Goal: Task Accomplishment & Management: Use online tool/utility

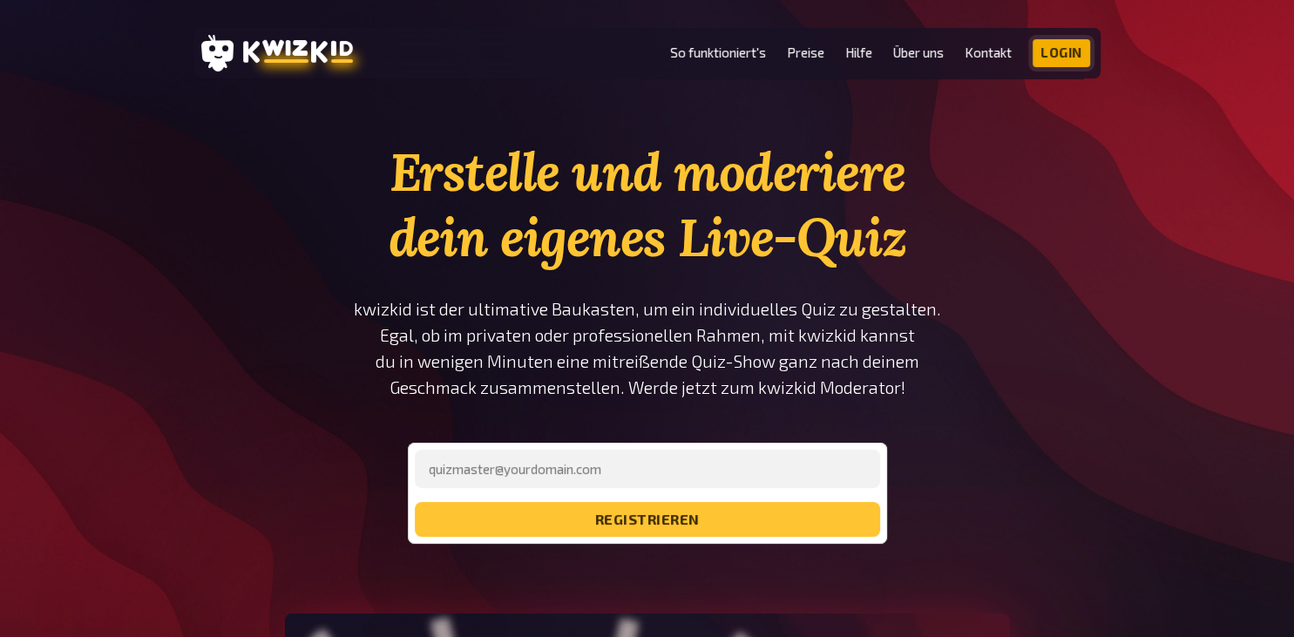
click at [1070, 58] on link "Login" at bounding box center [1062, 53] width 58 height 28
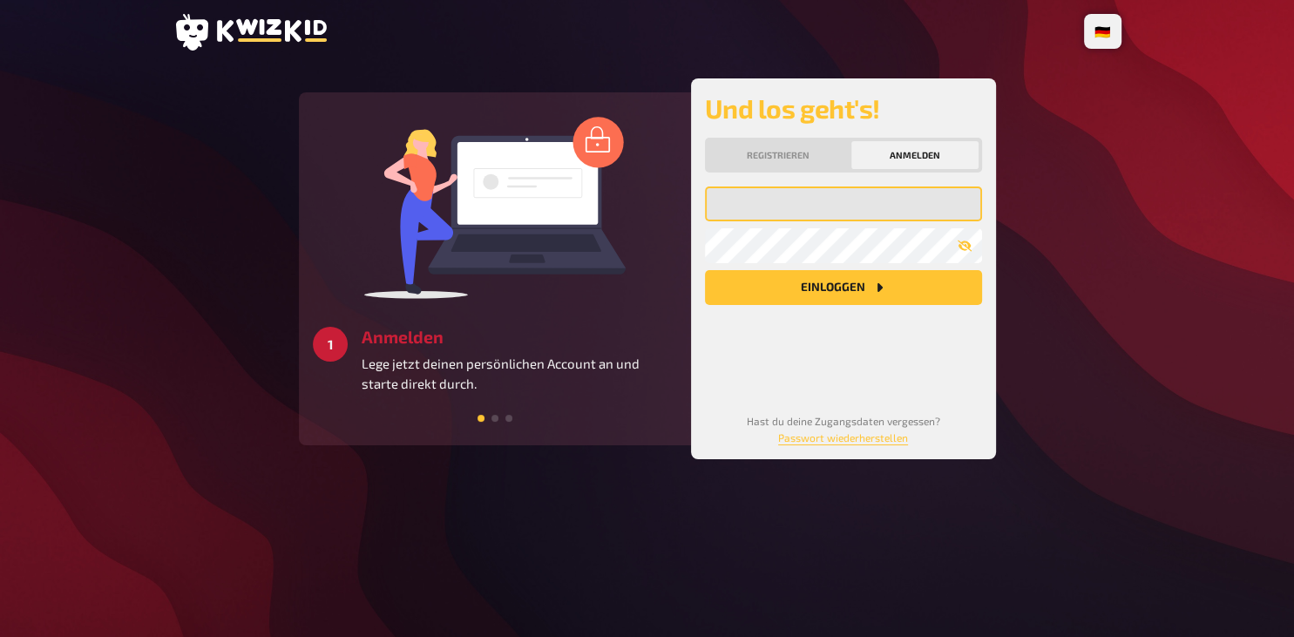
click at [778, 198] on input "email" at bounding box center [843, 204] width 277 height 35
type input "[PERSON_NAME][EMAIL_ADDRESS][DOMAIN_NAME]"
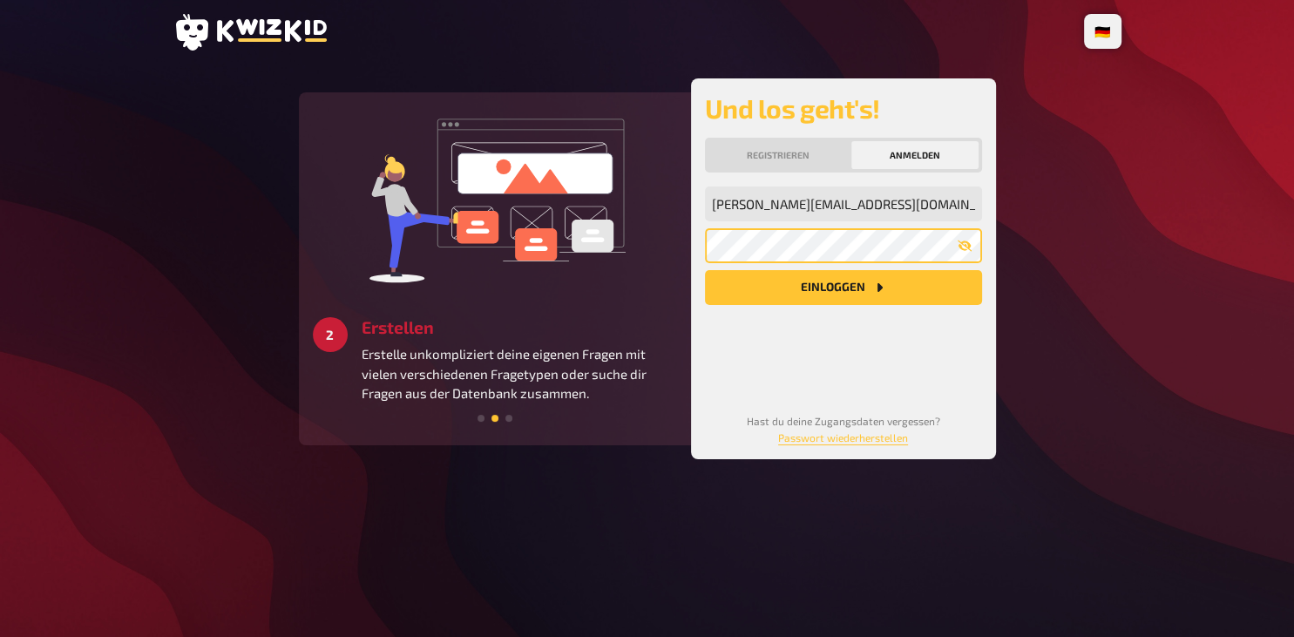
click at [705, 270] on button "Einloggen" at bounding box center [843, 287] width 277 height 35
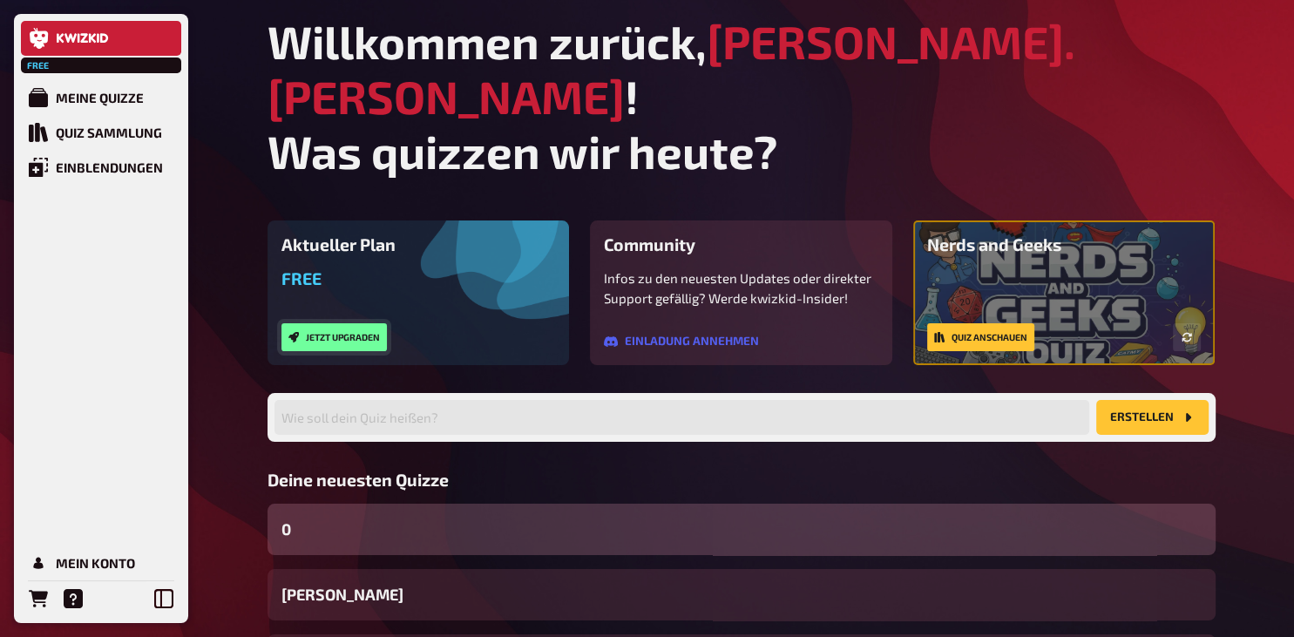
click at [366, 323] on button "Jetzt upgraden" at bounding box center [334, 337] width 105 height 28
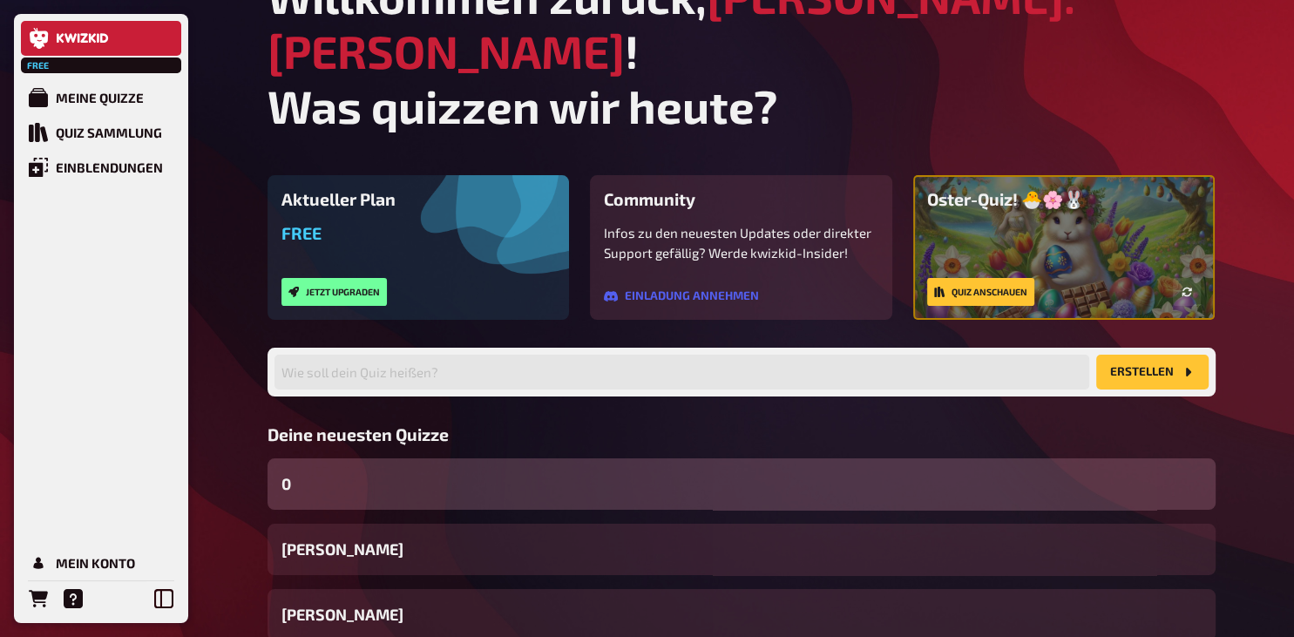
scroll to position [92, 0]
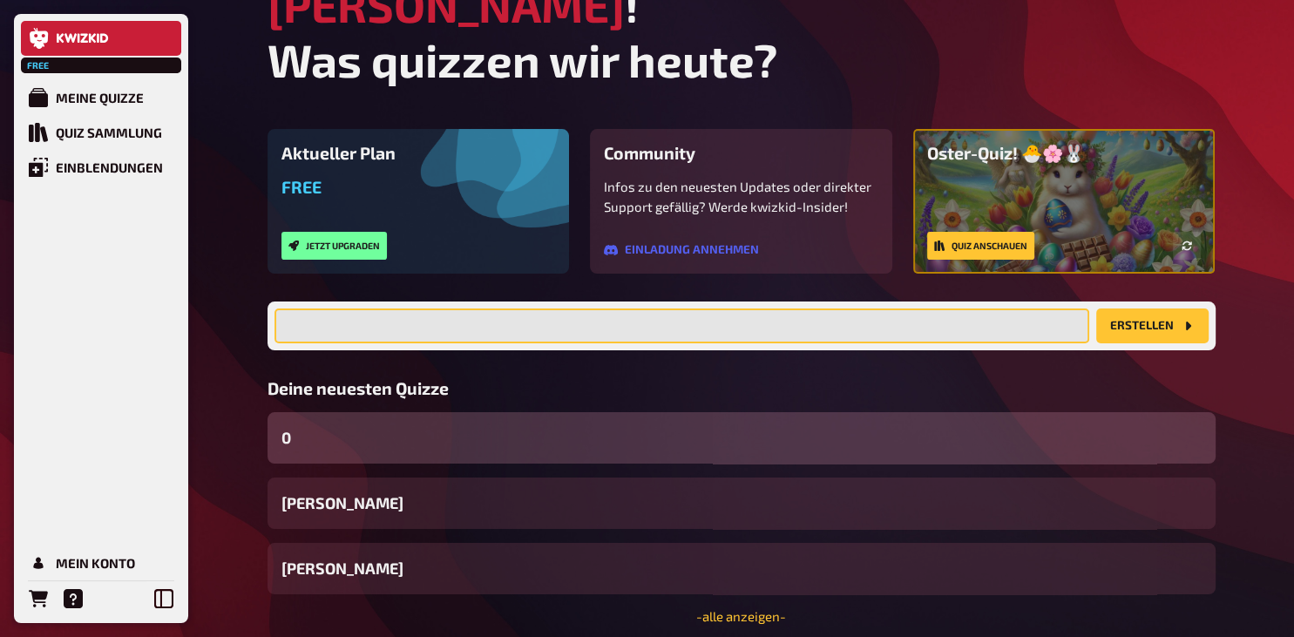
click at [493, 309] on input "text" at bounding box center [682, 326] width 815 height 35
type input "[PERSON_NAME]"
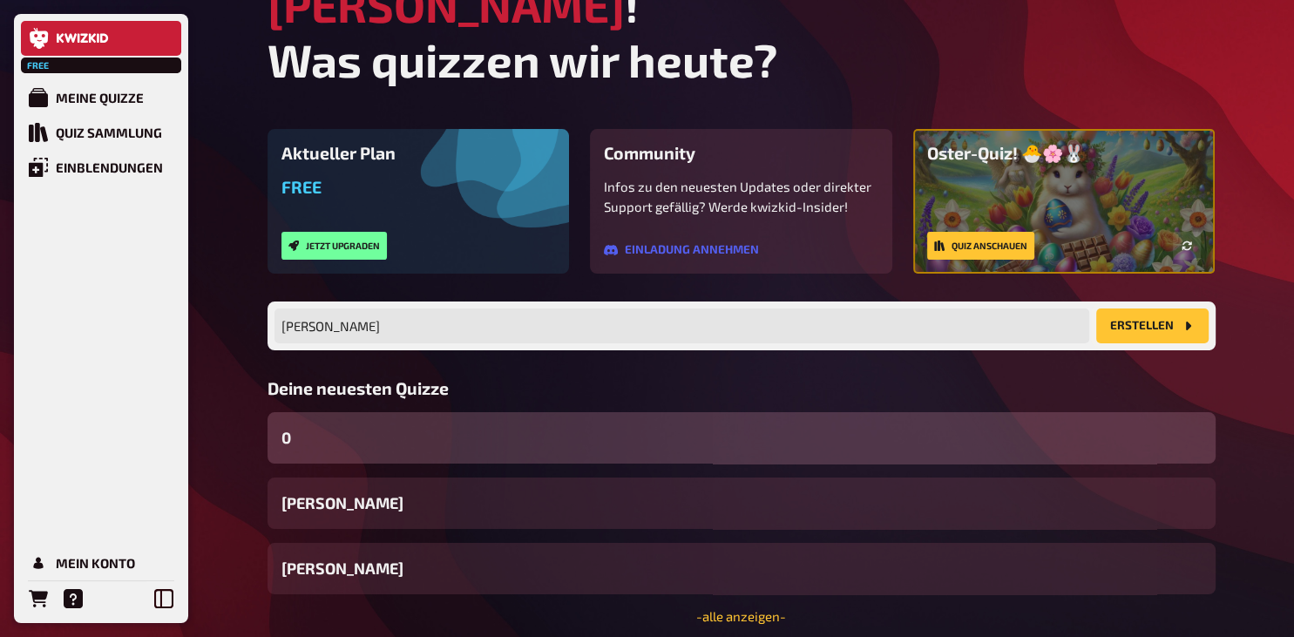
click at [1142, 309] on button "Erstellen" at bounding box center [1153, 326] width 112 height 35
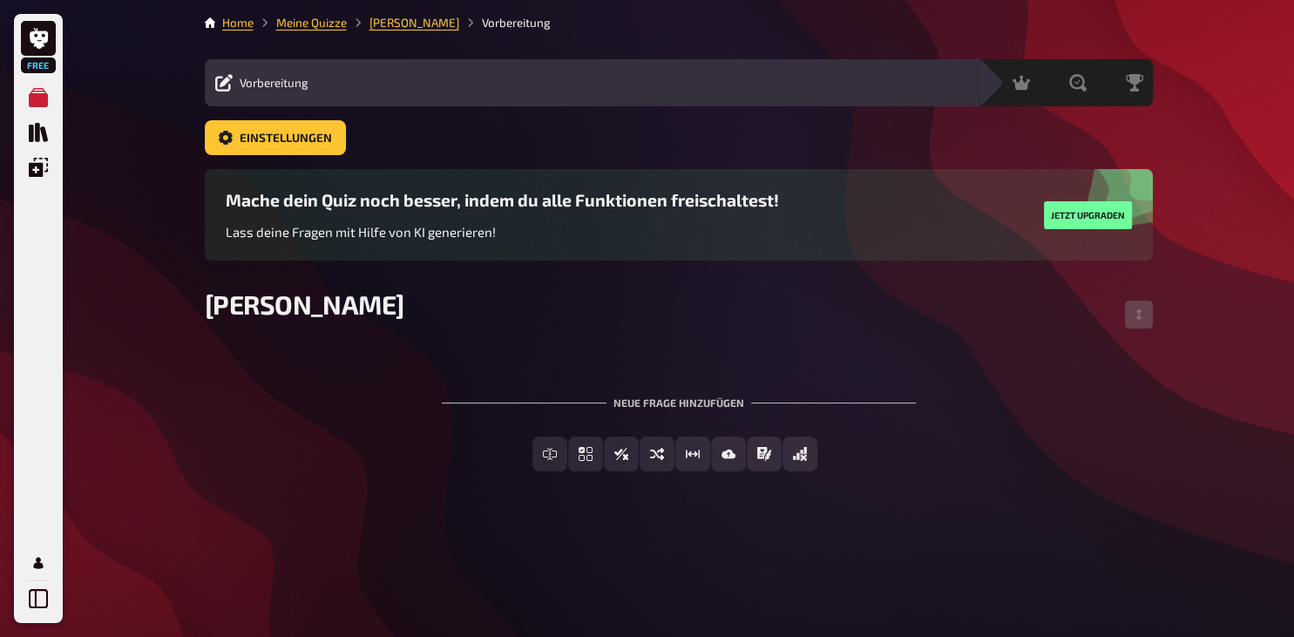
click at [38, 71] on span "Free" at bounding box center [38, 65] width 31 height 10
click at [43, 46] on icon at bounding box center [39, 38] width 18 height 21
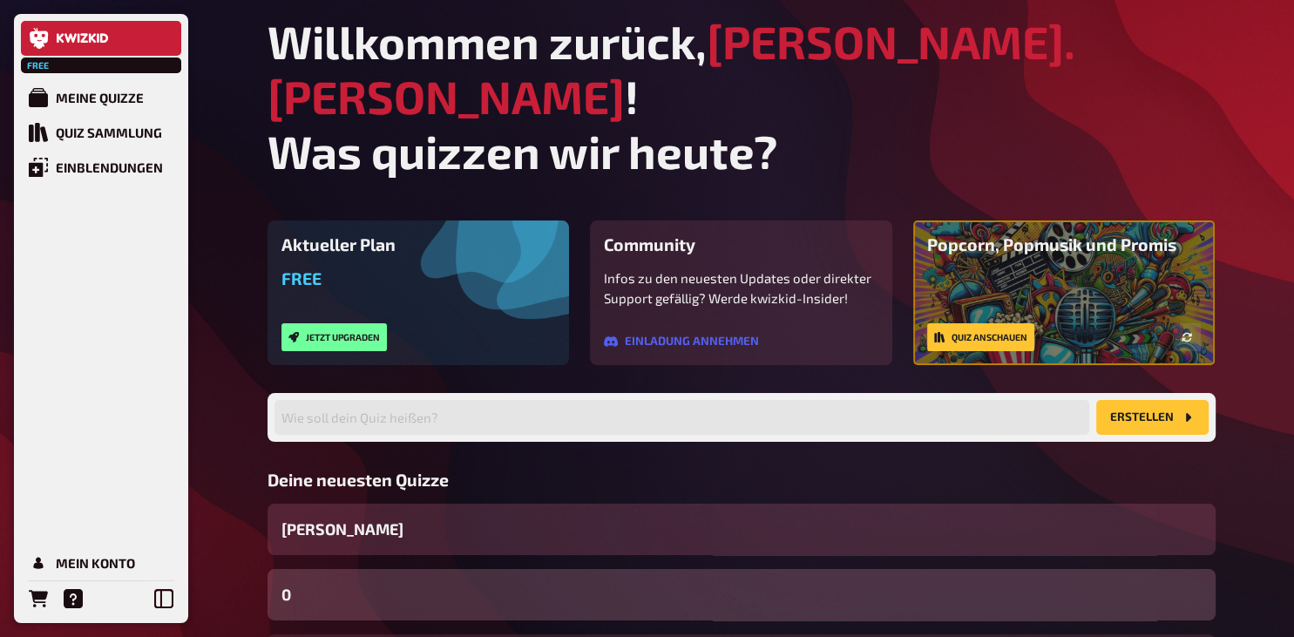
click at [373, 504] on div "[PERSON_NAME]" at bounding box center [742, 529] width 948 height 51
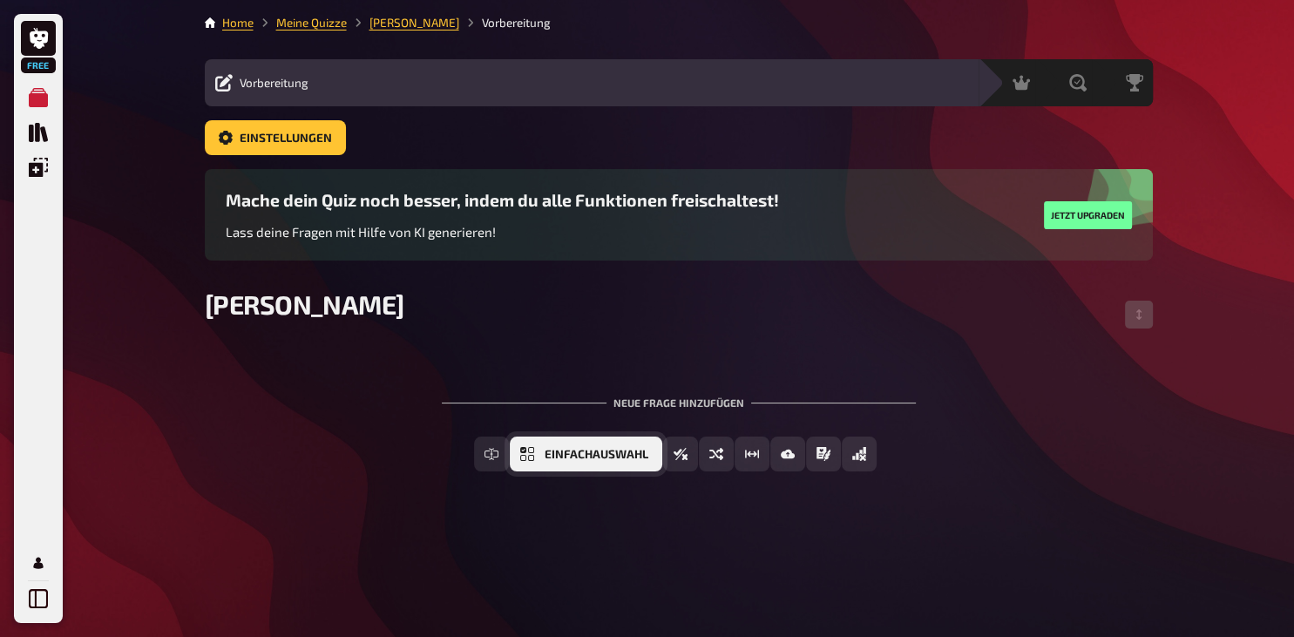
click at [585, 452] on span "Einfachauswahl" at bounding box center [597, 455] width 104 height 12
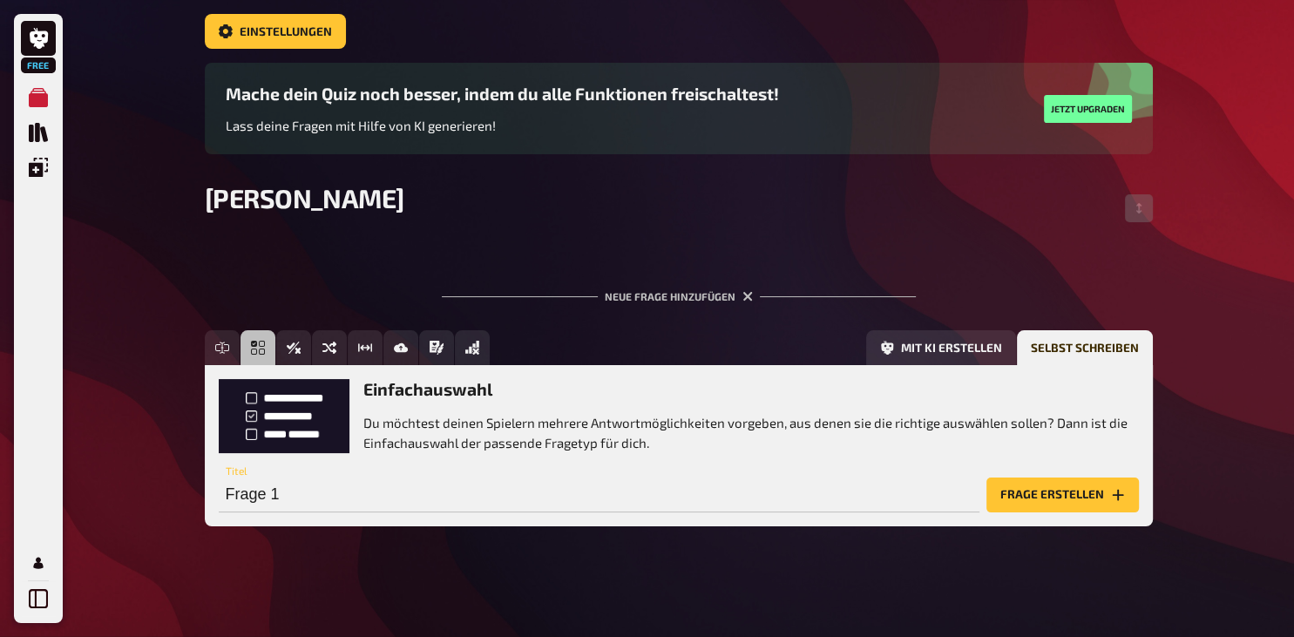
scroll to position [107, 0]
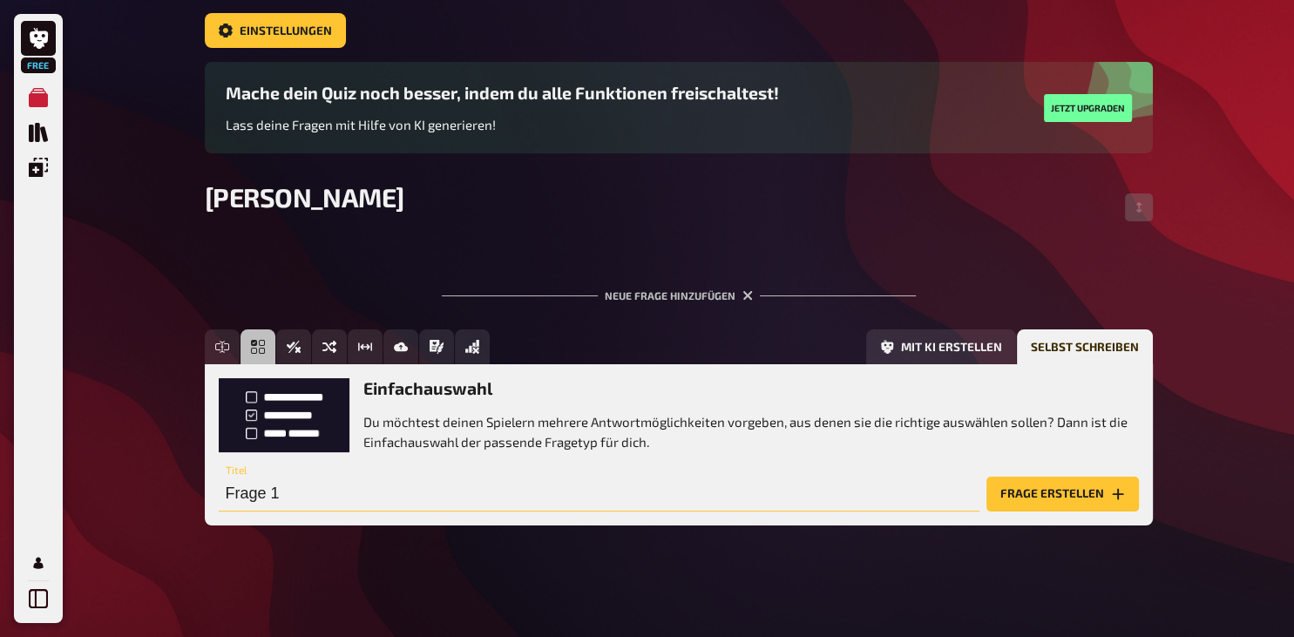
click at [327, 504] on input "Frage 1" at bounding box center [599, 494] width 761 height 35
click at [411, 248] on div "To pick up a draggable item, press the space bar. While dragging, use the arrow…" at bounding box center [679, 393] width 948 height 319
click at [745, 295] on icon "button" at bounding box center [748, 295] width 10 height 10
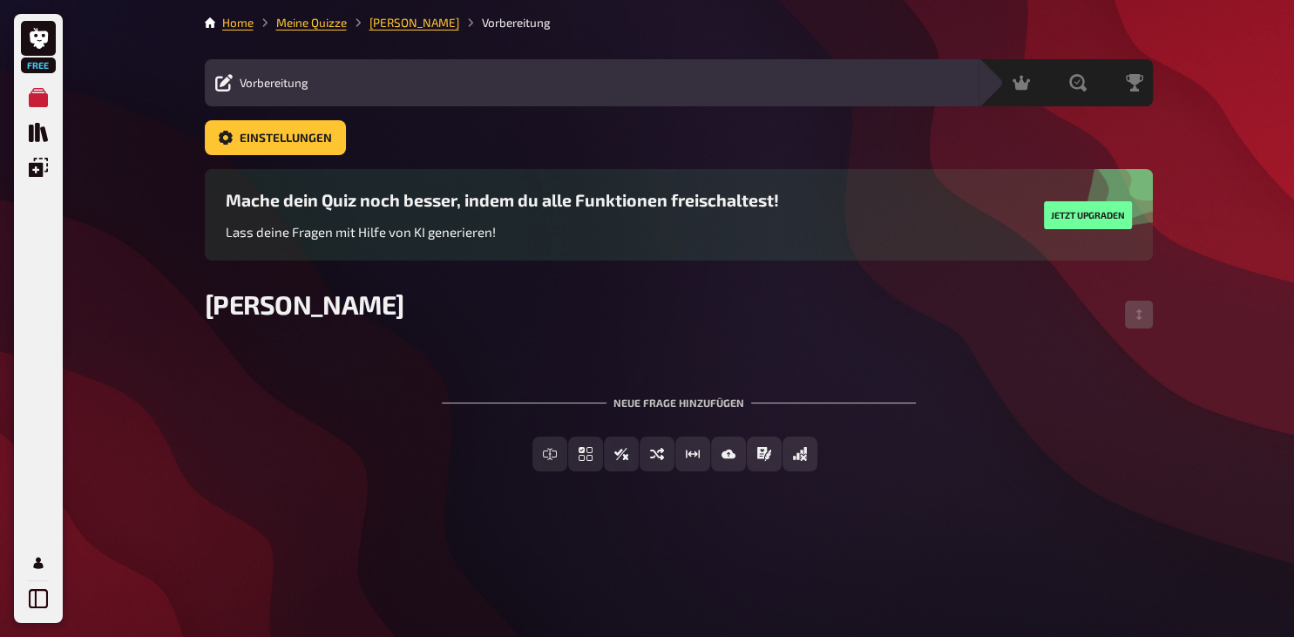
scroll to position [0, 0]
click at [525, 489] on div "Freitext Eingabe Einfachauswahl Wahr / Falsch Sortierfrage Schätzfrage Bild-Ant…" at bounding box center [679, 468] width 948 height 63
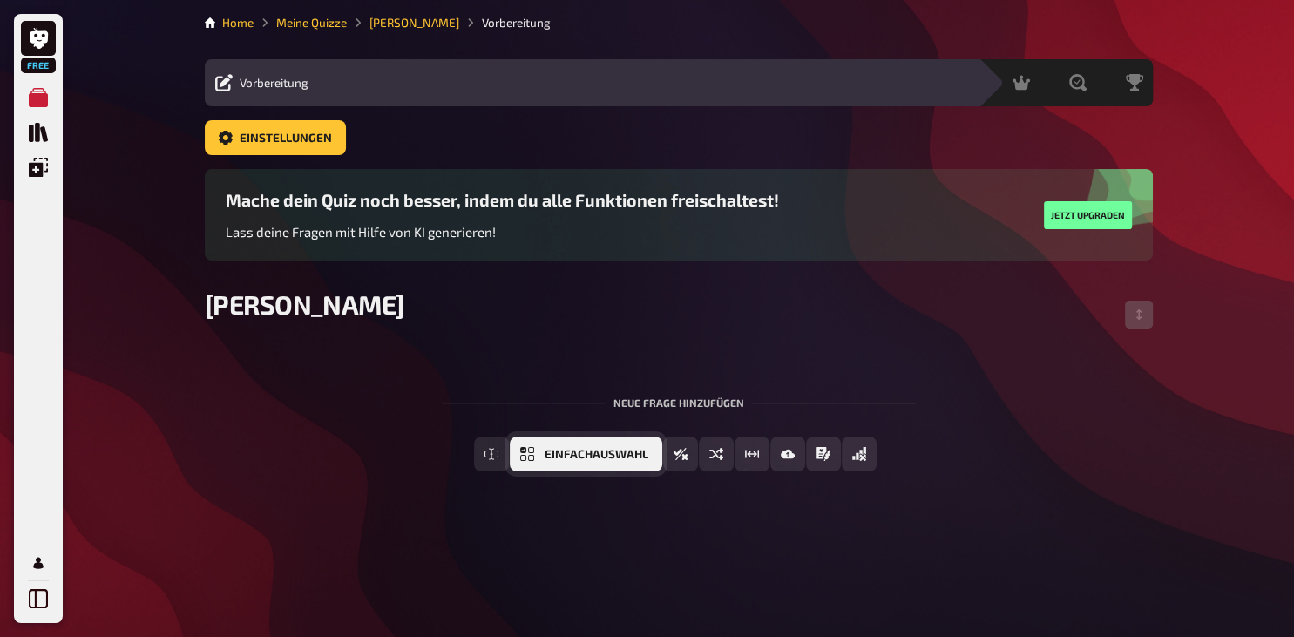
click at [581, 458] on span "Einfachauswahl" at bounding box center [597, 455] width 104 height 12
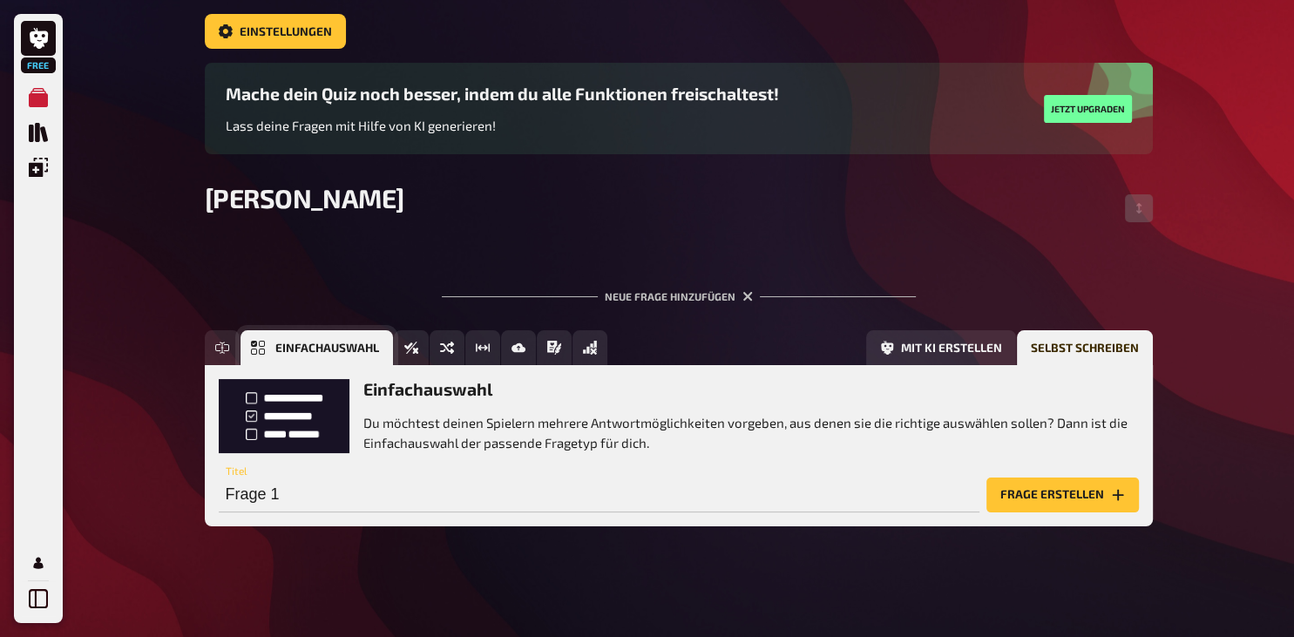
scroll to position [107, 0]
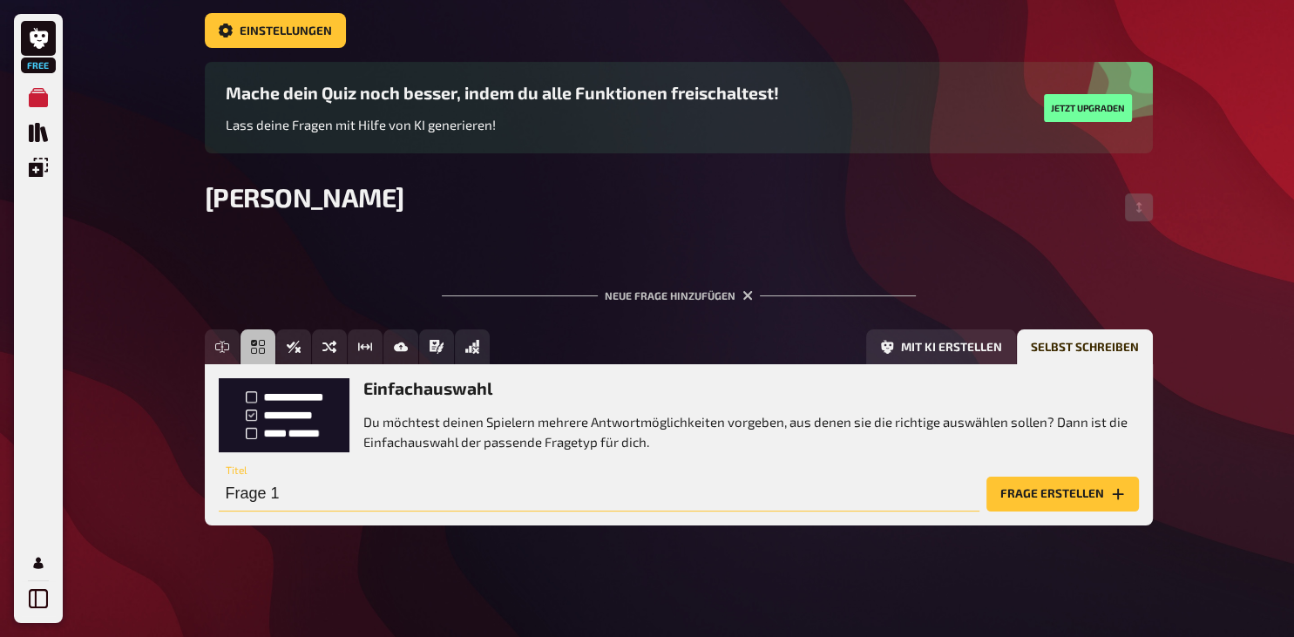
click at [384, 496] on input "Frage 1" at bounding box center [599, 494] width 761 height 35
click at [336, 499] on input "Wie hat [PERSON_NAME] Lieblingsstofftier" at bounding box center [599, 494] width 761 height 35
click at [376, 490] on input "Wie hat [PERSON_NAME] lieblingsstofftier" at bounding box center [599, 494] width 761 height 35
click at [386, 497] on input "Wie hat [PERSON_NAME] sstofftier" at bounding box center [599, 494] width 761 height 35
click at [394, 493] on input "Wie hat [PERSON_NAME] lieblings stofftier" at bounding box center [599, 494] width 761 height 35
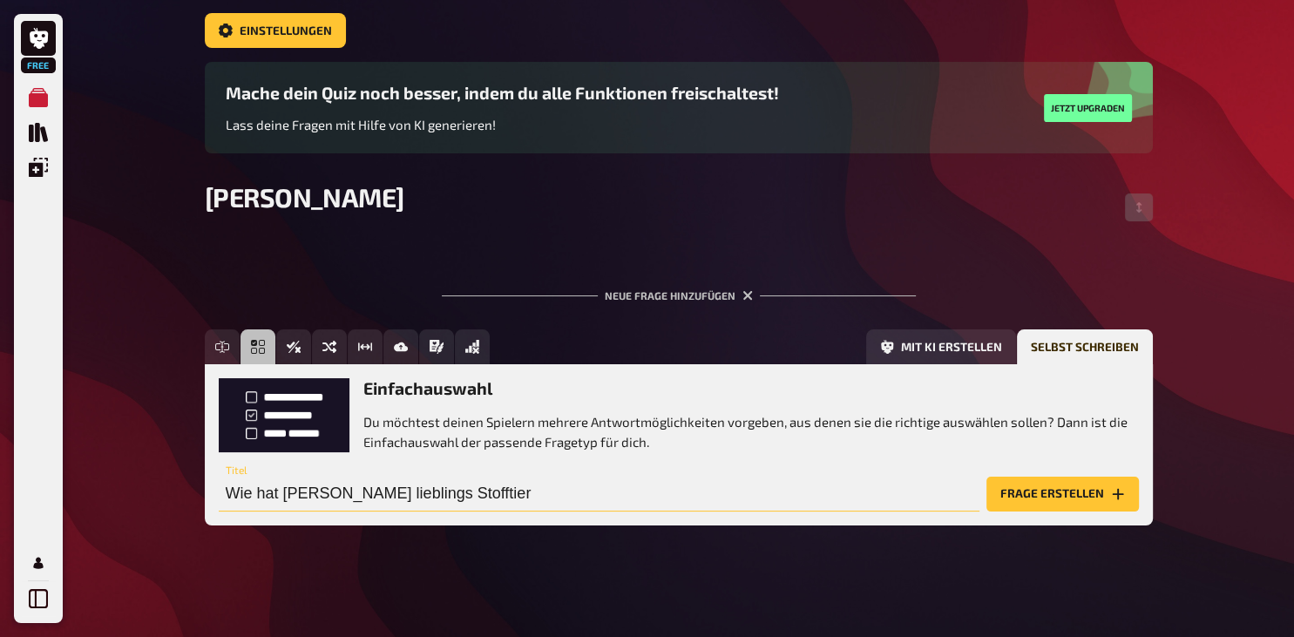
click at [506, 497] on input "Wie hat [PERSON_NAME] lieblings Stofftier" at bounding box center [599, 494] width 761 height 35
type input "Wie hat [PERSON_NAME] lieblings Stofftier geheissen?"
click at [1066, 492] on button "Frage erstellen" at bounding box center [1063, 494] width 153 height 35
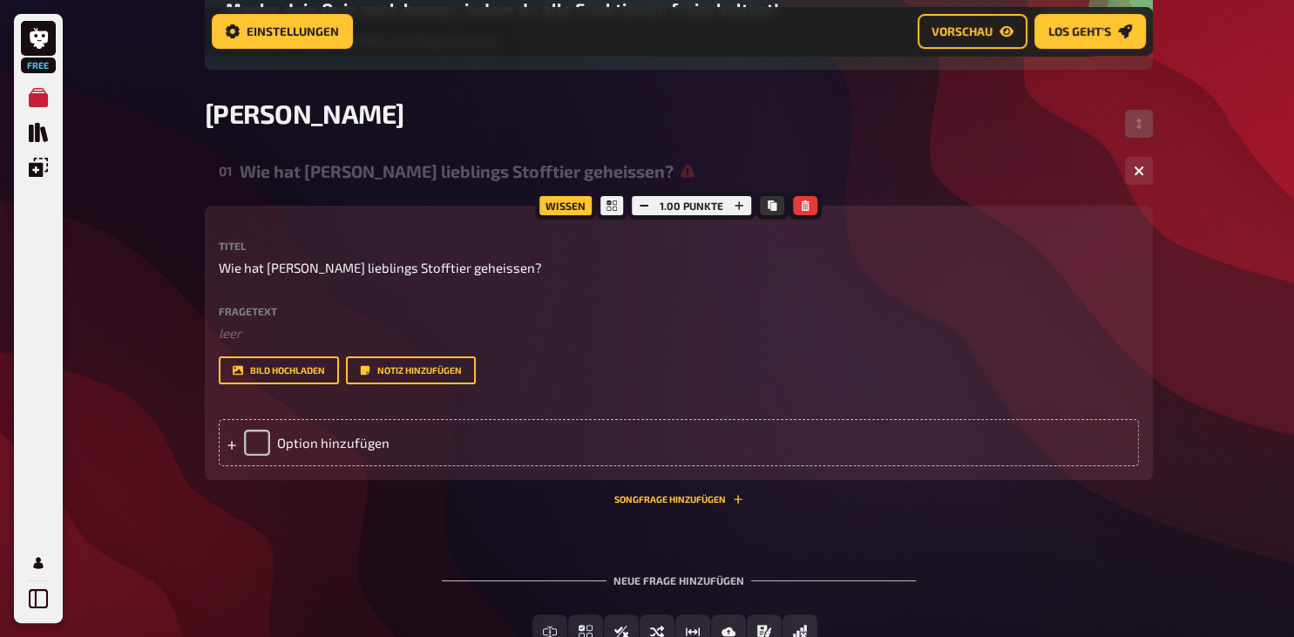
scroll to position [212, 0]
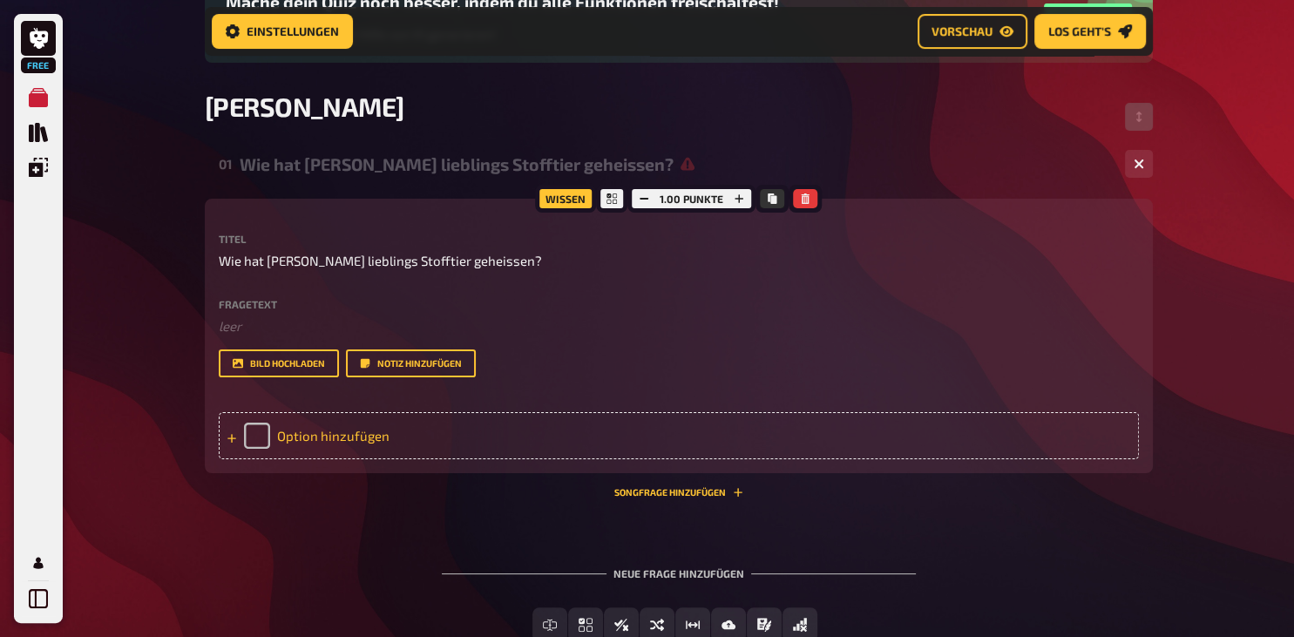
click at [336, 459] on div "Option hinzufügen" at bounding box center [679, 435] width 921 height 47
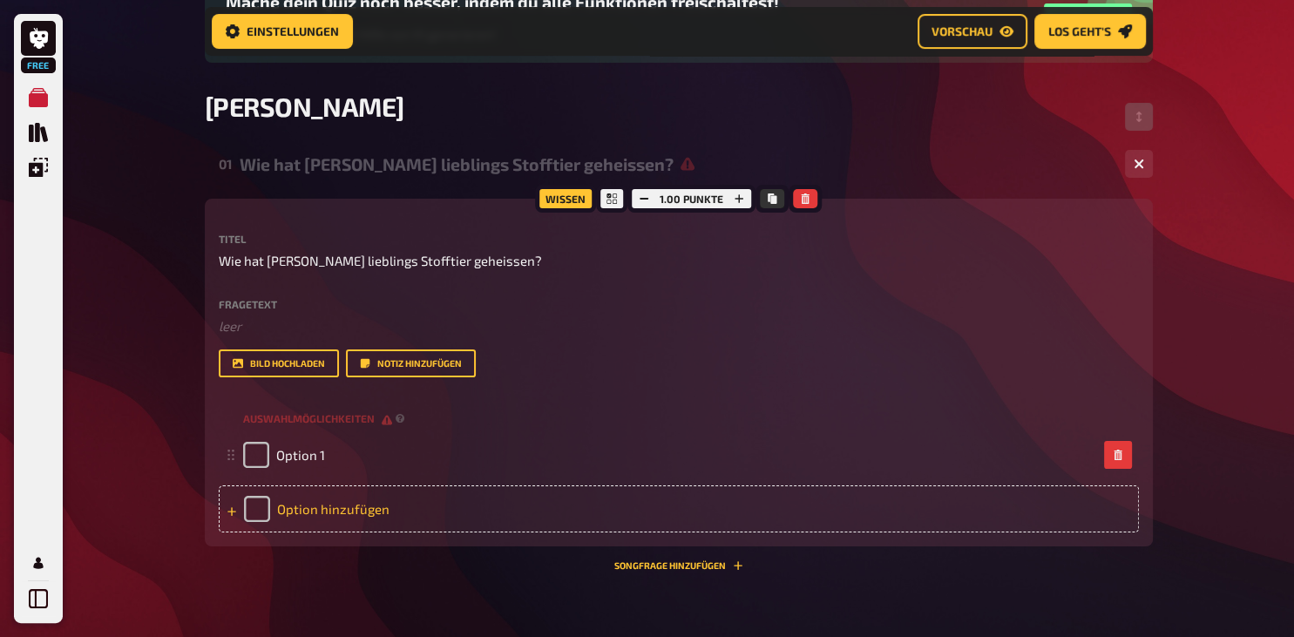
click at [336, 528] on div "Option hinzufügen" at bounding box center [679, 509] width 921 height 47
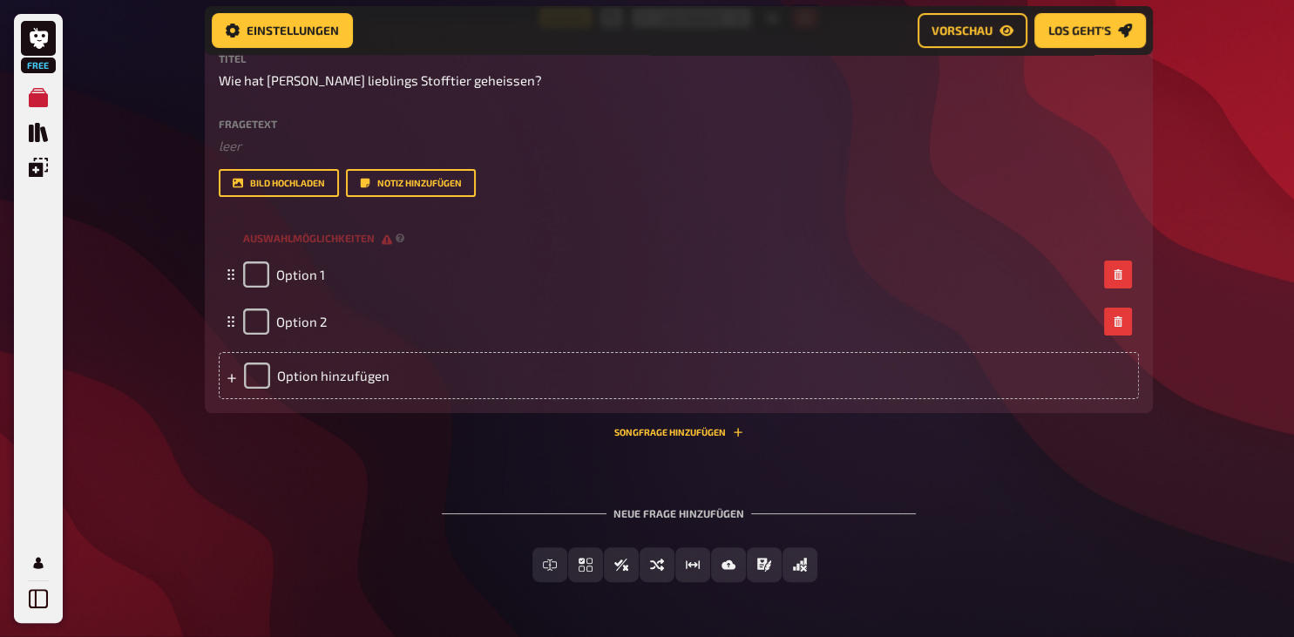
scroll to position [397, 0]
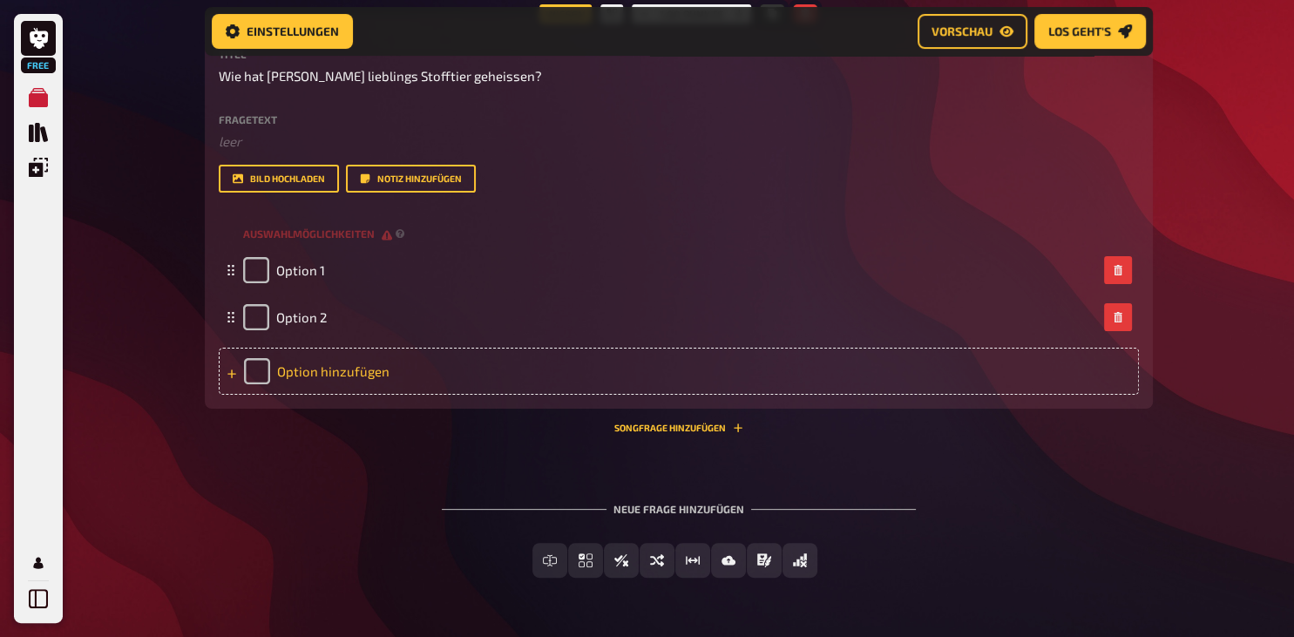
click at [376, 395] on div "Option hinzufügen" at bounding box center [679, 371] width 921 height 47
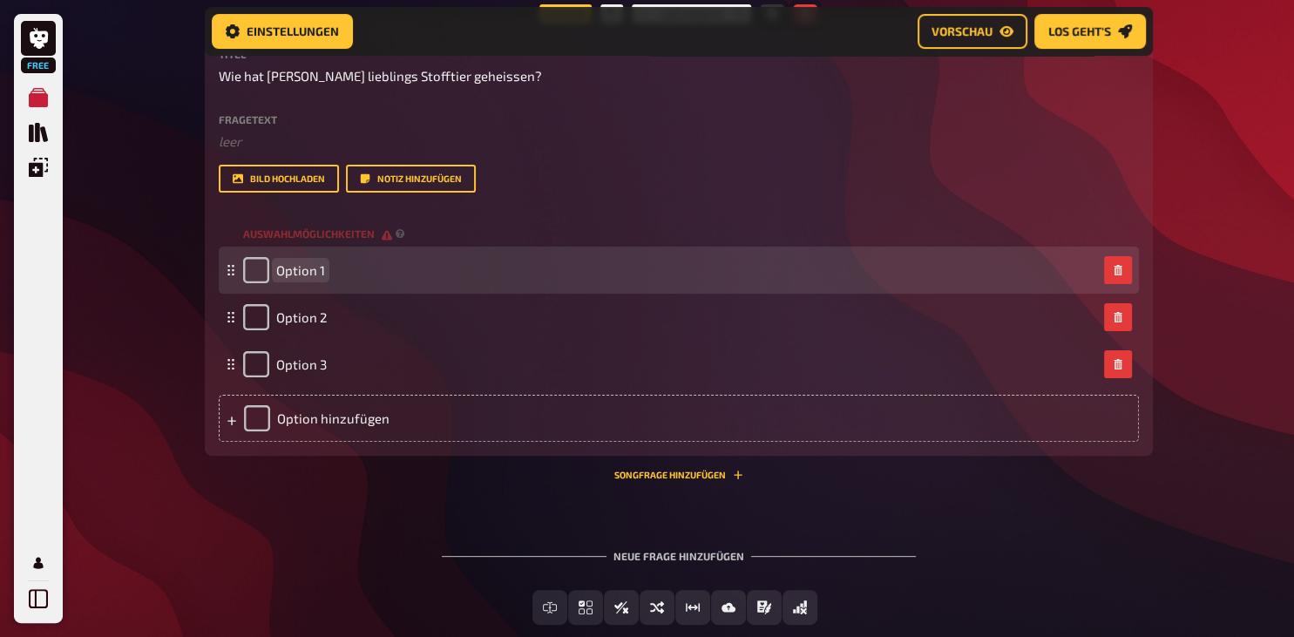
click at [319, 278] on span "Option 1" at bounding box center [300, 270] width 49 height 16
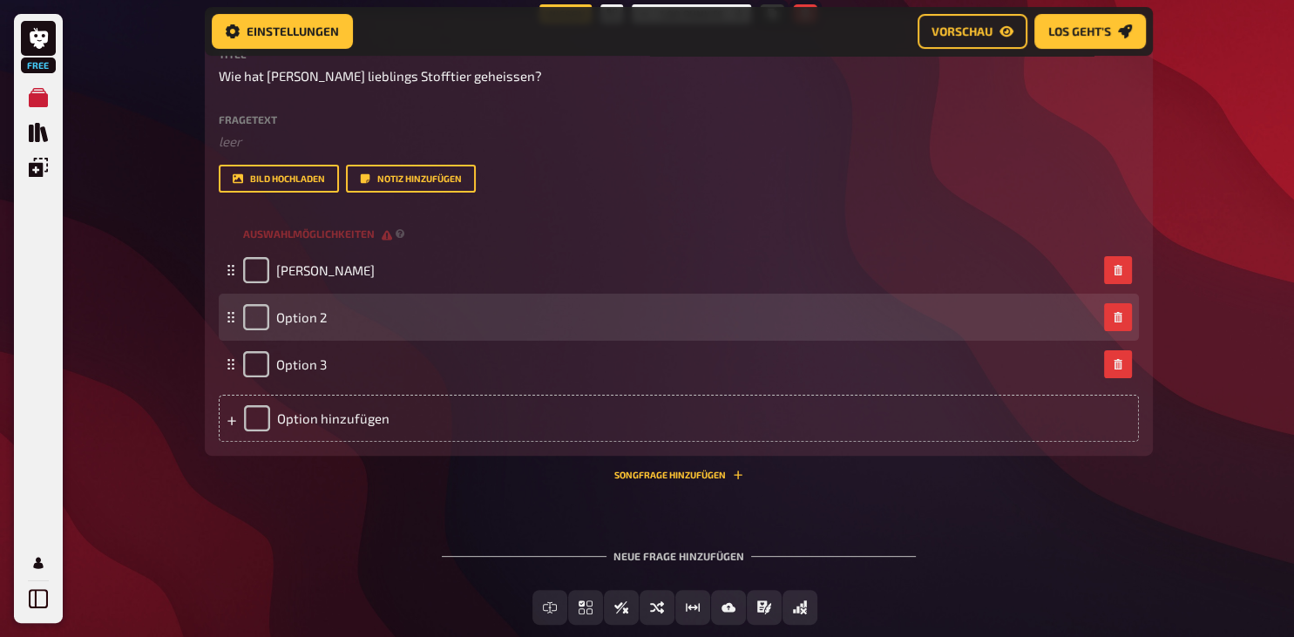
click at [340, 328] on div "Option 2" at bounding box center [670, 317] width 854 height 26
click at [335, 330] on div "Option 2" at bounding box center [670, 317] width 854 height 26
click at [312, 325] on span "Option 2" at bounding box center [301, 317] width 51 height 16
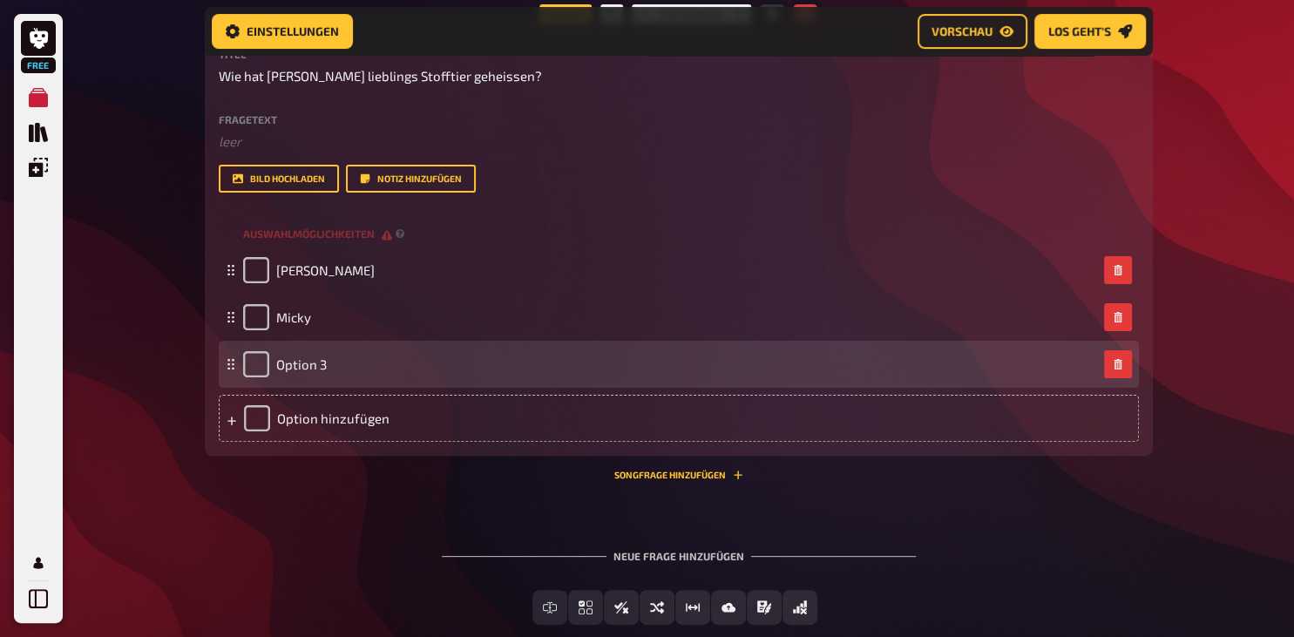
click at [311, 376] on div "Option 3" at bounding box center [285, 364] width 84 height 26
click at [309, 372] on span "Option 3" at bounding box center [301, 365] width 51 height 16
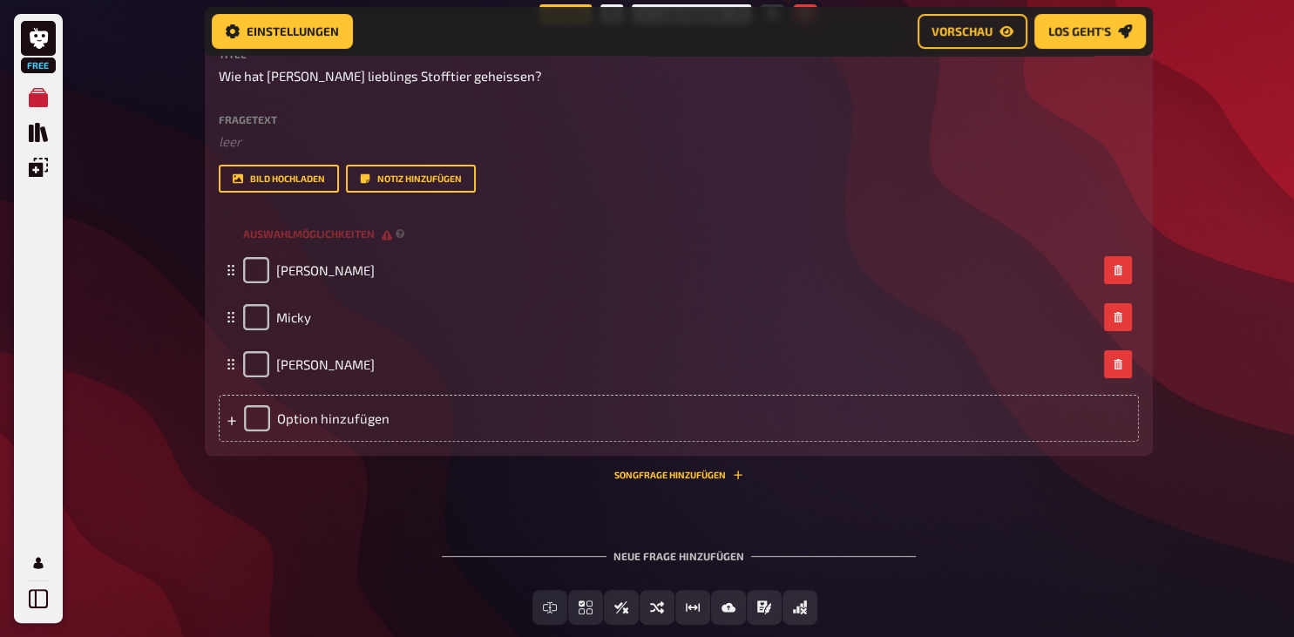
click at [1000, 560] on div "Neue Frage hinzufügen Freitext Eingabe Einfachauswahl Wahr / Falsch Sortierfrag…" at bounding box center [679, 587] width 948 height 131
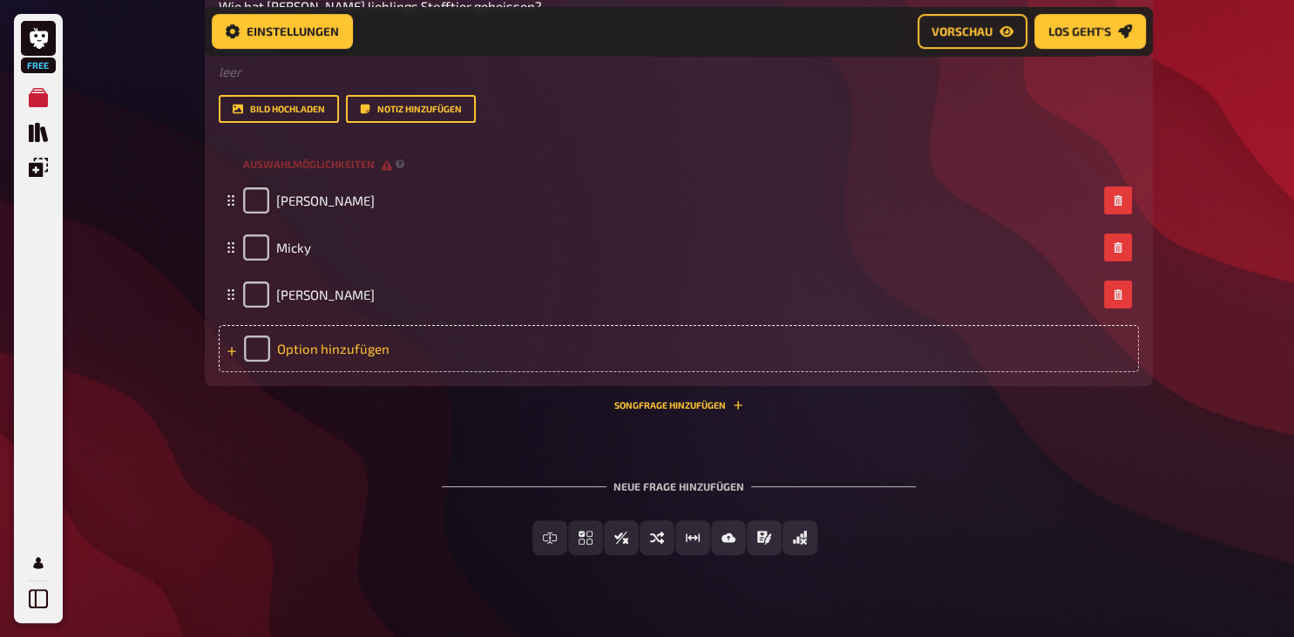
scroll to position [516, 0]
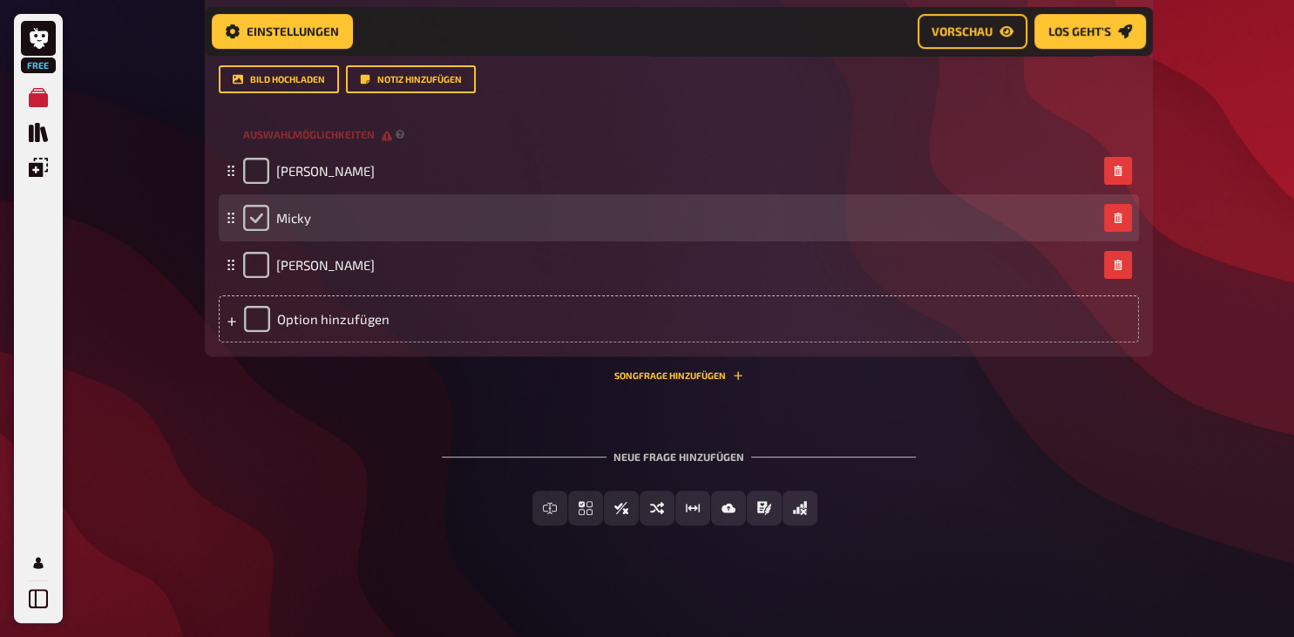
click at [259, 220] on input "checkbox" at bounding box center [256, 218] width 26 height 26
checkbox input "true"
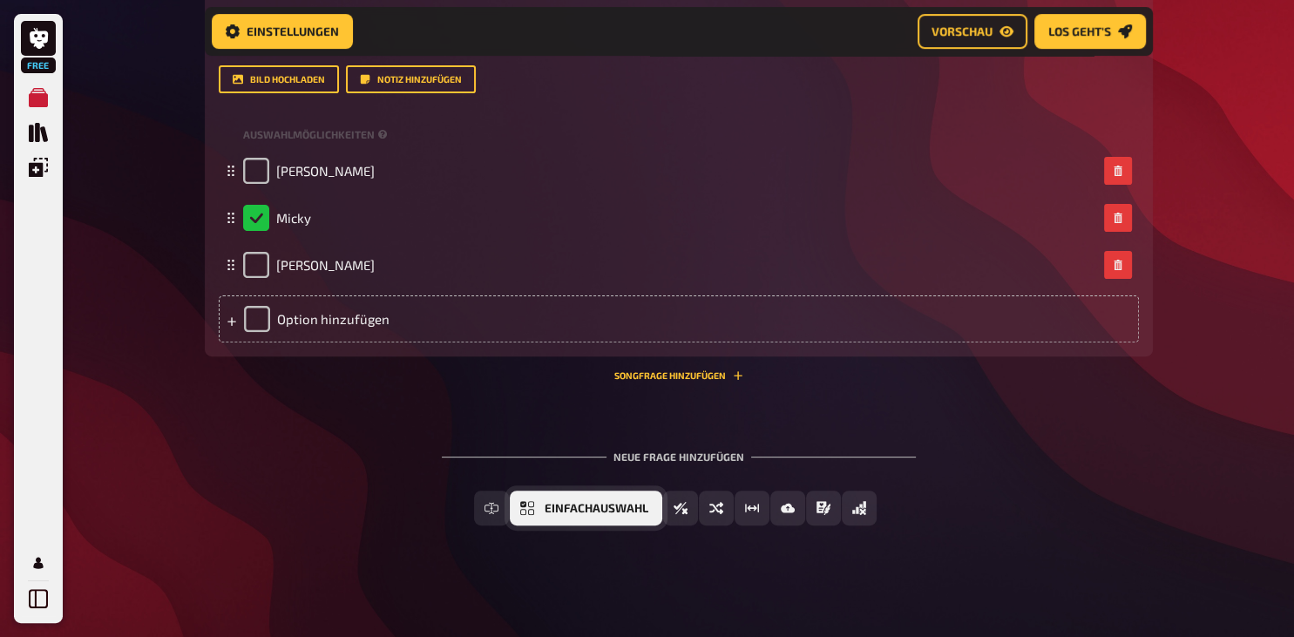
click at [584, 513] on span "Einfachauswahl" at bounding box center [597, 509] width 104 height 12
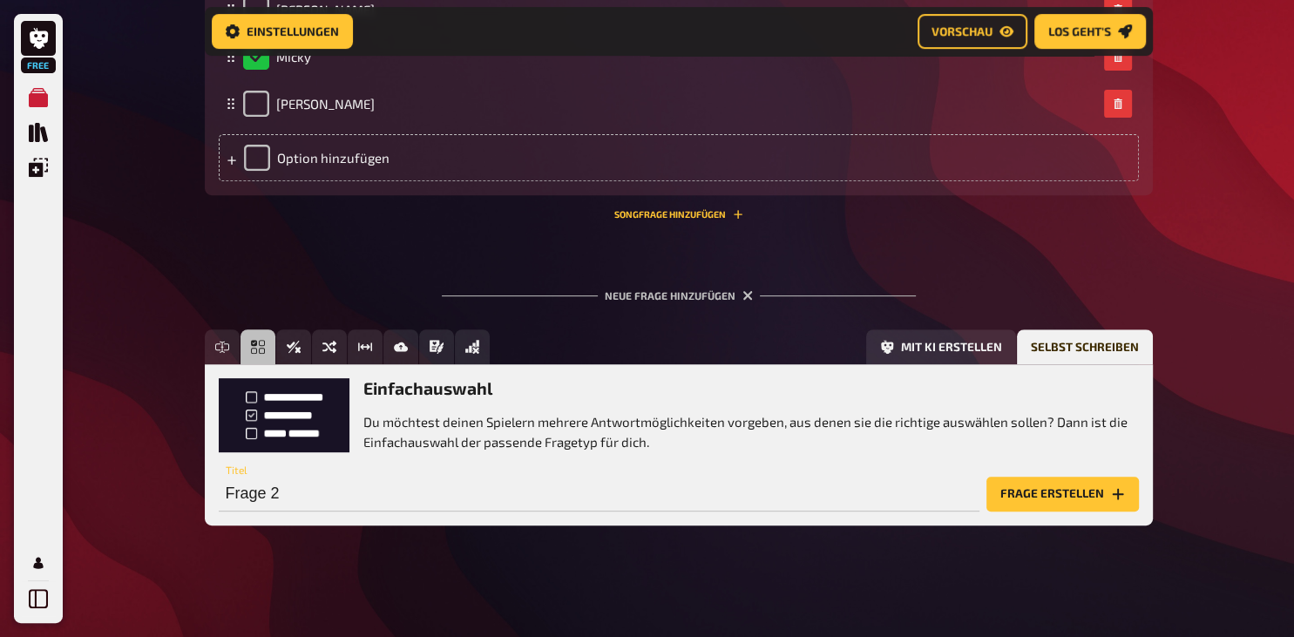
scroll to position [676, 0]
click at [341, 487] on input "Frage 2" at bounding box center [599, 494] width 761 height 35
type input "Was braucht [PERSON_NAME] bei einer Wanderung"
click at [1043, 490] on button "Frage erstellen" at bounding box center [1063, 494] width 153 height 35
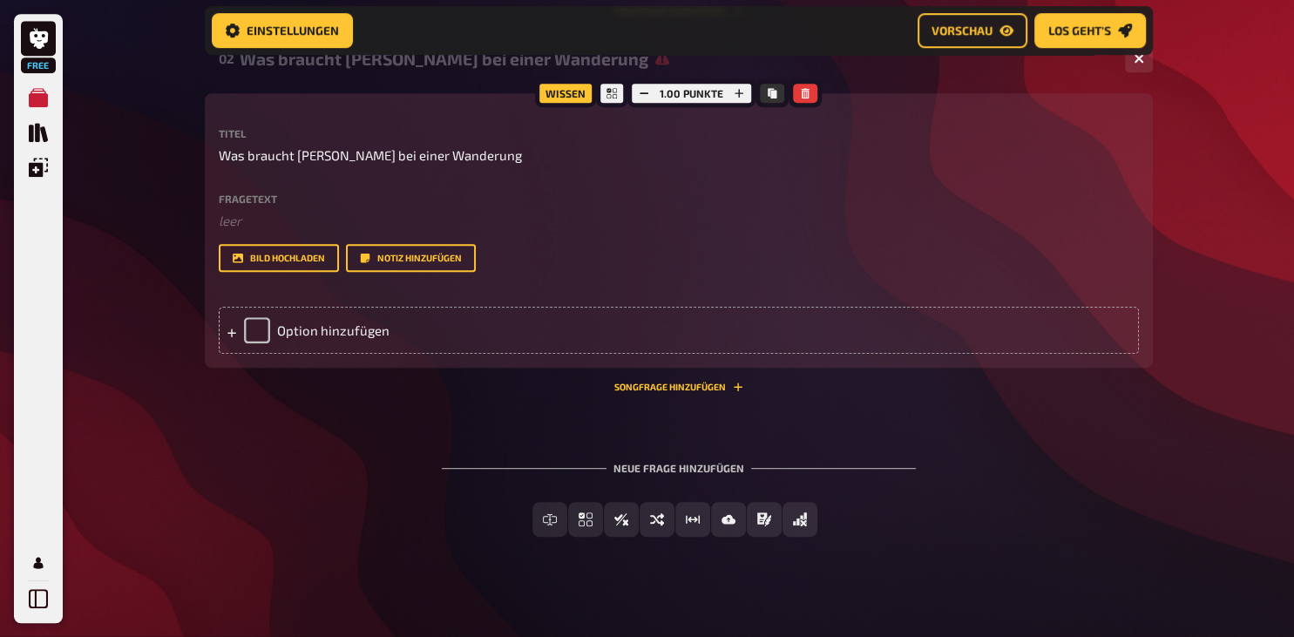
scroll to position [861, 0]
click at [370, 353] on div "Option hinzufügen" at bounding box center [679, 329] width 921 height 47
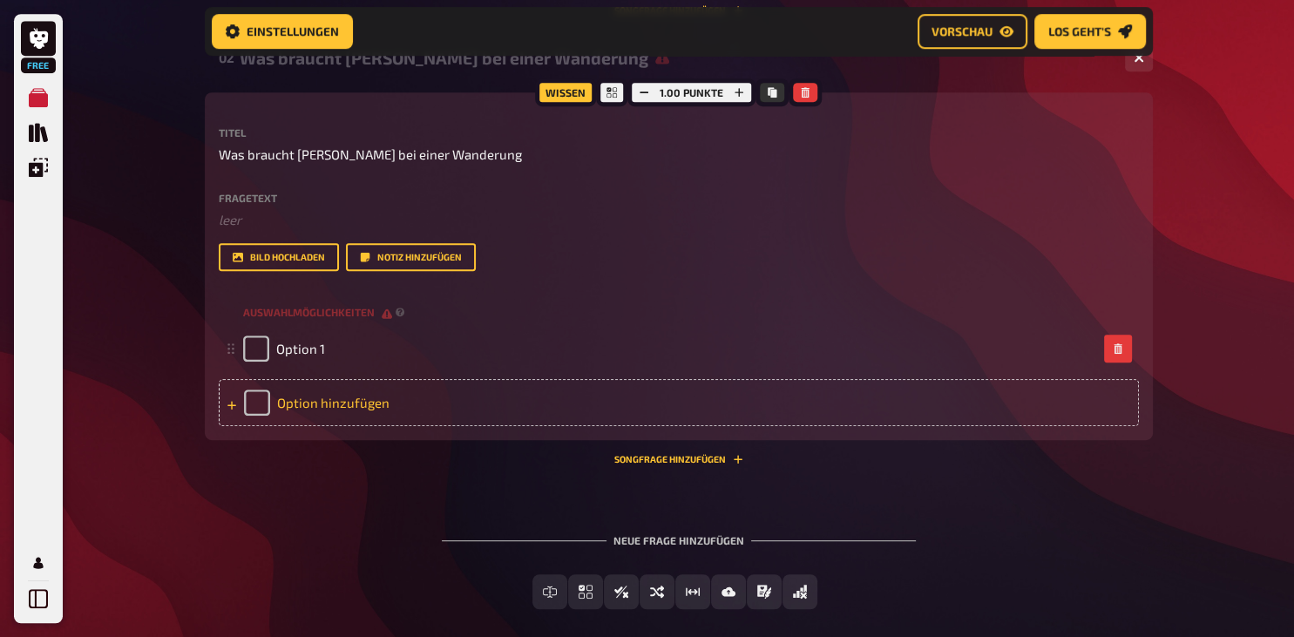
click at [337, 426] on div "Option hinzufügen" at bounding box center [679, 402] width 921 height 47
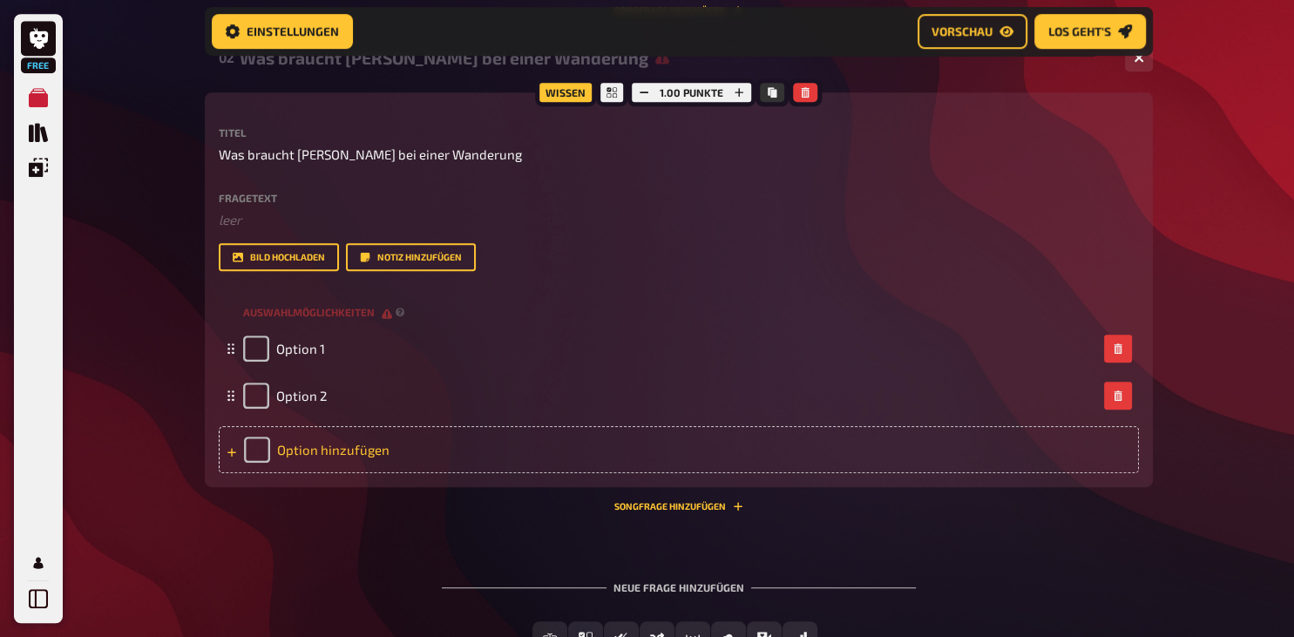
click at [334, 473] on div "Option hinzufügen" at bounding box center [679, 449] width 921 height 47
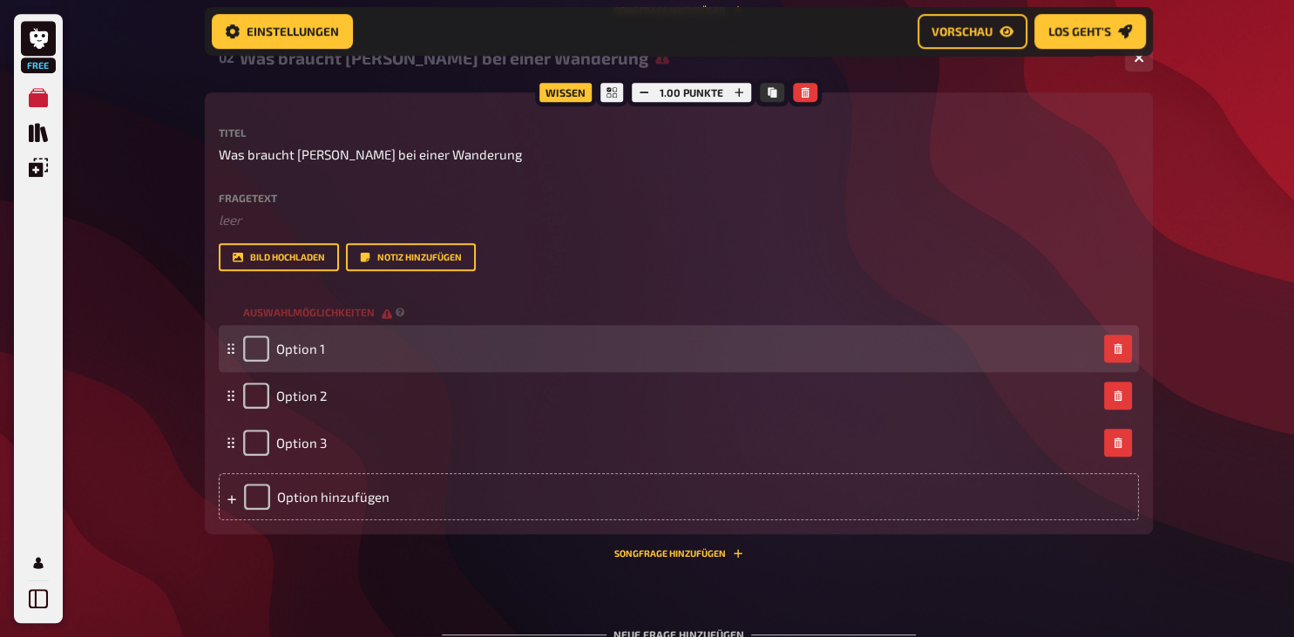
click at [330, 362] on div "Option 1" at bounding box center [670, 349] width 854 height 26
click at [301, 357] on span "Option 1" at bounding box center [300, 349] width 49 height 16
click at [319, 357] on span "Option 1" at bounding box center [300, 349] width 49 height 16
click at [323, 357] on span "Option 1" at bounding box center [300, 349] width 49 height 16
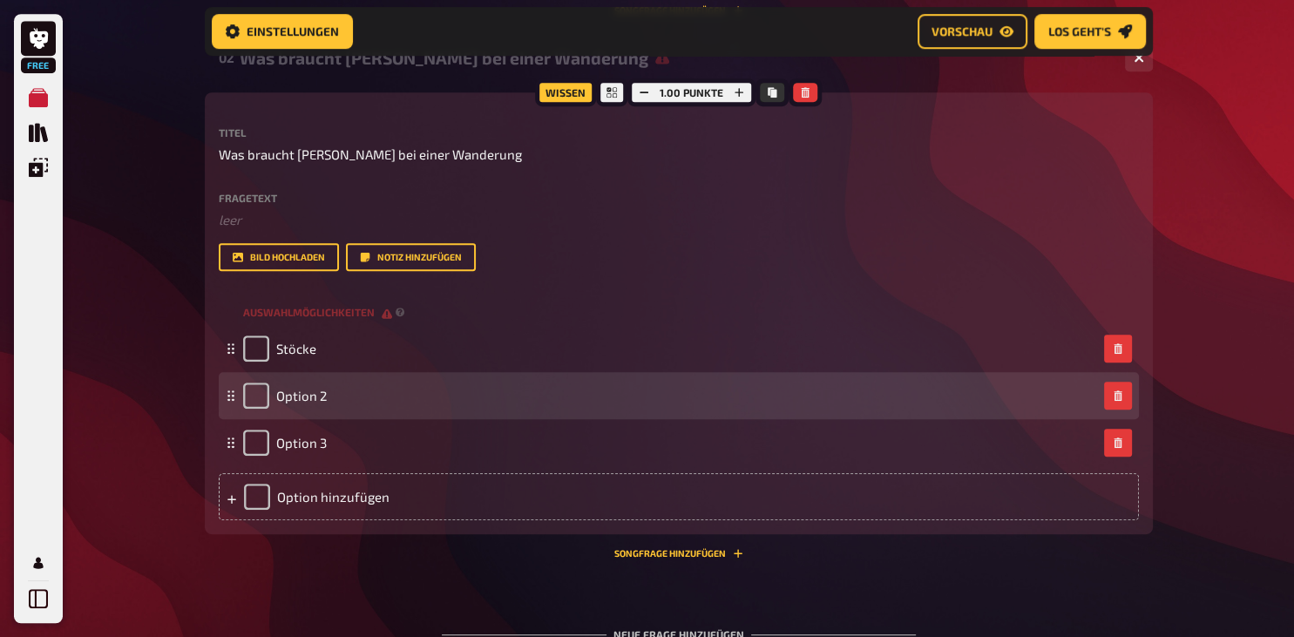
click at [336, 409] on div "Option 2" at bounding box center [670, 396] width 854 height 26
click at [326, 409] on div "Option 2" at bounding box center [670, 396] width 854 height 26
click at [316, 404] on span "Option 2" at bounding box center [301, 396] width 51 height 16
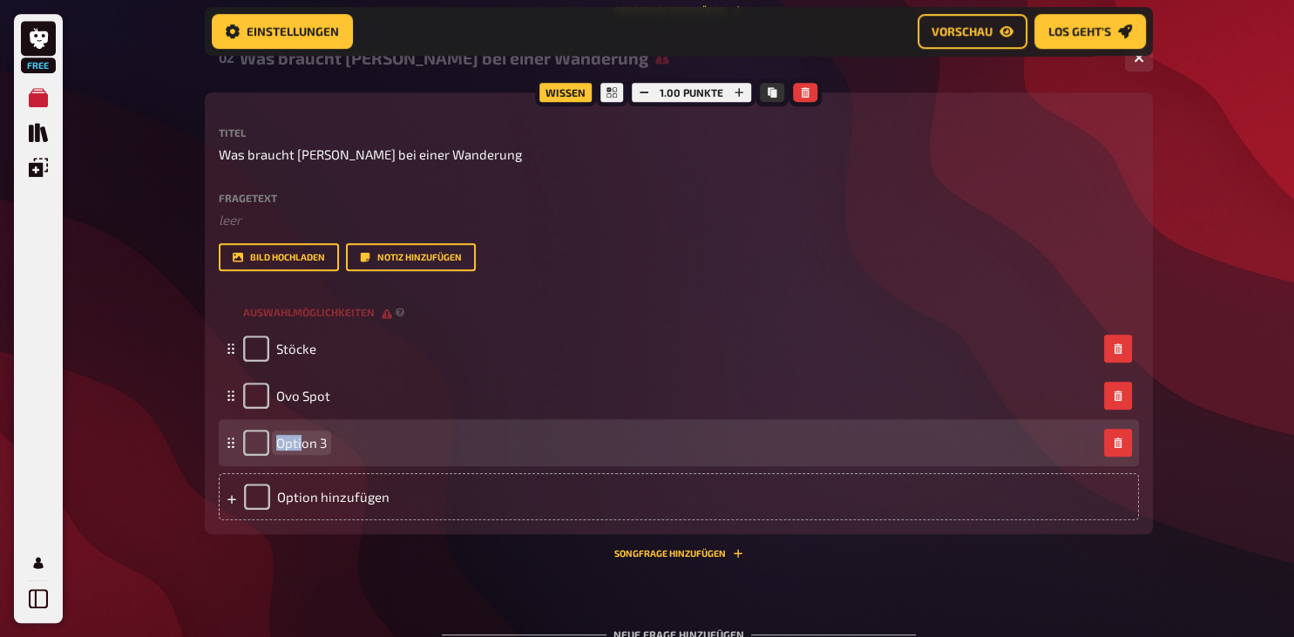
click at [299, 451] on span "Option 3" at bounding box center [301, 443] width 51 height 16
click at [320, 451] on span "Option 3" at bounding box center [301, 443] width 51 height 16
click at [323, 451] on span "Option 3" at bounding box center [301, 443] width 51 height 16
click at [267, 456] on input "checkbox" at bounding box center [256, 443] width 26 height 26
checkbox input "true"
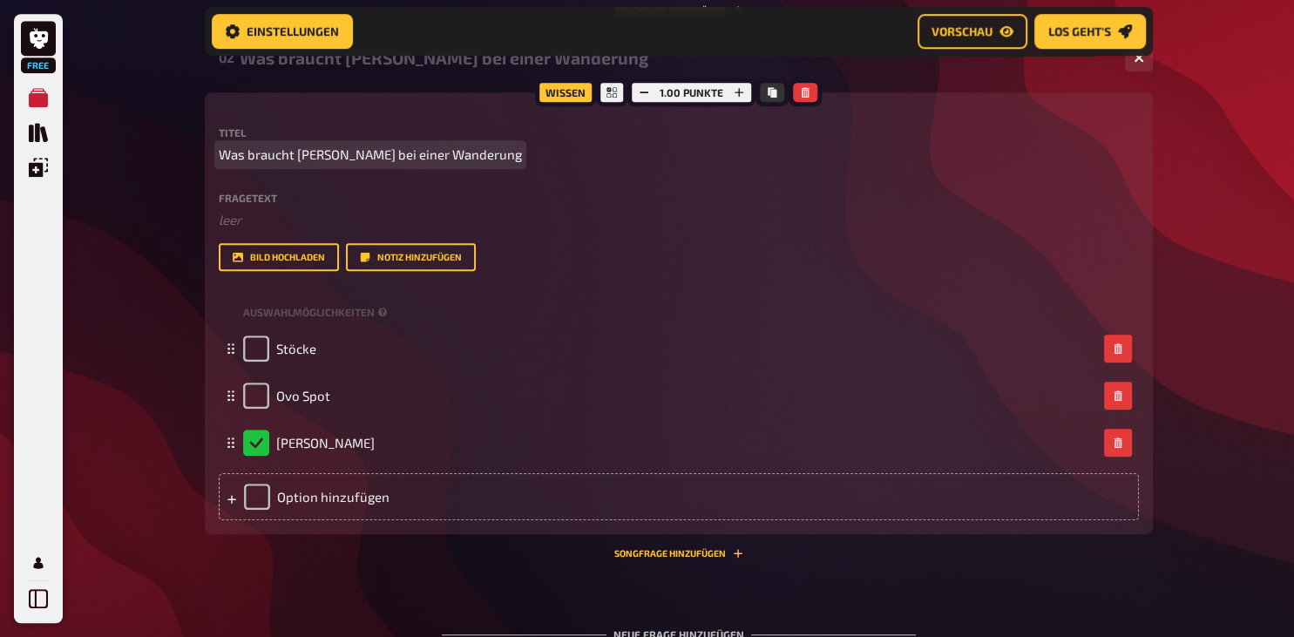
click at [439, 165] on span "Was braucht [PERSON_NAME] bei einer Wanderung" at bounding box center [370, 155] width 303 height 20
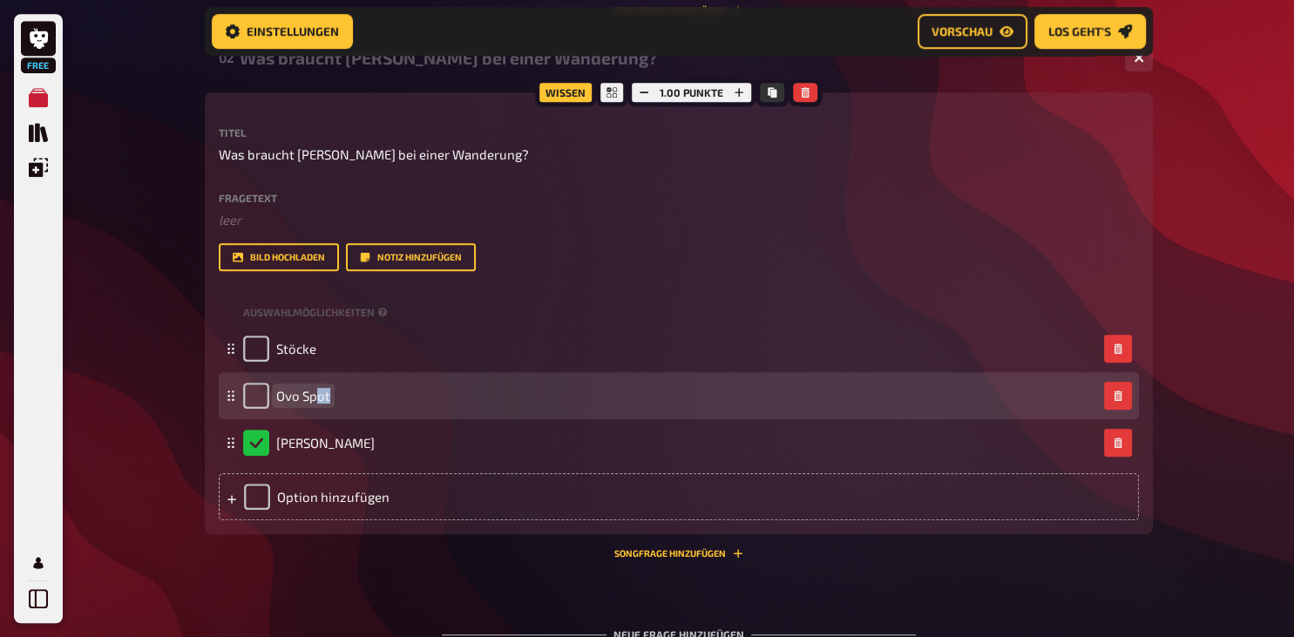
click at [316, 404] on span "Ovo Spot" at bounding box center [303, 396] width 54 height 16
click at [323, 404] on span "Ovo Spot" at bounding box center [303, 396] width 54 height 16
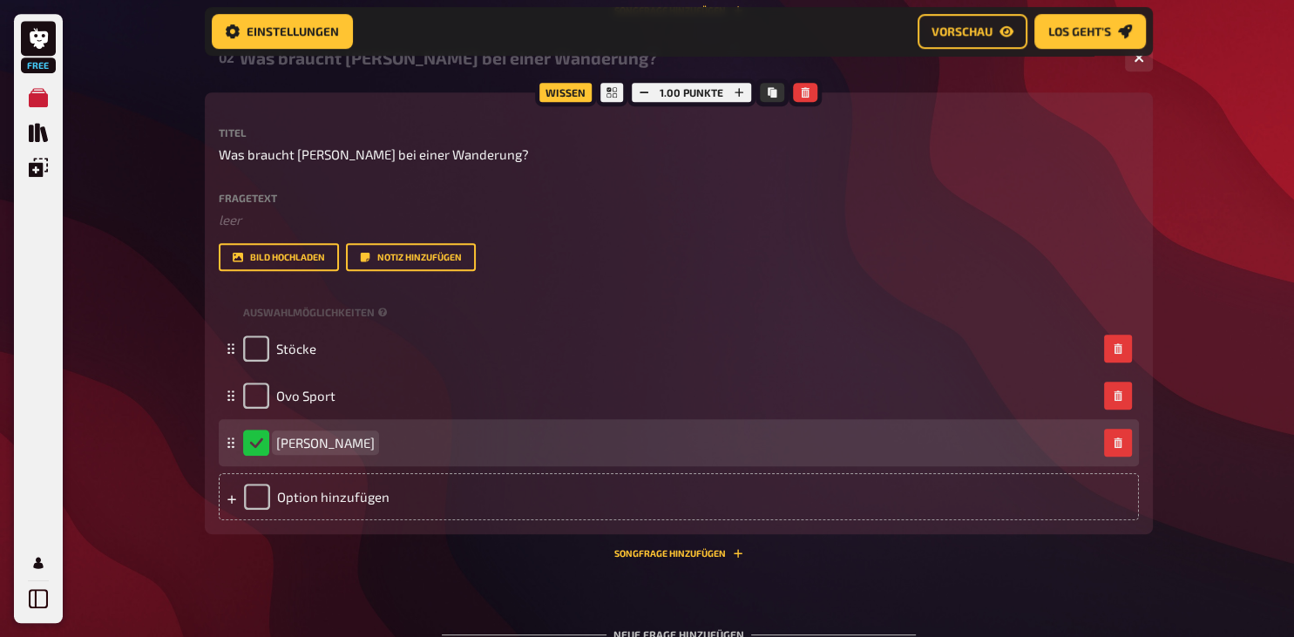
click at [288, 451] on span "[PERSON_NAME]" at bounding box center [325, 443] width 99 height 16
click at [295, 451] on span "[PERSON_NAME]" at bounding box center [325, 443] width 99 height 16
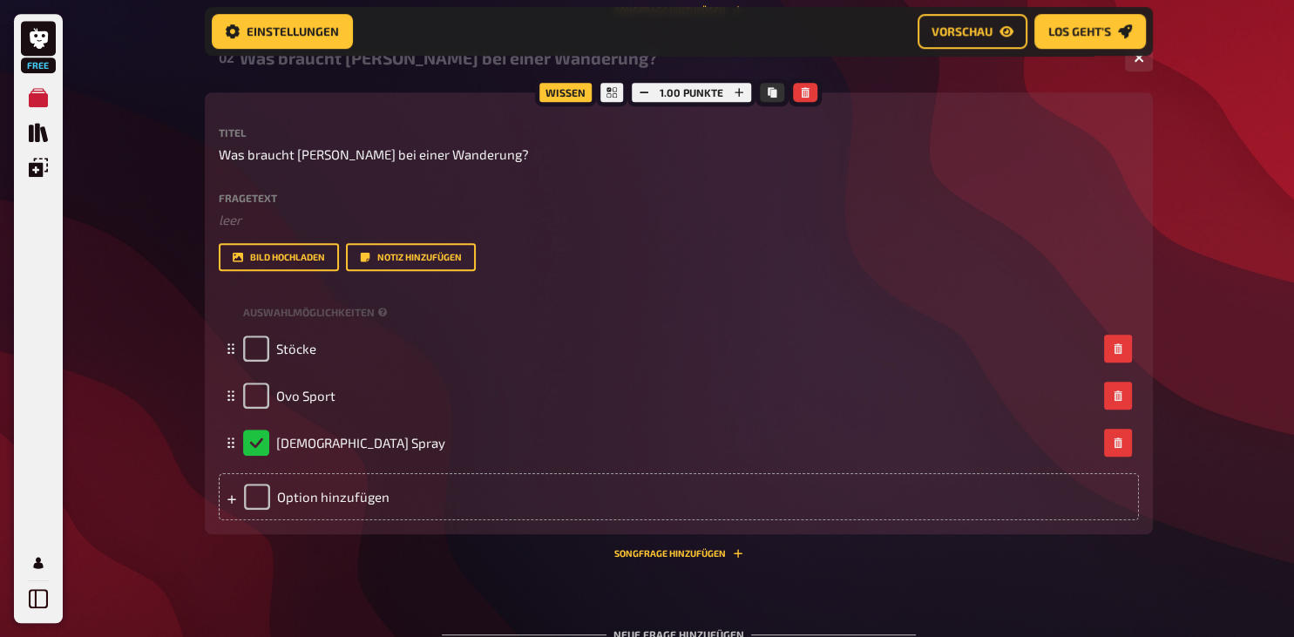
click at [431, 559] on div "Wissen 1.00 Punkte Titel Was braucht [PERSON_NAME] bei einer Wanderung? Fragete…" at bounding box center [679, 325] width 948 height 466
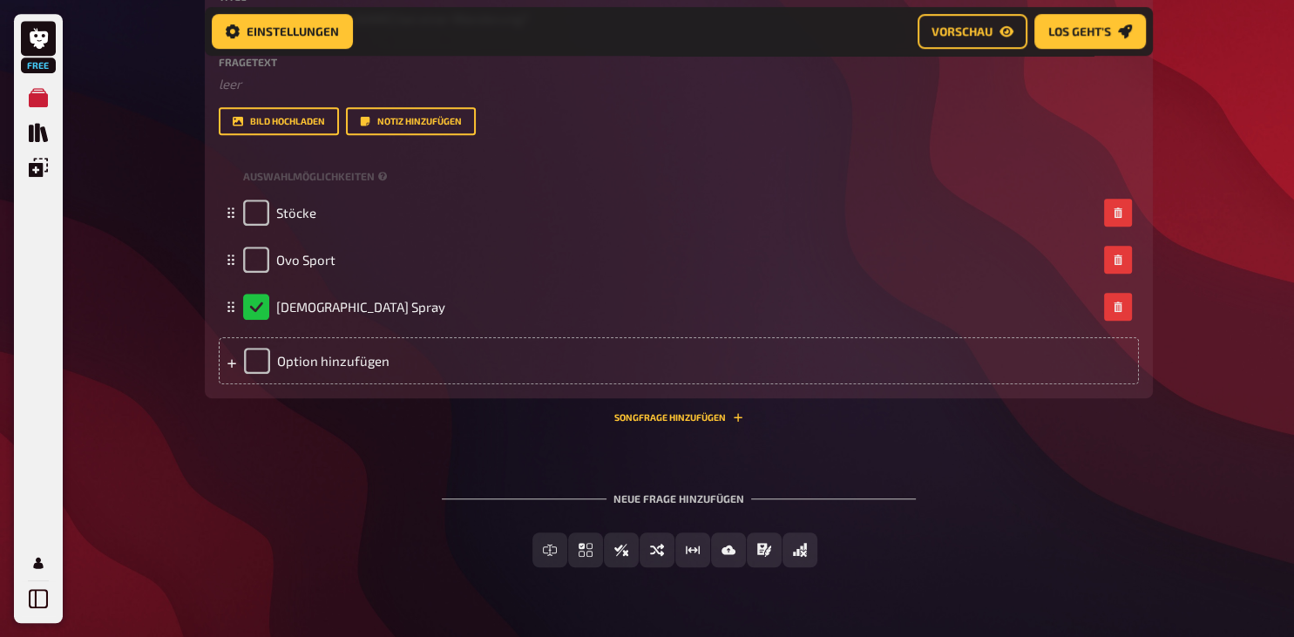
scroll to position [1079, 0]
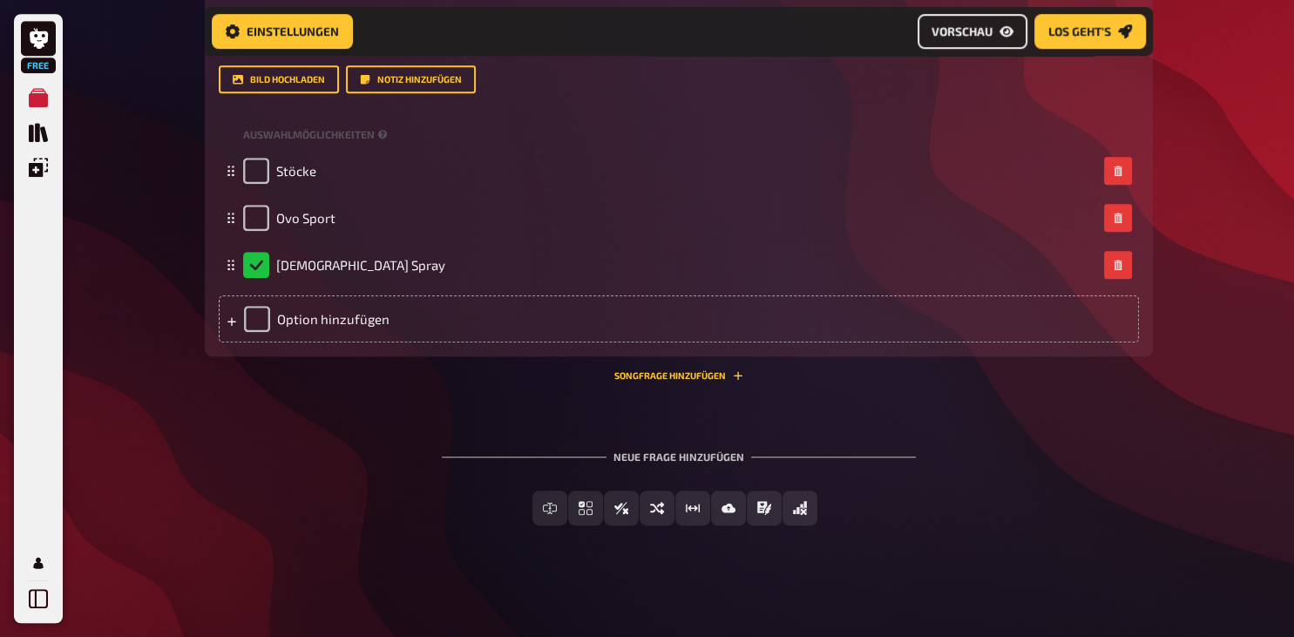
click at [995, 37] on link "Vorschau" at bounding box center [973, 31] width 110 height 35
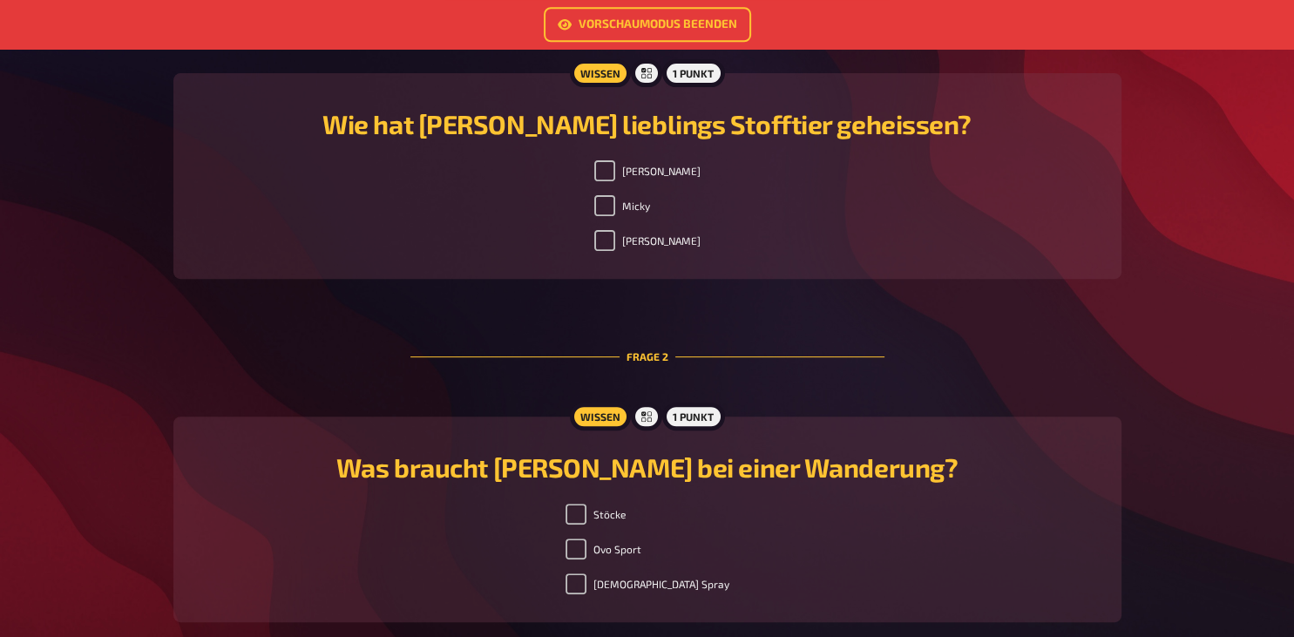
scroll to position [552, 0]
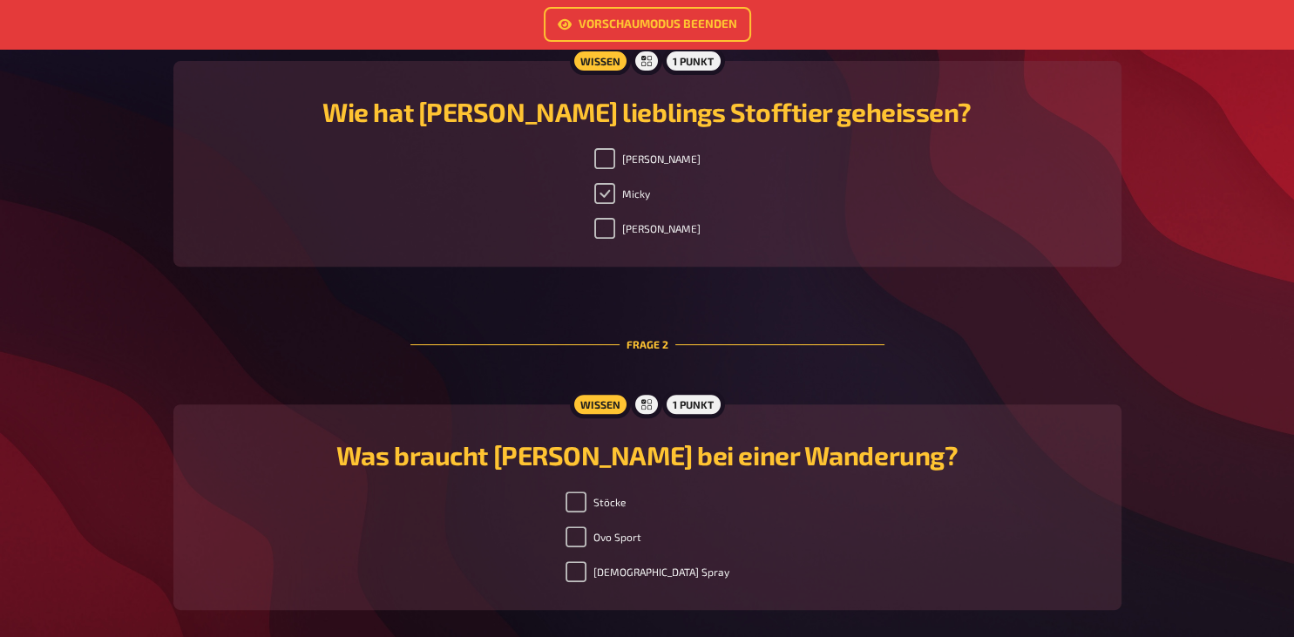
click at [615, 194] on input "Micky" at bounding box center [605, 193] width 21 height 21
checkbox input "false"
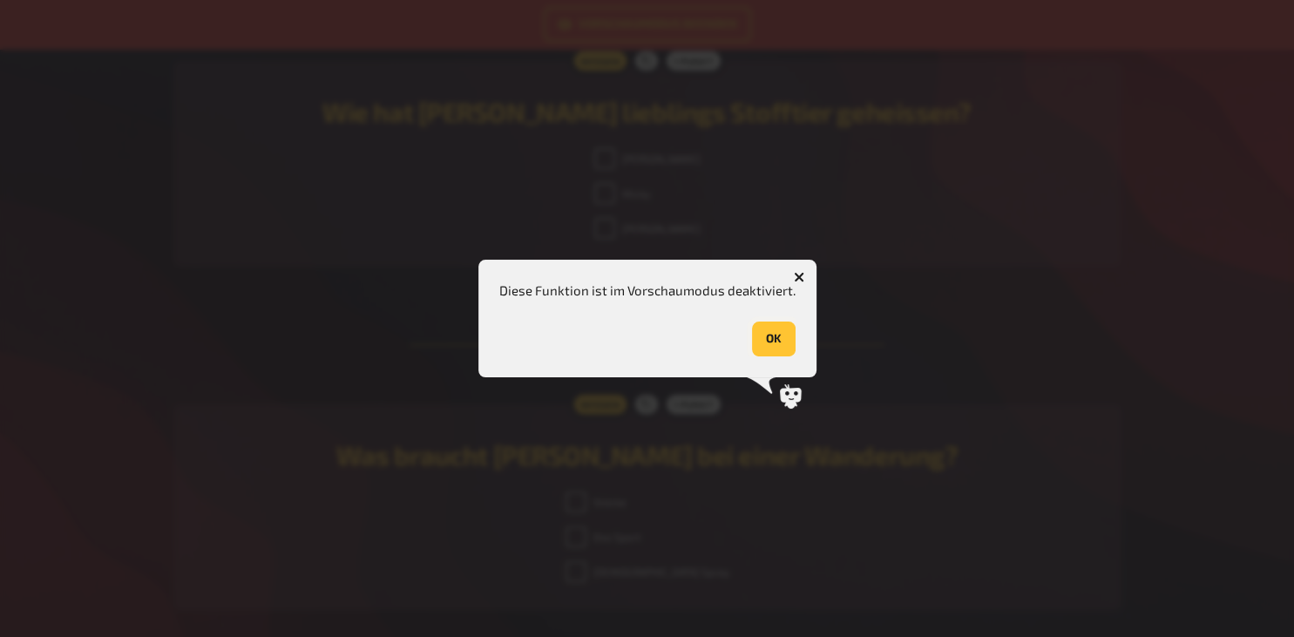
click at [771, 336] on button "OK" at bounding box center [774, 339] width 44 height 35
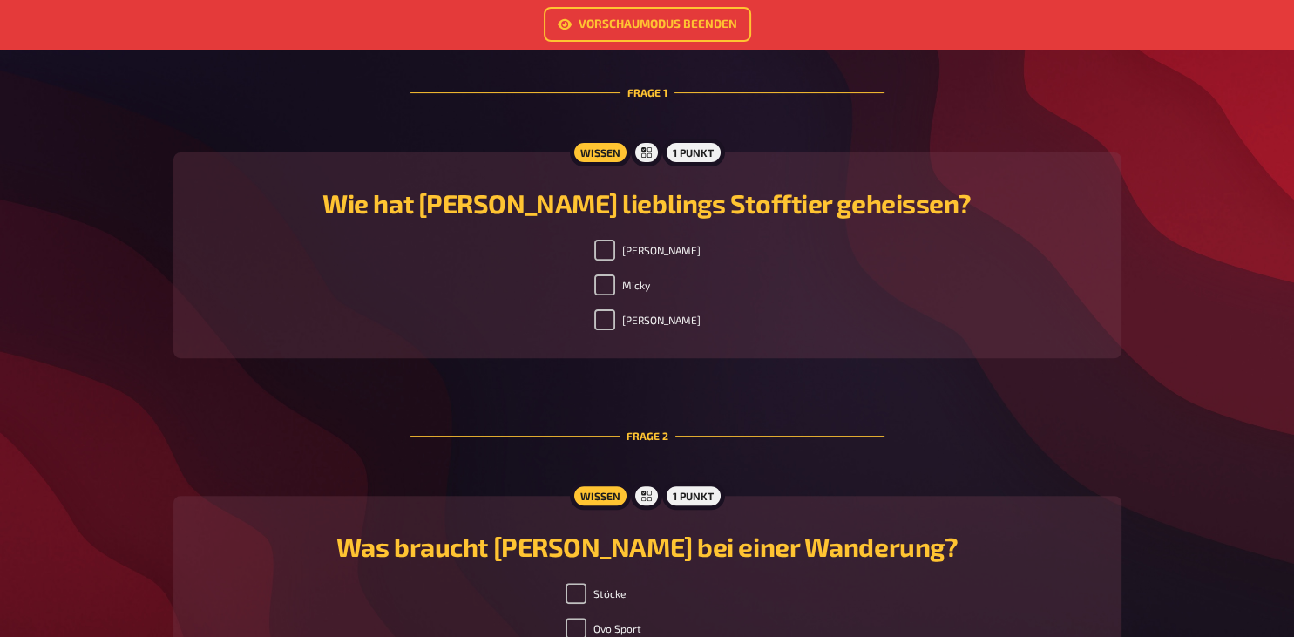
scroll to position [0, 0]
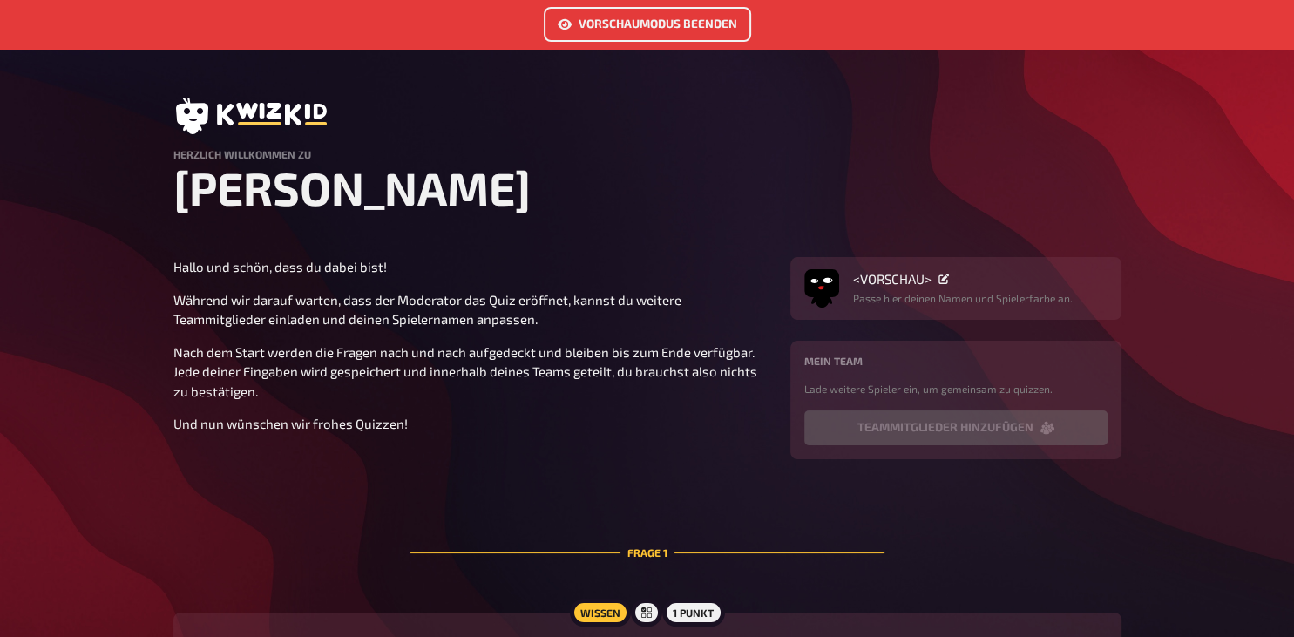
click at [622, 12] on link "Vorschaumodus beenden" at bounding box center [647, 24] width 207 height 35
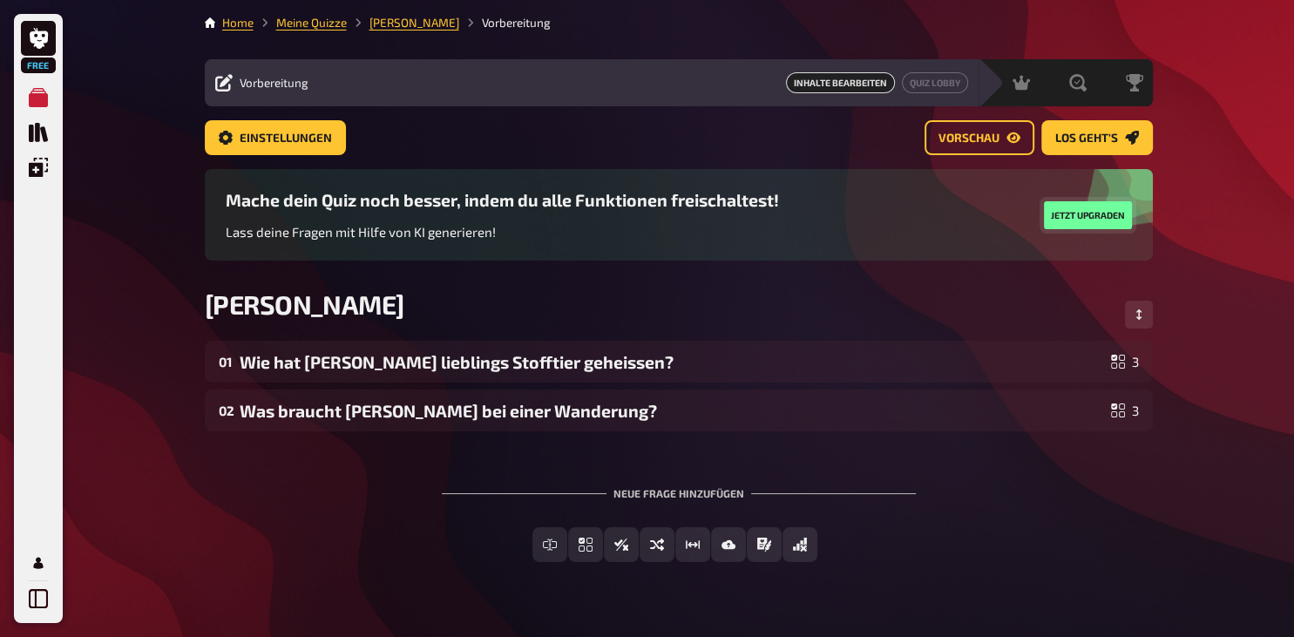
click at [1085, 206] on button "Jetzt upgraden" at bounding box center [1088, 215] width 88 height 28
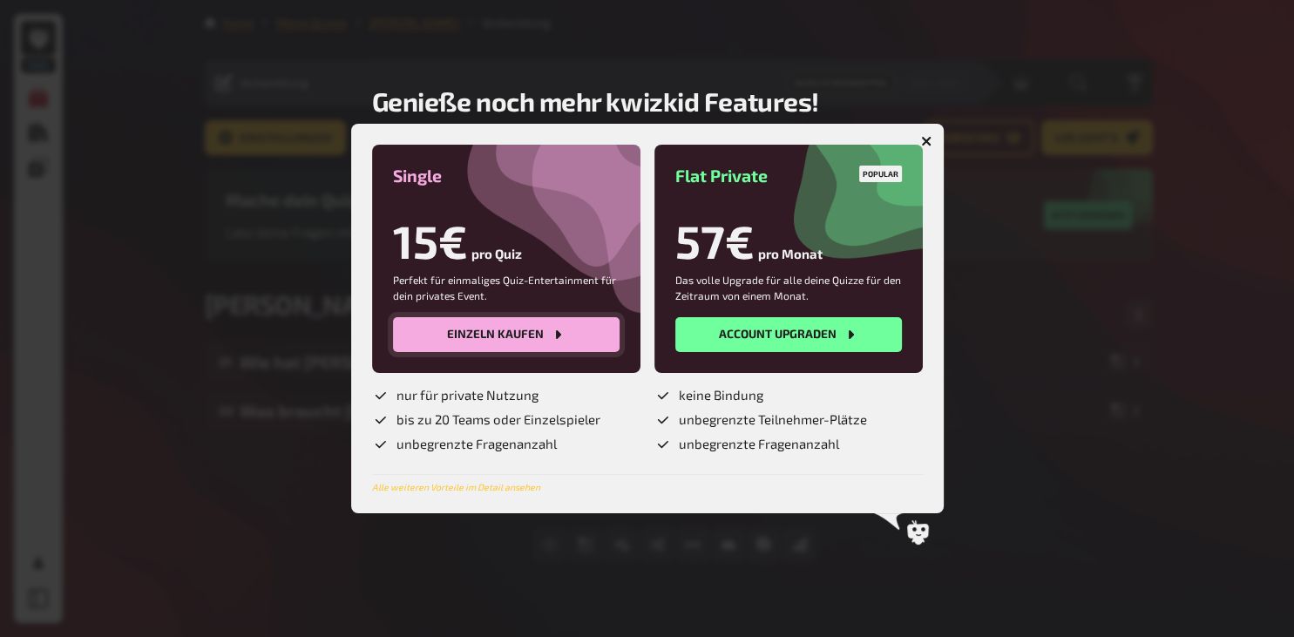
click at [548, 335] on button "Einzeln kaufen" at bounding box center [506, 334] width 227 height 35
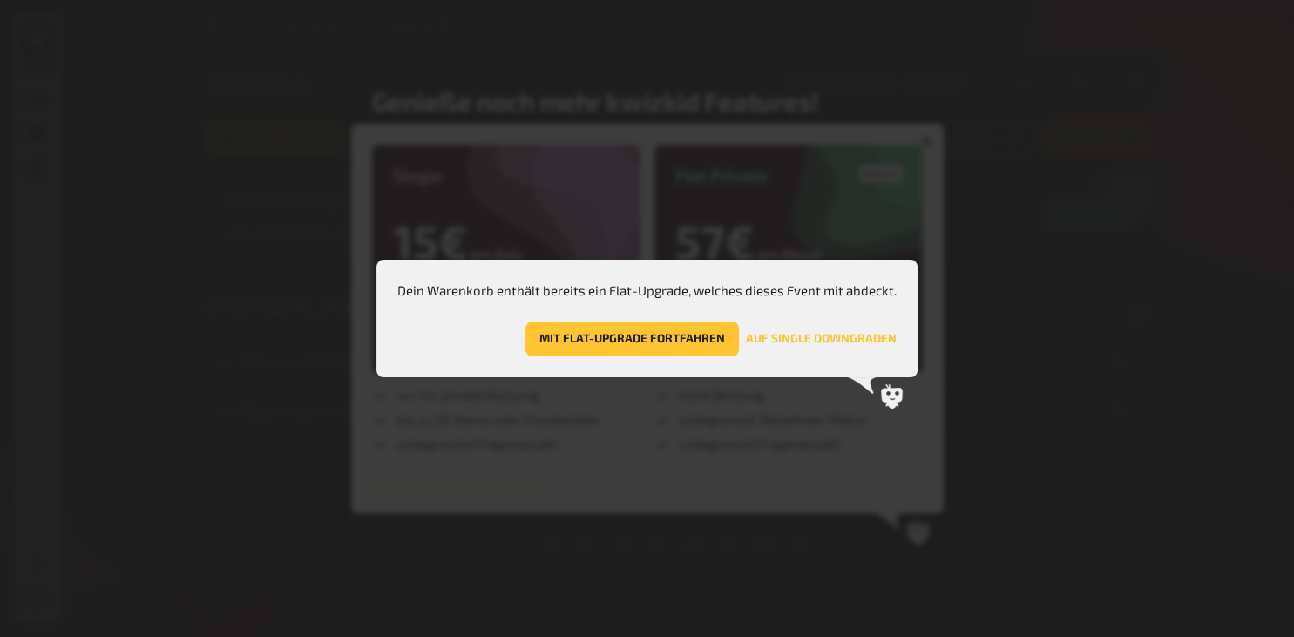
click at [744, 507] on div at bounding box center [647, 318] width 1294 height 637
click at [891, 406] on icon at bounding box center [892, 396] width 22 height 24
click at [814, 555] on div at bounding box center [647, 318] width 1294 height 637
click at [284, 292] on div at bounding box center [647, 318] width 1294 height 637
click at [949, 139] on div at bounding box center [647, 318] width 1294 height 637
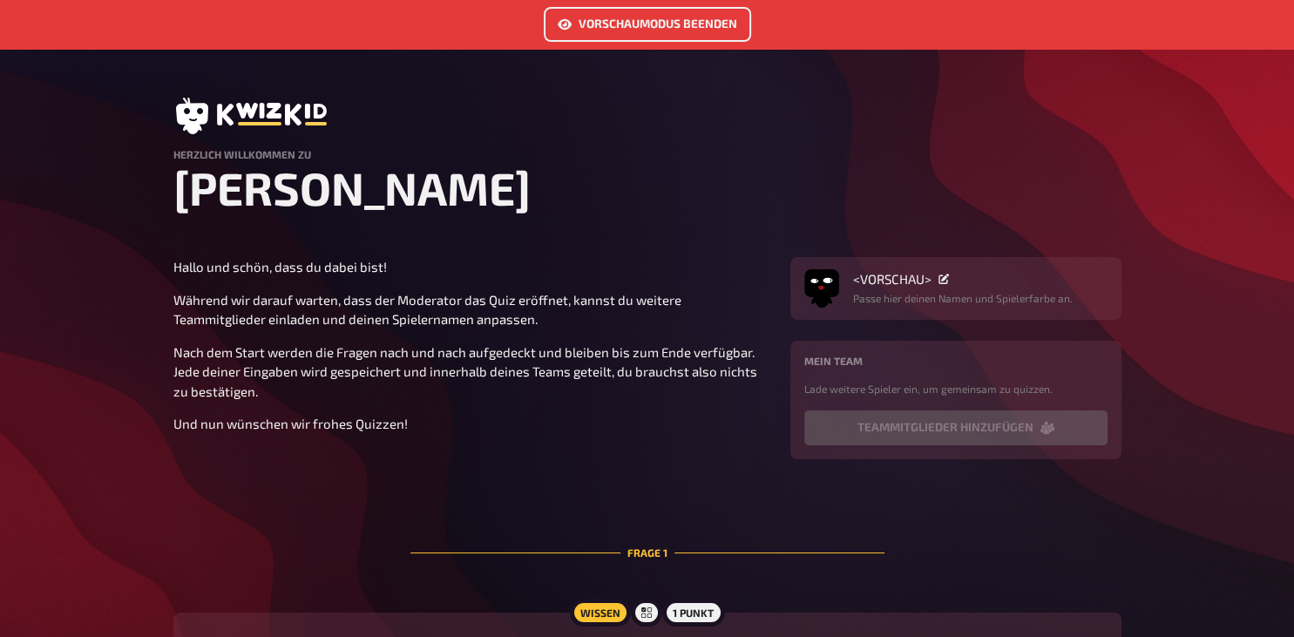
click at [561, 33] on link "Vorschaumodus beenden" at bounding box center [647, 24] width 207 height 35
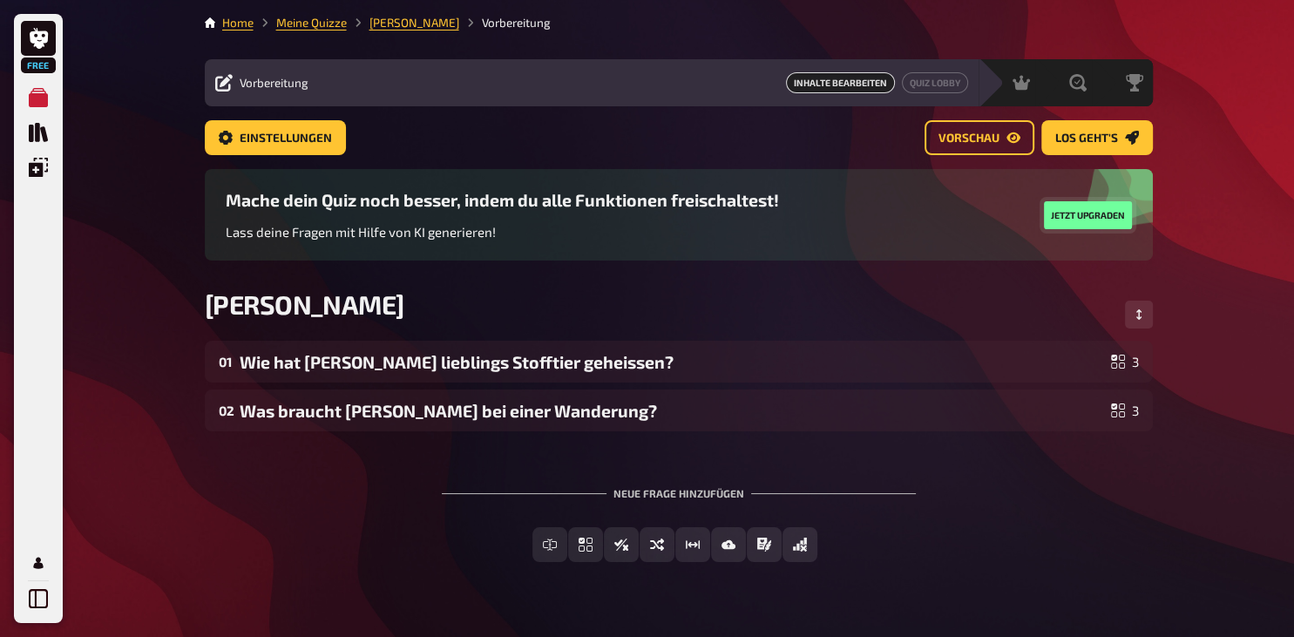
click at [1084, 220] on button "Jetzt upgraden" at bounding box center [1088, 215] width 88 height 28
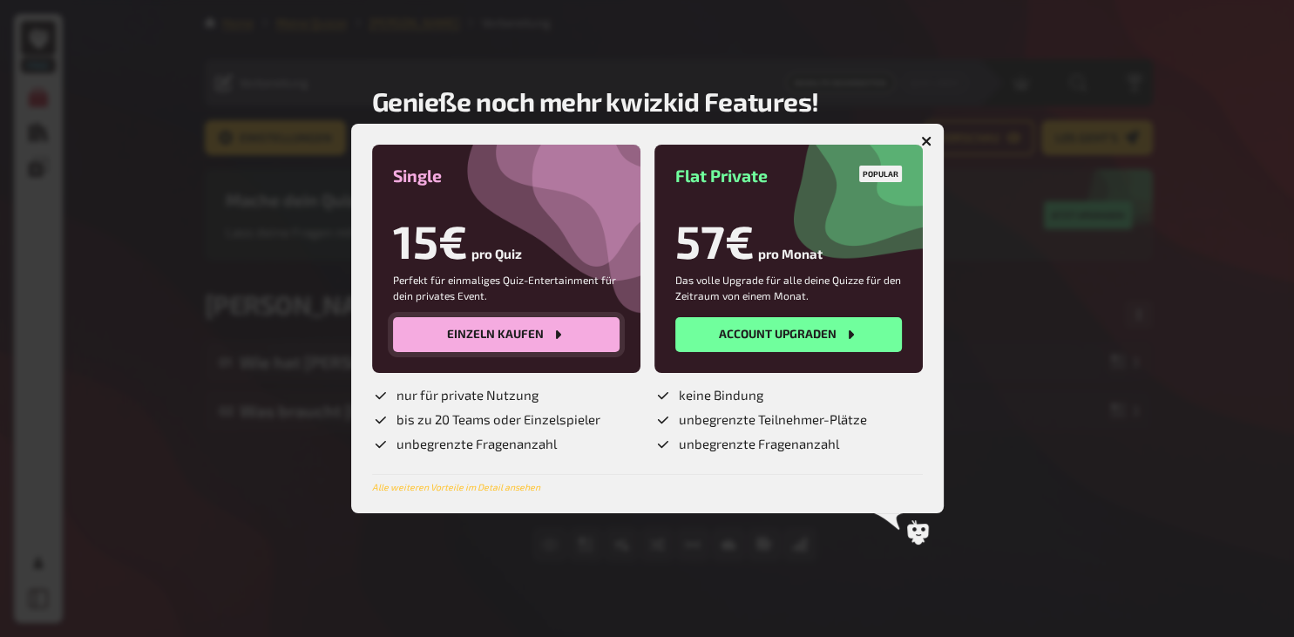
click at [525, 337] on button "Einzeln kaufen" at bounding box center [506, 334] width 227 height 35
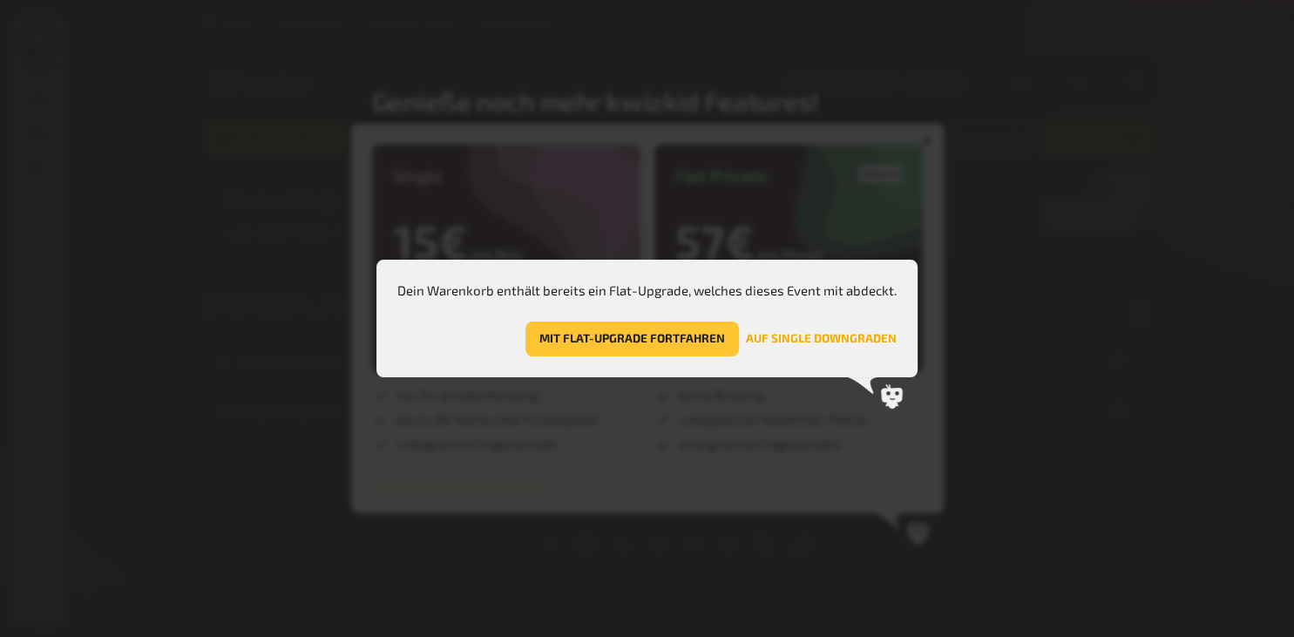
click at [848, 343] on button "Auf Single downgraden" at bounding box center [821, 339] width 151 height 35
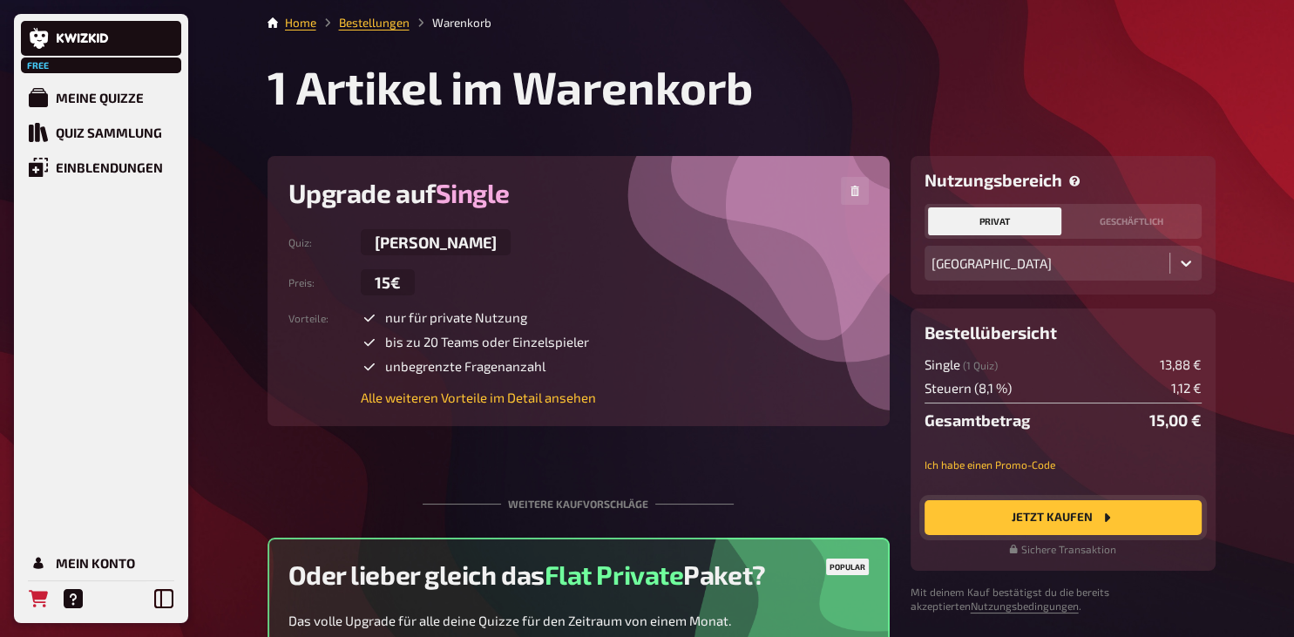
click at [1090, 507] on button "Jetzt Kaufen" at bounding box center [1063, 517] width 277 height 35
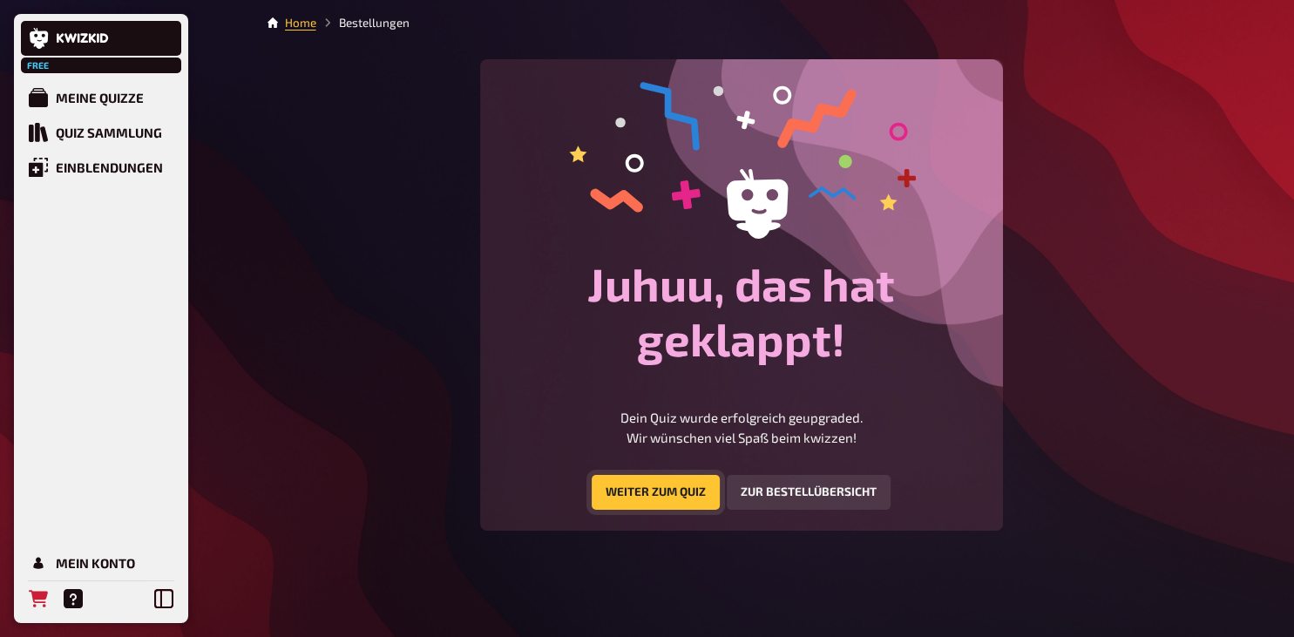
click at [647, 490] on link "Weiter zum Quiz" at bounding box center [656, 492] width 128 height 35
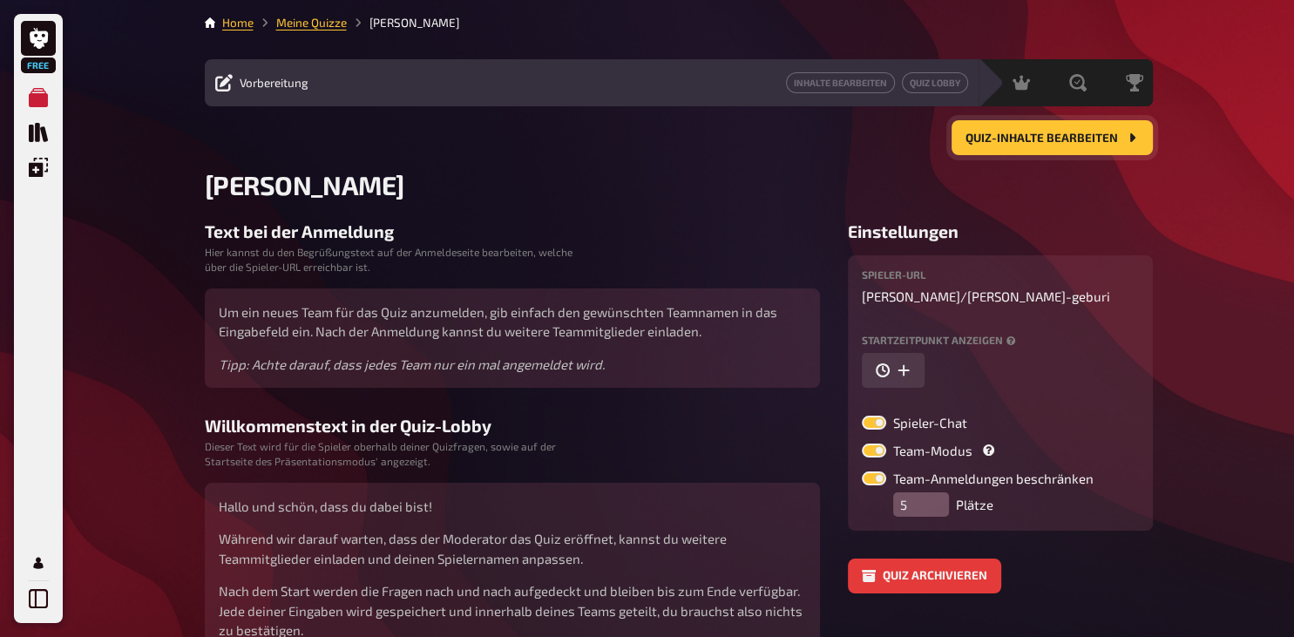
click at [1026, 139] on span "Quiz-Inhalte bearbeiten" at bounding box center [1042, 138] width 153 height 12
click at [1073, 127] on button "Quiz-Inhalte bearbeiten" at bounding box center [1052, 137] width 201 height 35
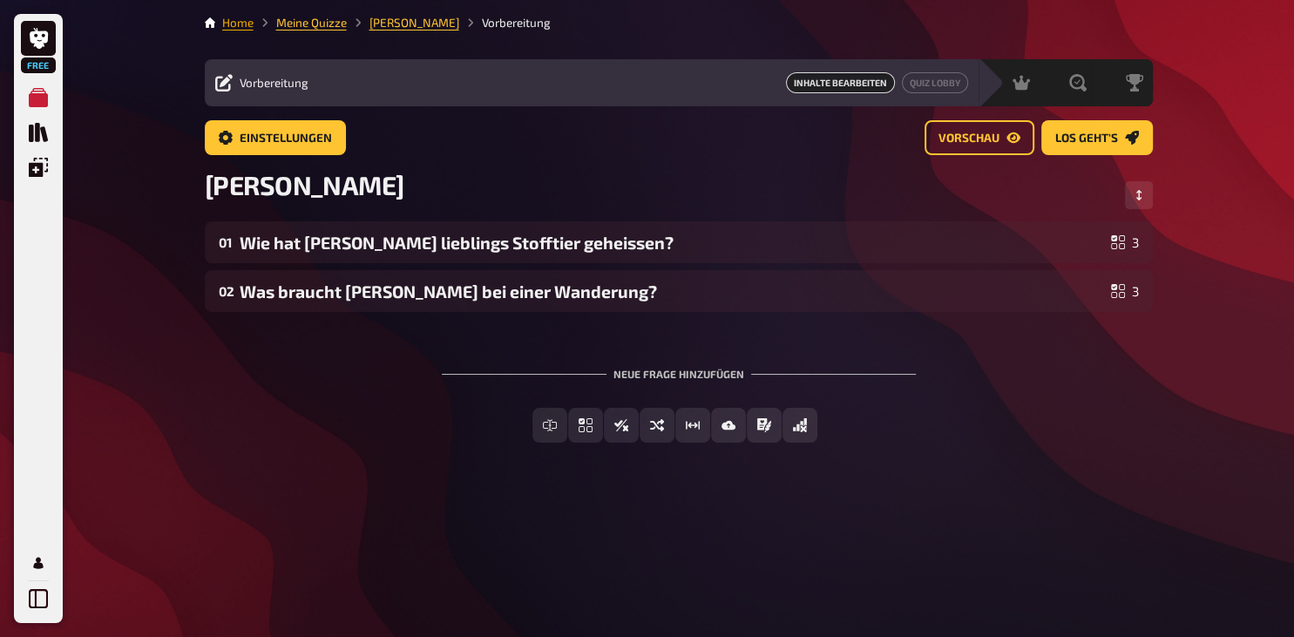
click at [246, 22] on link "Home" at bounding box center [237, 23] width 31 height 14
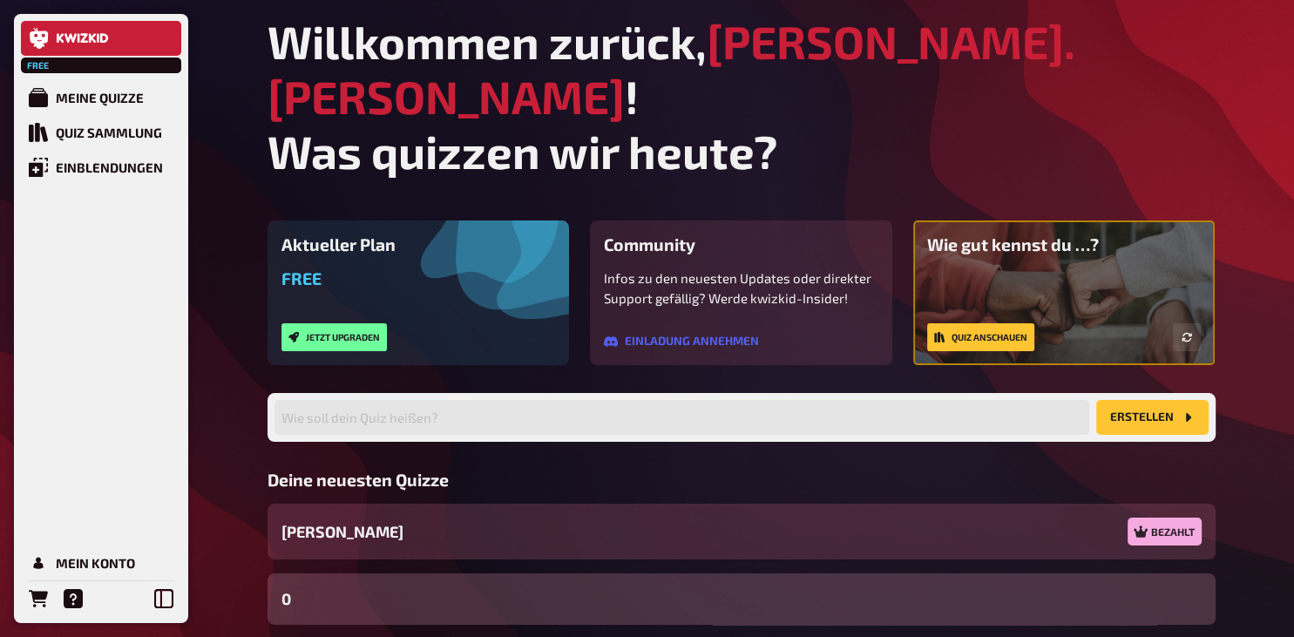
click at [504, 504] on div "Lena Geburi Bezahlt" at bounding box center [742, 532] width 948 height 56
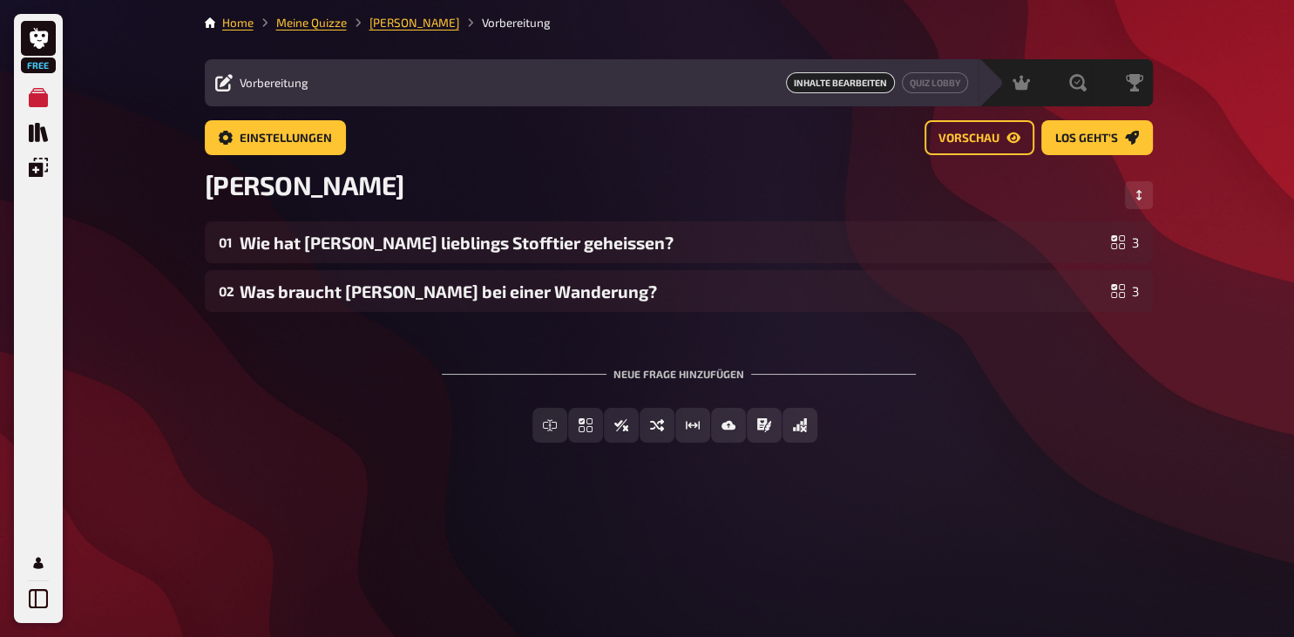
click at [818, 85] on span "Inhalte Bearbeiten" at bounding box center [840, 82] width 109 height 21
click at [825, 81] on span "Inhalte Bearbeiten" at bounding box center [840, 82] width 109 height 21
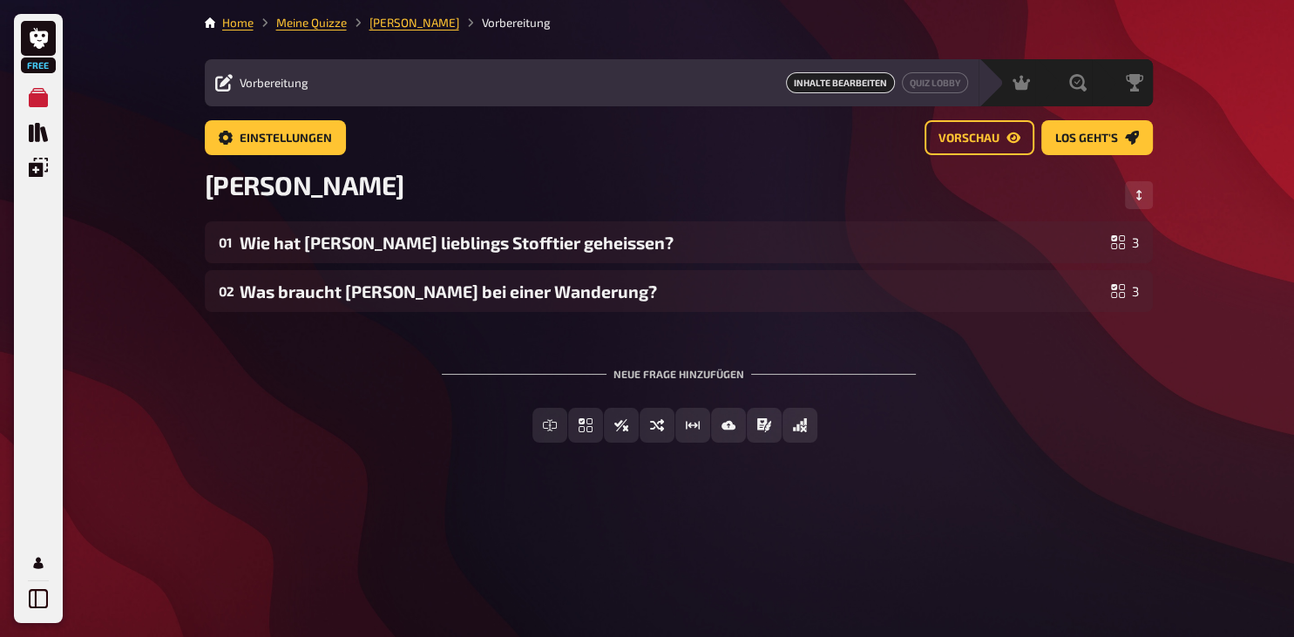
click at [825, 81] on span "Inhalte Bearbeiten" at bounding box center [840, 82] width 109 height 21
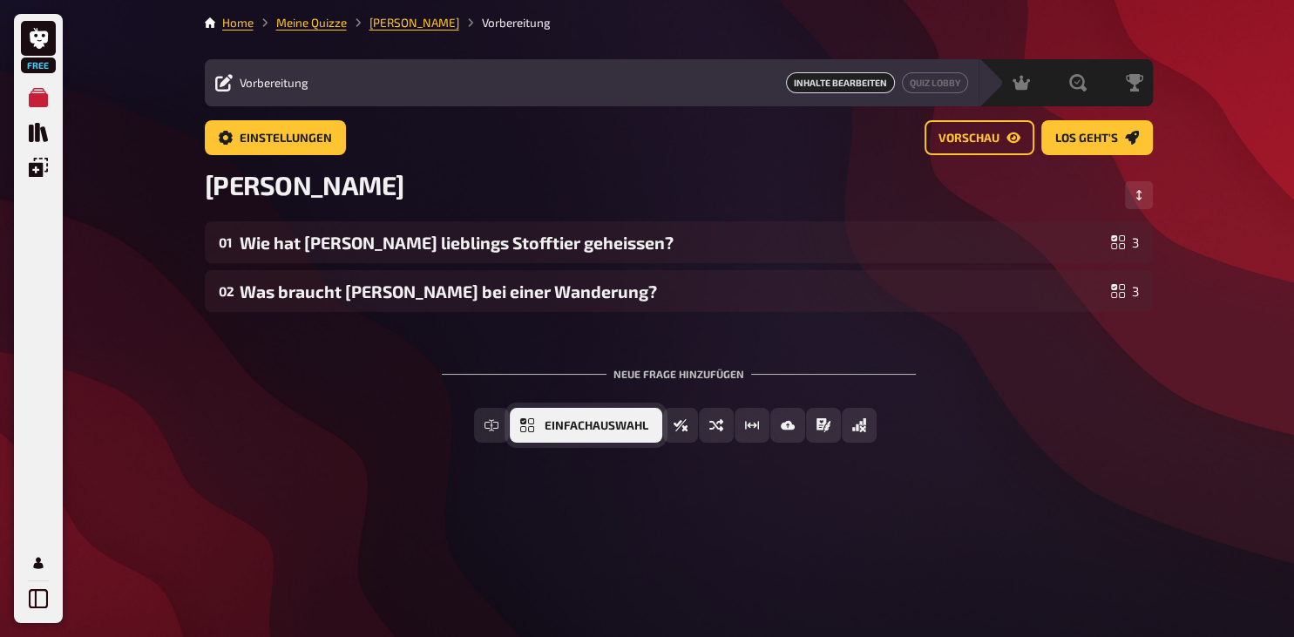
click at [547, 434] on button "Einfachauswahl" at bounding box center [586, 425] width 153 height 35
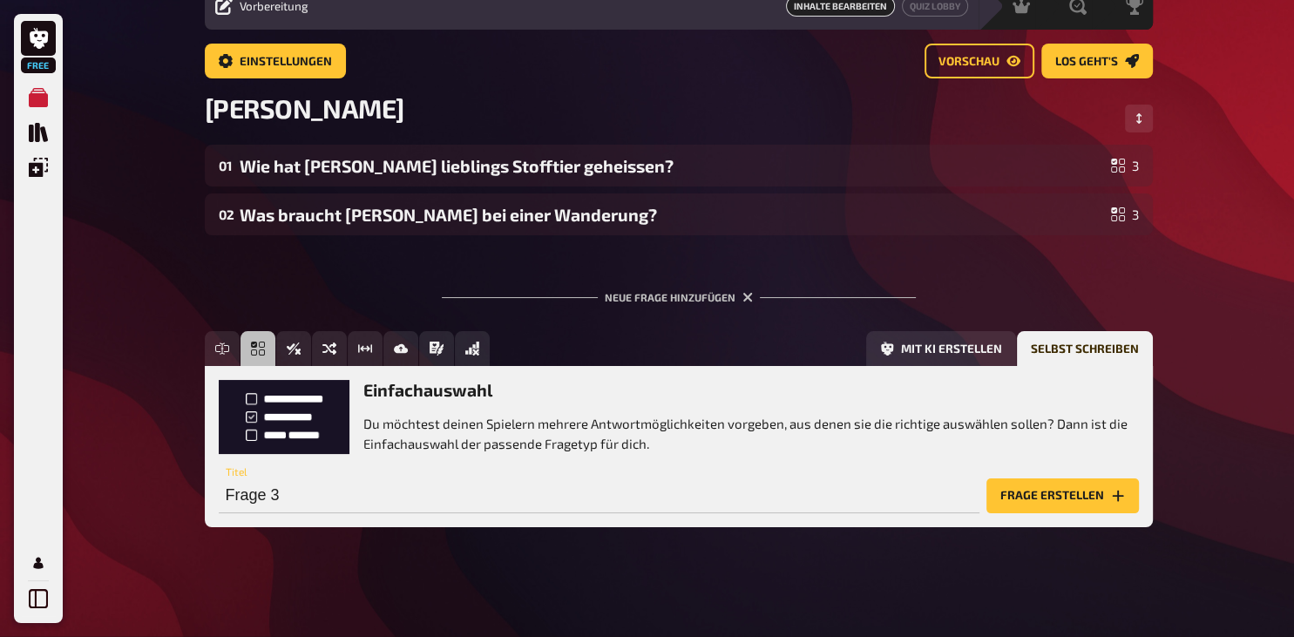
scroll to position [78, 0]
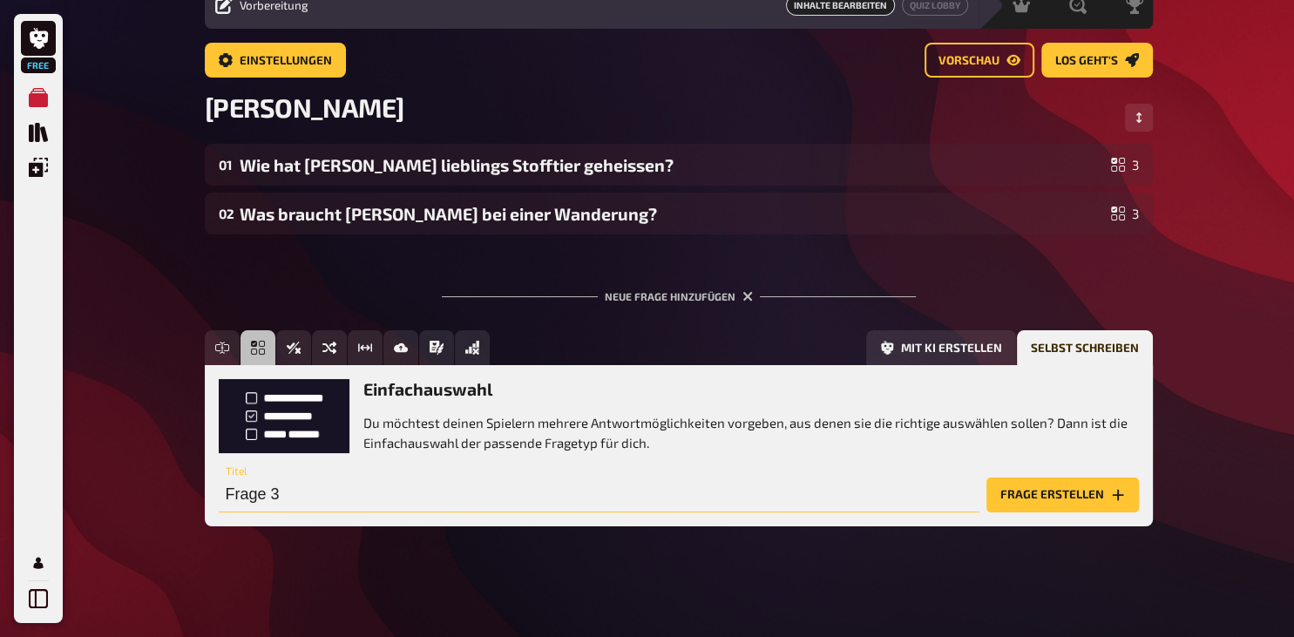
click at [288, 502] on input "Frage 3" at bounding box center [599, 495] width 761 height 35
type input "Wo besuchte Lena eine Sprachschule?"
click at [1080, 493] on button "Frage erstellen" at bounding box center [1063, 495] width 153 height 35
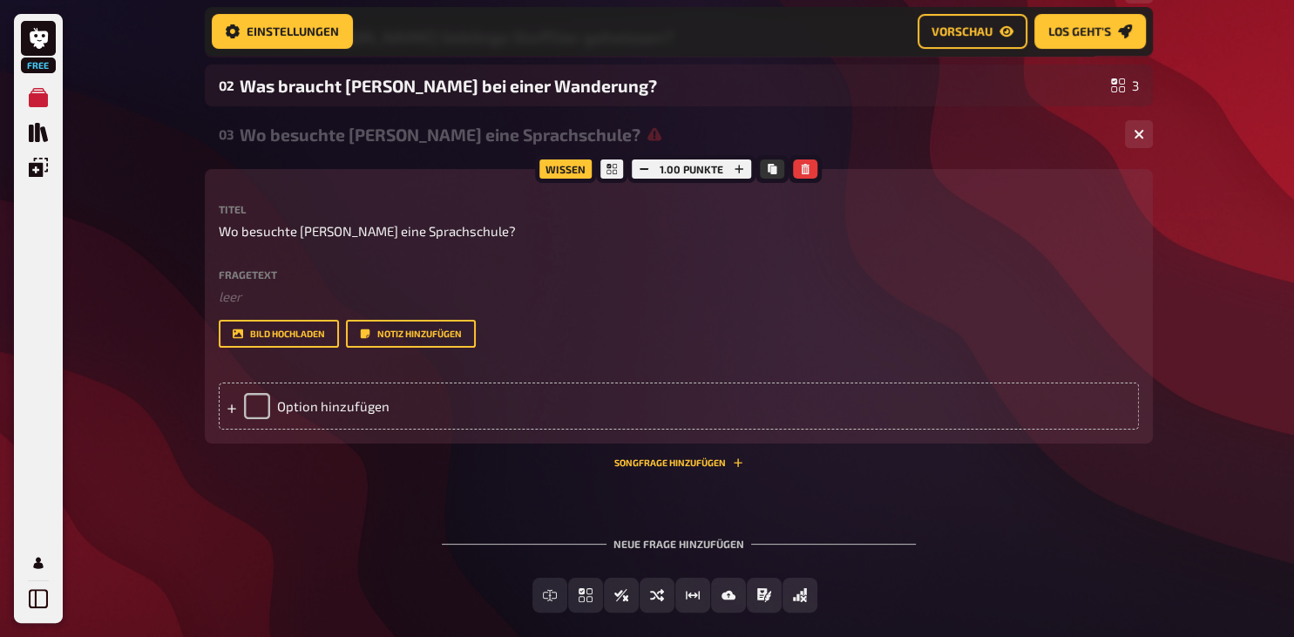
scroll to position [221, 0]
click at [297, 429] on div "Option hinzufügen" at bounding box center [679, 405] width 921 height 47
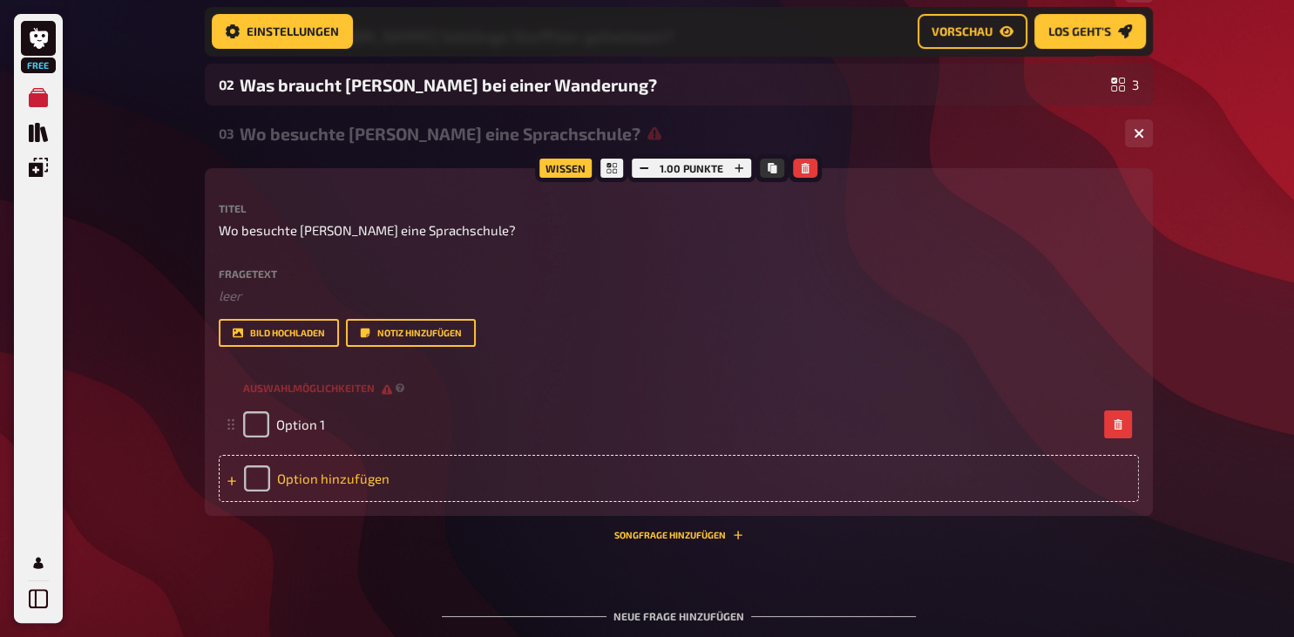
click at [335, 494] on div "Option hinzufügen" at bounding box center [679, 478] width 921 height 47
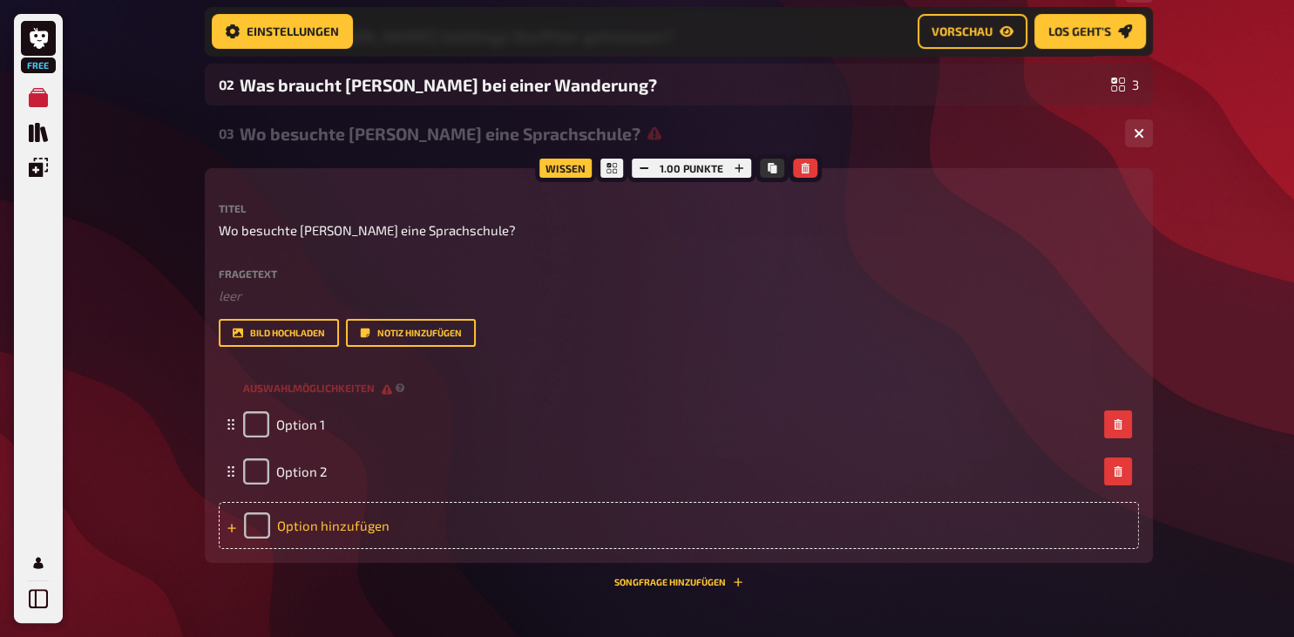
click at [340, 549] on div "Option hinzufügen" at bounding box center [679, 525] width 921 height 47
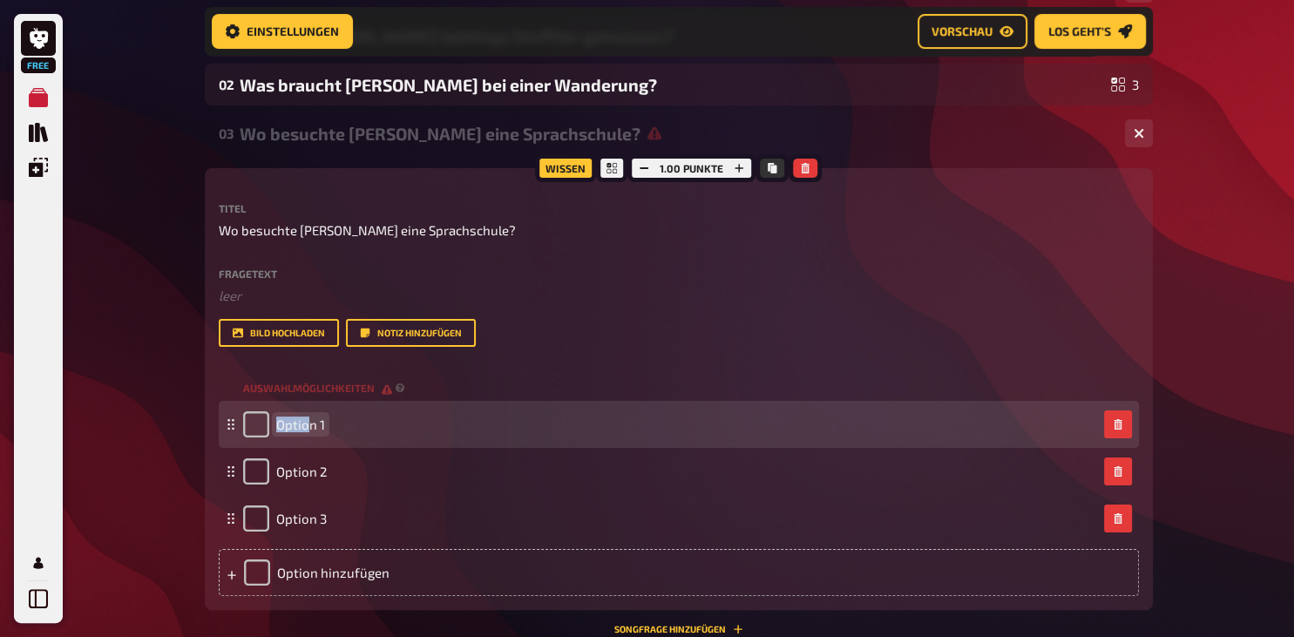
click at [306, 432] on span "Option 1" at bounding box center [300, 425] width 49 height 16
click at [319, 432] on span "Option 1" at bounding box center [300, 425] width 49 height 16
click at [323, 432] on span "Option 1" at bounding box center [300, 425] width 49 height 16
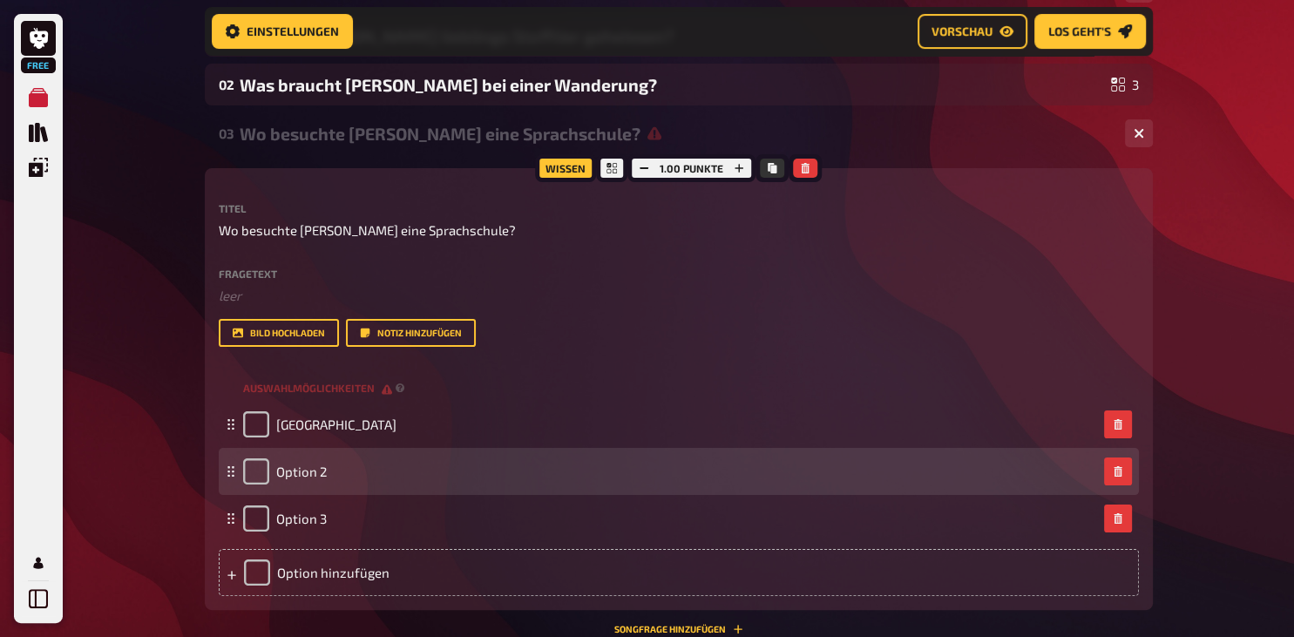
click at [309, 480] on div "Option 2" at bounding box center [285, 472] width 84 height 26
click at [305, 479] on span "Option 2" at bounding box center [301, 472] width 51 height 16
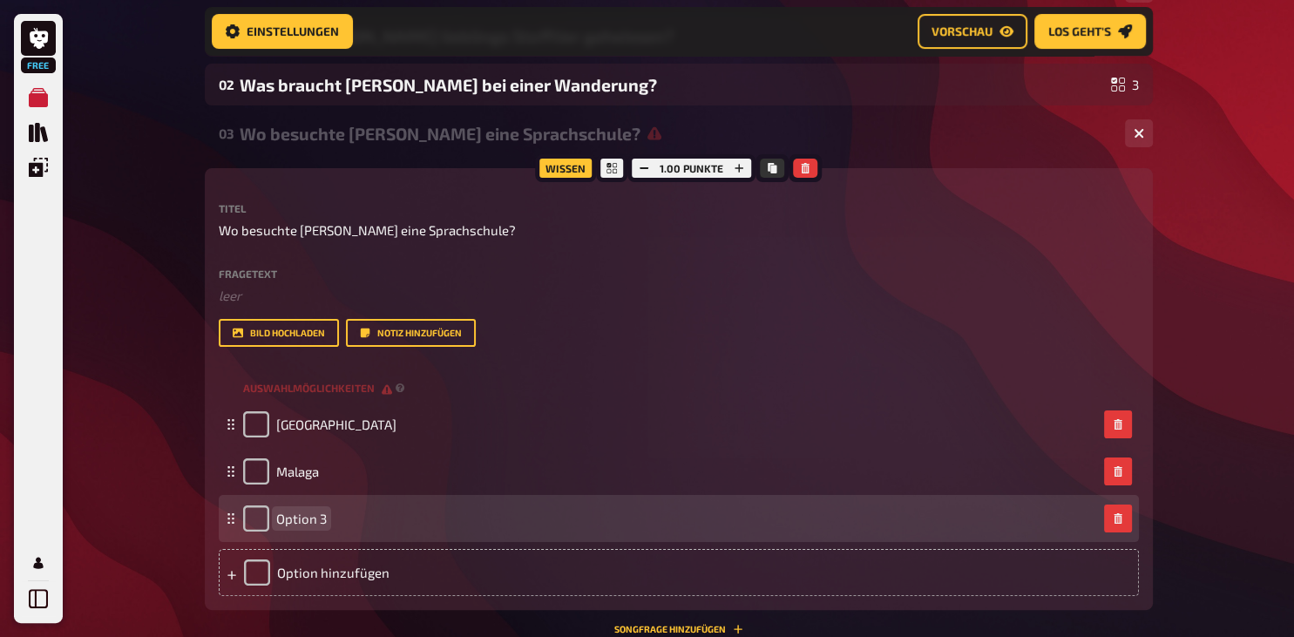
click at [305, 527] on span "Option 3" at bounding box center [301, 519] width 51 height 16
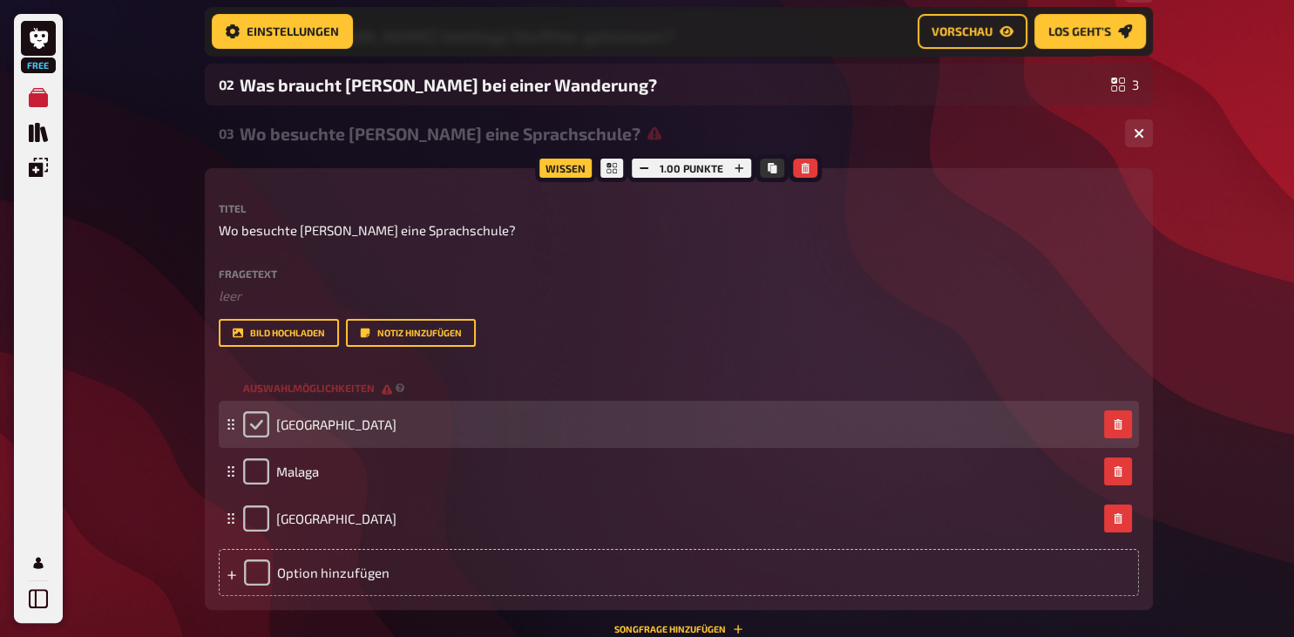
click at [253, 438] on input "checkbox" at bounding box center [256, 424] width 26 height 26
checkbox input "true"
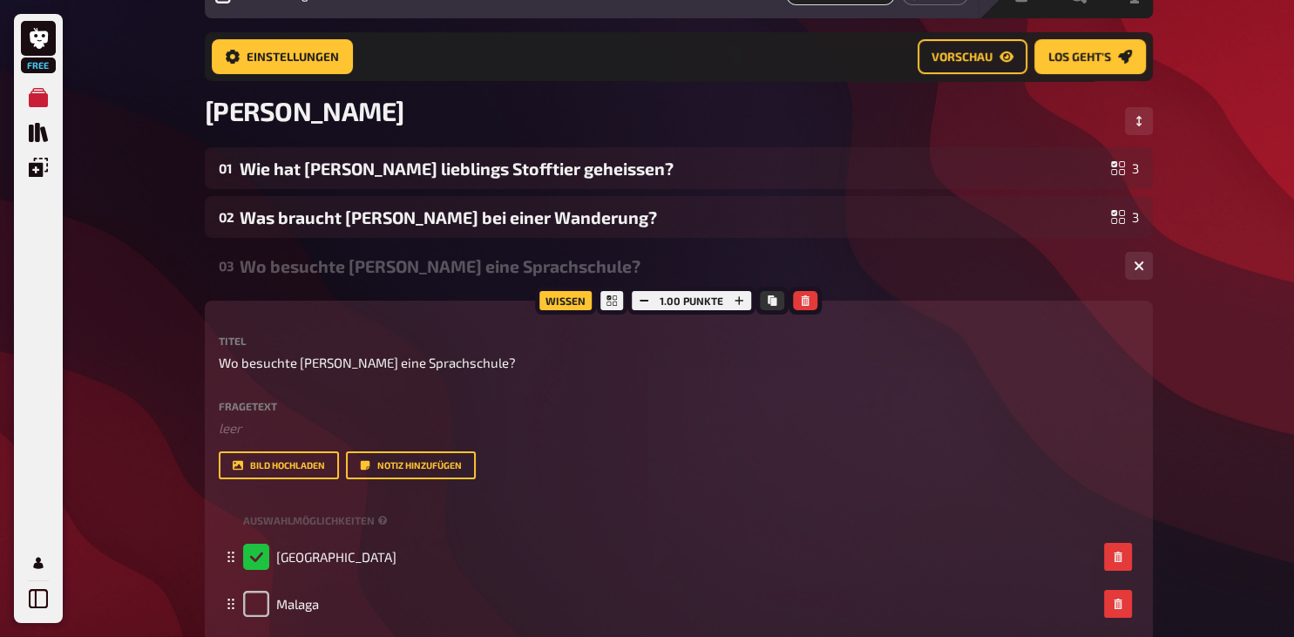
scroll to position [0, 0]
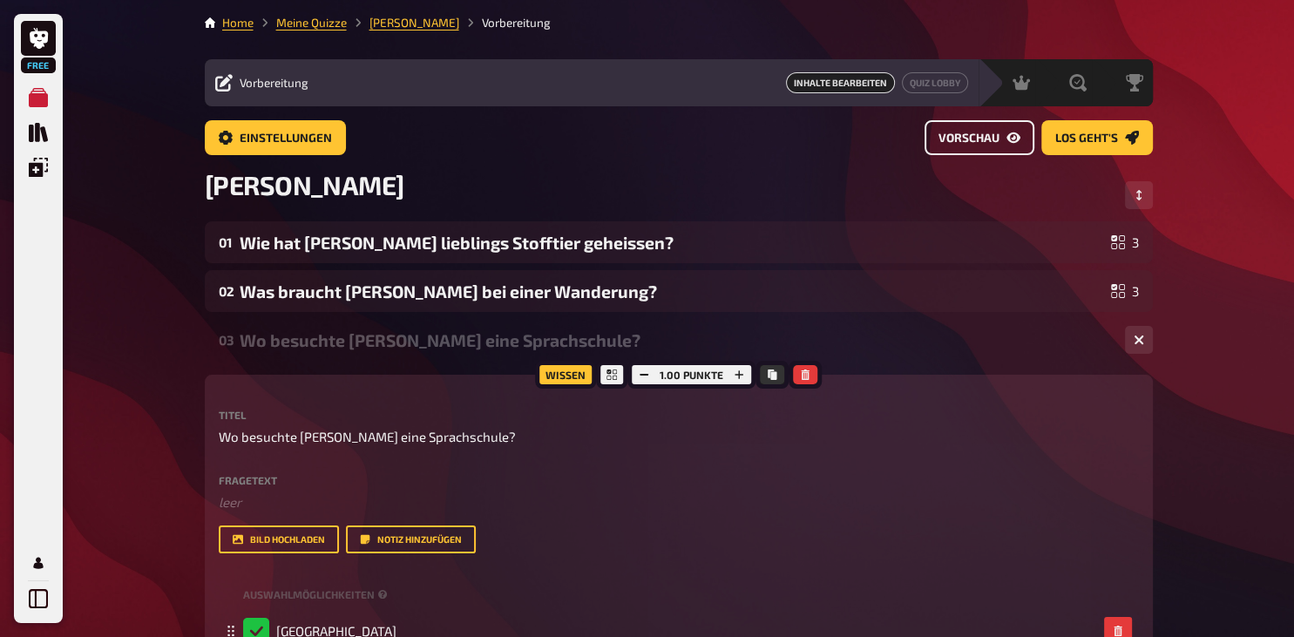
click at [974, 152] on link "Vorschau" at bounding box center [980, 137] width 110 height 35
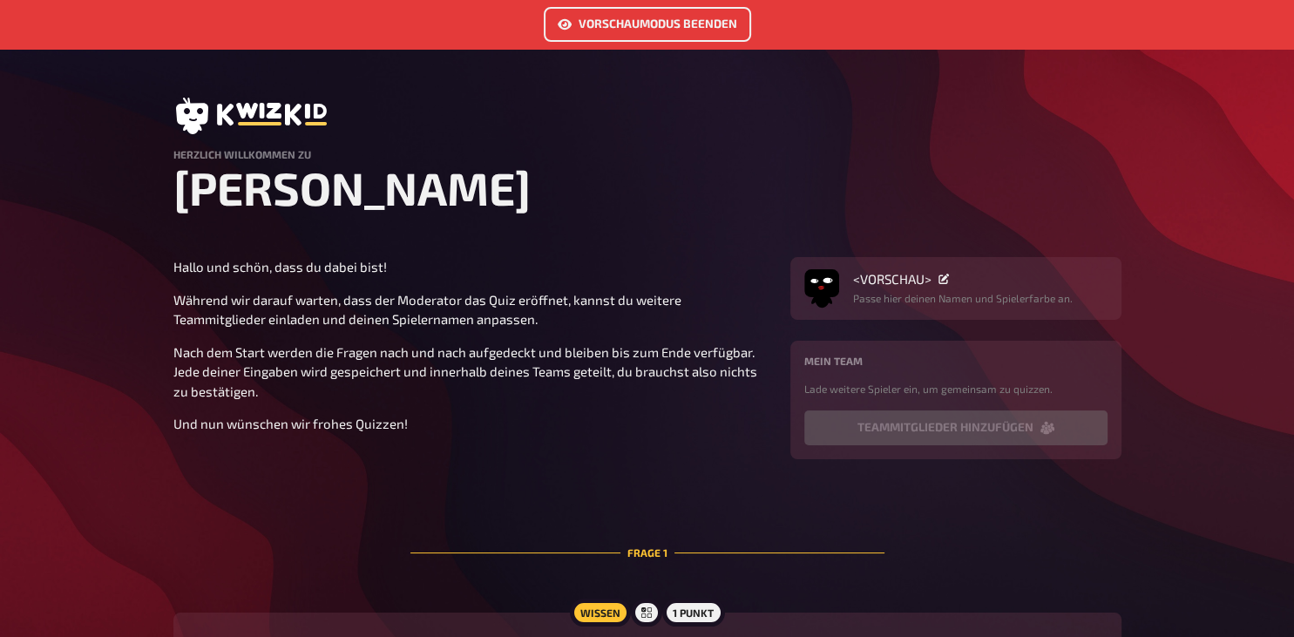
click at [581, 17] on link "Vorschaumodus beenden" at bounding box center [647, 24] width 207 height 35
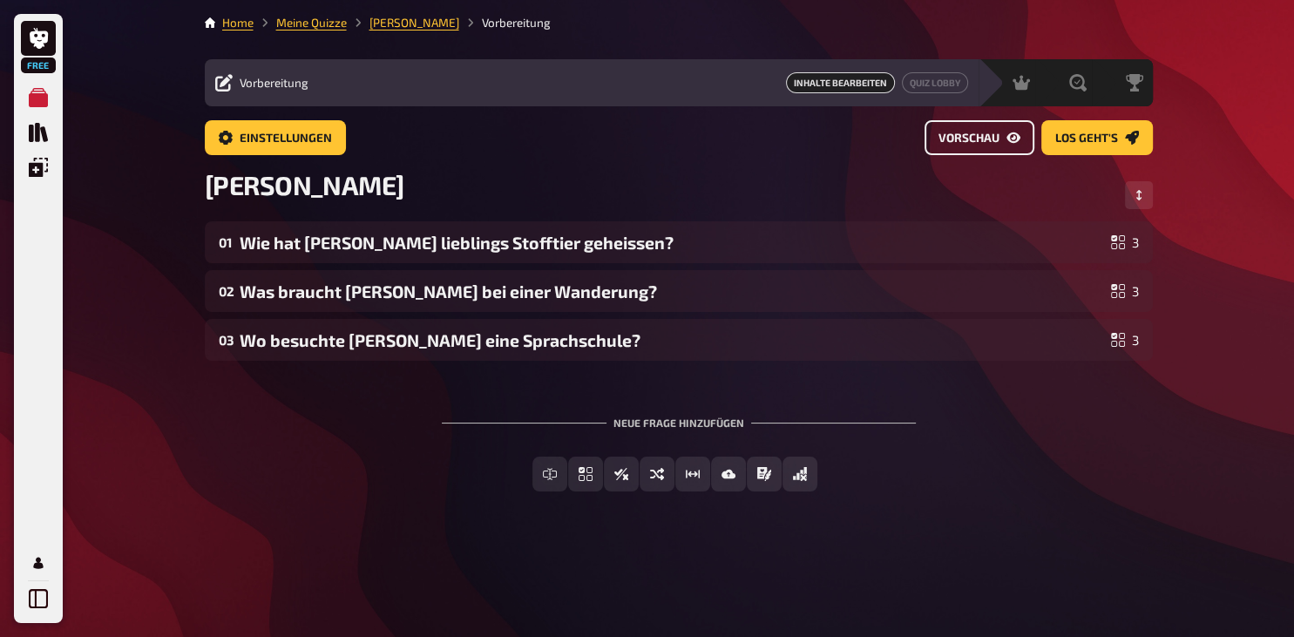
click at [971, 143] on span "Vorschau" at bounding box center [969, 138] width 61 height 12
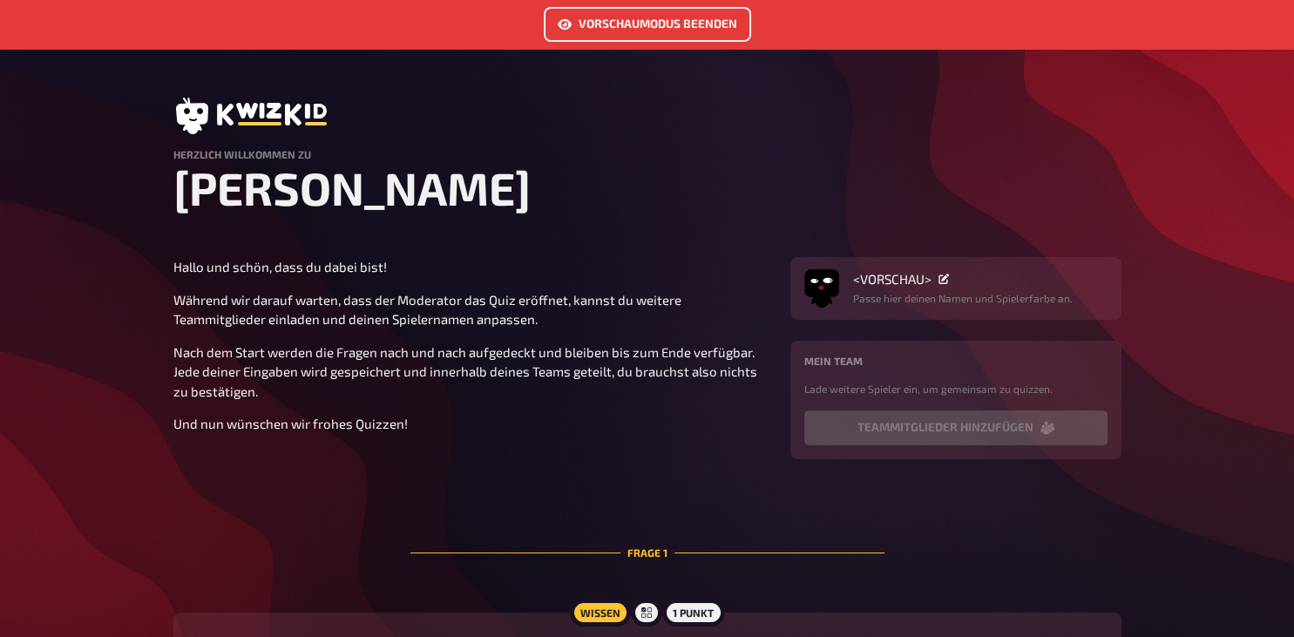
click at [682, 22] on link "Vorschaumodus beenden" at bounding box center [647, 24] width 207 height 35
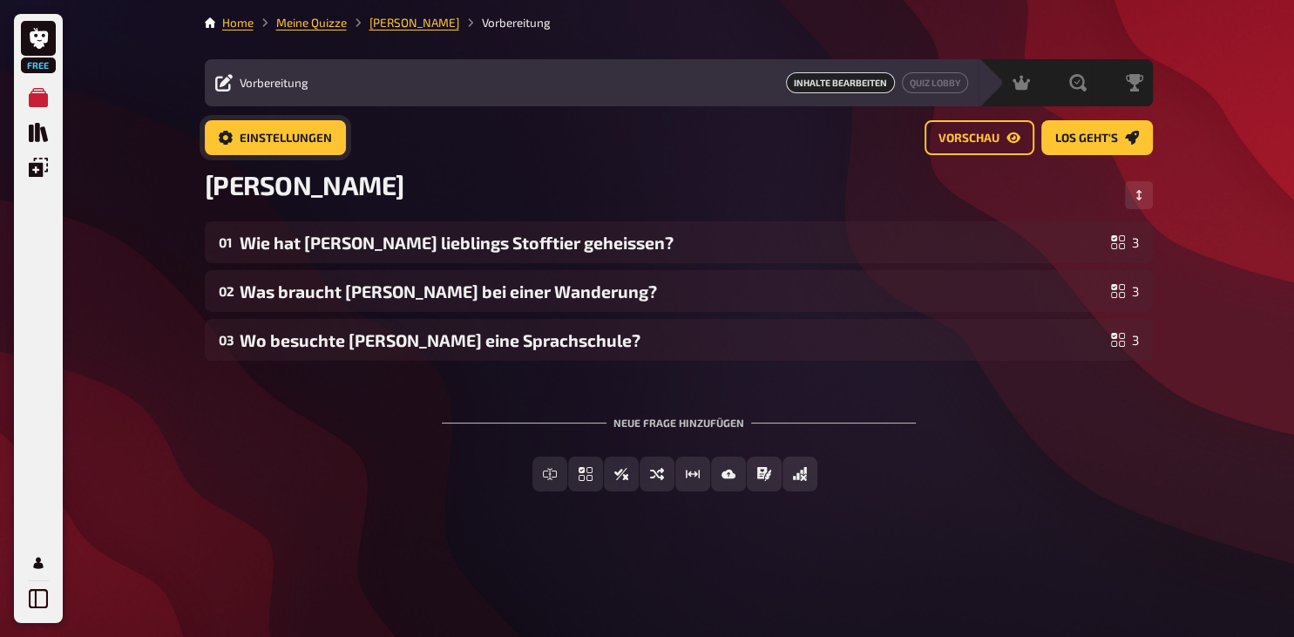
click at [242, 139] on span "Einstellungen" at bounding box center [286, 138] width 92 height 12
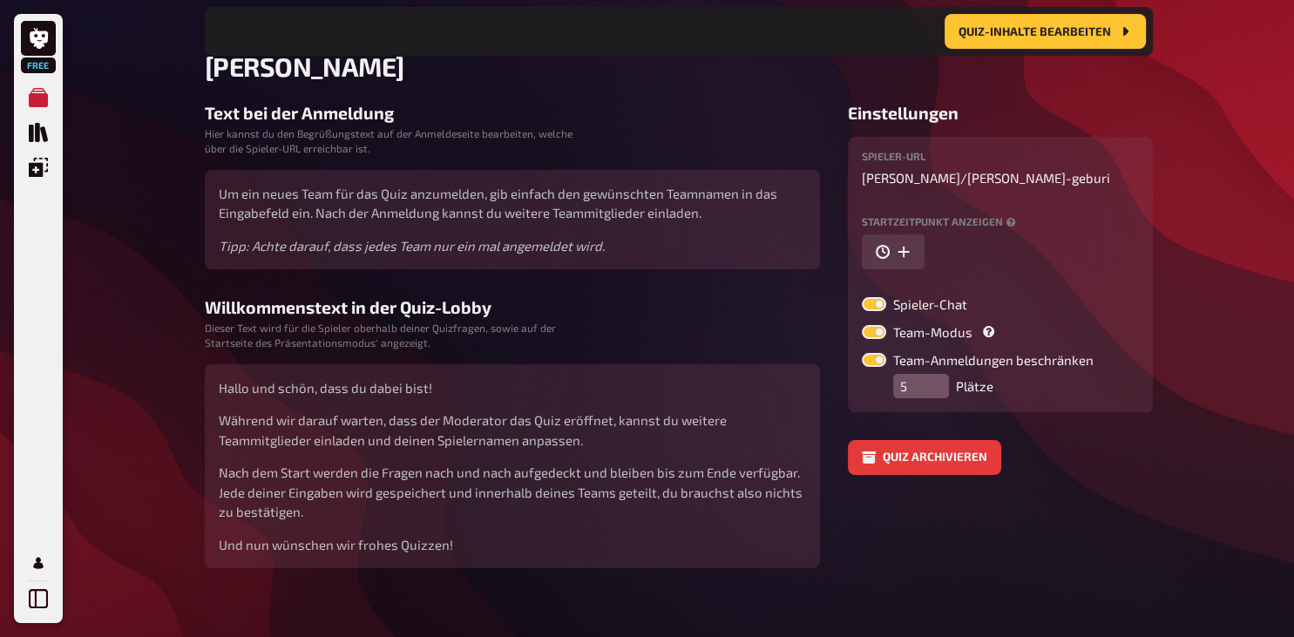
scroll to position [133, 0]
click at [876, 332] on label at bounding box center [874, 331] width 24 height 14
click at [862, 324] on input "Team-Modus" at bounding box center [861, 323] width 1 height 1
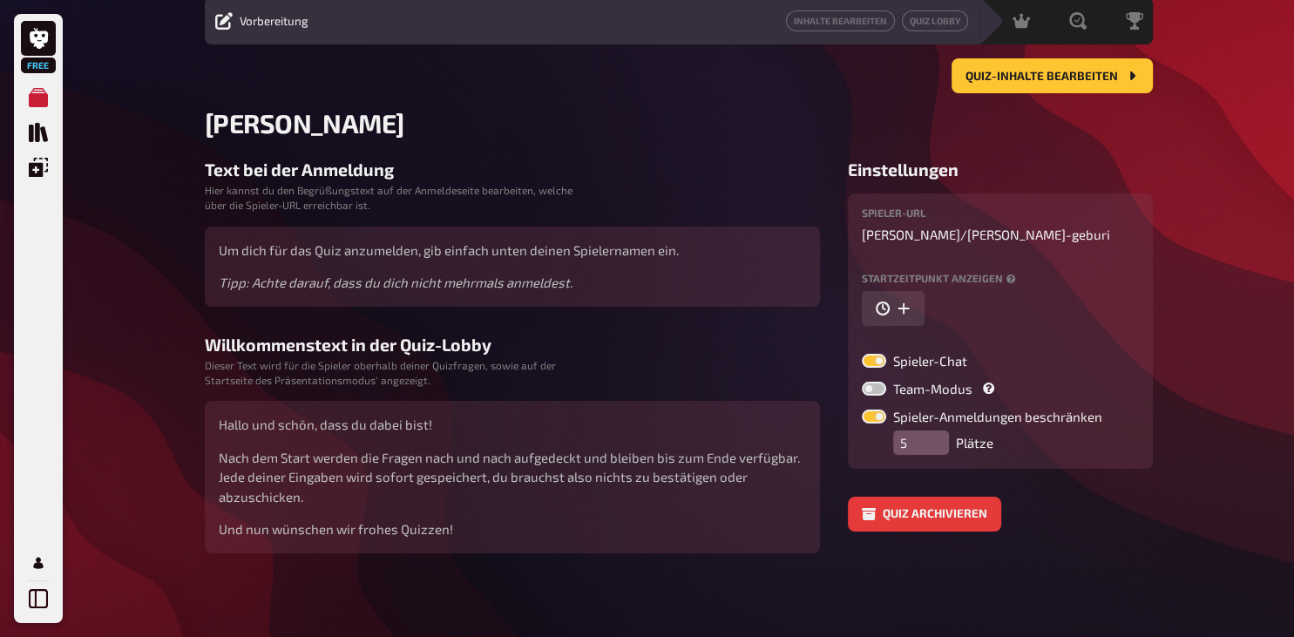
scroll to position [62, 0]
click at [871, 385] on label at bounding box center [874, 389] width 24 height 14
click at [862, 382] on input "Team-Modus" at bounding box center [861, 381] width 1 height 1
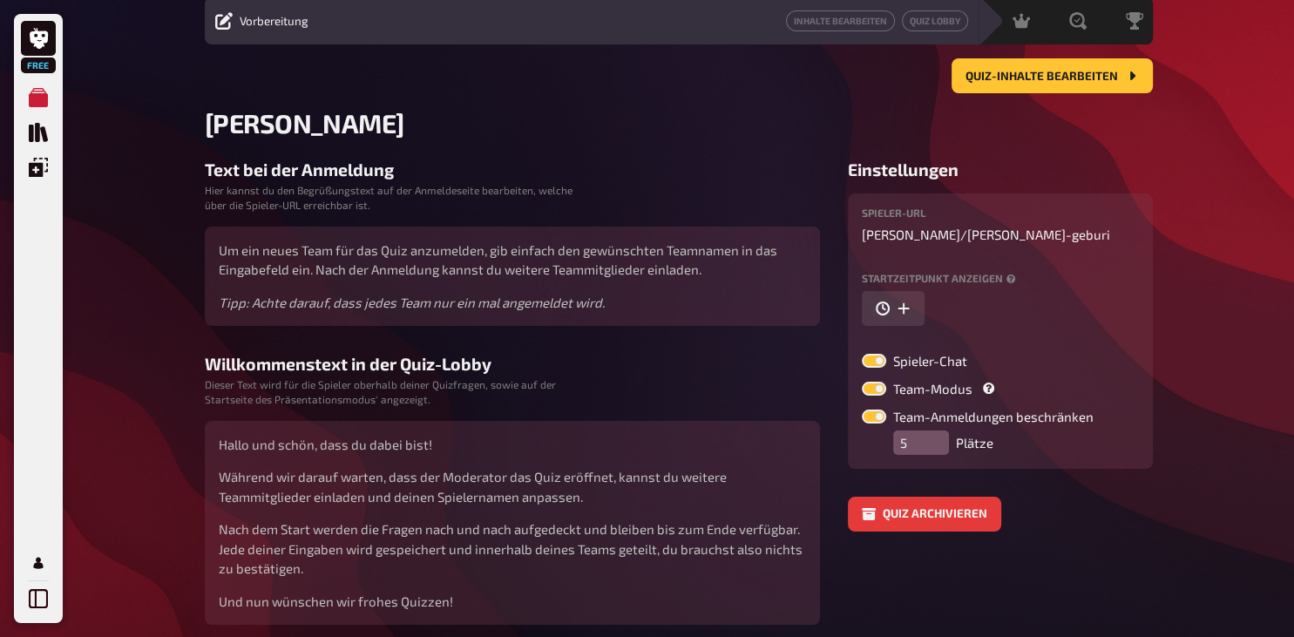
click at [877, 388] on label at bounding box center [874, 389] width 24 height 14
click at [862, 382] on input "Team-Modus" at bounding box center [861, 381] width 1 height 1
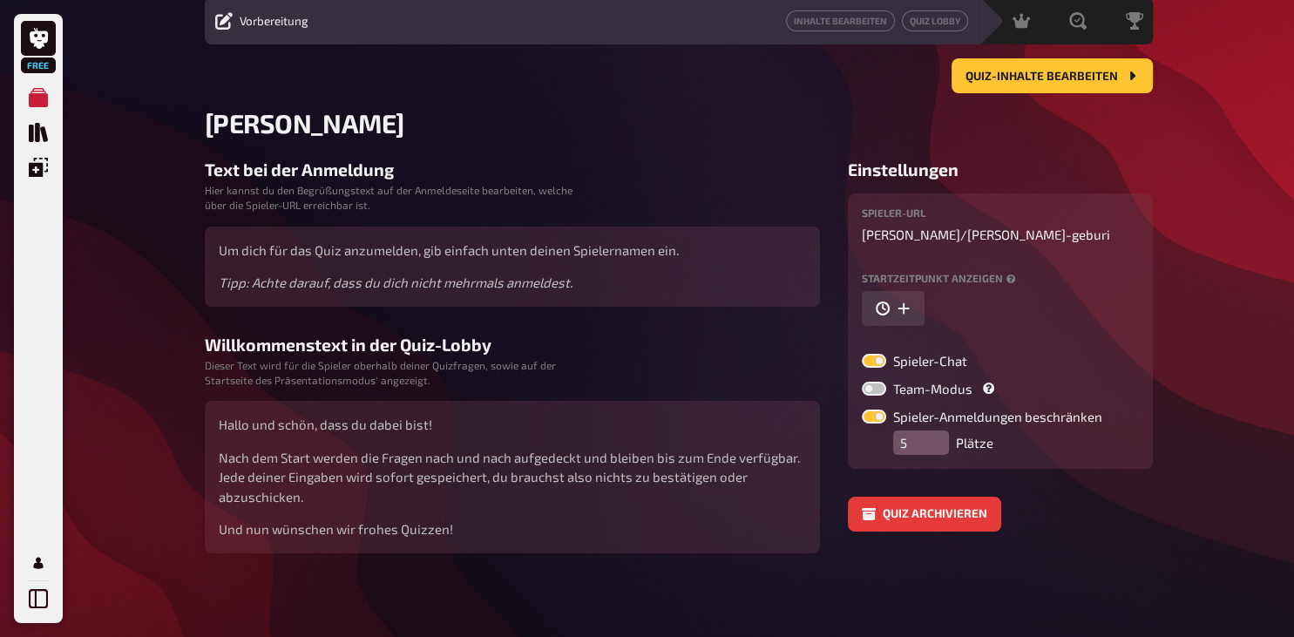
click at [877, 388] on label at bounding box center [874, 389] width 24 height 14
click at [862, 382] on input "Team-Modus" at bounding box center [861, 381] width 1 height 1
checkbox input "true"
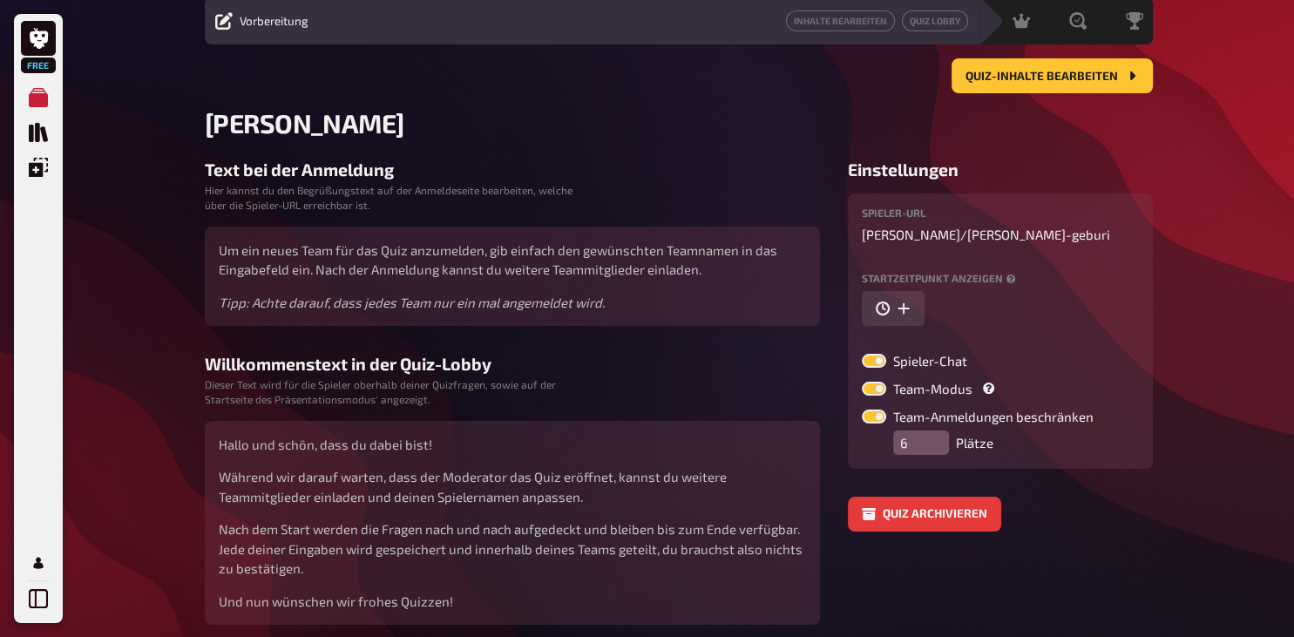
click at [942, 434] on input "6" at bounding box center [921, 443] width 56 height 24
click at [942, 434] on input "7" at bounding box center [921, 443] width 56 height 24
click at [942, 434] on input "8" at bounding box center [921, 443] width 56 height 24
click at [942, 434] on input "9" at bounding box center [921, 443] width 56 height 24
click at [942, 434] on input "10" at bounding box center [921, 443] width 56 height 24
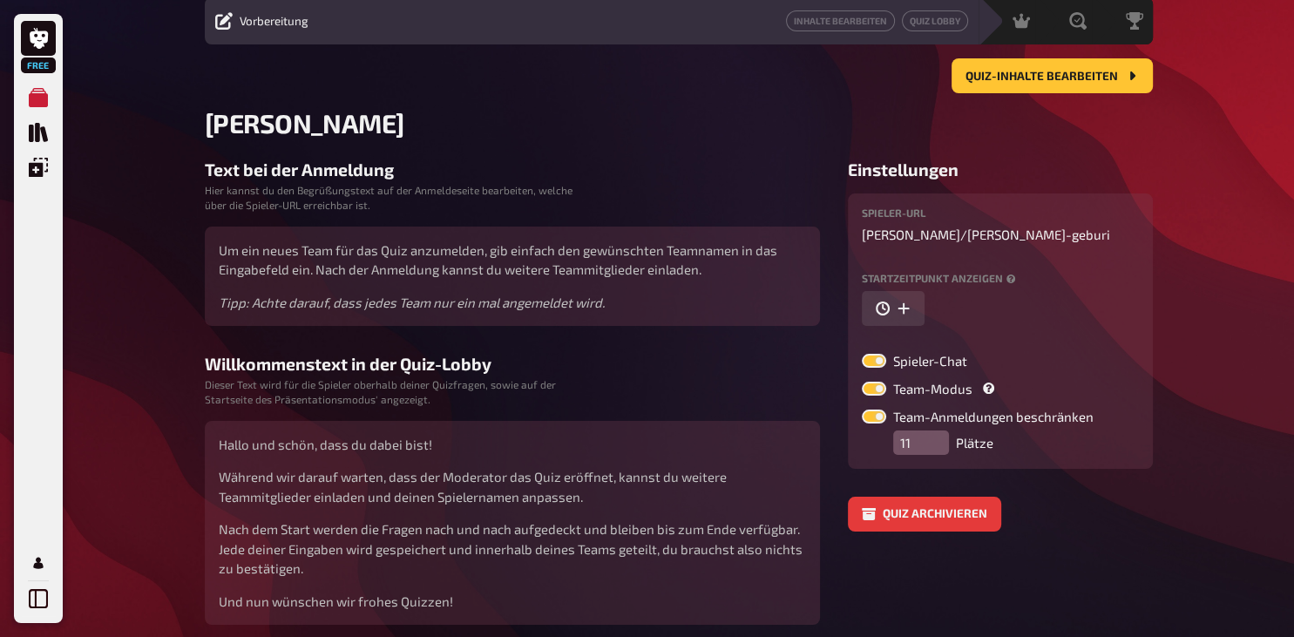
click at [942, 434] on input "11" at bounding box center [921, 443] width 56 height 24
click at [942, 434] on input "12" at bounding box center [921, 443] width 56 height 24
click at [942, 434] on input "13" at bounding box center [921, 443] width 56 height 24
click at [942, 434] on input "14" at bounding box center [921, 443] width 56 height 24
click at [942, 434] on input "15" at bounding box center [921, 443] width 56 height 24
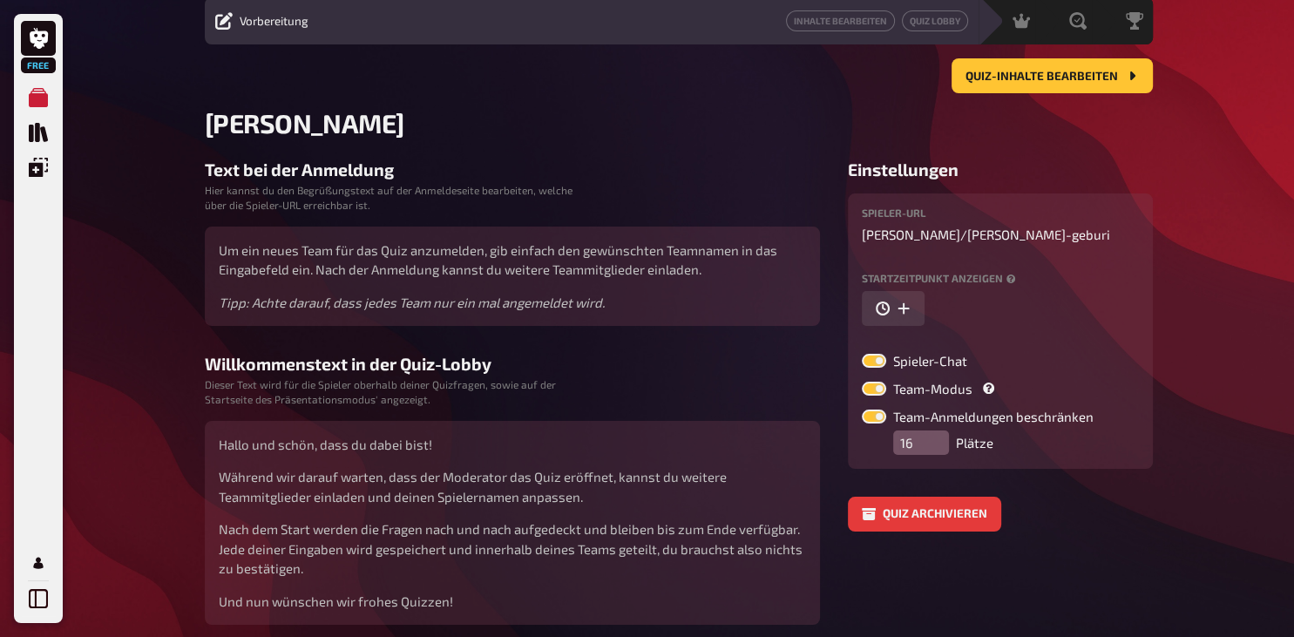
click at [942, 434] on input "16" at bounding box center [921, 443] width 56 height 24
click at [942, 434] on input "17" at bounding box center [921, 443] width 56 height 24
click at [942, 434] on input "18" at bounding box center [921, 443] width 56 height 24
click at [942, 434] on input "19" at bounding box center [921, 443] width 56 height 24
click at [942, 434] on input "20" at bounding box center [921, 443] width 56 height 24
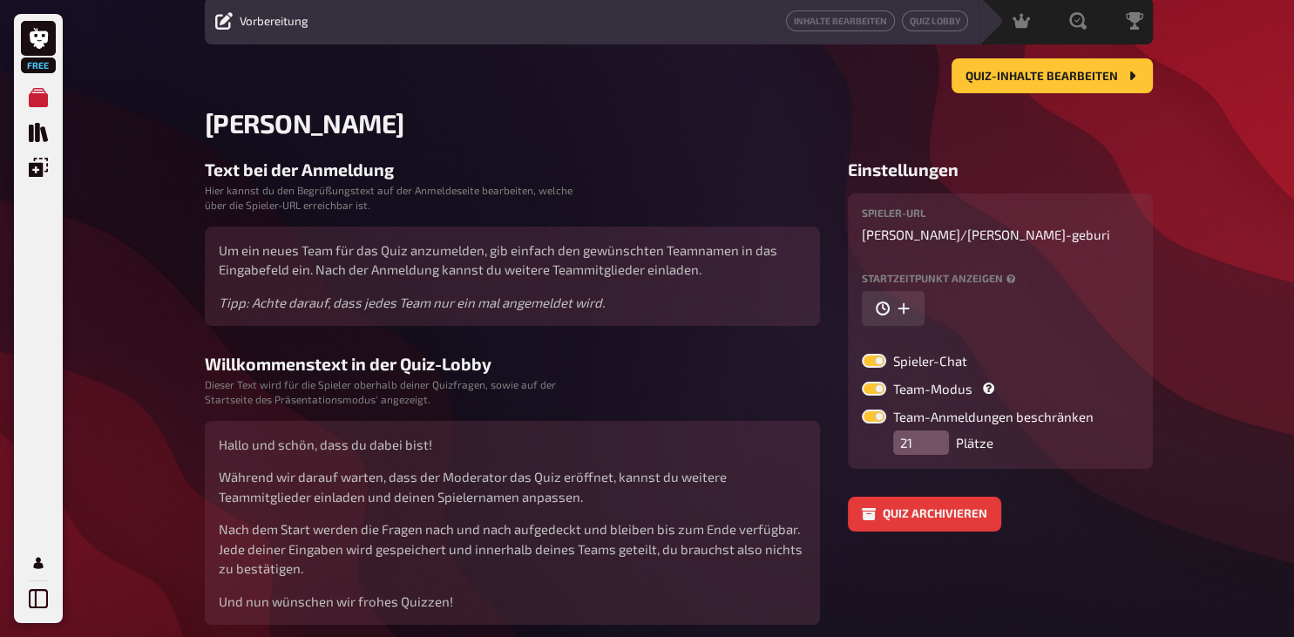
click at [942, 434] on input "21" at bounding box center [921, 443] width 56 height 24
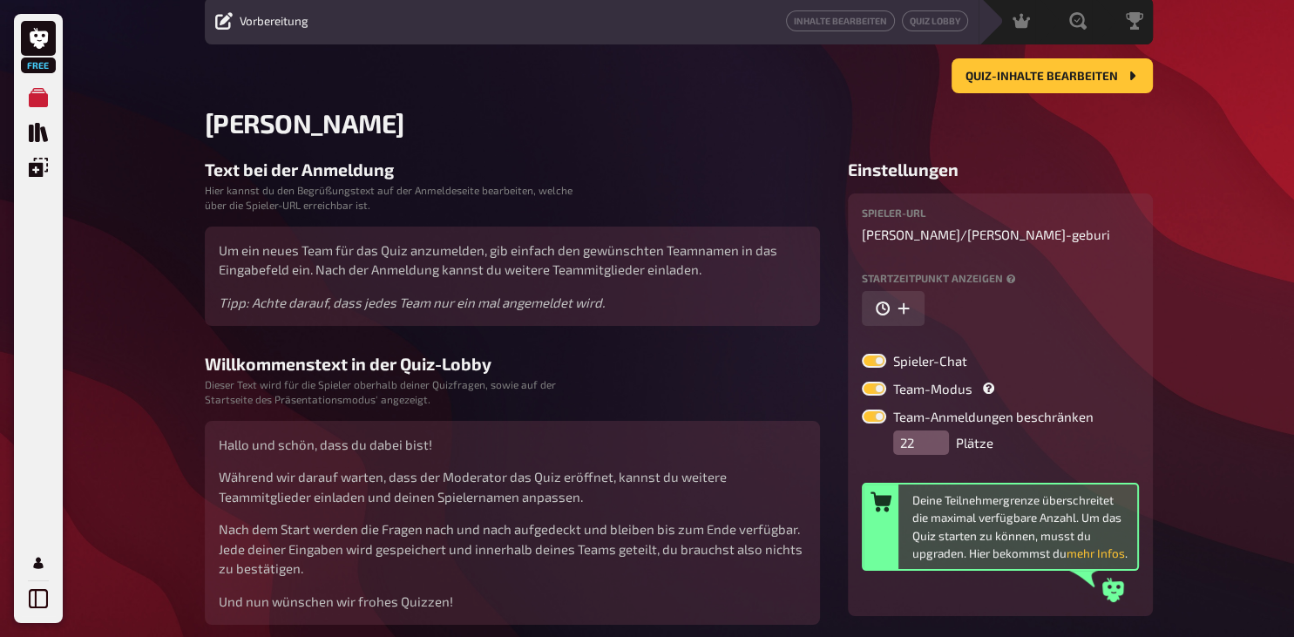
click at [942, 434] on input "22" at bounding box center [921, 443] width 56 height 24
click at [937, 445] on input "21" at bounding box center [921, 443] width 56 height 24
click at [937, 445] on input "20" at bounding box center [921, 443] width 56 height 24
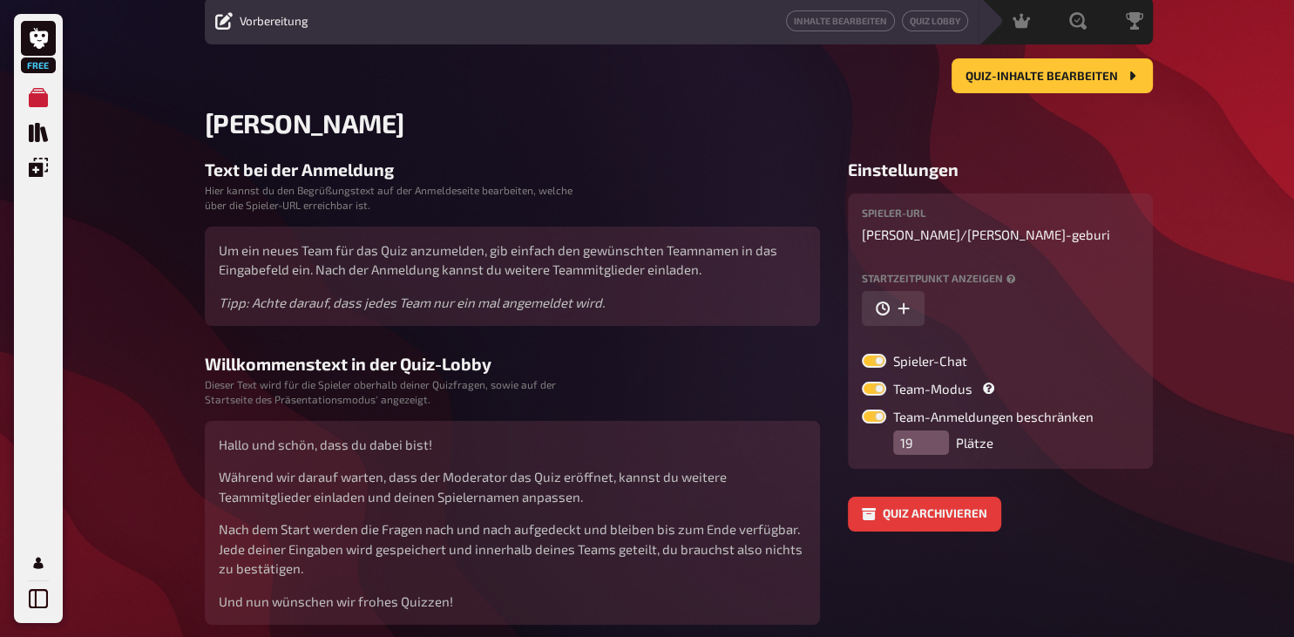
click at [937, 445] on input "19" at bounding box center [921, 443] width 56 height 24
click at [937, 445] on input "18" at bounding box center [921, 443] width 56 height 24
click at [937, 445] on input "17" at bounding box center [921, 443] width 56 height 24
click at [937, 445] on input "16" at bounding box center [921, 443] width 56 height 24
click at [937, 445] on input "15" at bounding box center [921, 443] width 56 height 24
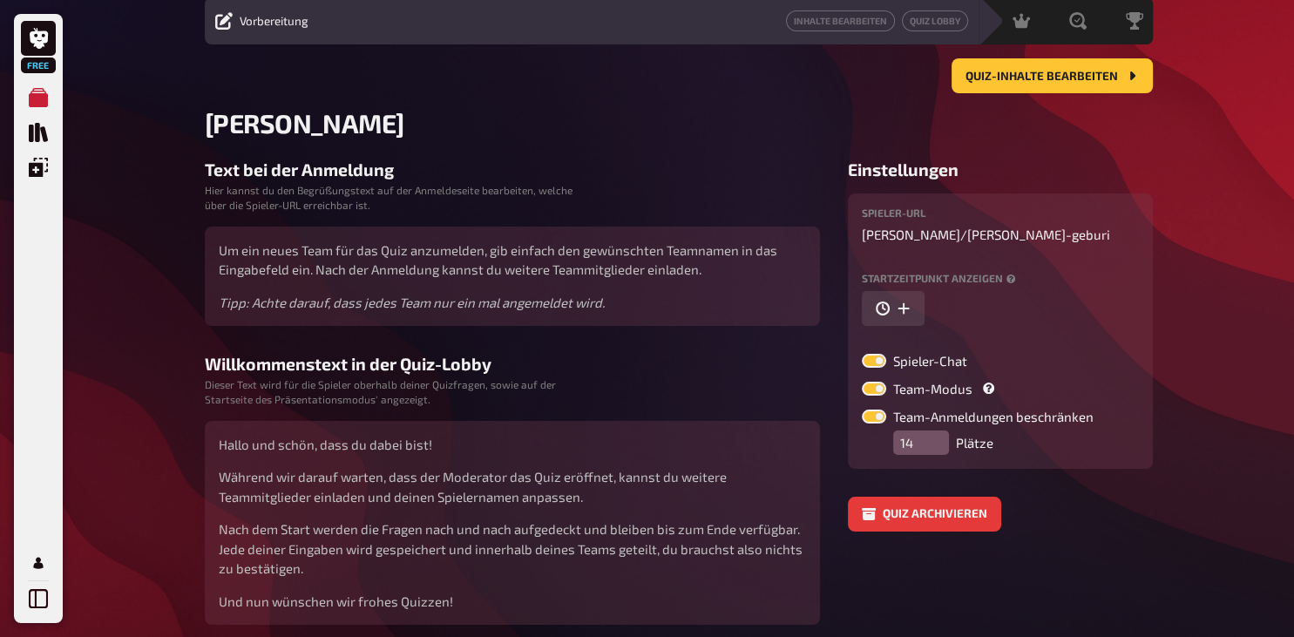
click at [937, 445] on input "14" at bounding box center [921, 443] width 56 height 24
click at [937, 445] on input "13" at bounding box center [921, 443] width 56 height 24
click at [937, 445] on input "12" at bounding box center [921, 443] width 56 height 24
click at [937, 445] on input "11" at bounding box center [921, 443] width 56 height 24
click at [937, 445] on input "10" at bounding box center [921, 443] width 56 height 24
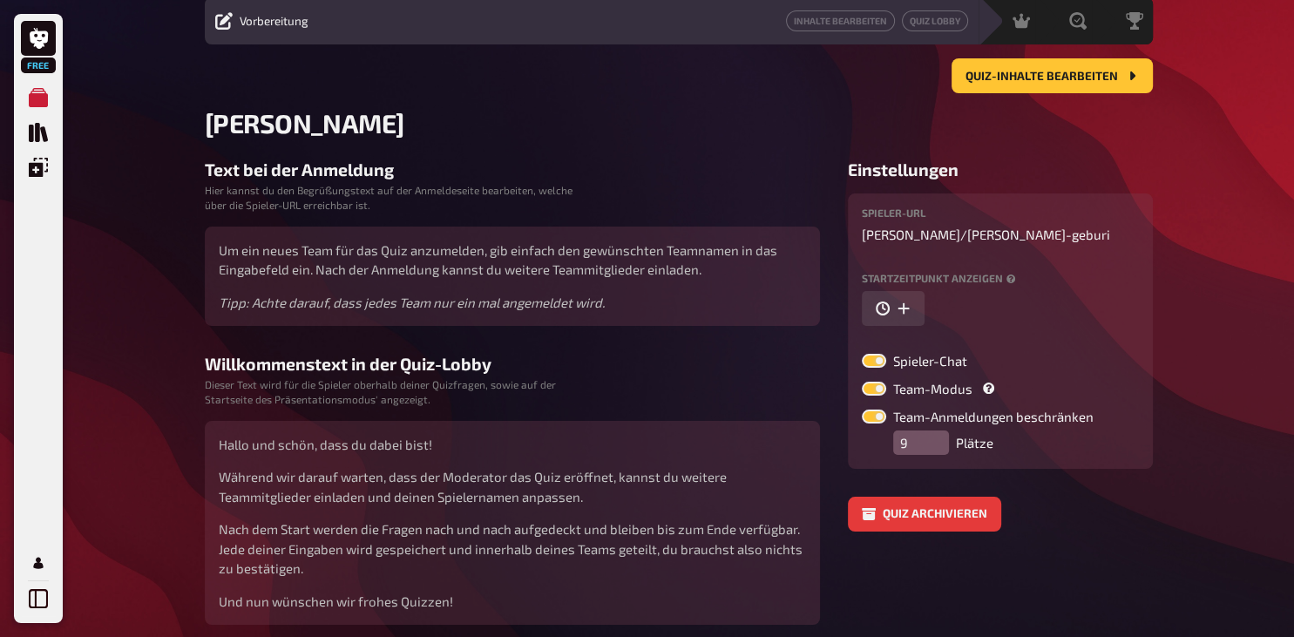
click at [937, 445] on input "9" at bounding box center [921, 443] width 56 height 24
click at [937, 445] on input "8" at bounding box center [921, 443] width 56 height 24
click at [937, 445] on input "7" at bounding box center [921, 443] width 56 height 24
click at [937, 445] on input "6" at bounding box center [921, 443] width 56 height 24
click at [937, 445] on input "5" at bounding box center [921, 443] width 56 height 24
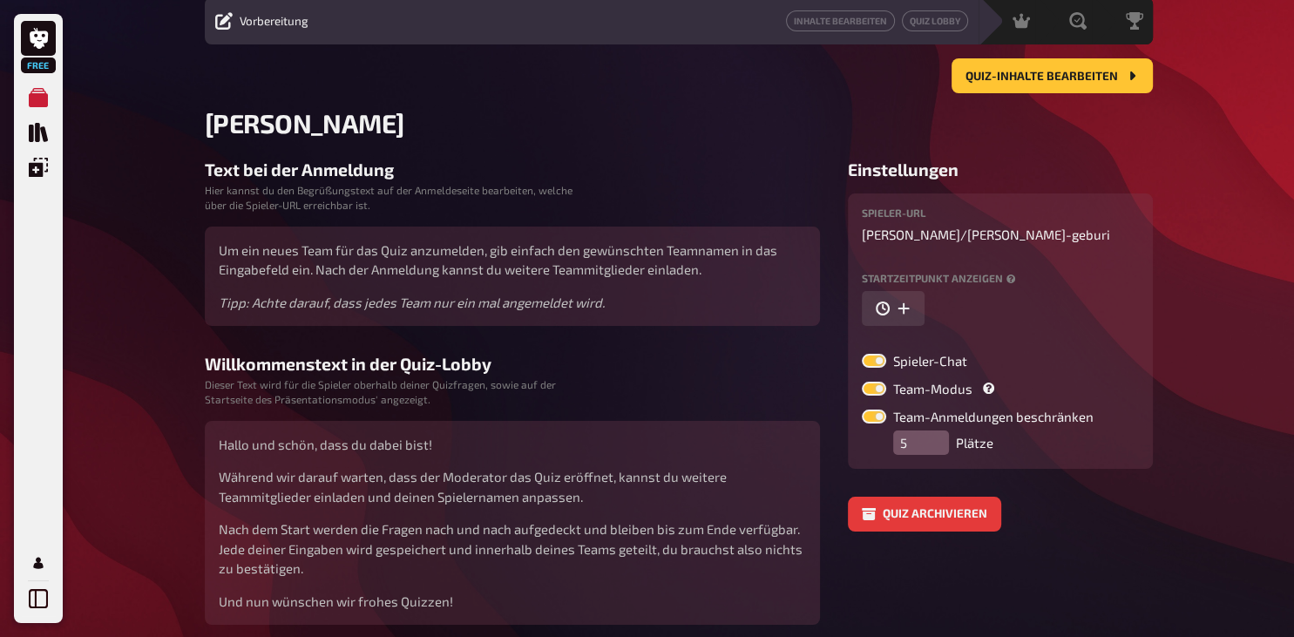
click at [1049, 475] on div "Einstellungen Spieler-URL luca-ulrich / lena-geburi Startzeitpunkt anzeigen Spi…" at bounding box center [1000, 346] width 305 height 372
click at [934, 436] on input "6" at bounding box center [921, 443] width 56 height 24
click at [934, 436] on input "7" at bounding box center [921, 443] width 56 height 24
click at [934, 436] on input "8" at bounding box center [921, 443] width 56 height 24
click at [934, 436] on input "9" at bounding box center [921, 443] width 56 height 24
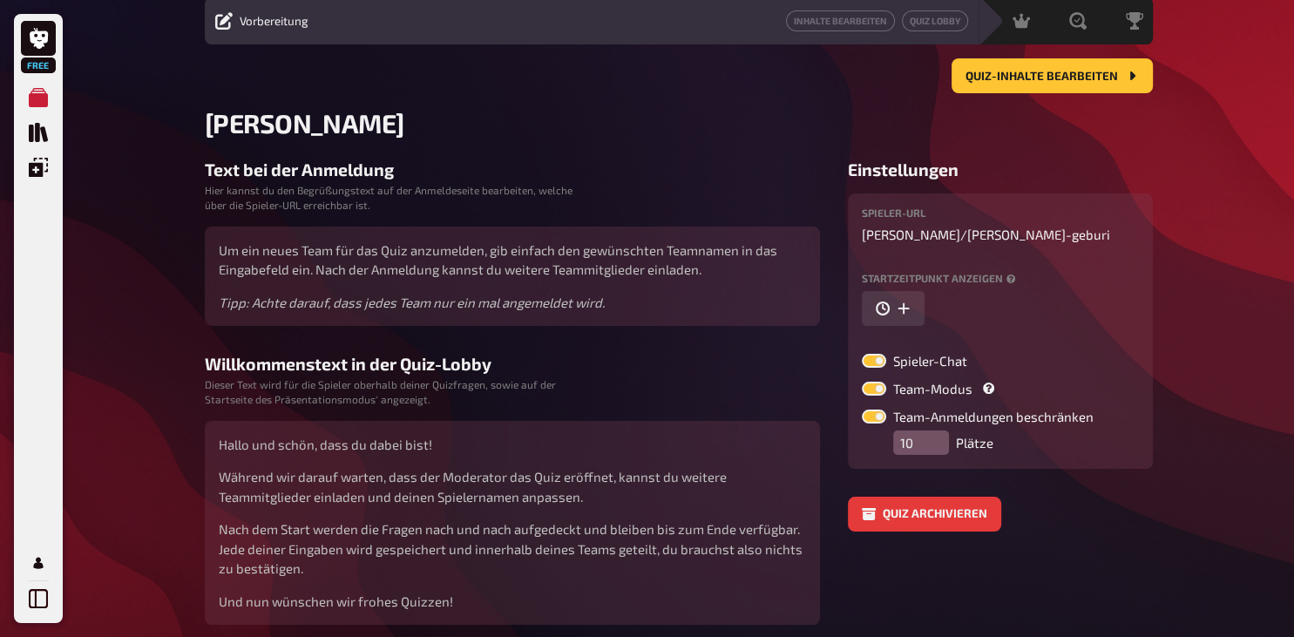
click at [934, 436] on input "10" at bounding box center [921, 443] width 56 height 24
click at [1048, 490] on div "Einstellungen Spieler-URL luca-ulrich / lena-geburi Startzeitpunkt anzeigen Spi…" at bounding box center [1000, 346] width 305 height 372
click at [936, 438] on input "11" at bounding box center [921, 443] width 56 height 24
click at [936, 438] on input "12" at bounding box center [921, 443] width 56 height 24
click at [936, 438] on input "13" at bounding box center [921, 443] width 56 height 24
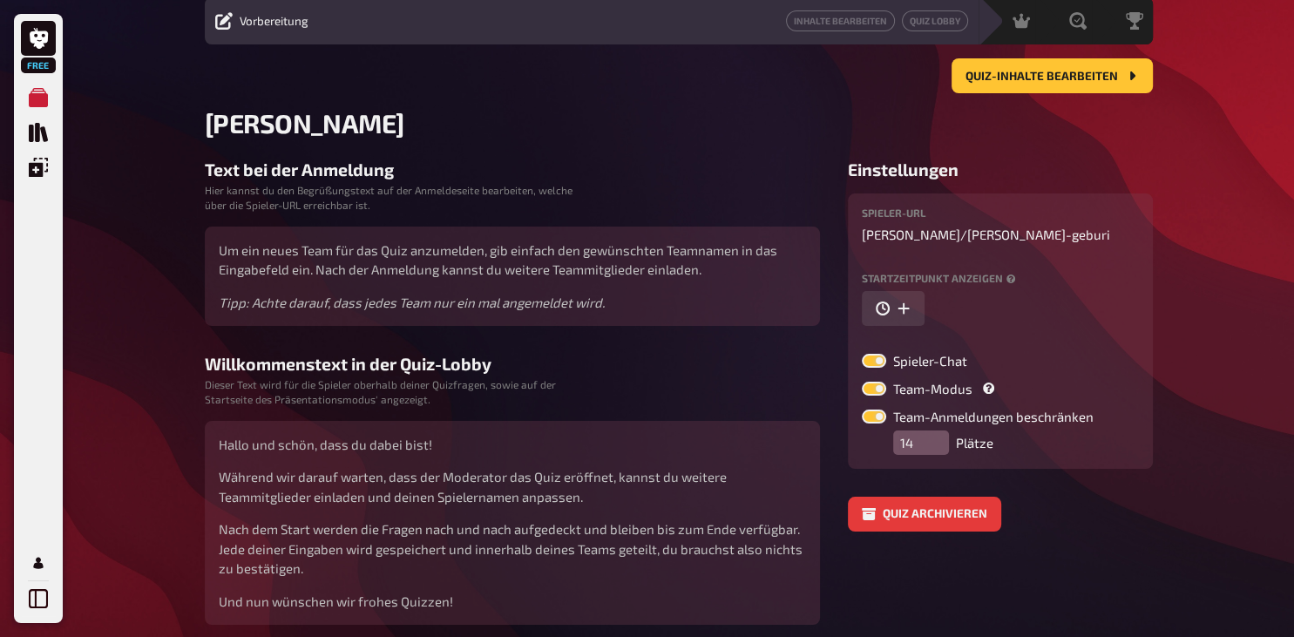
click at [936, 438] on input "14" at bounding box center [921, 443] width 56 height 24
click at [936, 438] on input "15" at bounding box center [921, 443] width 56 height 24
click at [935, 445] on input "14" at bounding box center [921, 443] width 56 height 24
click at [935, 445] on input "13" at bounding box center [921, 443] width 56 height 24
click at [935, 445] on input "12" at bounding box center [921, 443] width 56 height 24
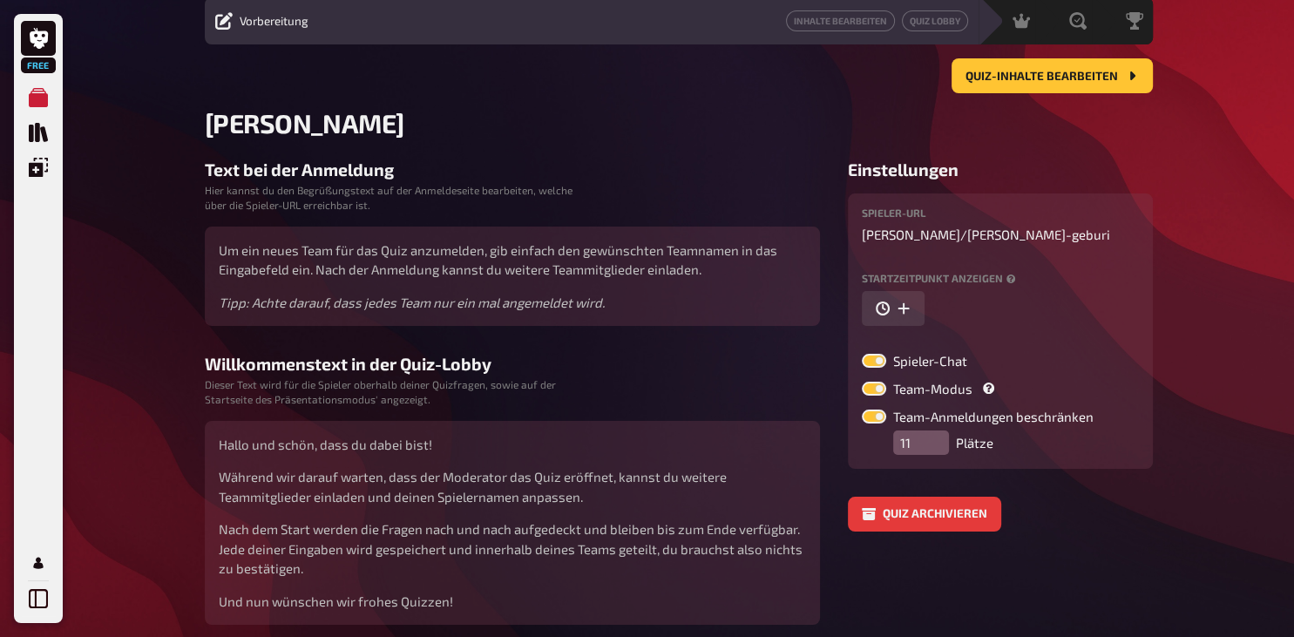
click at [935, 445] on input "11" at bounding box center [921, 443] width 56 height 24
type input "10"
click at [935, 445] on input "10" at bounding box center [921, 443] width 56 height 24
click at [1065, 485] on div "Einstellungen Spieler-URL luca-ulrich / lena-geburi Startzeitpunkt anzeigen Spi…" at bounding box center [1000, 346] width 305 height 372
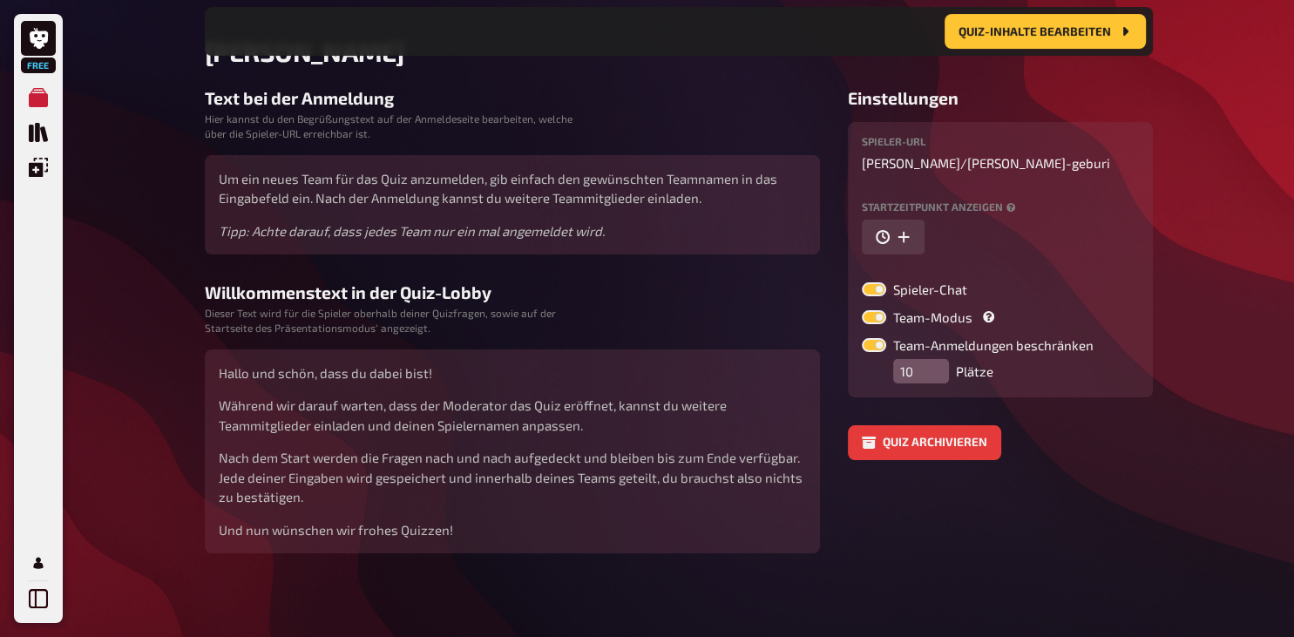
scroll to position [0, 0]
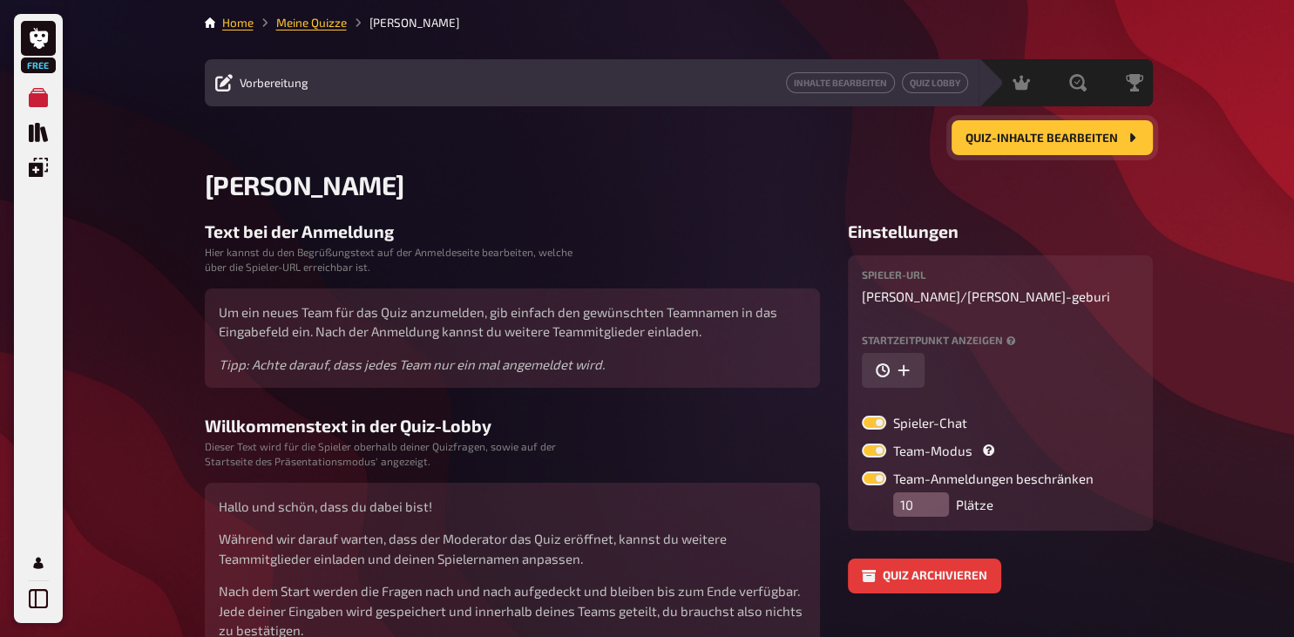
click at [1086, 140] on span "Quiz-Inhalte bearbeiten" at bounding box center [1042, 138] width 153 height 12
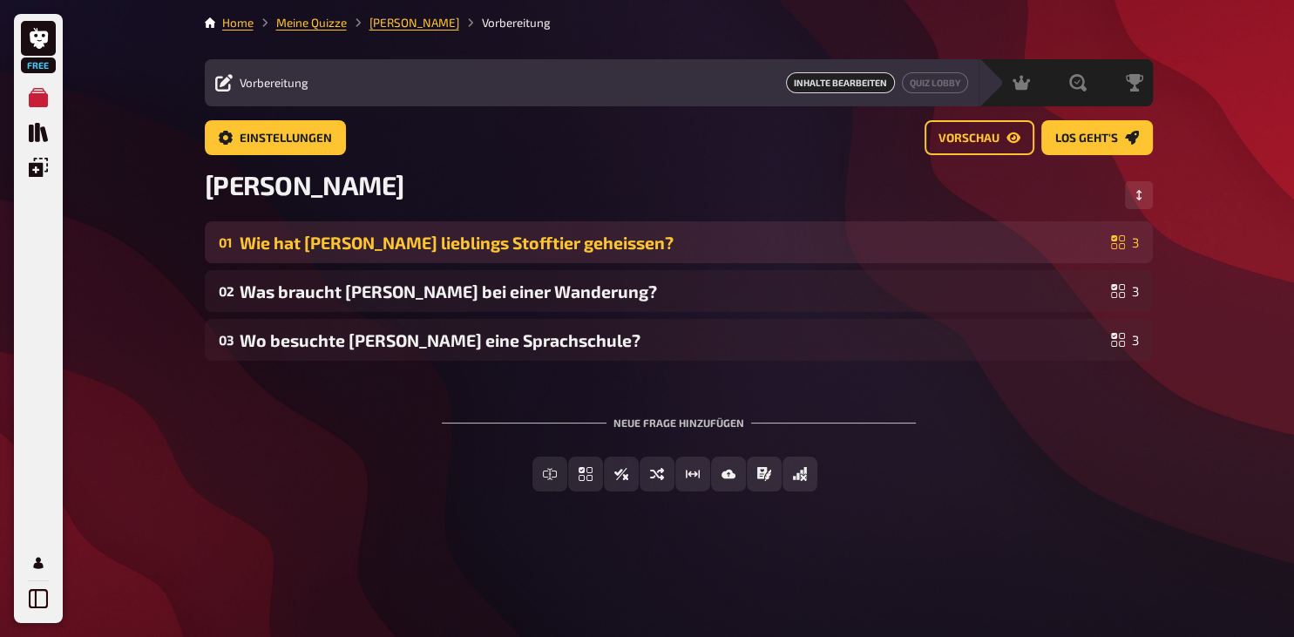
click at [532, 242] on div "Wie hat [PERSON_NAME] lieblings Stofftier geheissen?" at bounding box center [672, 243] width 865 height 20
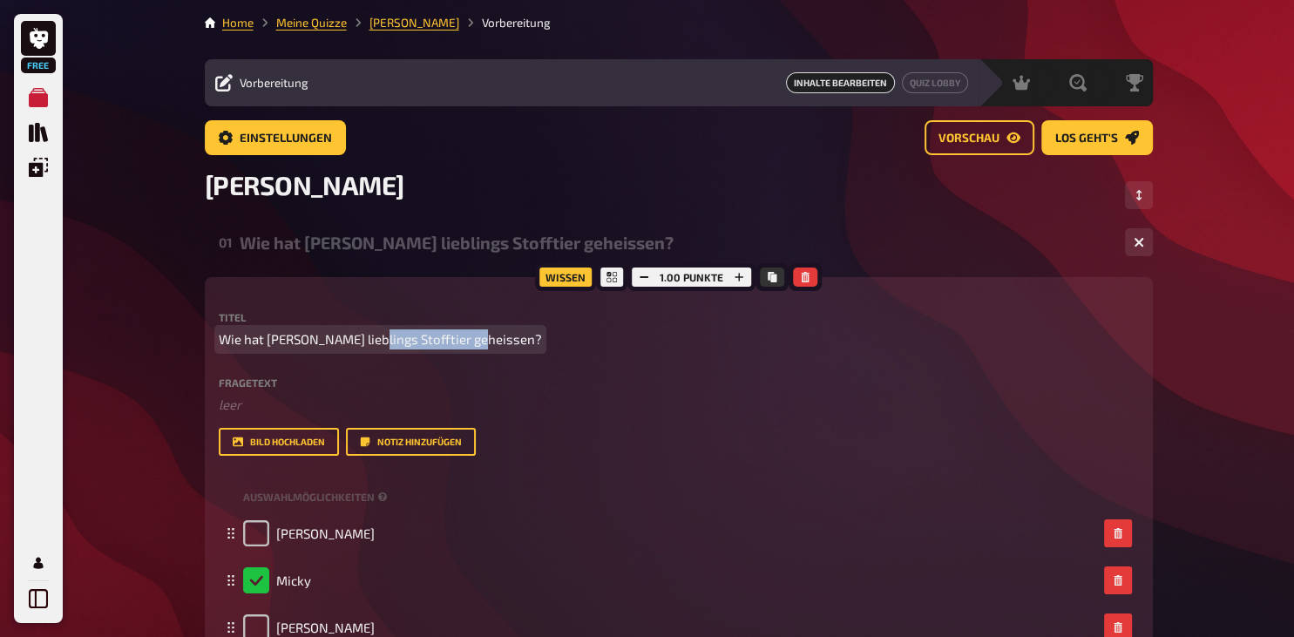
click at [368, 340] on span "Wie hat [PERSON_NAME] lieblings Stofftier geheissen?" at bounding box center [380, 340] width 323 height 20
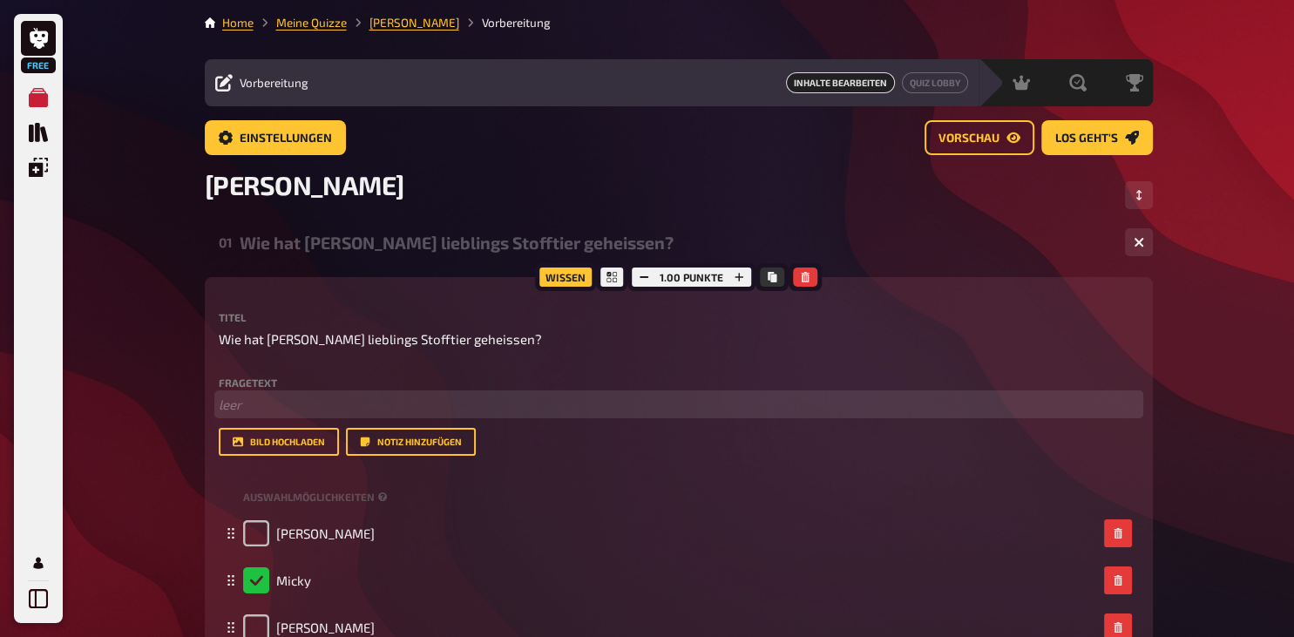
click at [465, 395] on p "﻿ leer" at bounding box center [679, 405] width 921 height 20
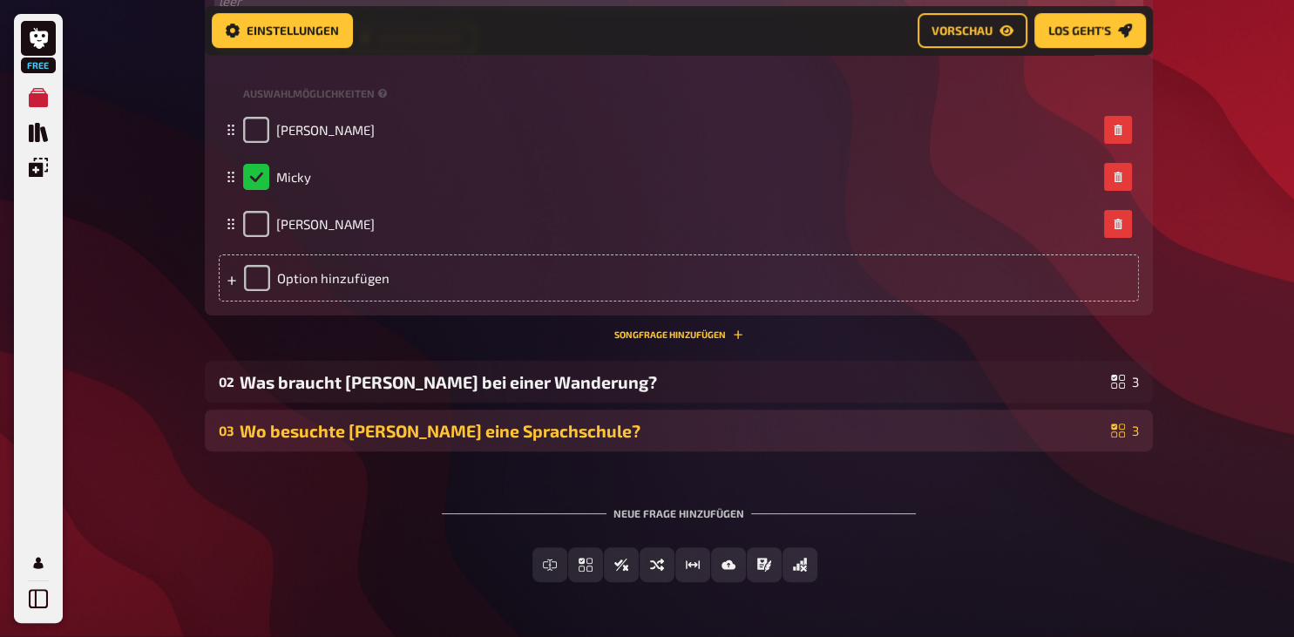
scroll to position [460, 0]
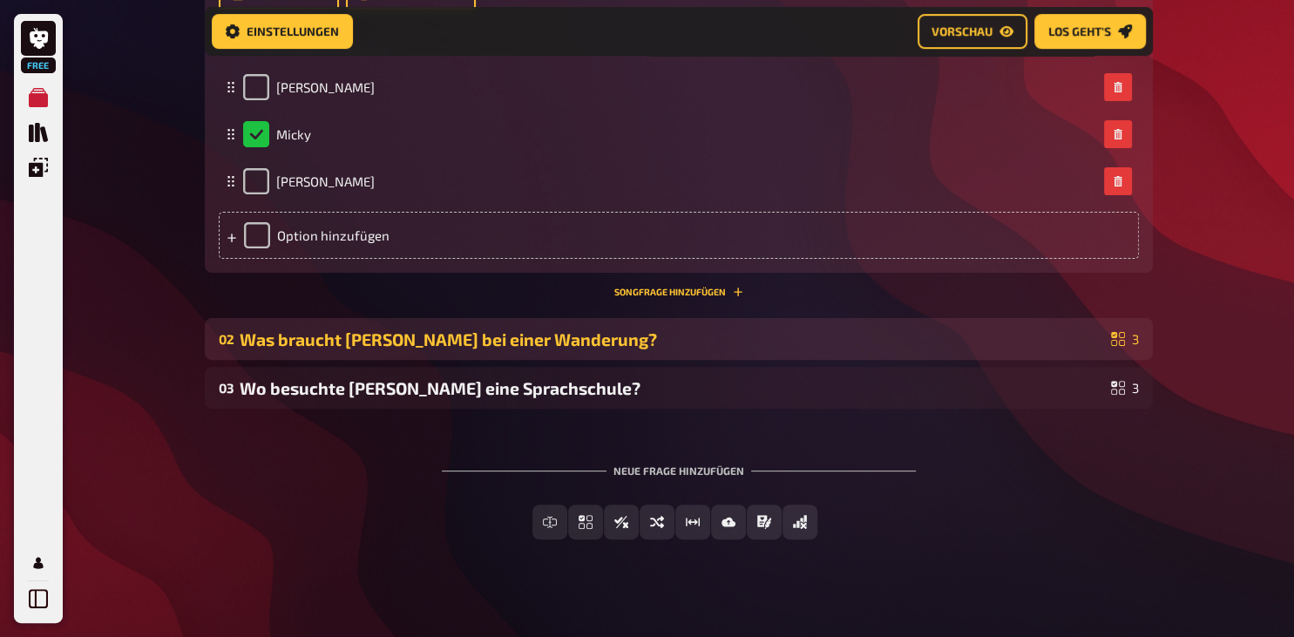
click at [571, 360] on div "02 Was braucht Lena bei einer Wanderung? 3" at bounding box center [679, 339] width 948 height 42
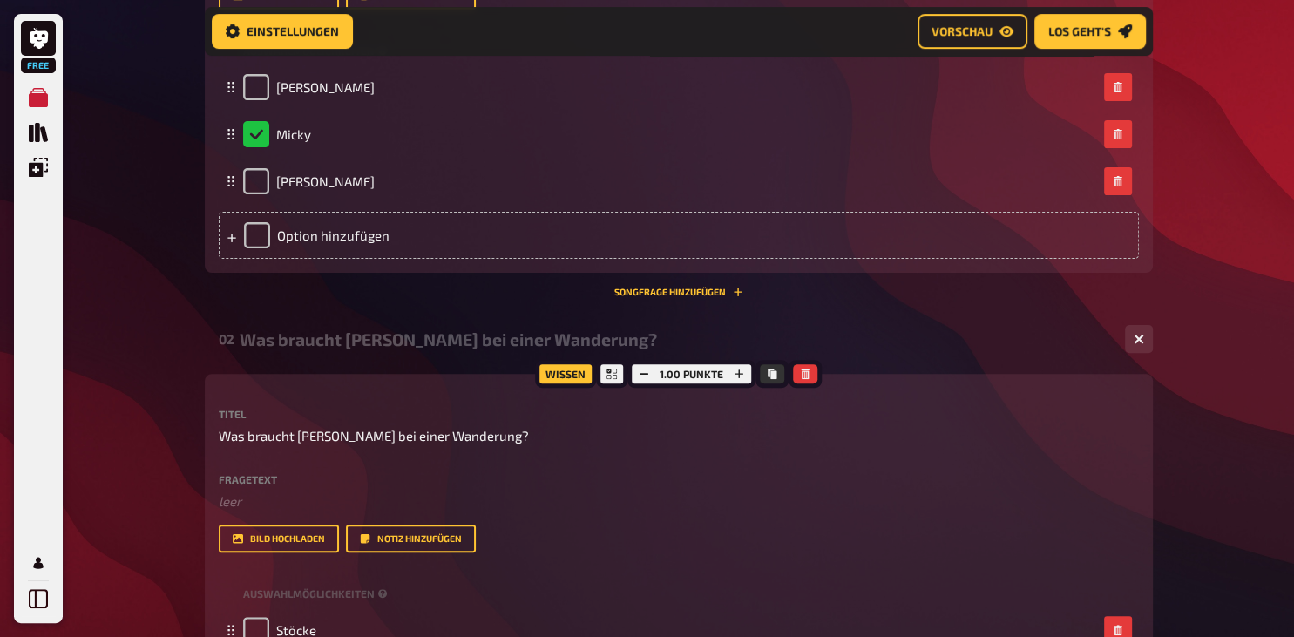
click at [529, 350] on div "Was braucht [PERSON_NAME] bei einer Wanderung?" at bounding box center [676, 340] width 872 height 20
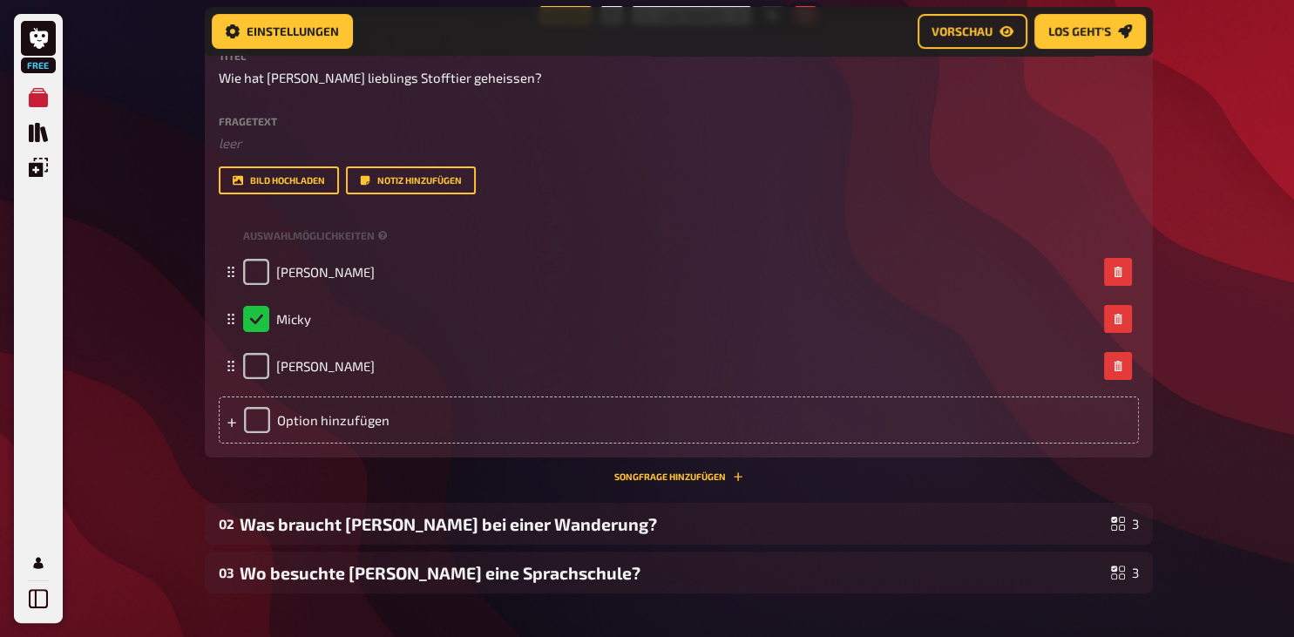
scroll to position [92, 0]
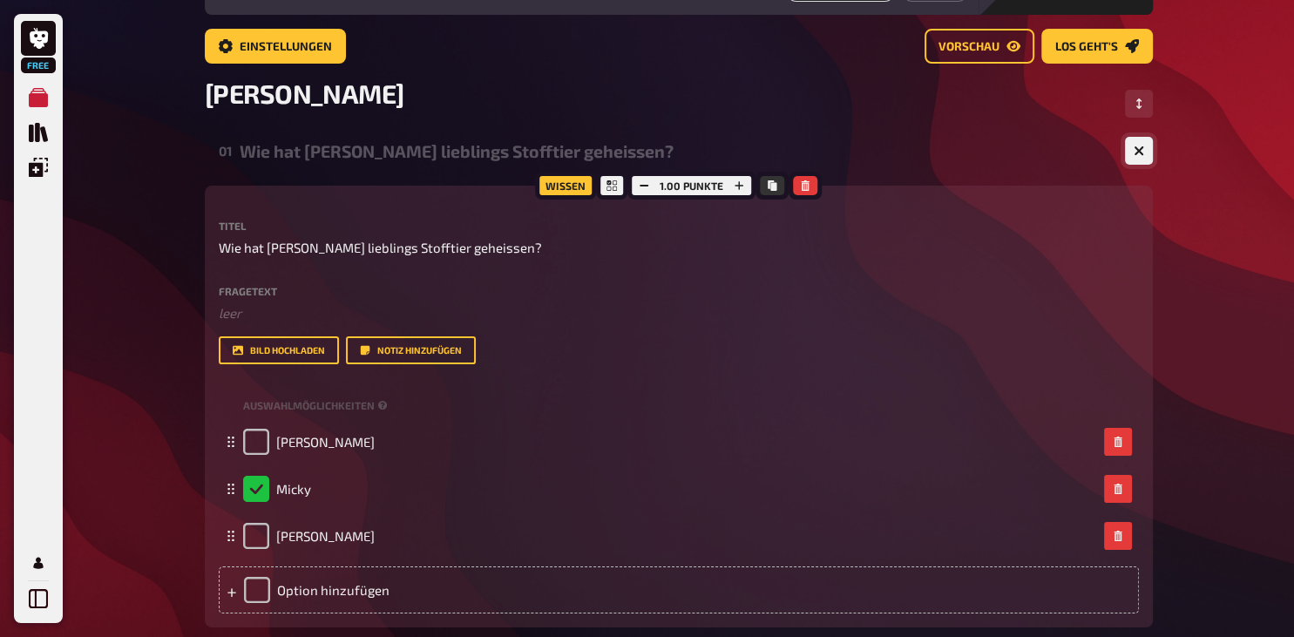
click at [1142, 151] on icon "button" at bounding box center [1139, 151] width 10 height 10
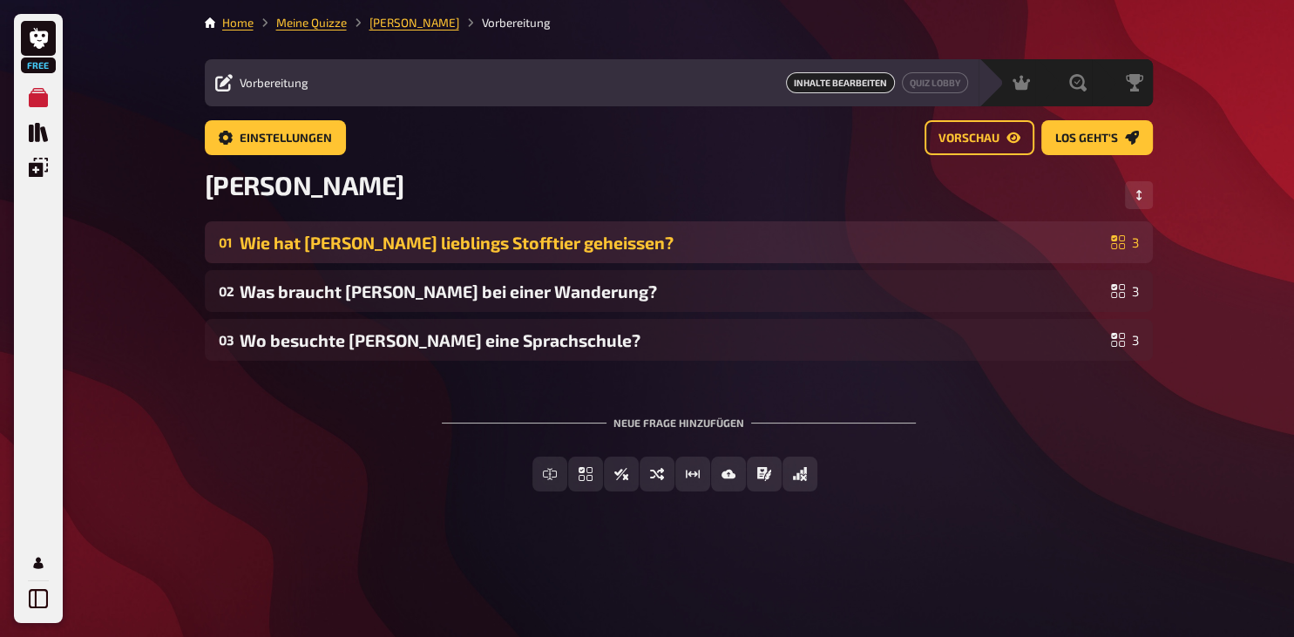
scroll to position [0, 0]
click at [595, 238] on div "Wie hat [PERSON_NAME] lieblings Stofftier geheissen?" at bounding box center [672, 243] width 865 height 20
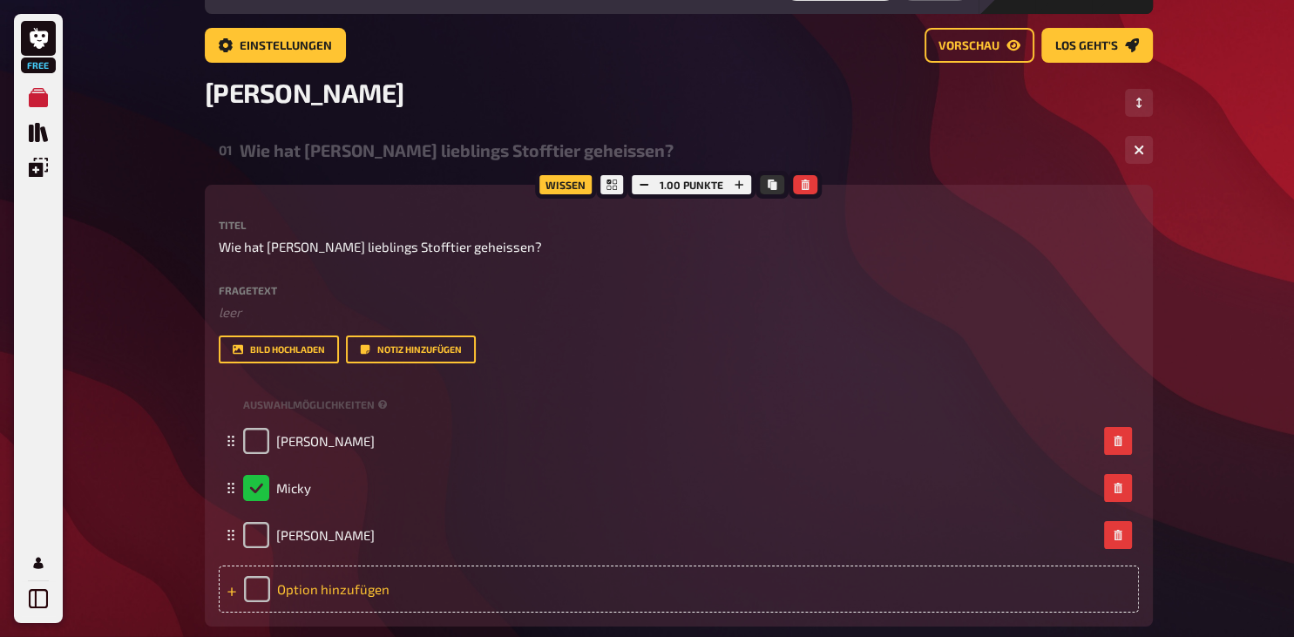
scroll to position [92, 0]
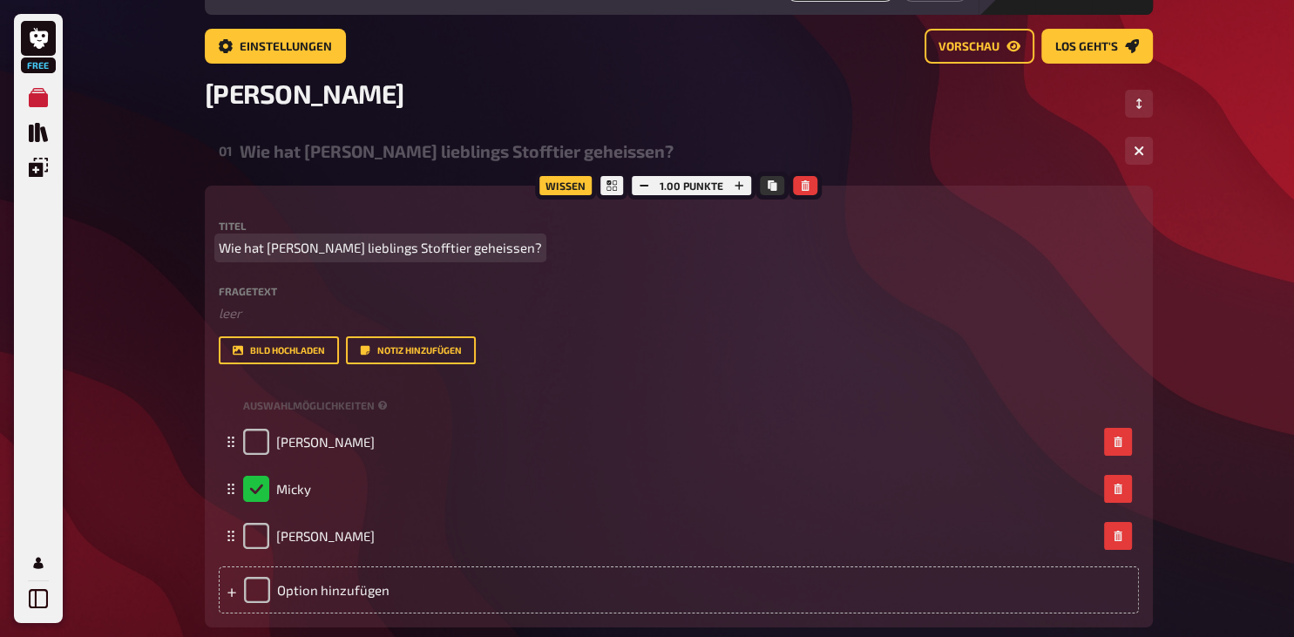
click at [430, 247] on span "Wie hat [PERSON_NAME] lieblings Stofftier geheissen?" at bounding box center [380, 248] width 323 height 20
click at [411, 246] on span "Wie hat [PERSON_NAME] lieblings Stofftier geheissen?" at bounding box center [380, 248] width 323 height 20
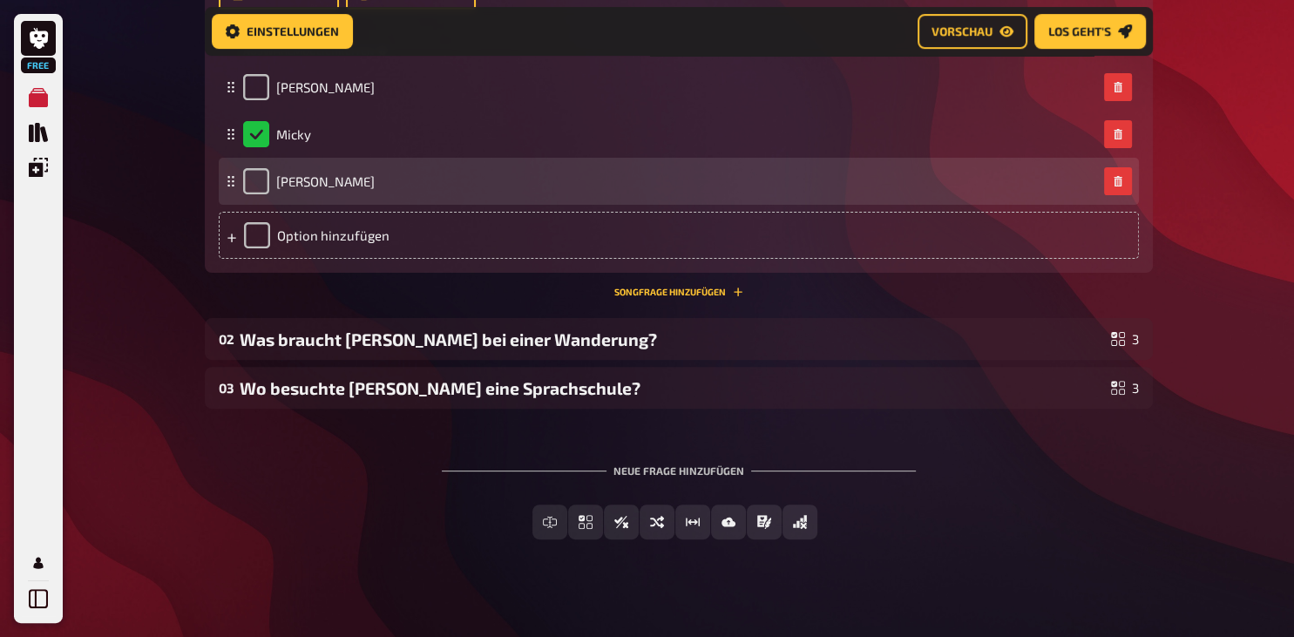
scroll to position [494, 0]
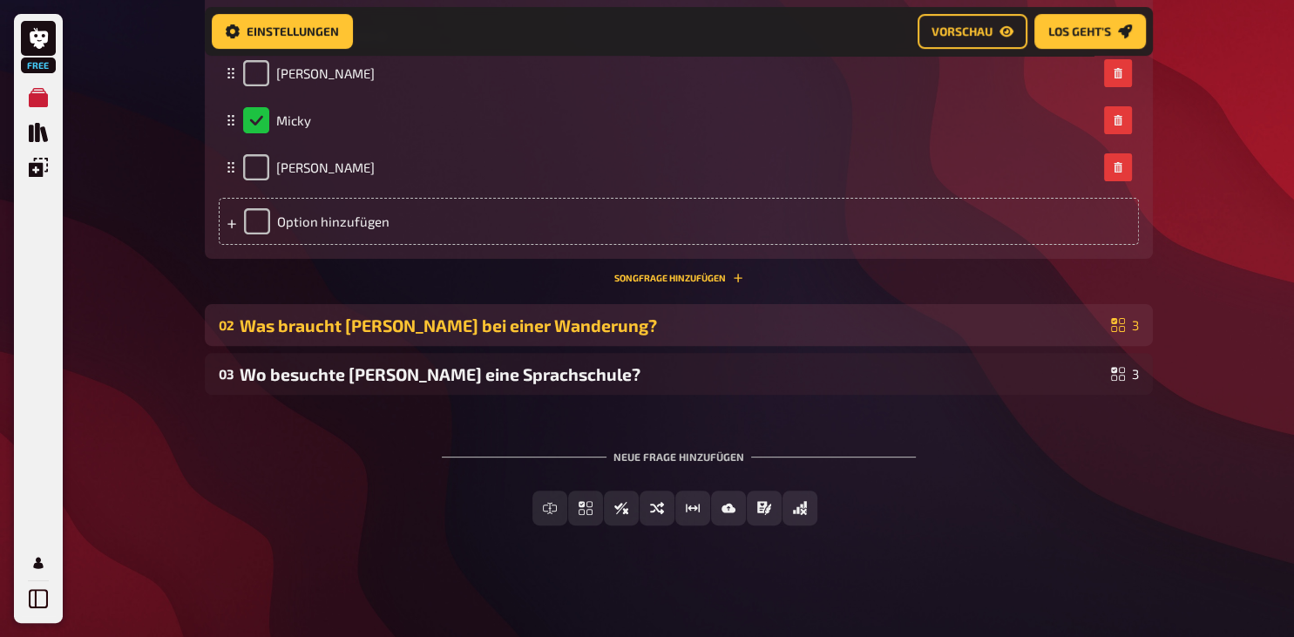
click at [570, 325] on div "Was braucht [PERSON_NAME] bei einer Wanderung?" at bounding box center [672, 326] width 865 height 20
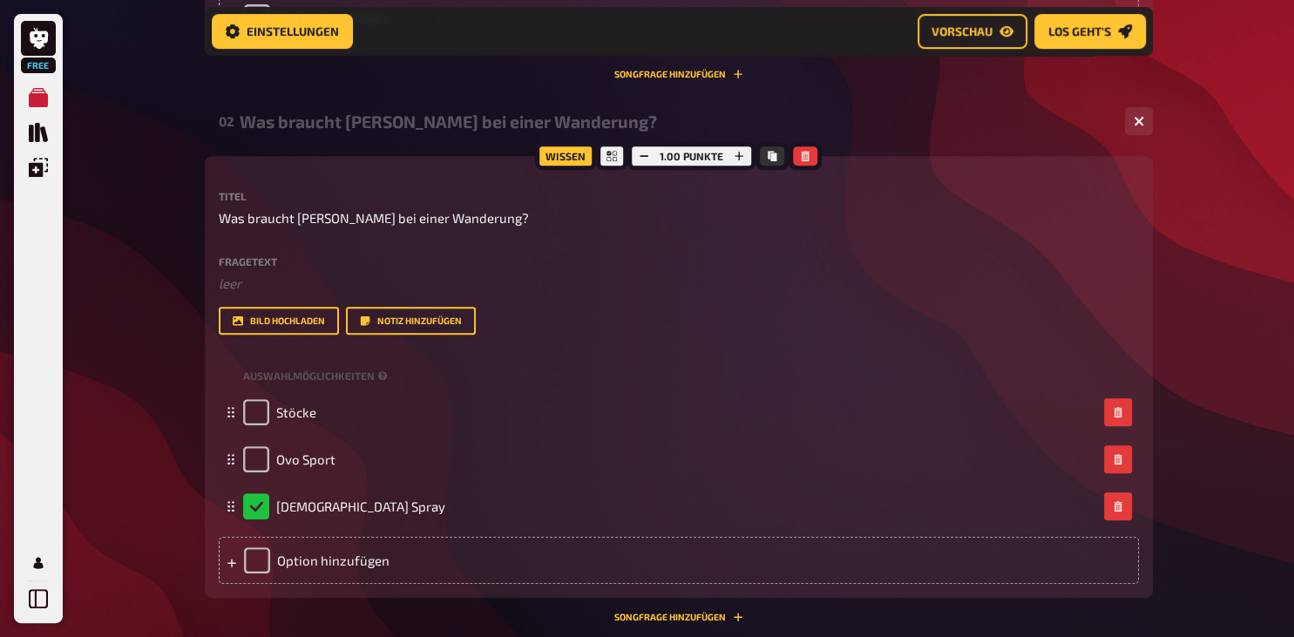
scroll to position [310, 0]
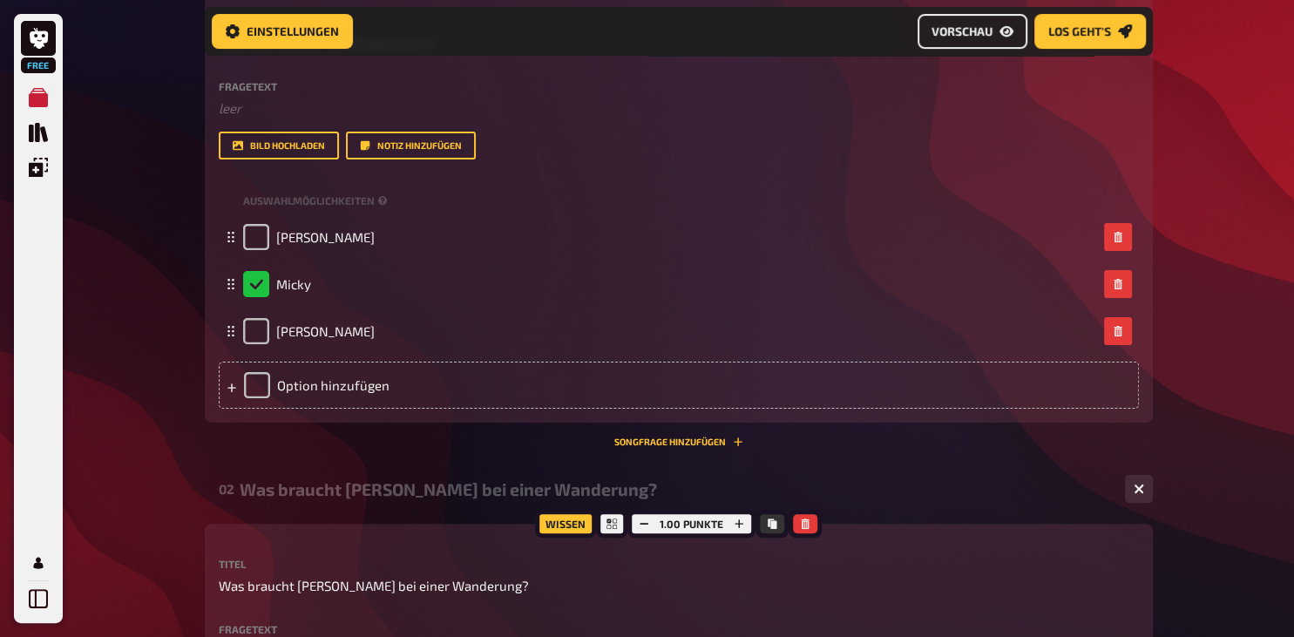
click at [945, 30] on span "Vorschau" at bounding box center [962, 31] width 61 height 12
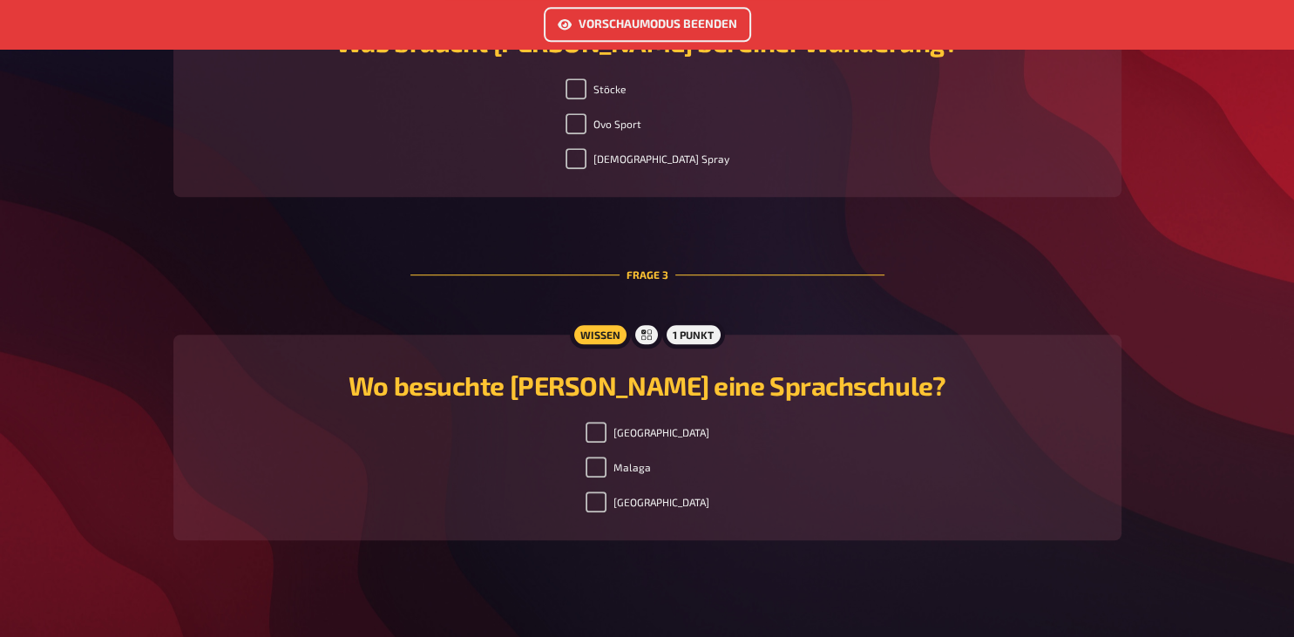
scroll to position [982, 0]
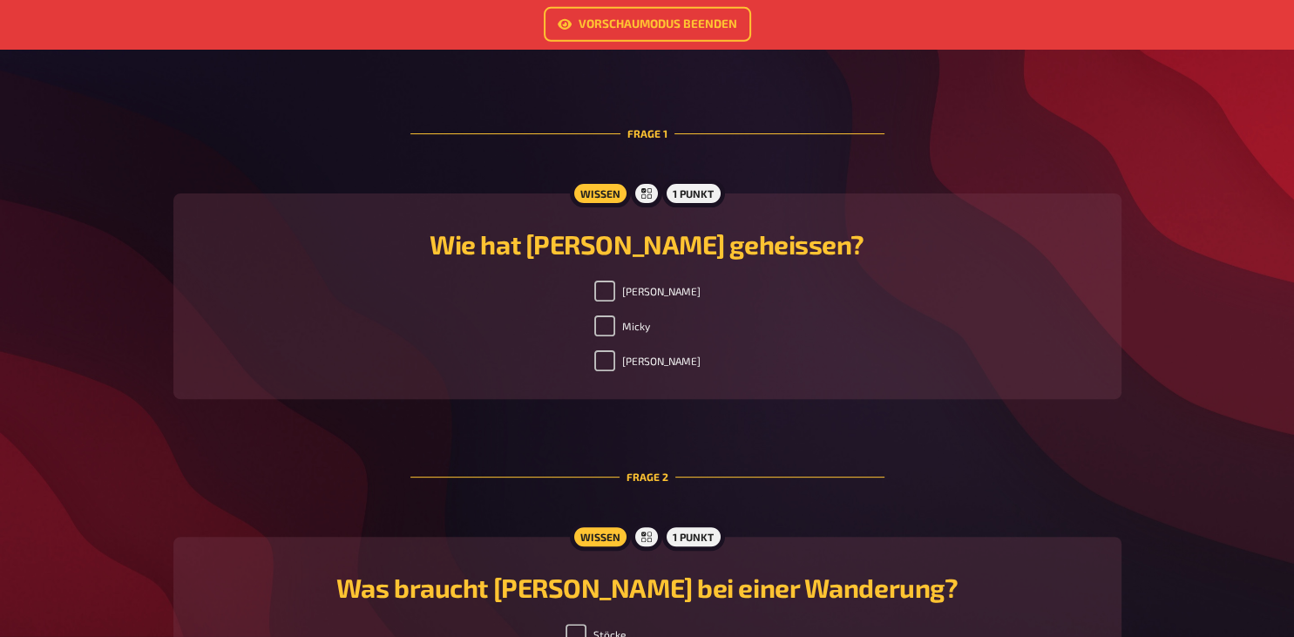
scroll to position [337, 0]
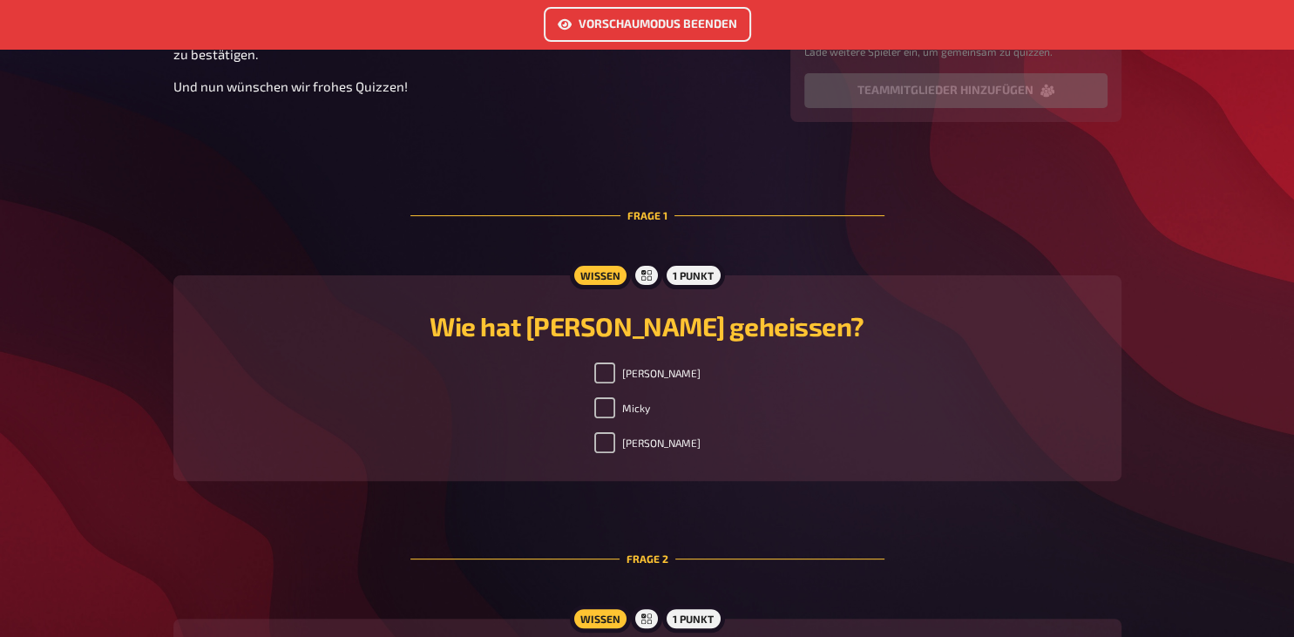
click at [608, 21] on link "Vorschaumodus beenden" at bounding box center [647, 24] width 207 height 35
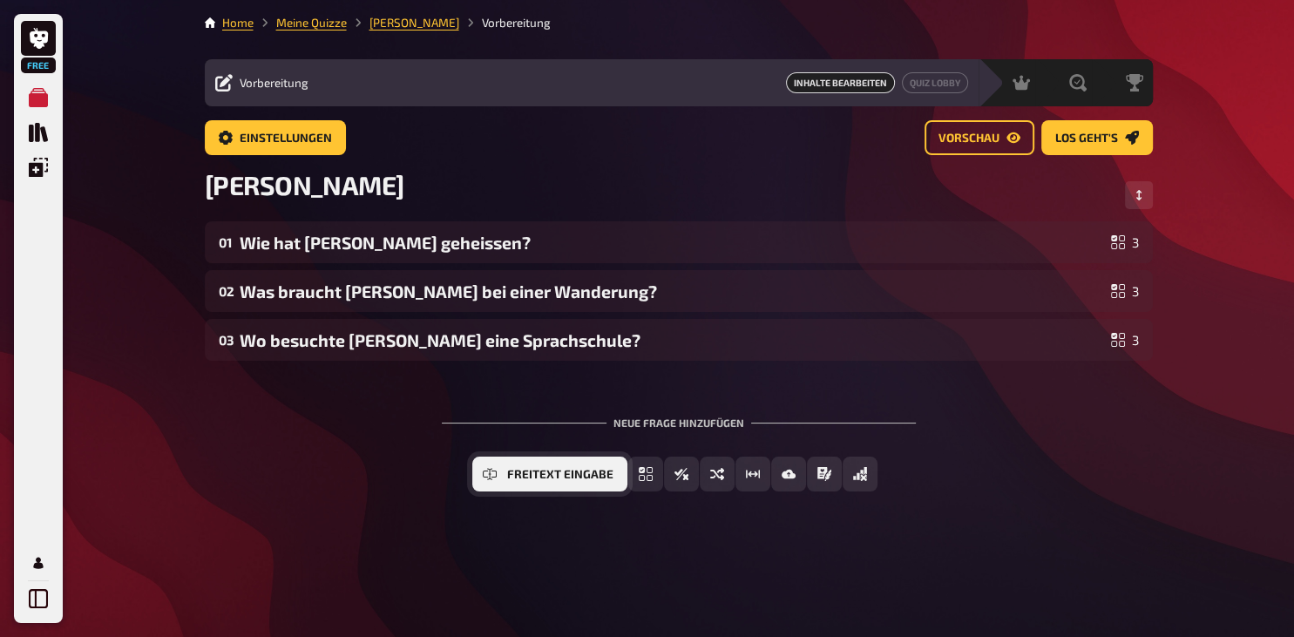
click at [540, 472] on span "Freitext Eingabe" at bounding box center [560, 475] width 106 height 12
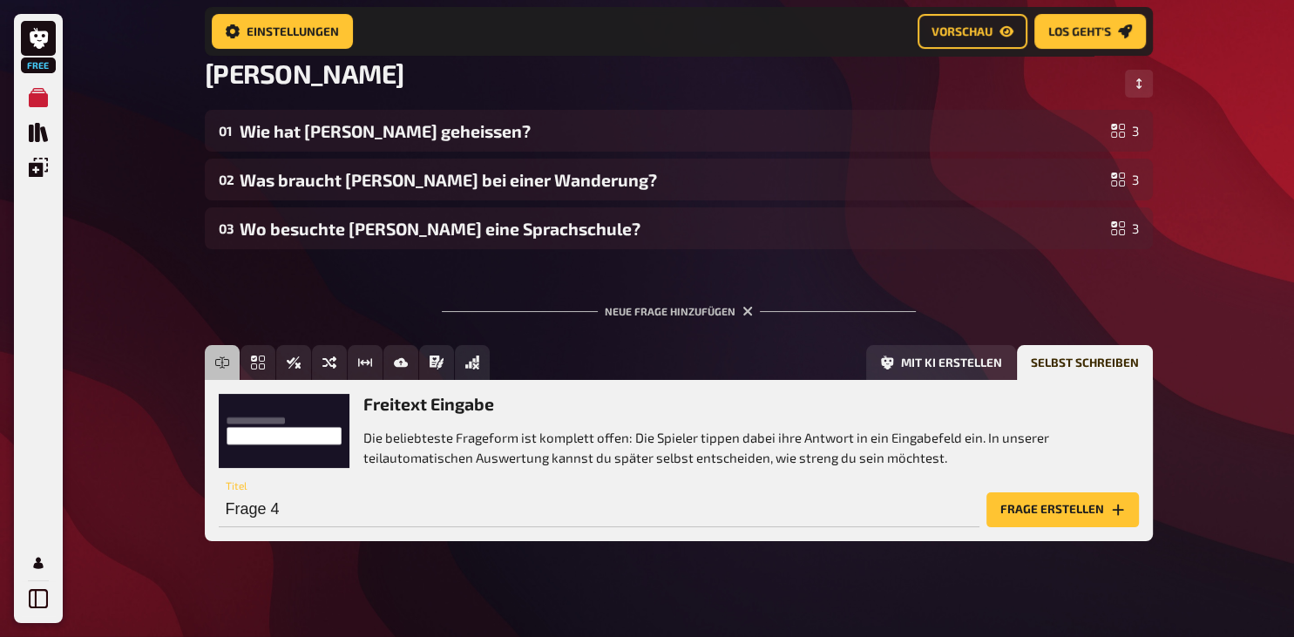
scroll to position [126, 0]
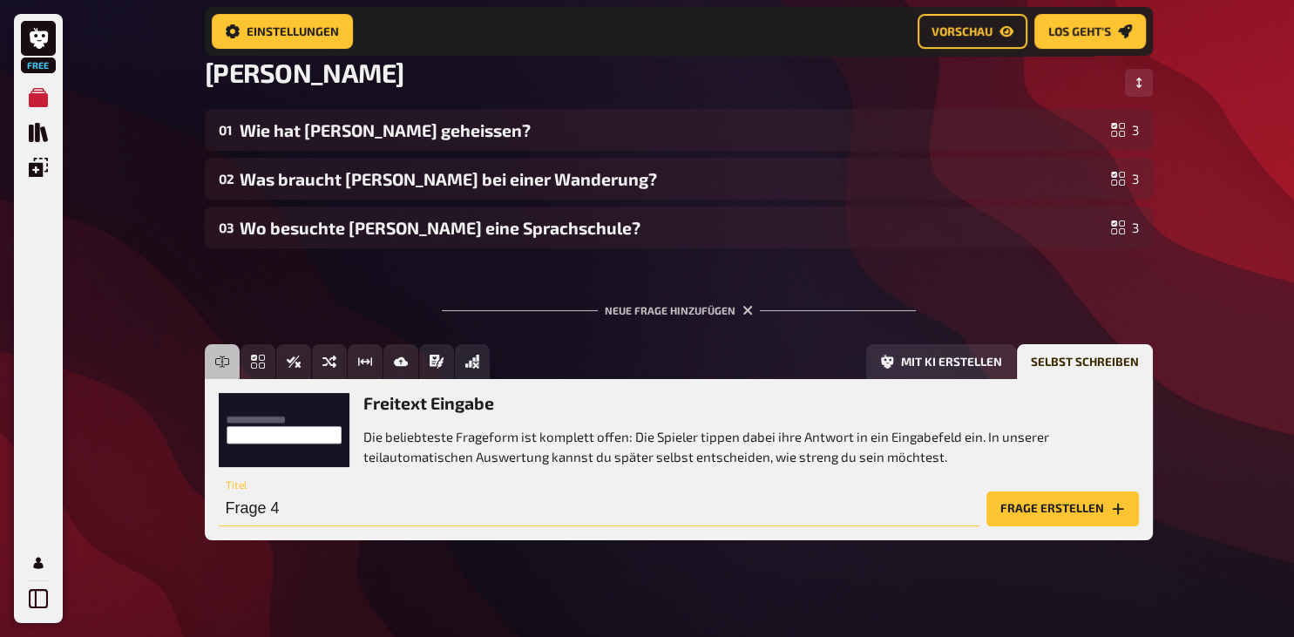
click at [232, 512] on input "Frage 4" at bounding box center [599, 509] width 761 height 35
click at [319, 511] on input "Was hat Lena, Luca an den Kopf geworfen" at bounding box center [599, 509] width 761 height 35
type input "Was hat Lena als Kind, Luca an den Kopf geworfen"
click at [1032, 506] on button "Frage erstellen" at bounding box center [1063, 509] width 153 height 35
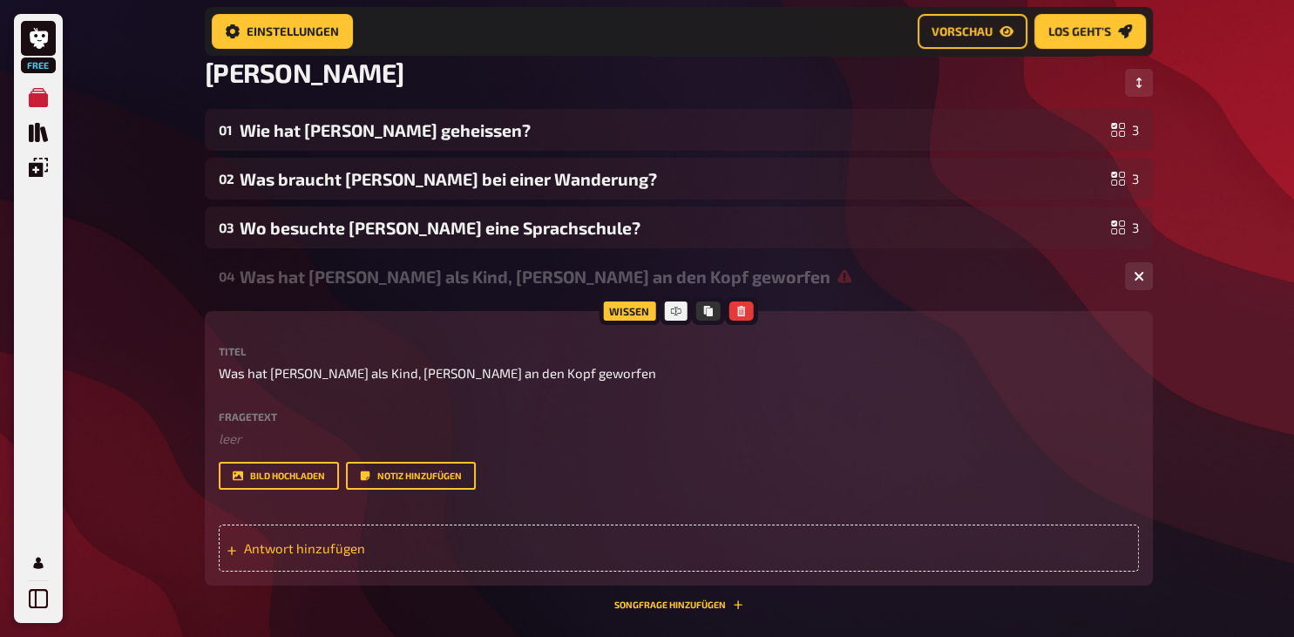
click at [257, 556] on span "Antwort hinzufügen" at bounding box center [379, 548] width 271 height 16
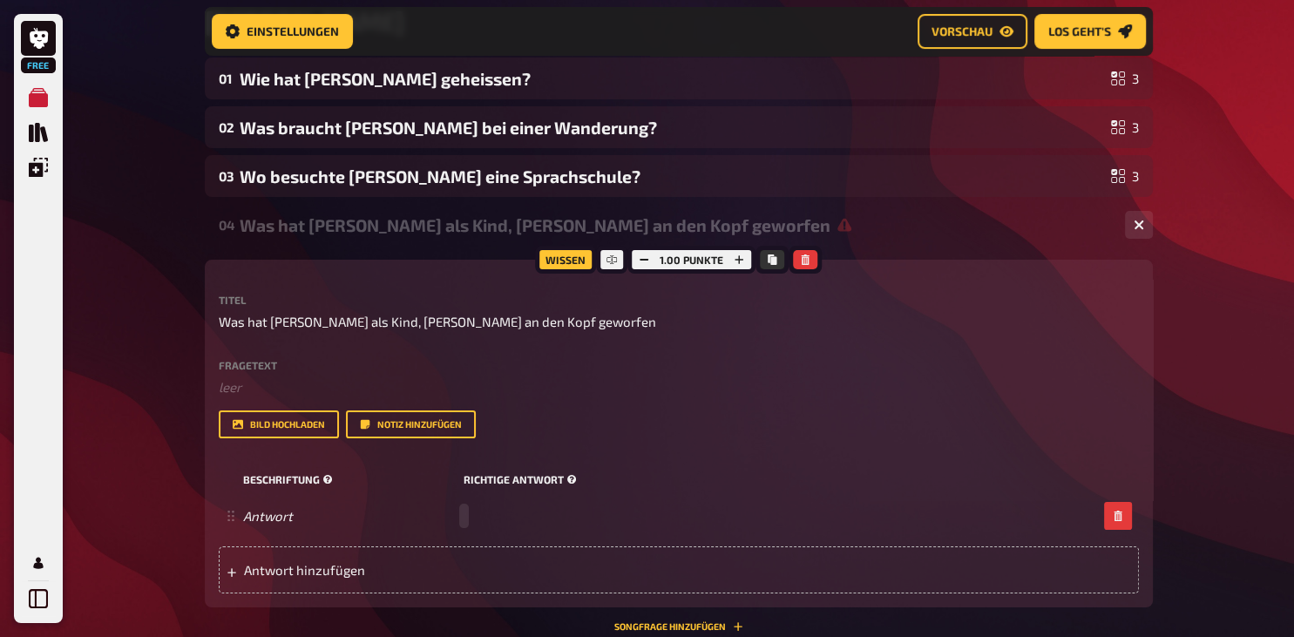
scroll to position [310, 0]
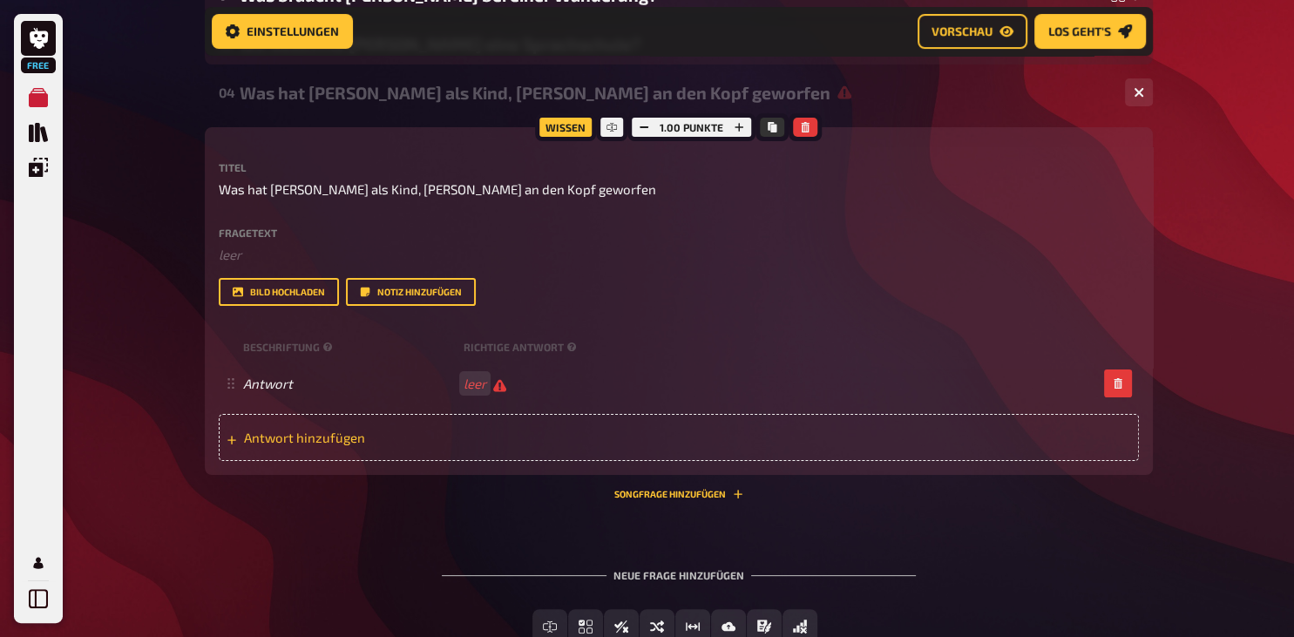
click at [364, 445] on span "Antwort hinzufügen" at bounding box center [379, 438] width 271 height 16
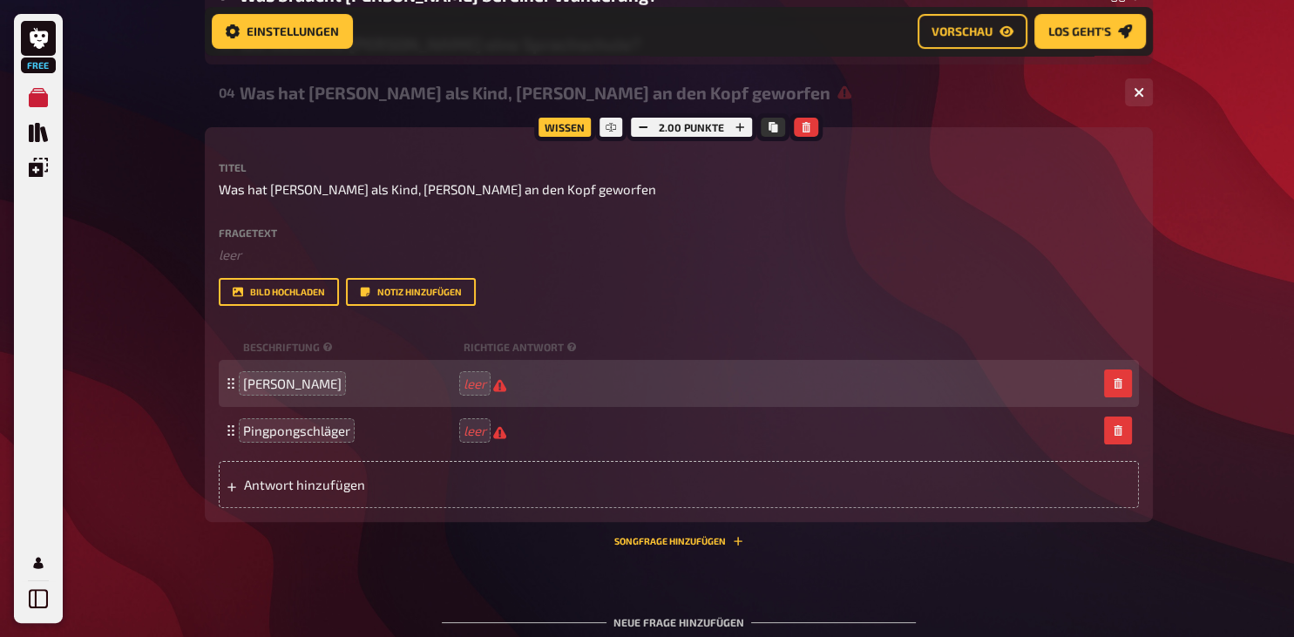
click at [475, 392] on div "Stein leer" at bounding box center [670, 384] width 854 height 17
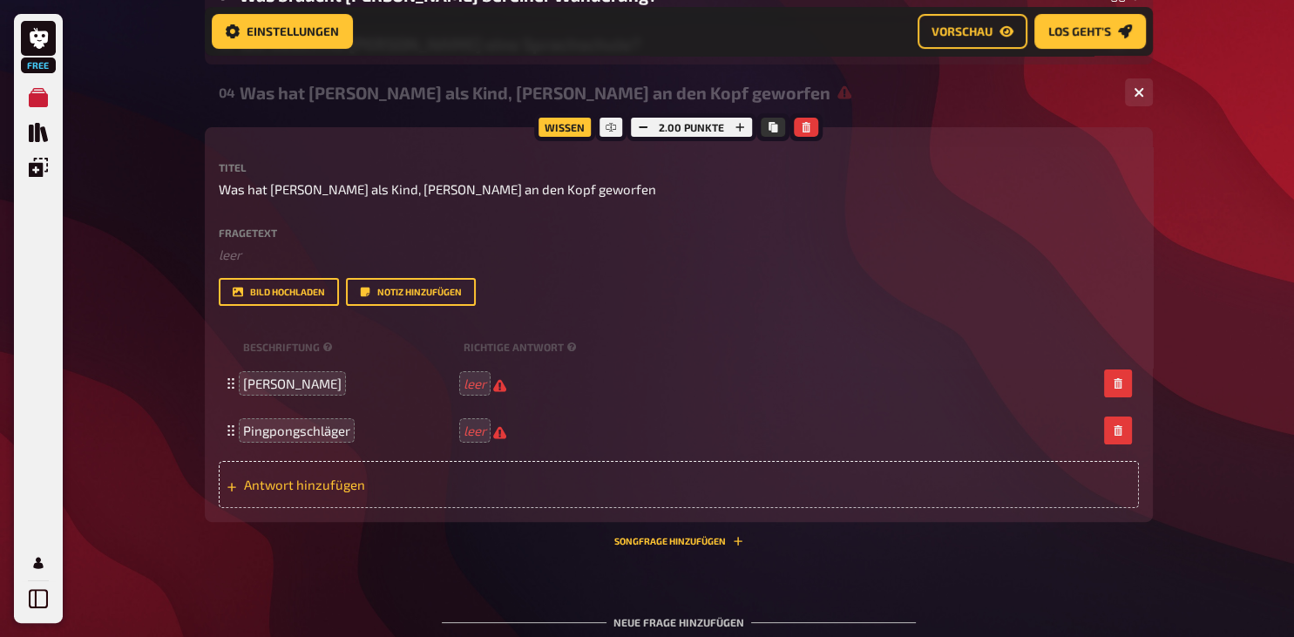
click at [255, 493] on span "Antwort hinzufügen" at bounding box center [379, 485] width 271 height 16
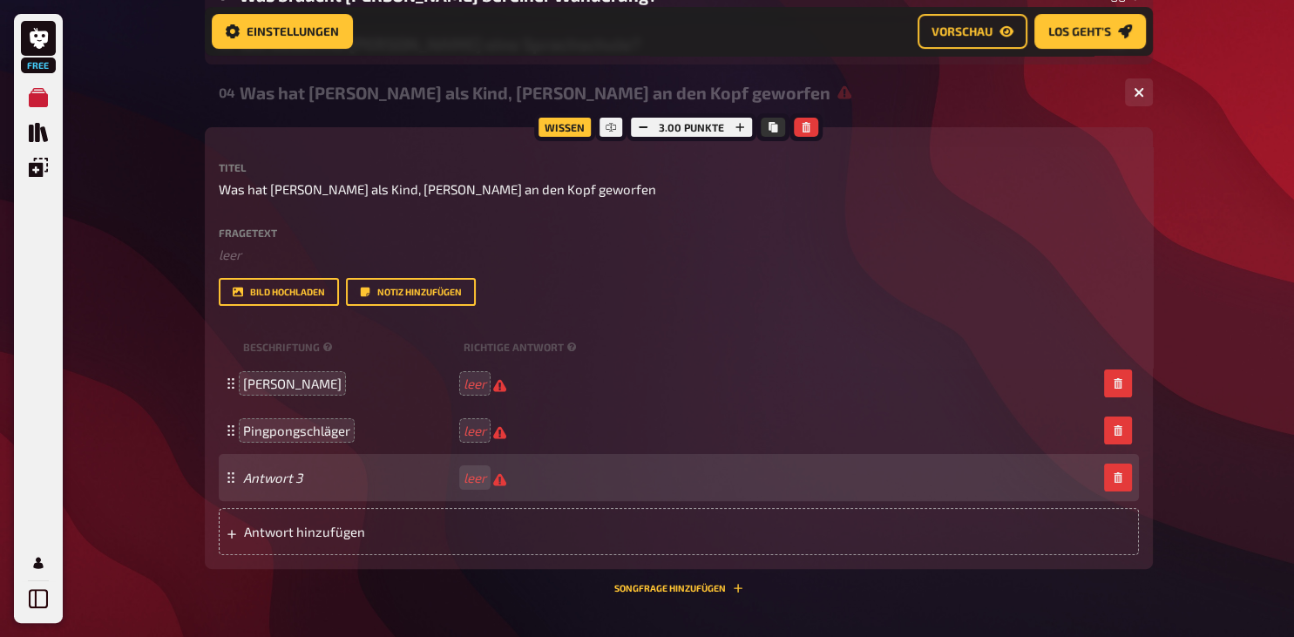
click at [319, 486] on span "Antwort 3" at bounding box center [350, 478] width 214 height 16
click at [309, 486] on span "Antwort 3" at bounding box center [350, 478] width 214 height 16
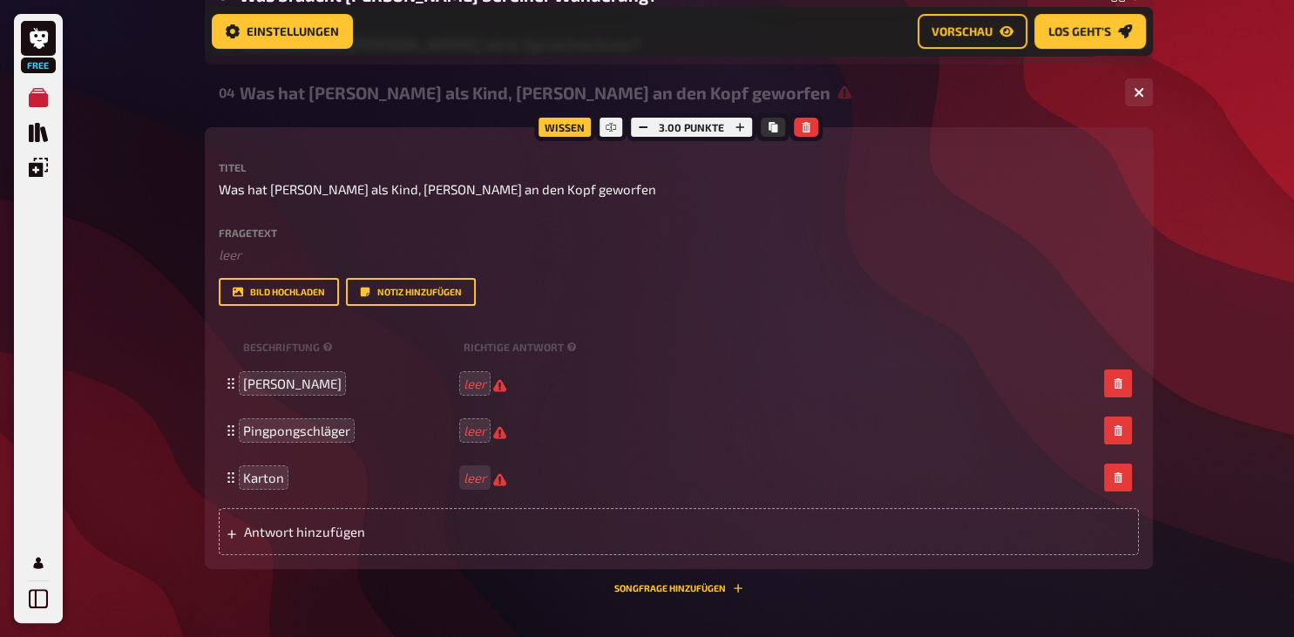
click at [467, 439] on div "Pingpongschläger leer" at bounding box center [670, 431] width 854 height 17
click at [424, 182] on span "Was hat Lena als Kind, Luca an den Kopf geworfen" at bounding box center [438, 190] width 438 height 20
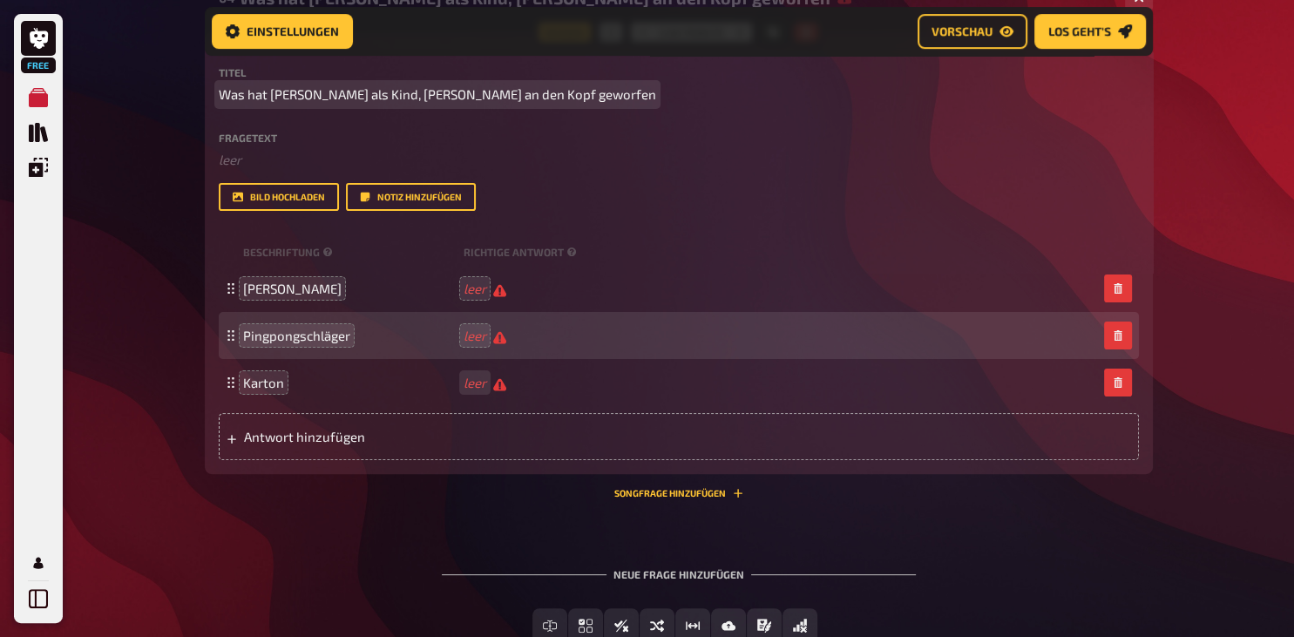
scroll to position [359, 0]
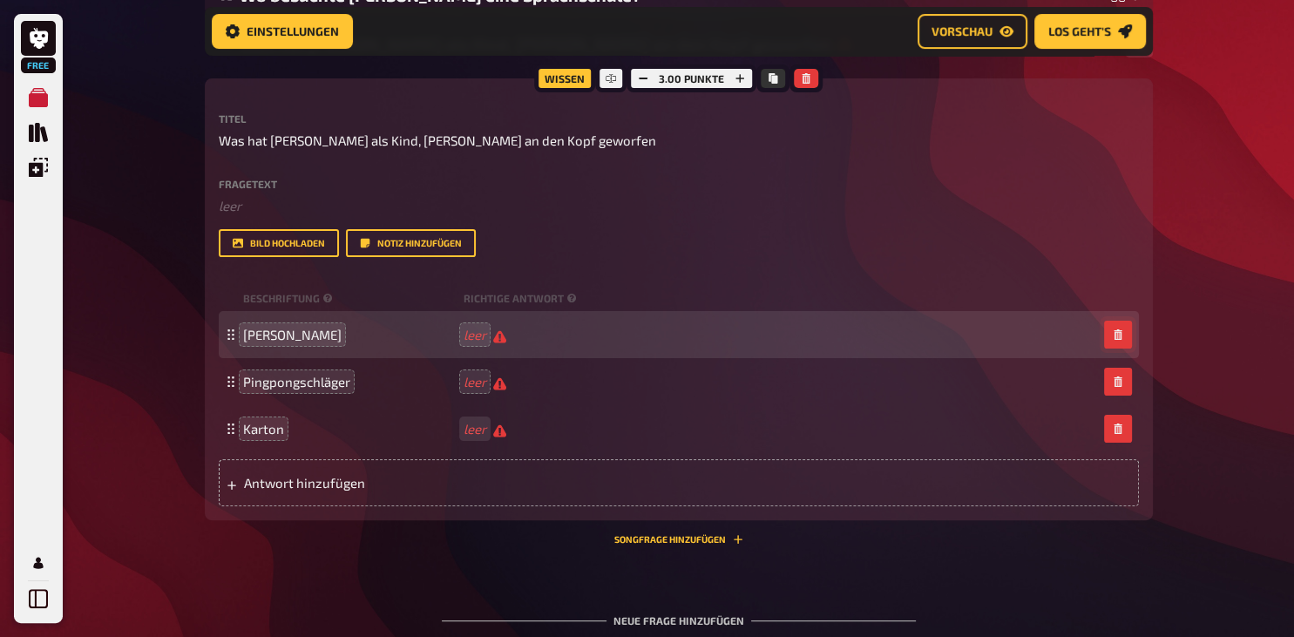
click at [1114, 340] on icon "button" at bounding box center [1118, 335] width 10 height 10
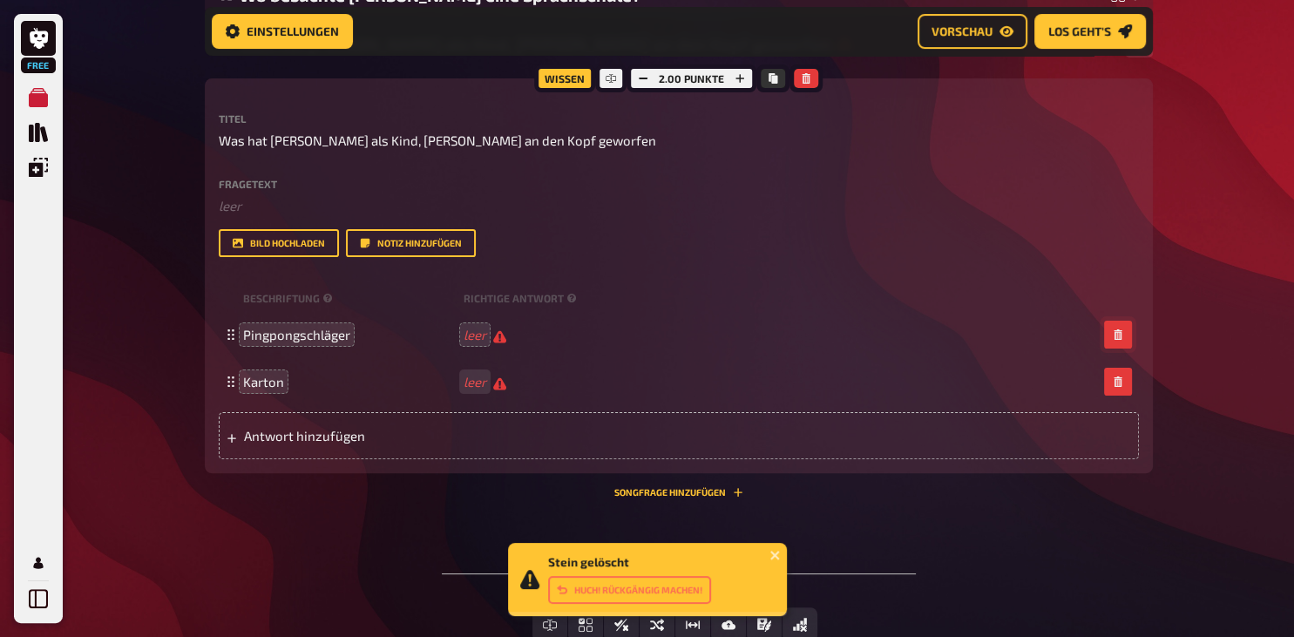
click at [1114, 340] on icon "button" at bounding box center [1118, 335] width 10 height 10
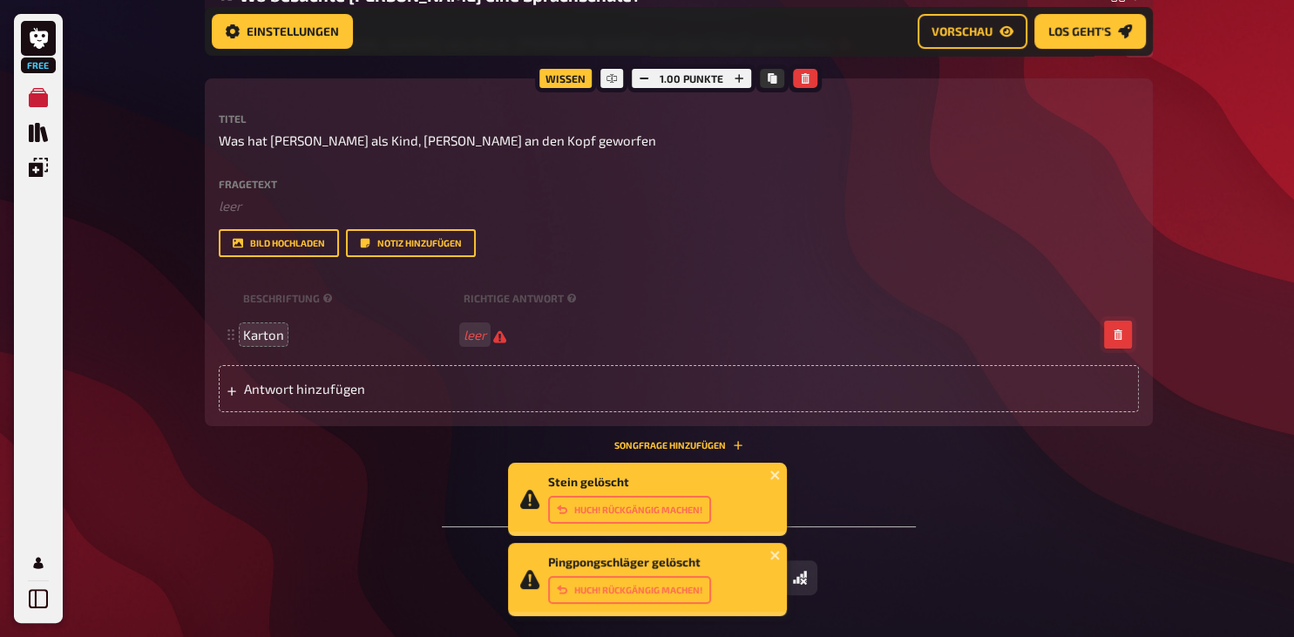
click at [1114, 340] on icon "button" at bounding box center [1118, 335] width 10 height 10
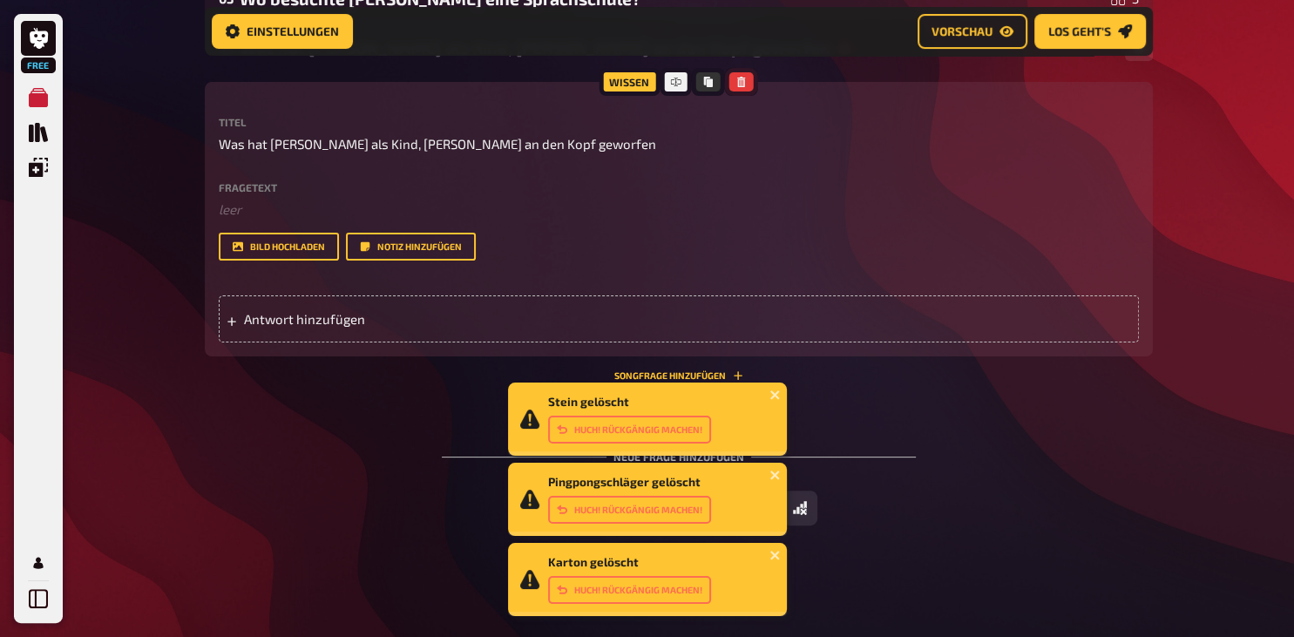
click at [742, 81] on icon "button" at bounding box center [742, 82] width 10 height 10
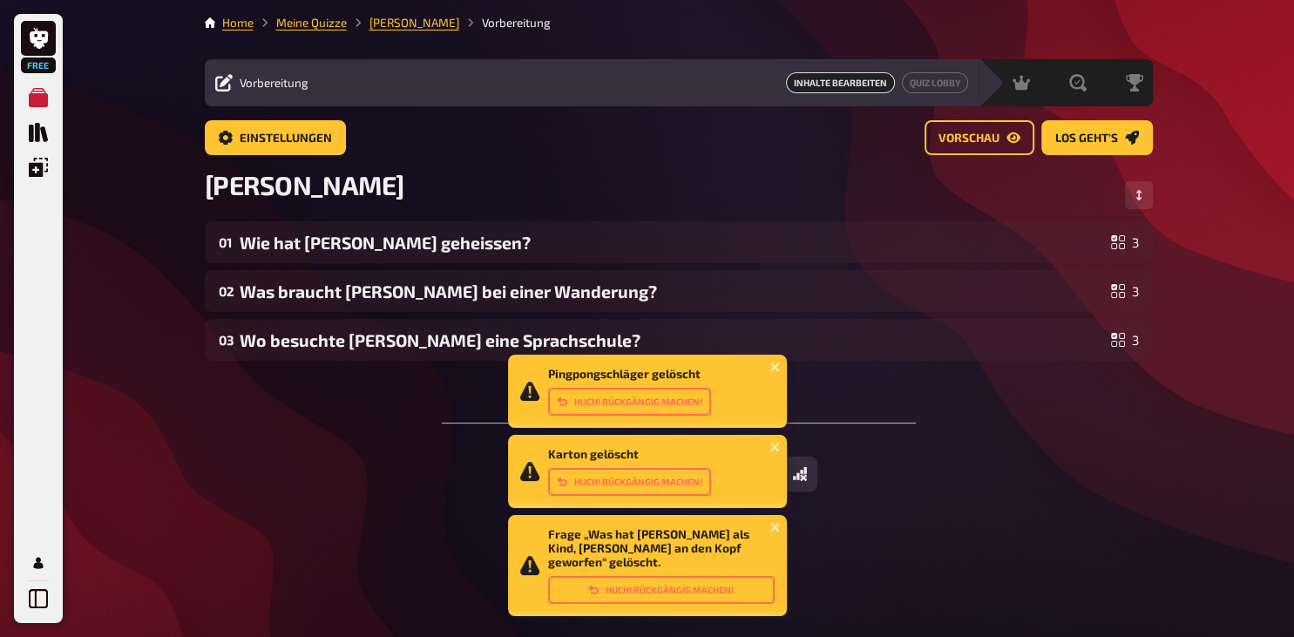
click at [295, 479] on div "Freitext Eingabe Einfachauswahl Wahr / Falsch Sortierfrage Schätzfrage Bild-Ant…" at bounding box center [679, 474] width 948 height 35
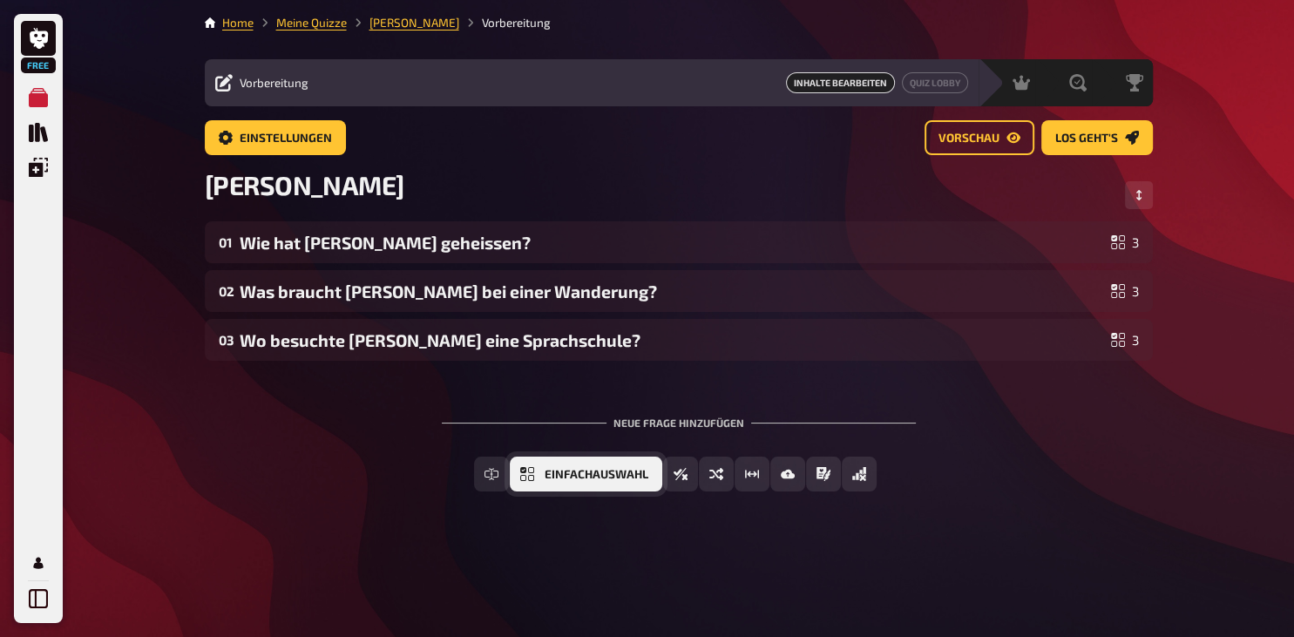
click at [579, 476] on span "Einfachauswahl" at bounding box center [597, 475] width 104 height 12
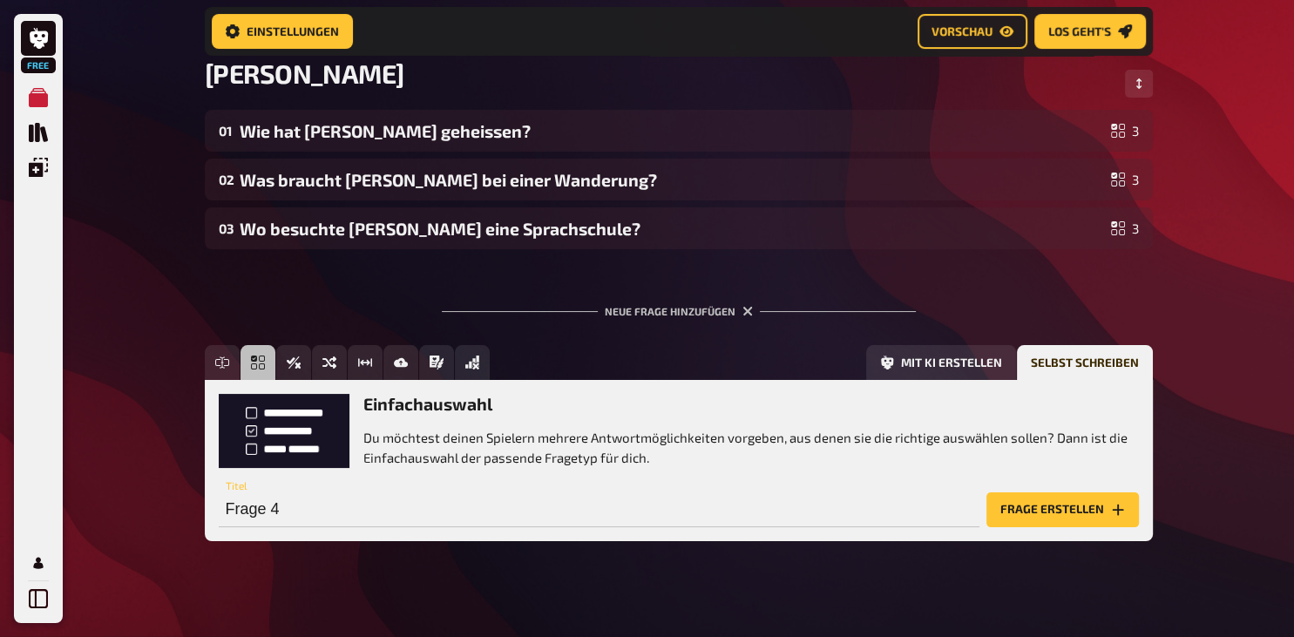
scroll to position [126, 0]
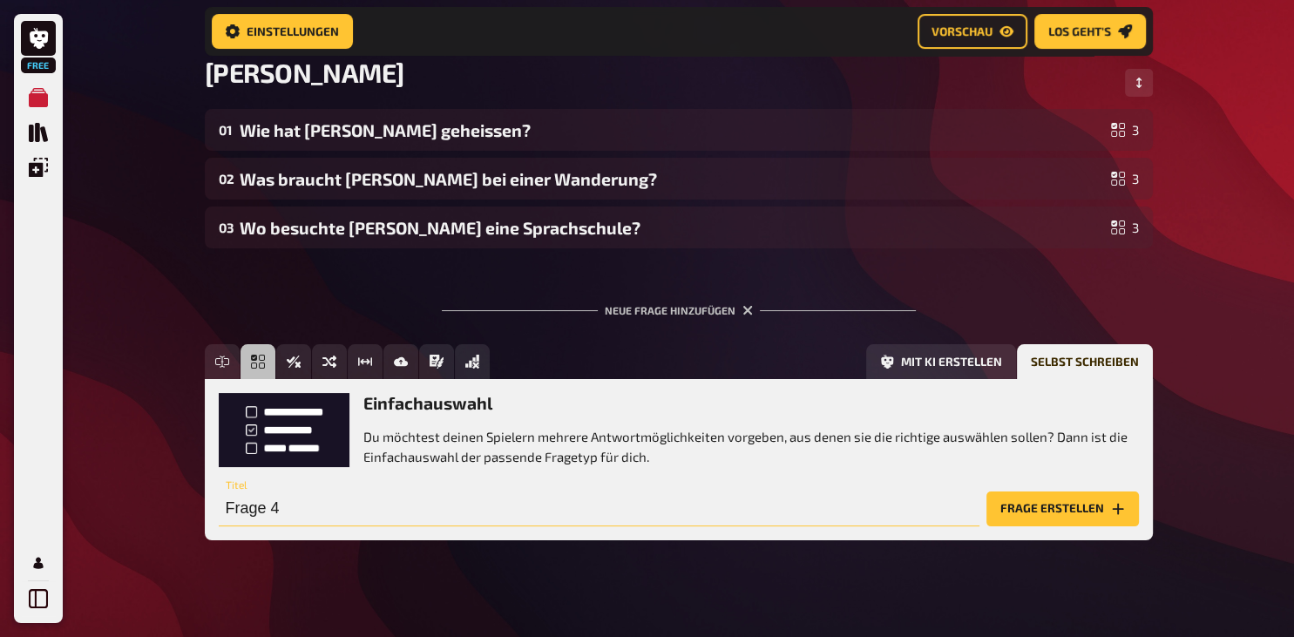
click at [248, 521] on input "Frage 4" at bounding box center [599, 509] width 761 height 35
click at [379, 508] on input "Was hat Lena als Kind an den Kopf geworfen" at bounding box center [599, 509] width 761 height 35
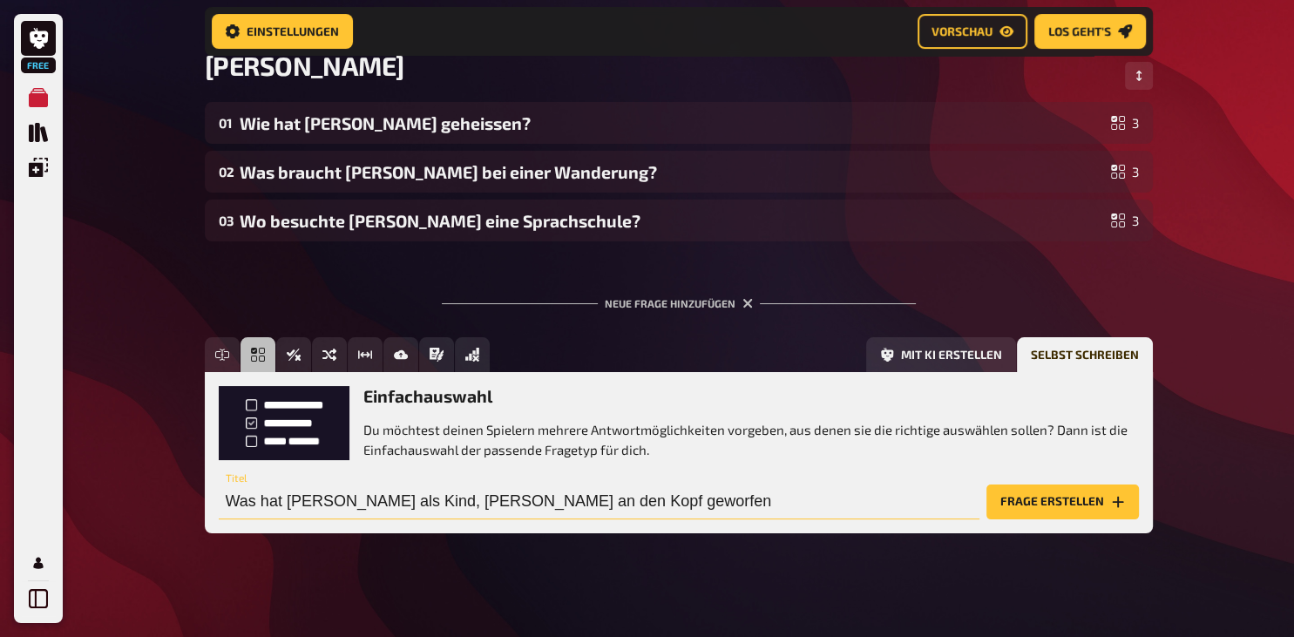
scroll to position [140, 0]
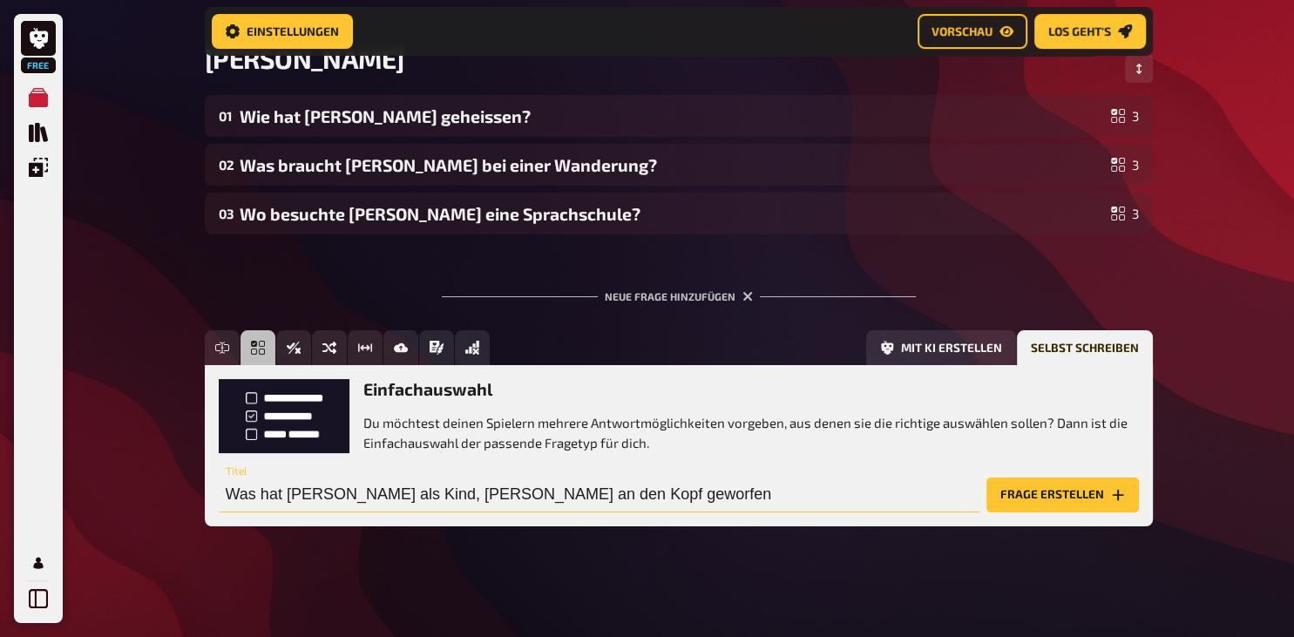
type input "Was hat Lena als Kind, Luca an den Kopf geworfen"
click at [1032, 490] on button "Frage erstellen" at bounding box center [1063, 495] width 153 height 35
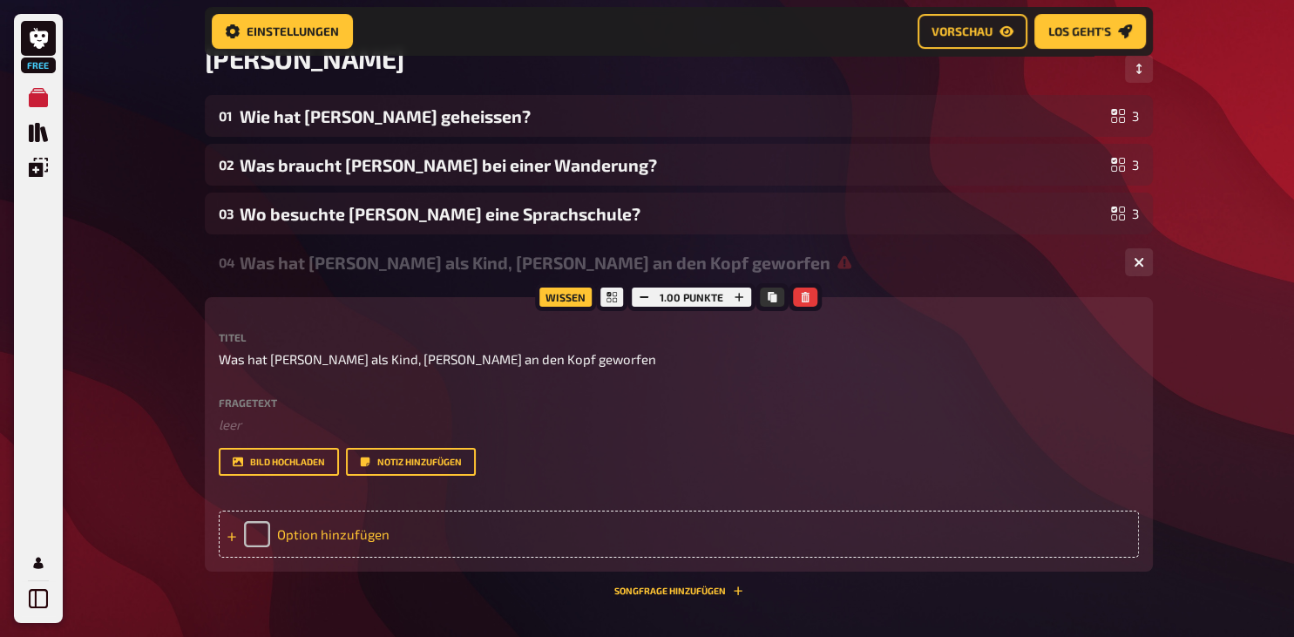
click at [287, 551] on div "Option hinzufügen" at bounding box center [679, 534] width 921 height 47
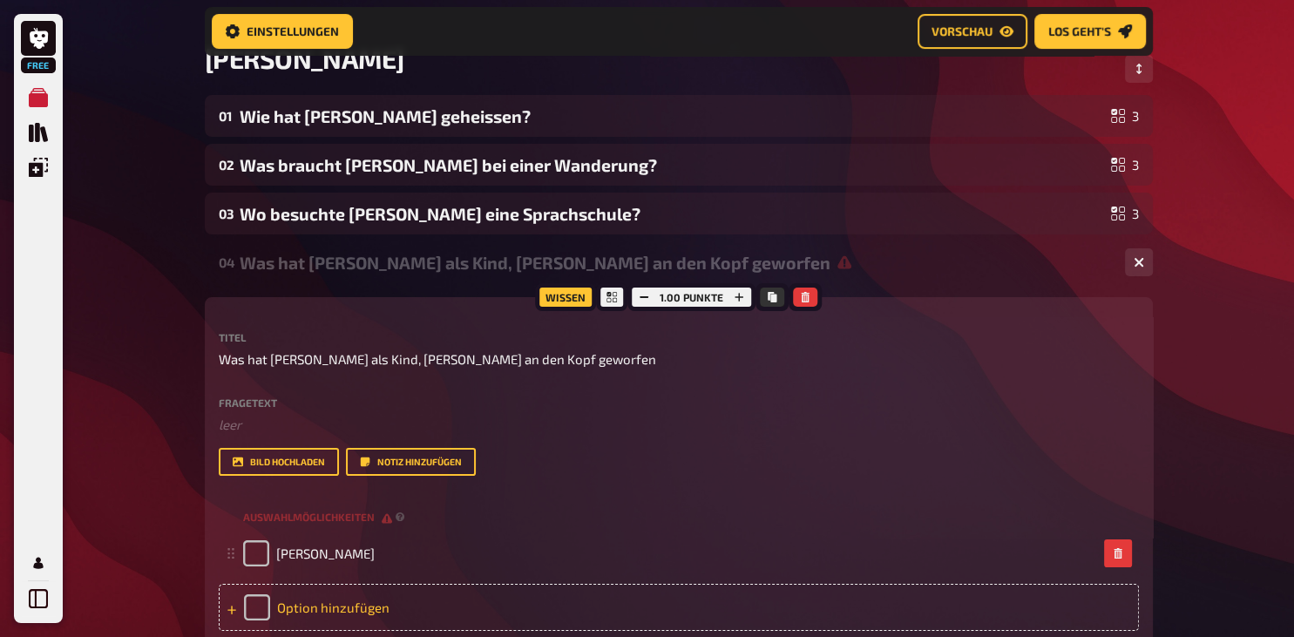
click at [291, 626] on div "Option hinzufügen" at bounding box center [679, 607] width 921 height 47
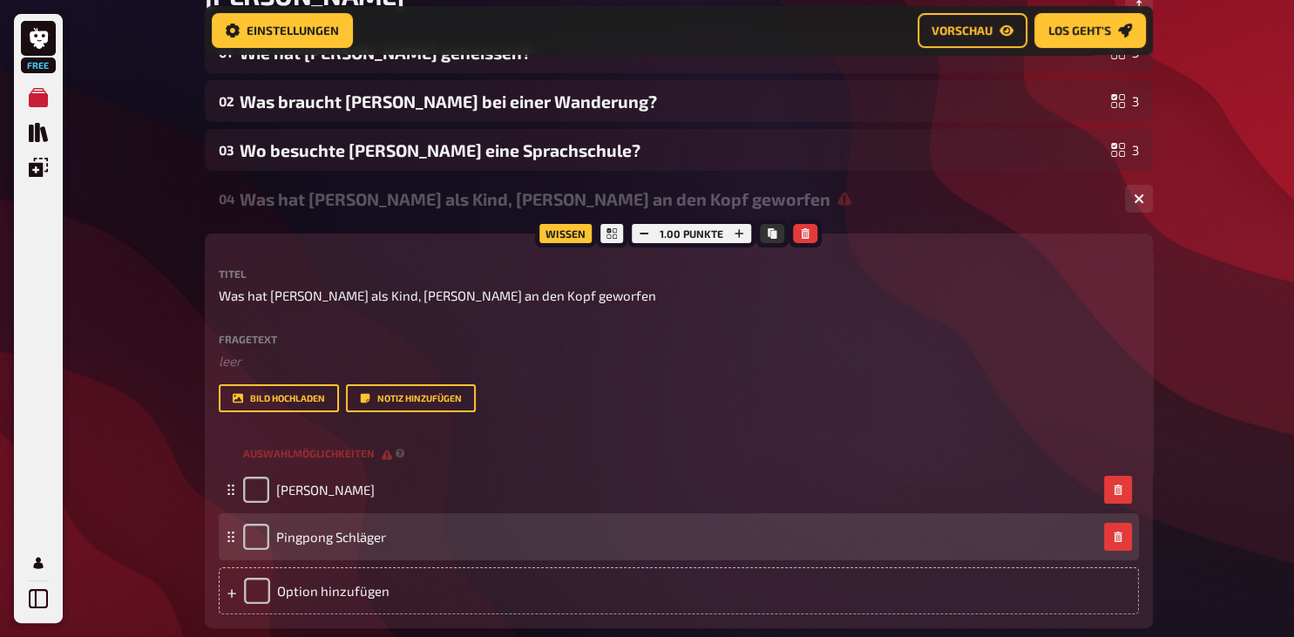
scroll to position [233, 0]
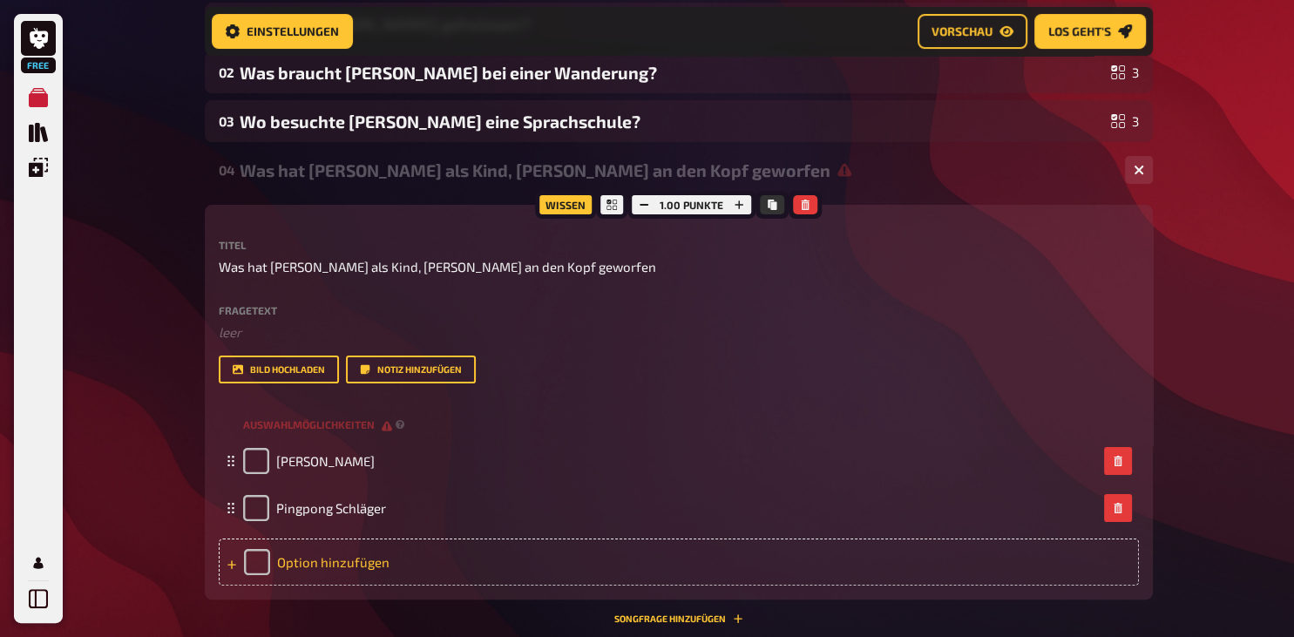
click at [291, 586] on div "Option hinzufügen" at bounding box center [679, 562] width 921 height 47
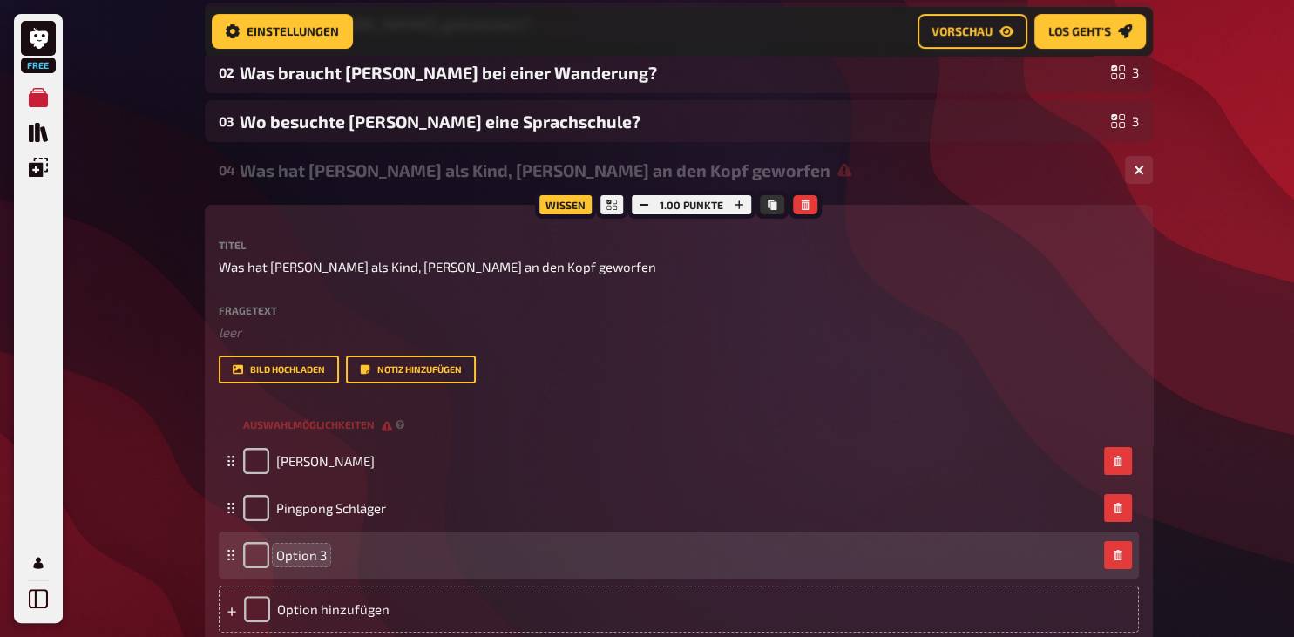
click at [295, 563] on span "Option 3" at bounding box center [301, 555] width 51 height 16
click at [355, 568] on div "OptKartion 3" at bounding box center [670, 555] width 854 height 26
click at [344, 563] on span "OptKartion 3" at bounding box center [314, 555] width 76 height 16
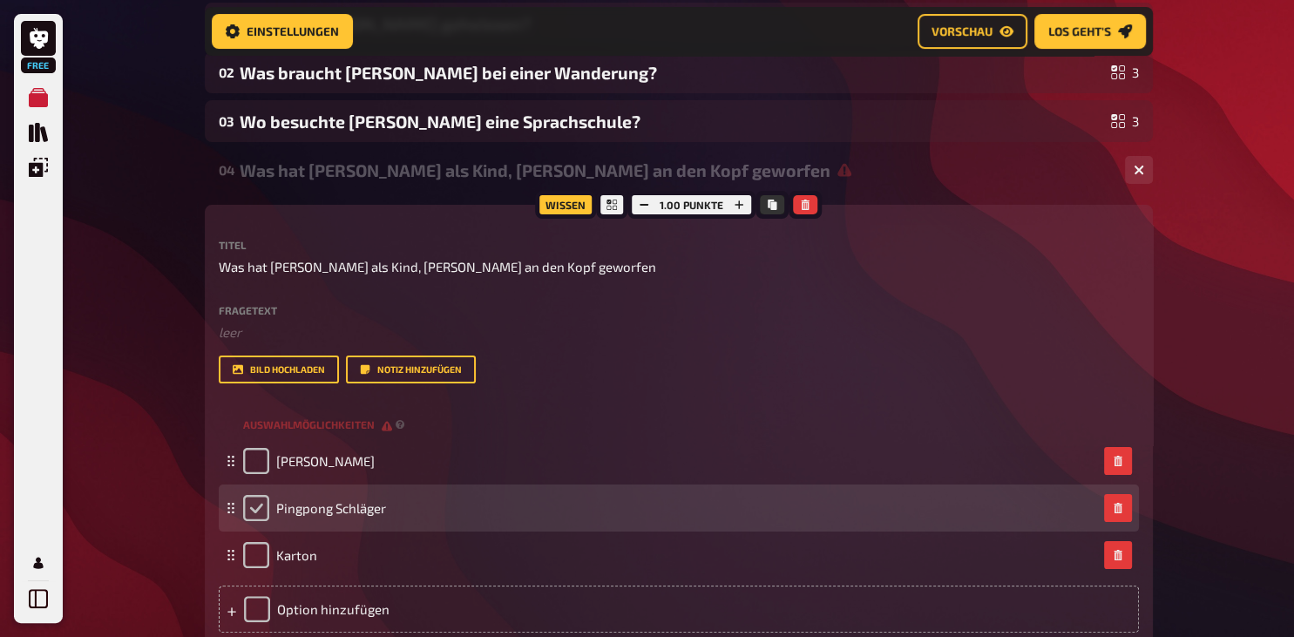
click at [253, 521] on input "checkbox" at bounding box center [256, 508] width 26 height 26
checkbox input "true"
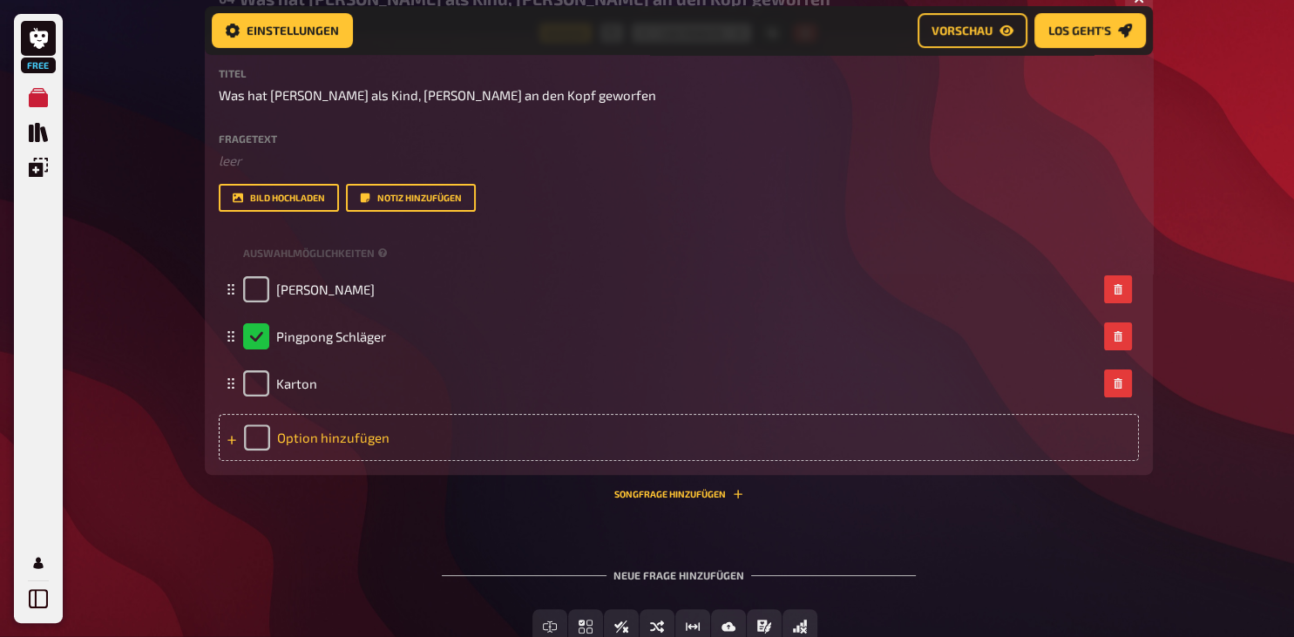
scroll to position [417, 0]
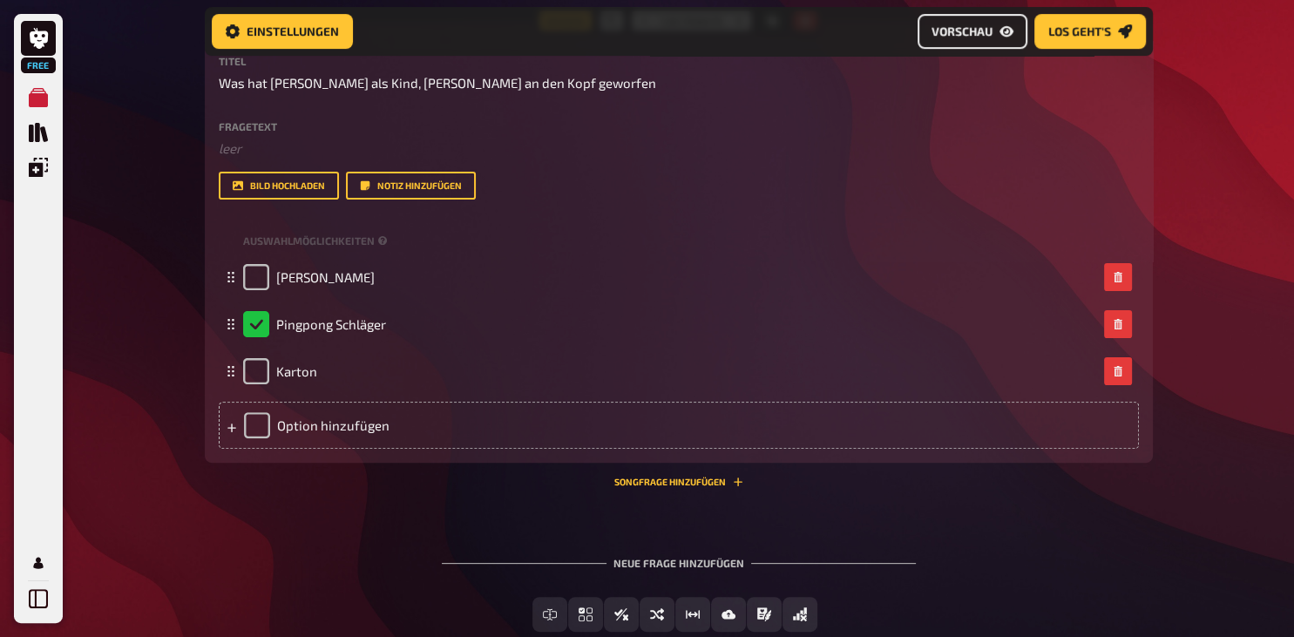
click at [968, 34] on span "Vorschau" at bounding box center [962, 31] width 61 height 12
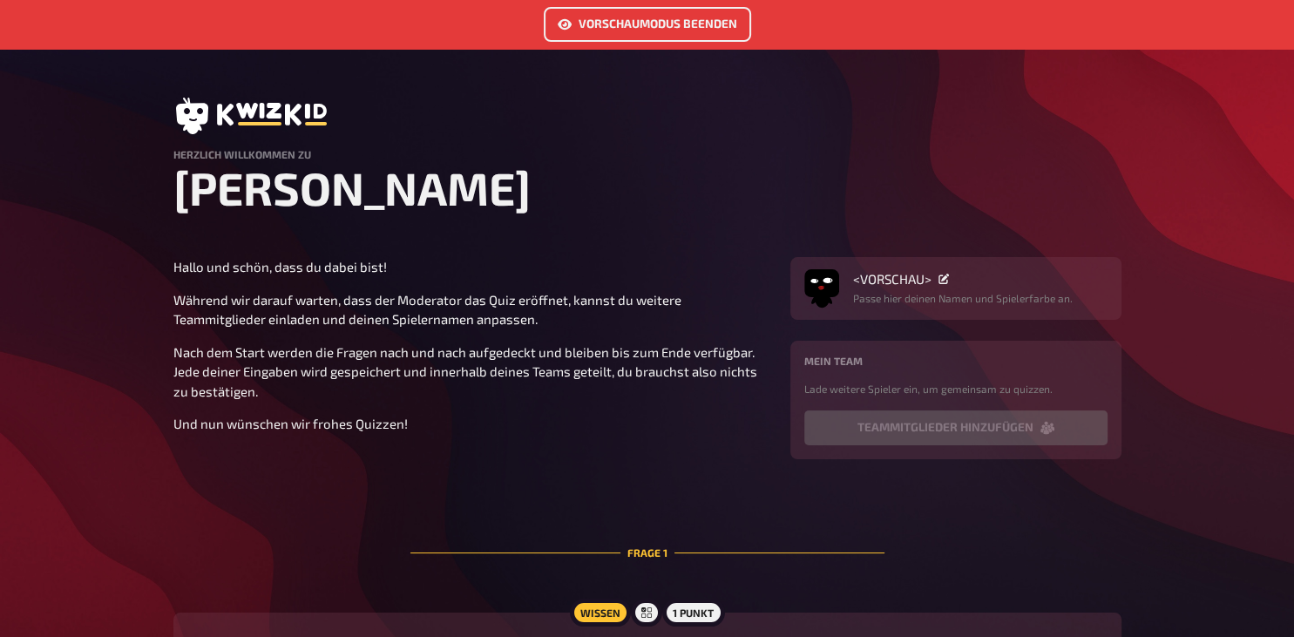
click at [635, 22] on link "Vorschaumodus beenden" at bounding box center [647, 24] width 207 height 35
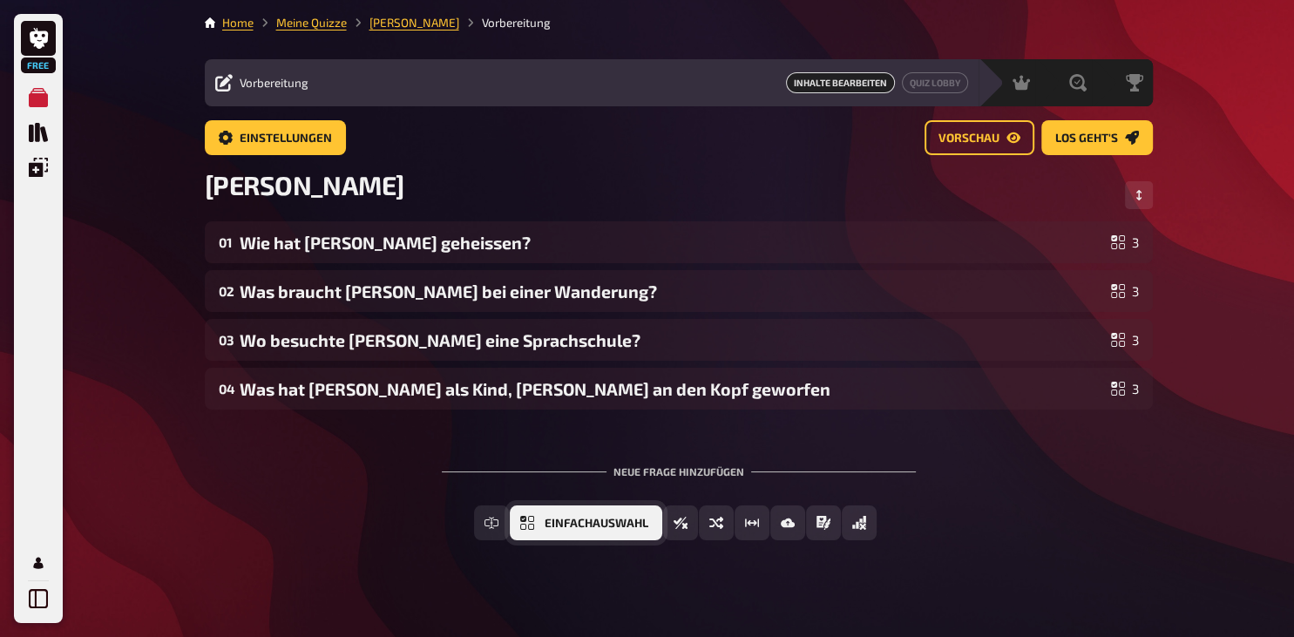
click at [579, 522] on span "Einfachauswahl" at bounding box center [597, 524] width 104 height 12
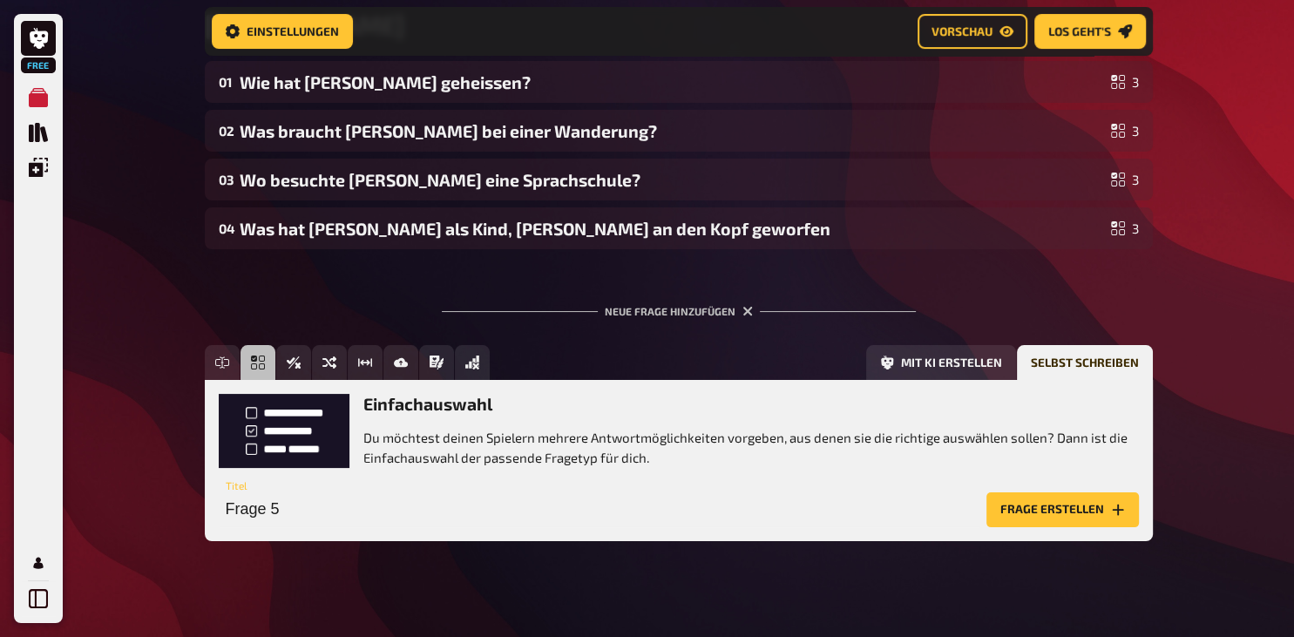
scroll to position [175, 0]
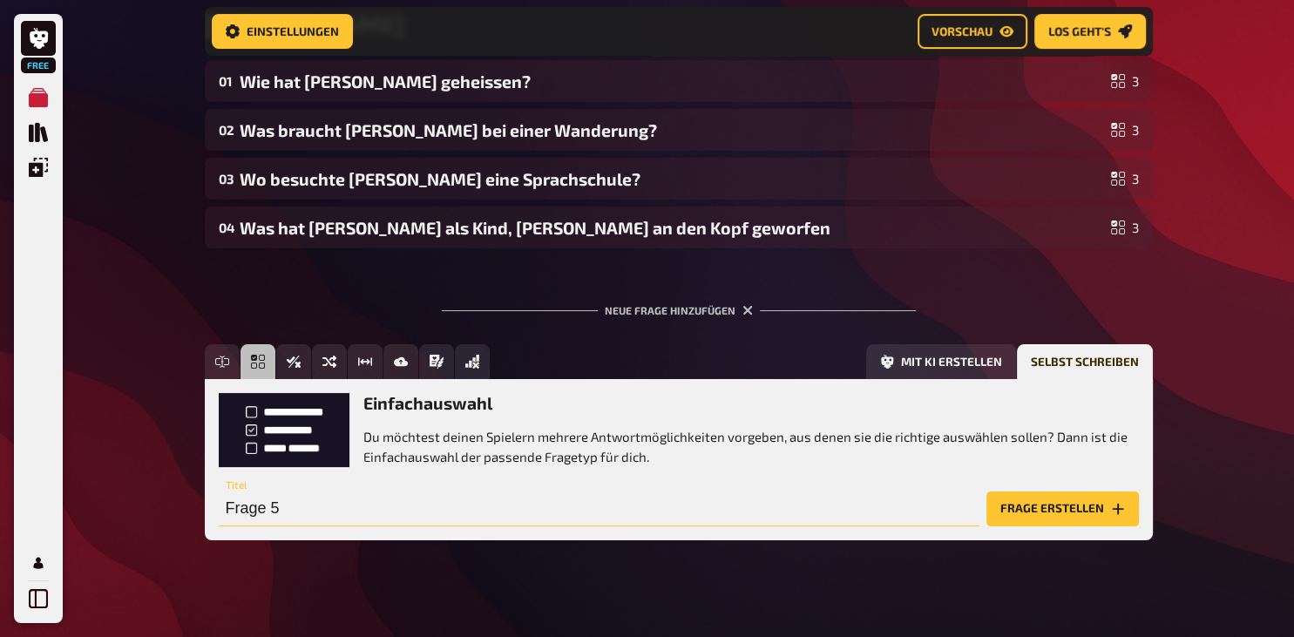
click at [235, 507] on input "Frage 5" at bounding box center [599, 509] width 761 height 35
type input "Was"
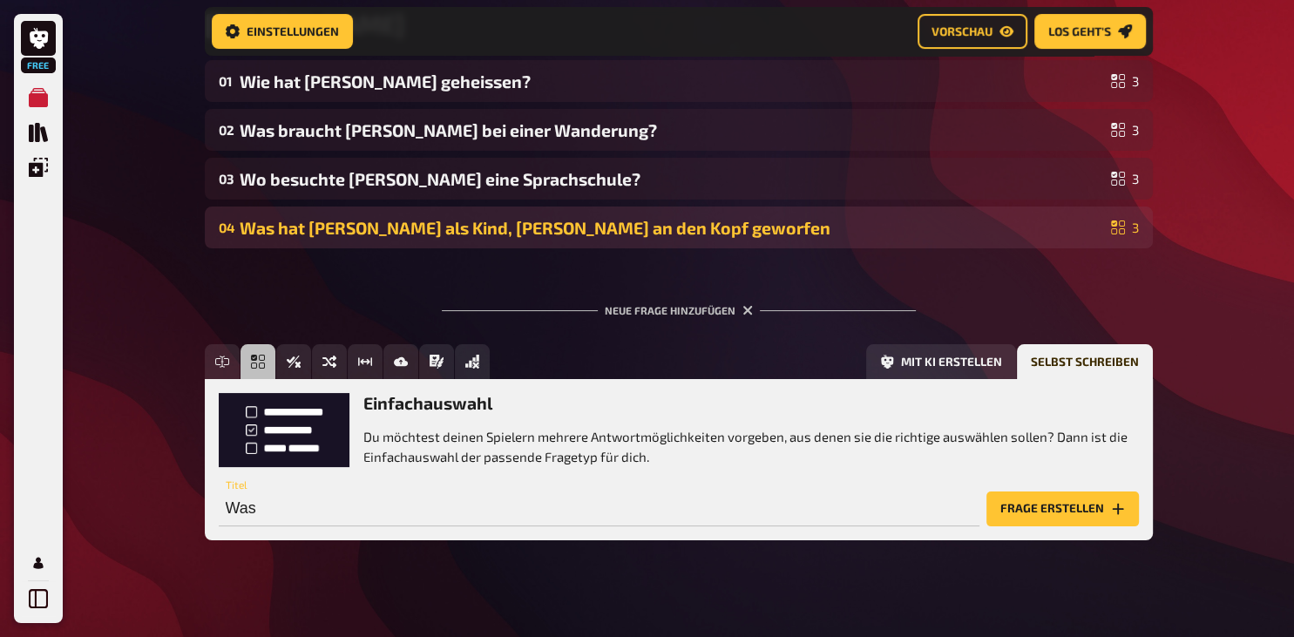
click at [397, 221] on div "Was hat Lena als Kind, Luca an den Kopf geworfen" at bounding box center [672, 228] width 865 height 20
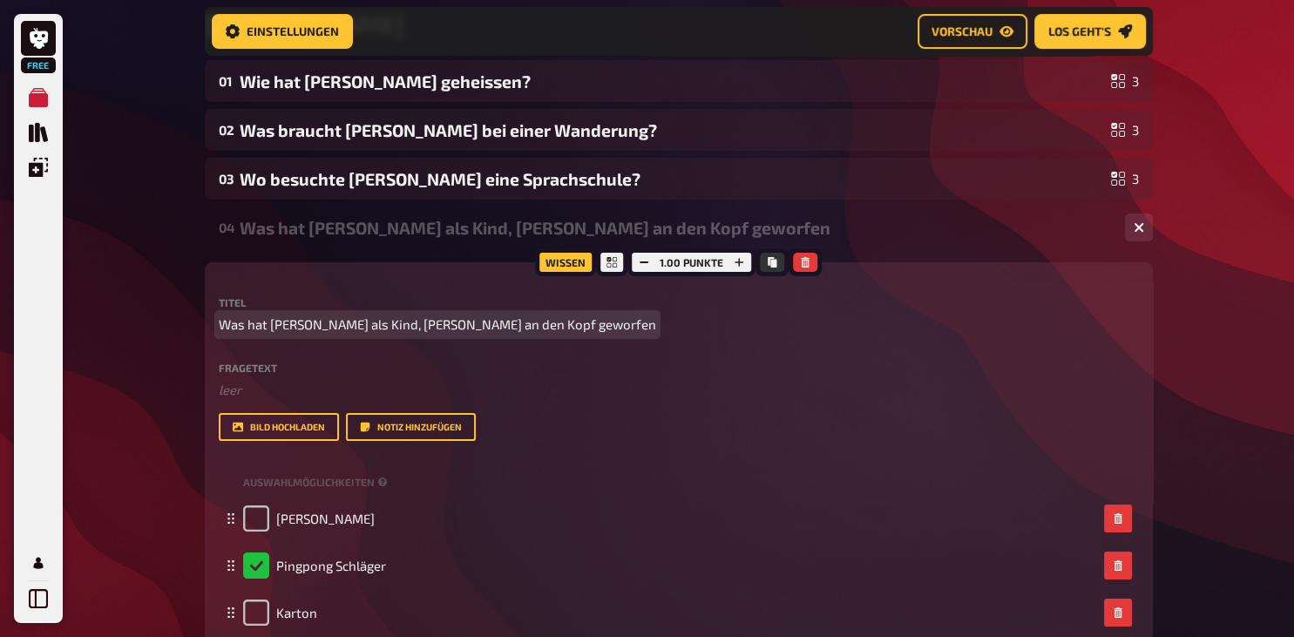
click at [299, 324] on span "Was hat Lena als Kind, Luca an den Kopf geworfen" at bounding box center [438, 325] width 438 height 20
click at [312, 323] on span "Was hat Lena als Kind, Luca an den Kopf geworfen," at bounding box center [439, 325] width 440 height 20
click at [301, 323] on span "Was hat Lena als Kind, Luca an den Kopf geworfen," at bounding box center [439, 325] width 440 height 20
click at [356, 327] on span "Was hat Lena, als Kind, Luca an den Kopf geworfen," at bounding box center [440, 325] width 443 height 20
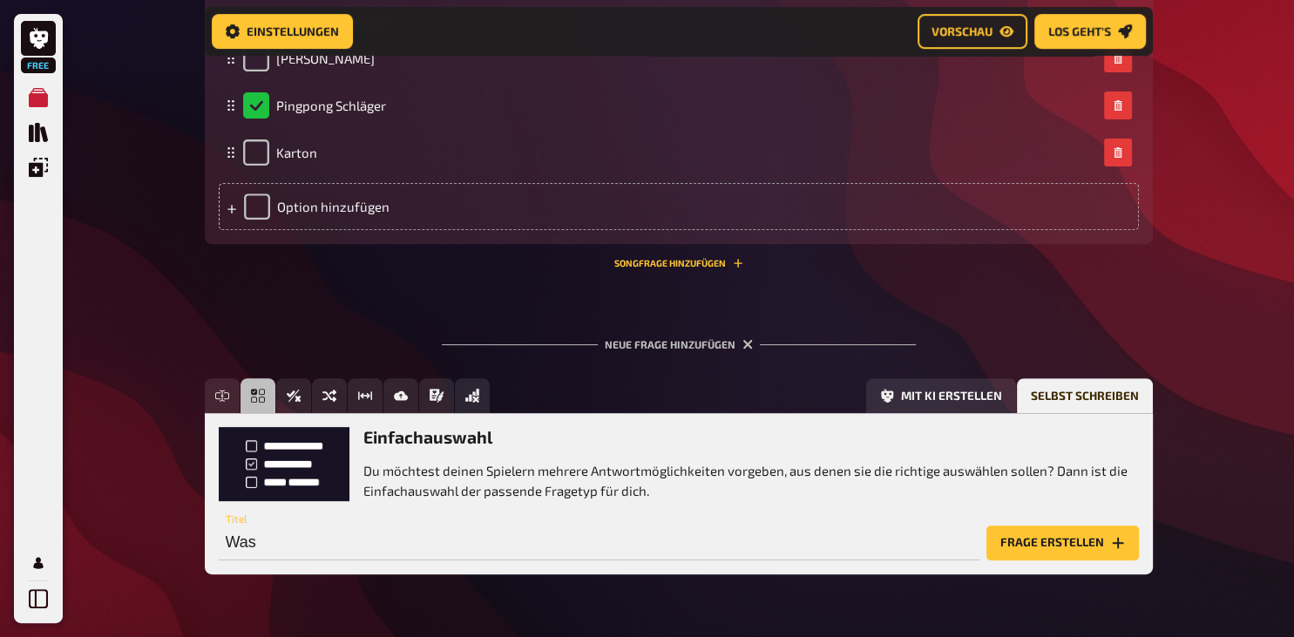
scroll to position [703, 0]
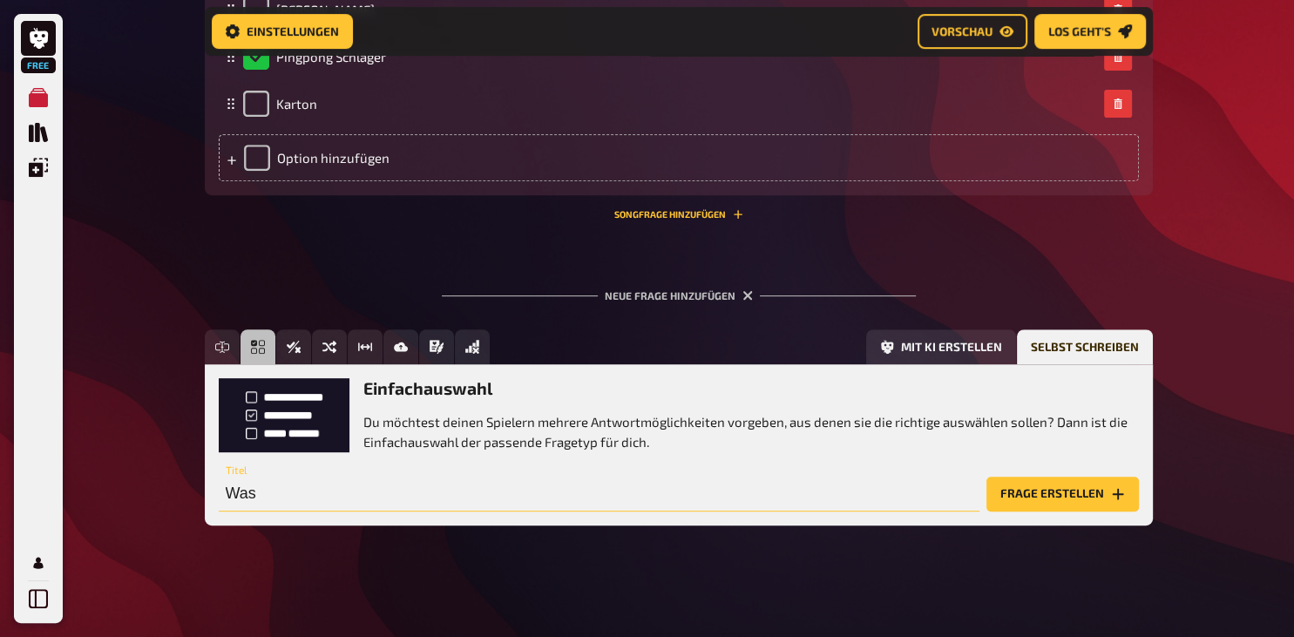
click at [270, 497] on input "Was" at bounding box center [599, 494] width 761 height 35
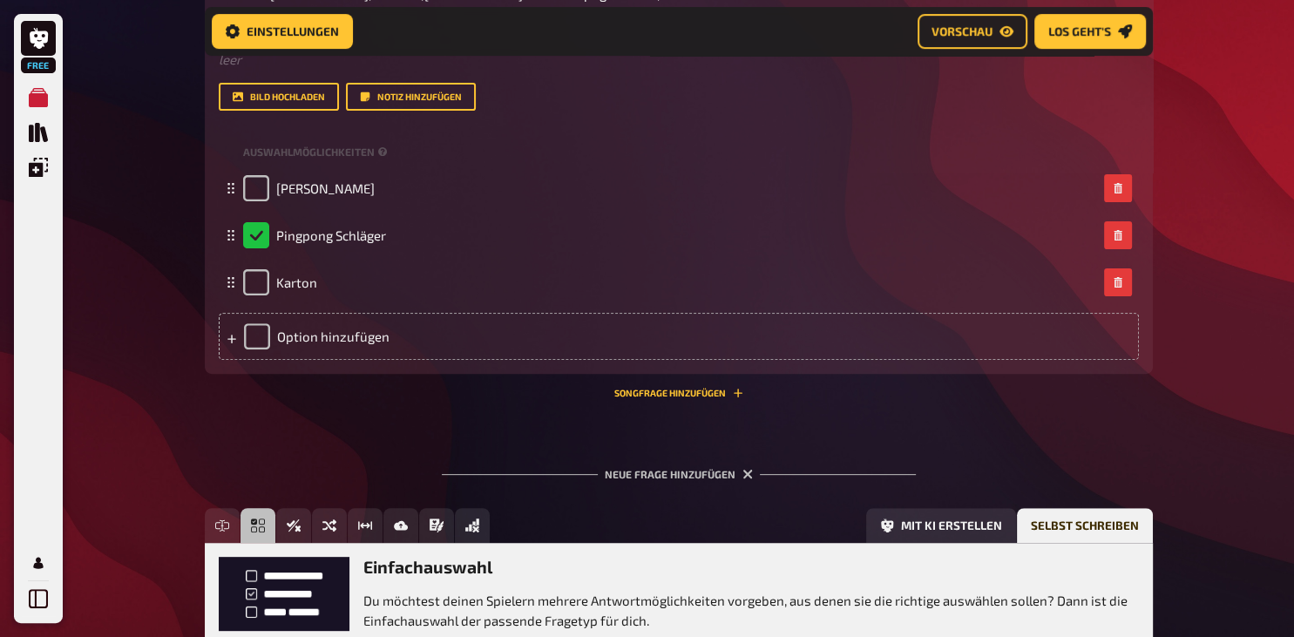
scroll to position [427, 0]
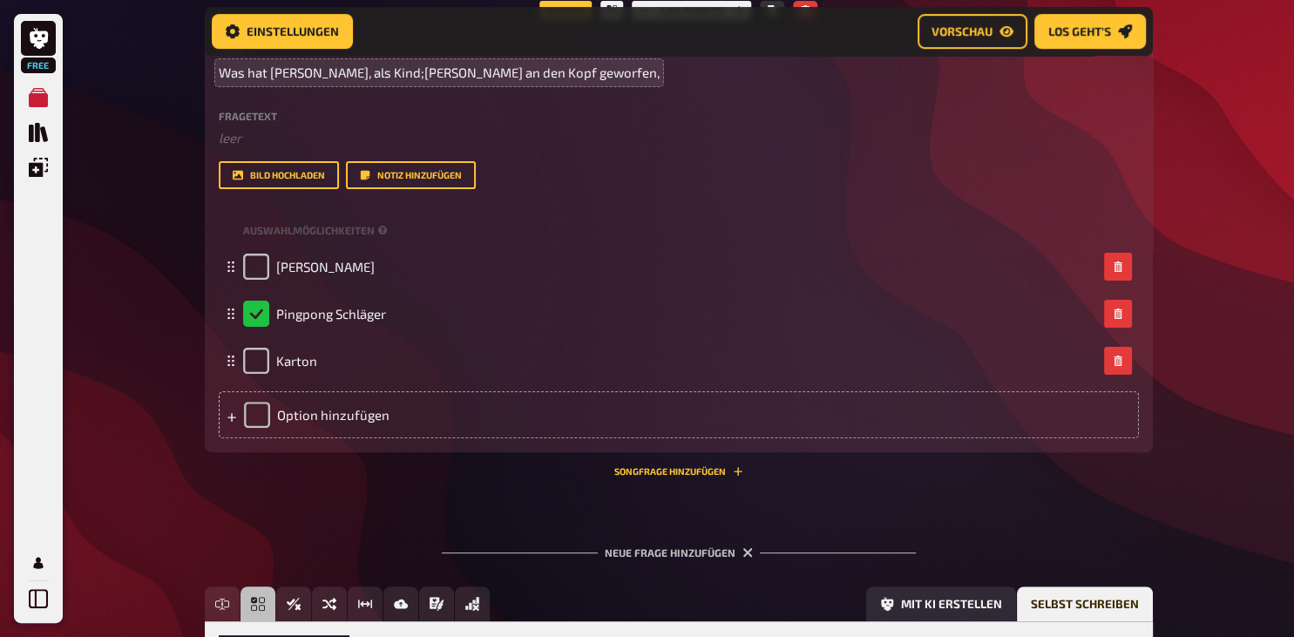
type input "Was meinte Lena mit Speck Ei Billi?"
click at [516, 77] on span "Was hat Lena, als Kind;Luca an den Kopf geworfen," at bounding box center [439, 73] width 441 height 20
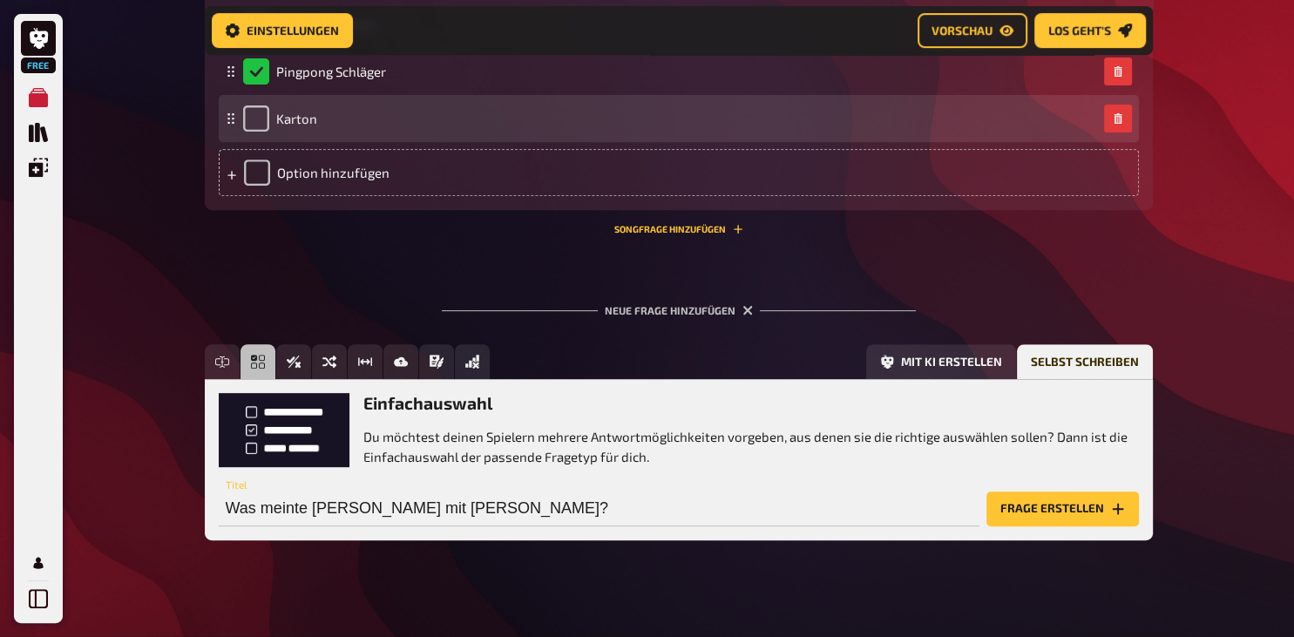
scroll to position [703, 0]
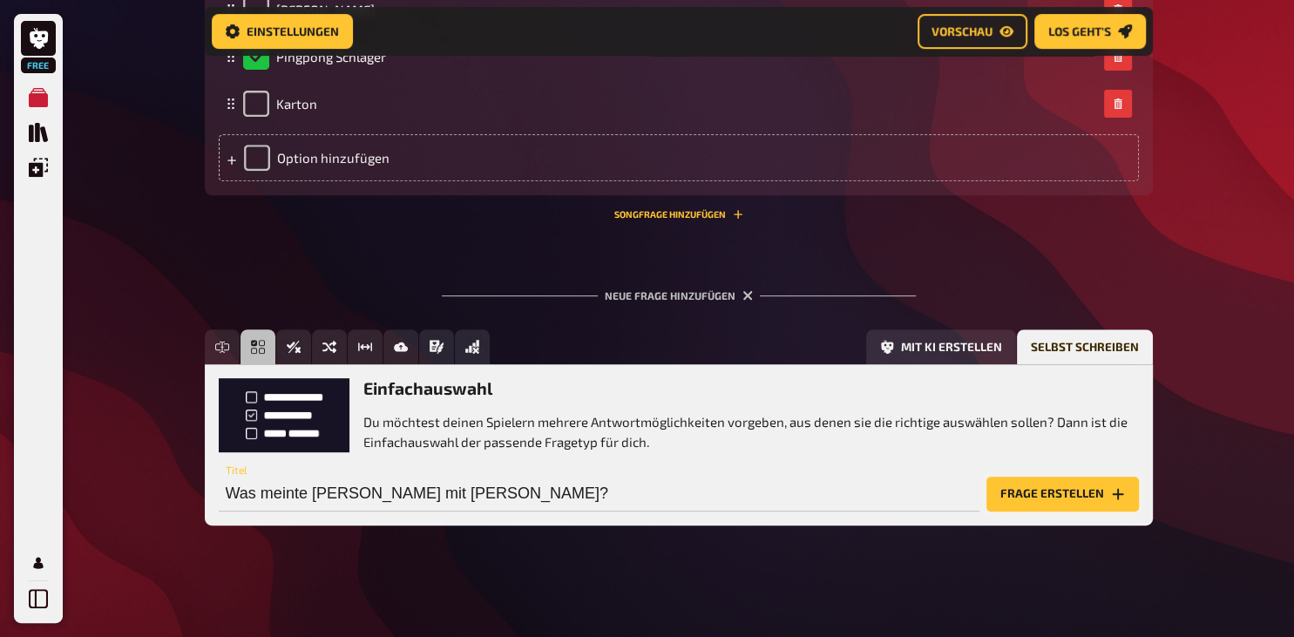
click at [1059, 491] on button "Frage erstellen" at bounding box center [1063, 494] width 153 height 35
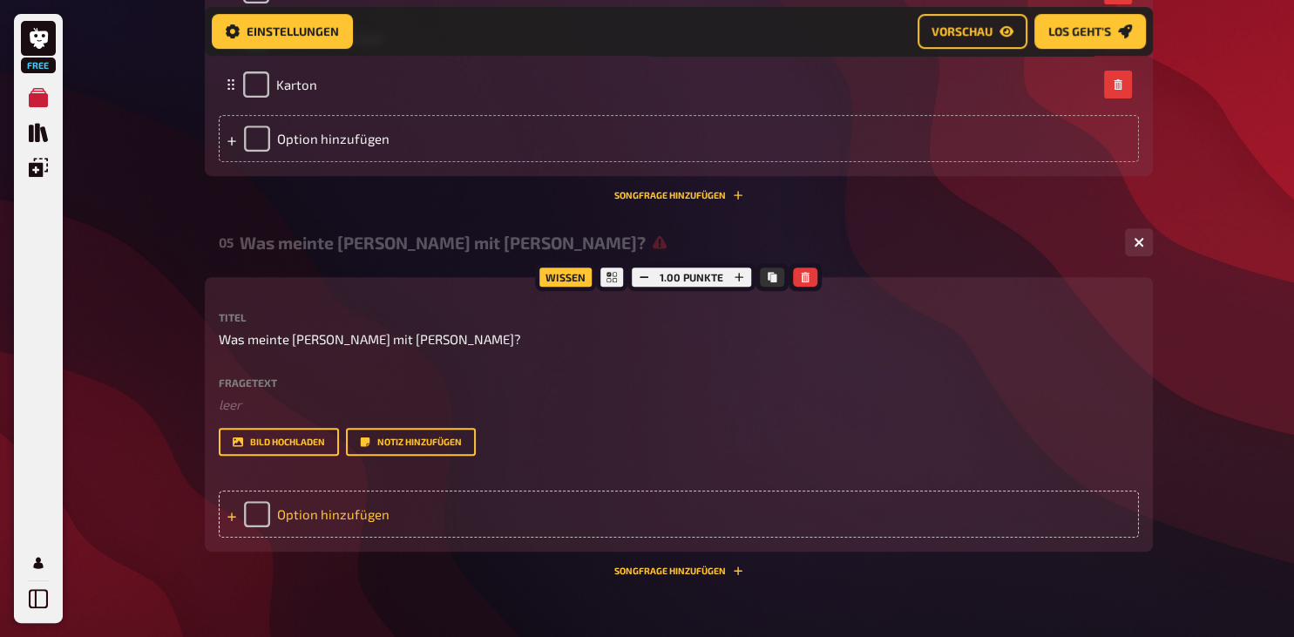
click at [397, 538] on div "Option hinzufügen" at bounding box center [679, 514] width 921 height 47
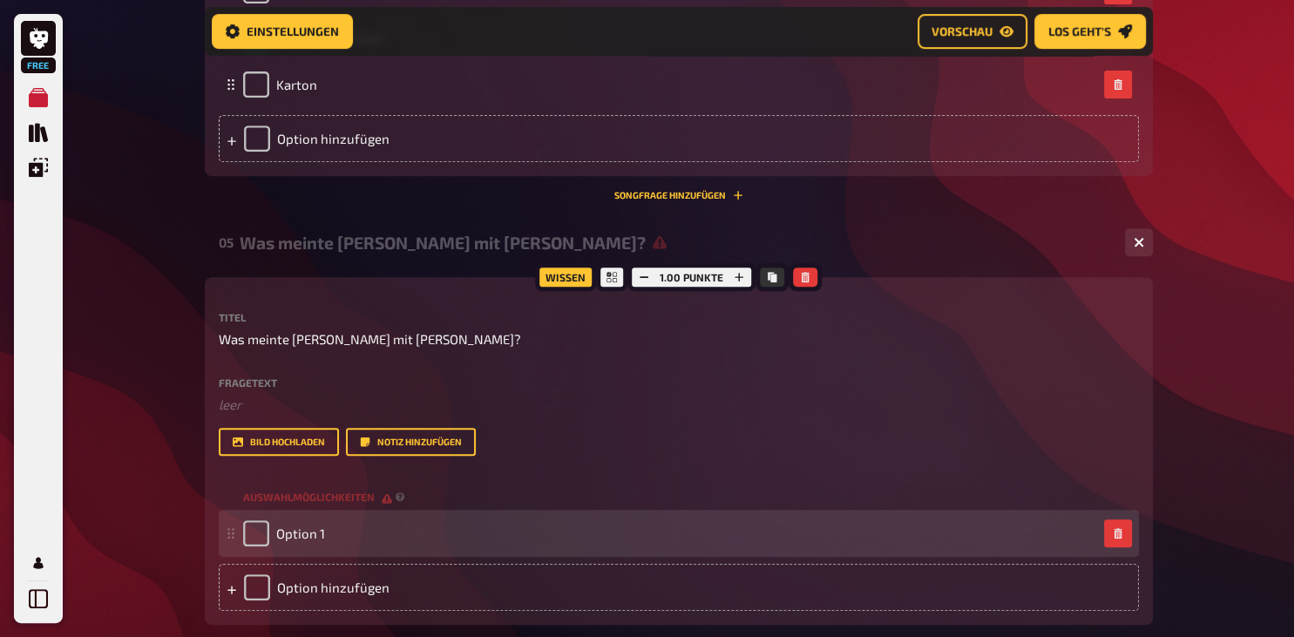
click at [332, 547] on div "Option 1" at bounding box center [670, 533] width 854 height 26
click at [319, 541] on span "Option 1" at bounding box center [300, 534] width 49 height 16
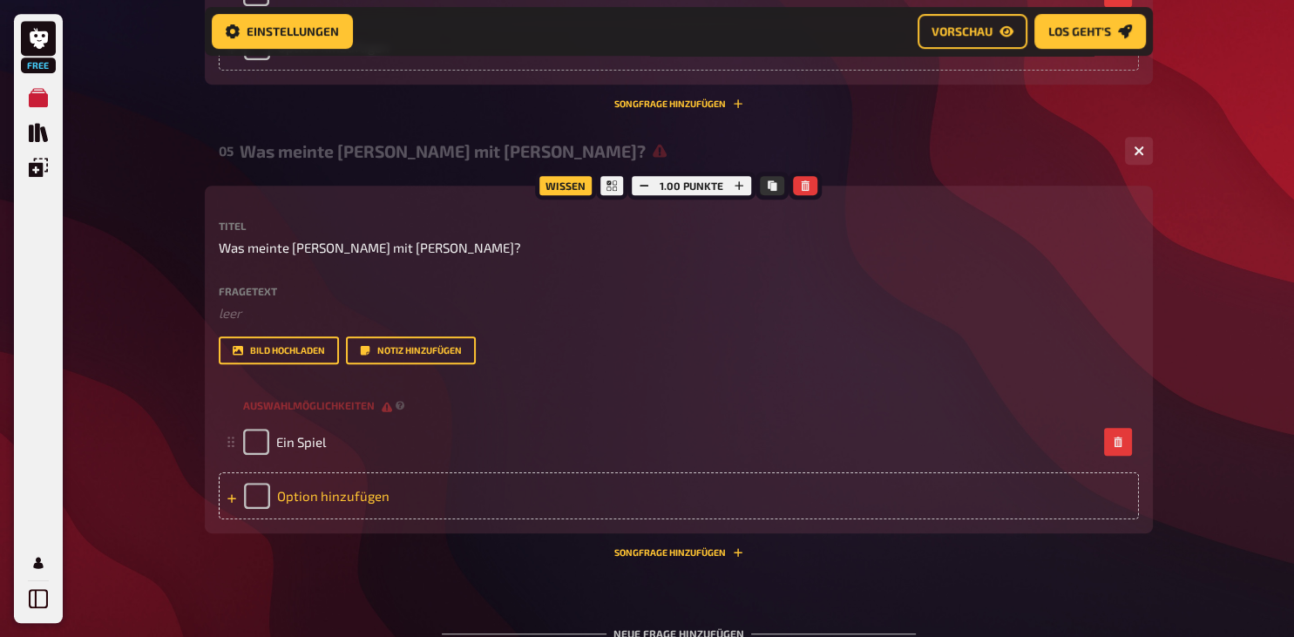
click at [391, 520] on div "Option hinzufügen" at bounding box center [679, 495] width 921 height 47
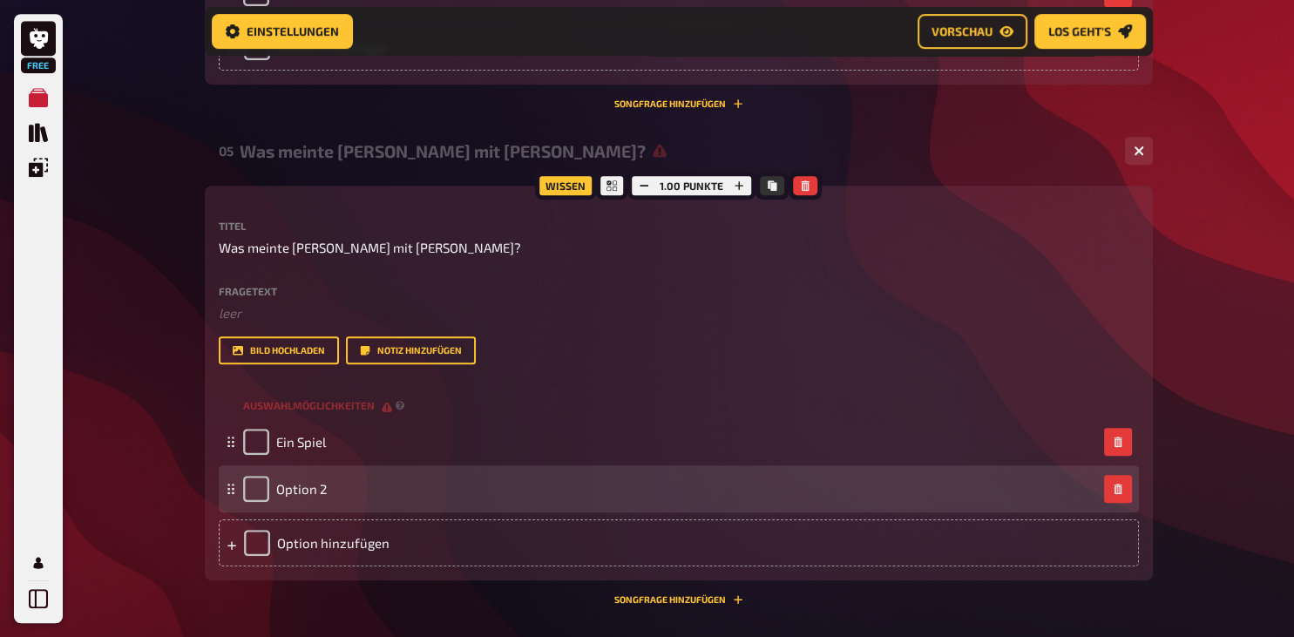
click at [334, 502] on div "Option 2" at bounding box center [670, 489] width 854 height 26
click at [332, 502] on div "Option 2" at bounding box center [670, 489] width 854 height 26
click at [327, 502] on div "Option 2" at bounding box center [670, 489] width 854 height 26
click at [326, 502] on div "Option 2" at bounding box center [670, 489] width 854 height 26
click at [324, 497] on span "Option 2" at bounding box center [301, 489] width 51 height 16
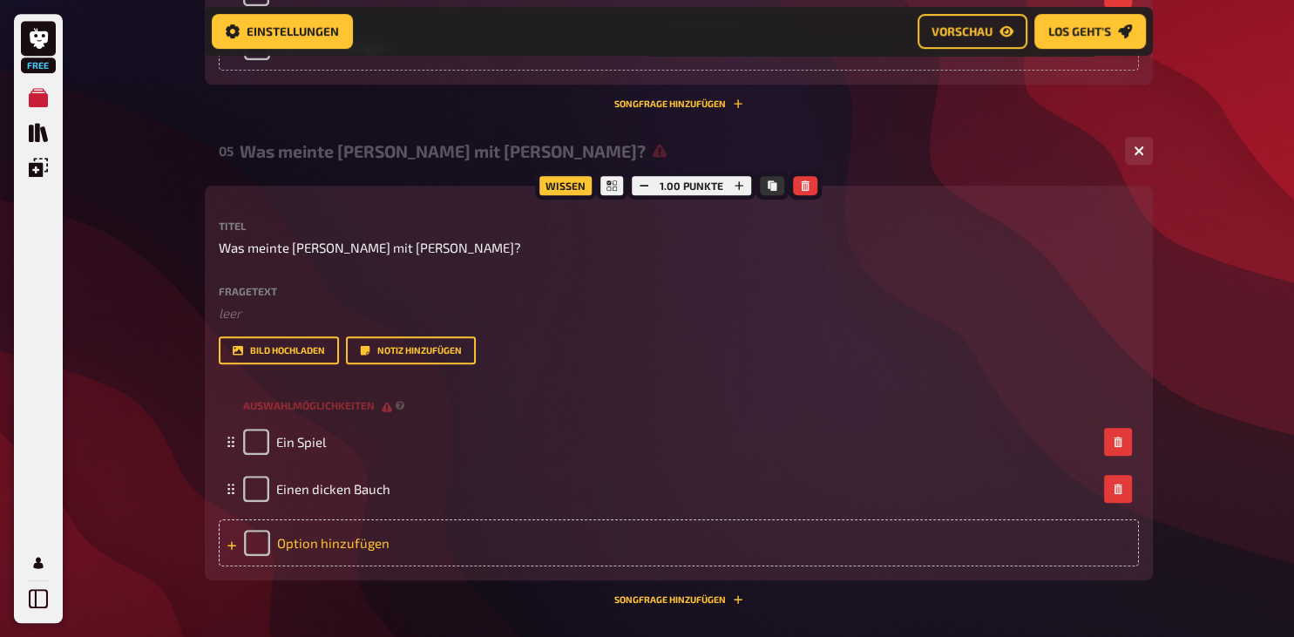
click at [297, 567] on div "Option hinzufügen" at bounding box center [679, 543] width 921 height 47
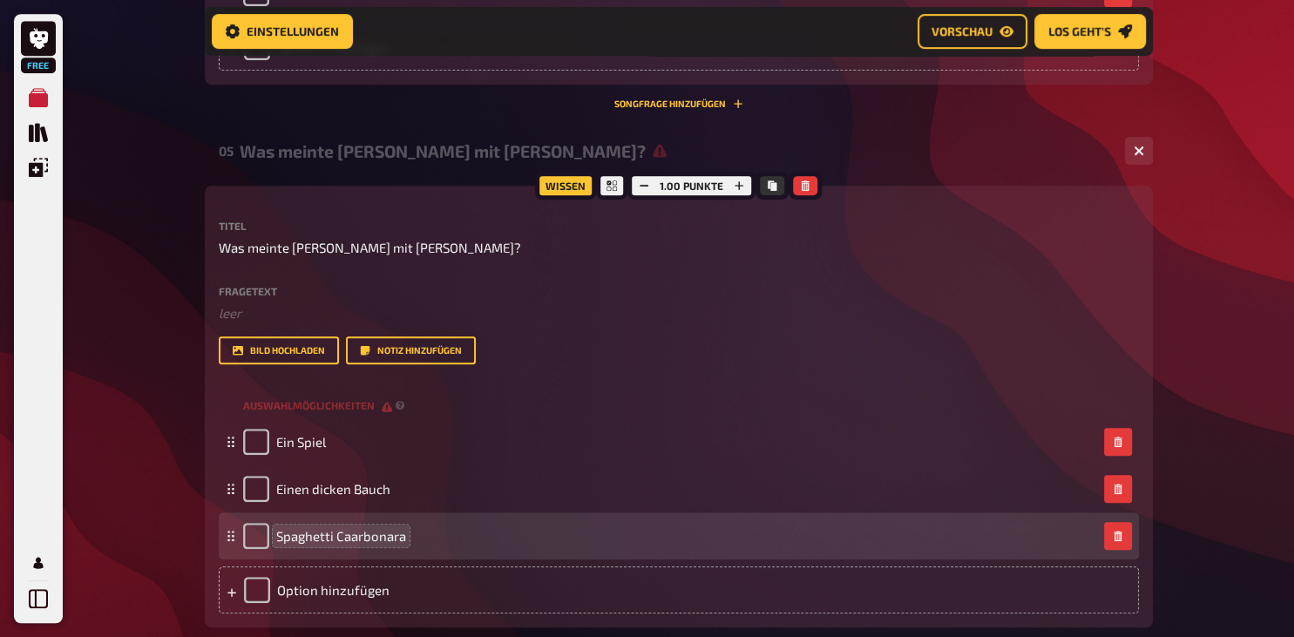
click at [350, 544] on span "Spaghetti Caarbonara" at bounding box center [341, 536] width 130 height 16
click at [256, 549] on input "checkbox" at bounding box center [256, 536] width 26 height 26
checkbox input "true"
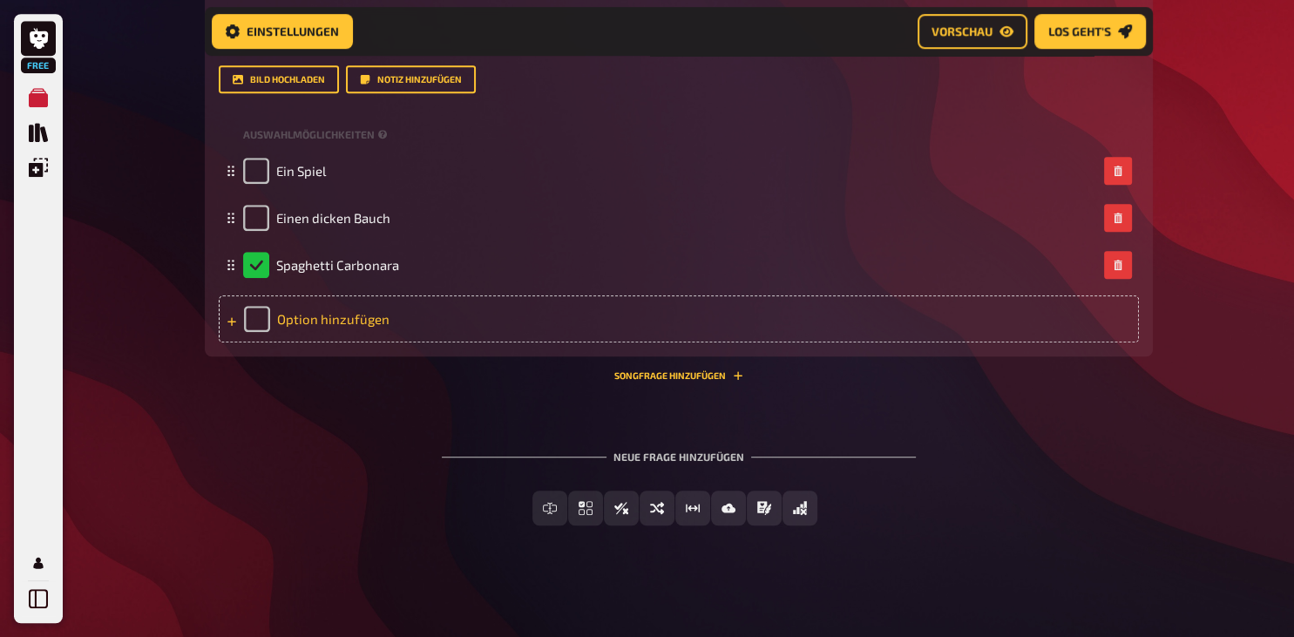
scroll to position [1105, 0]
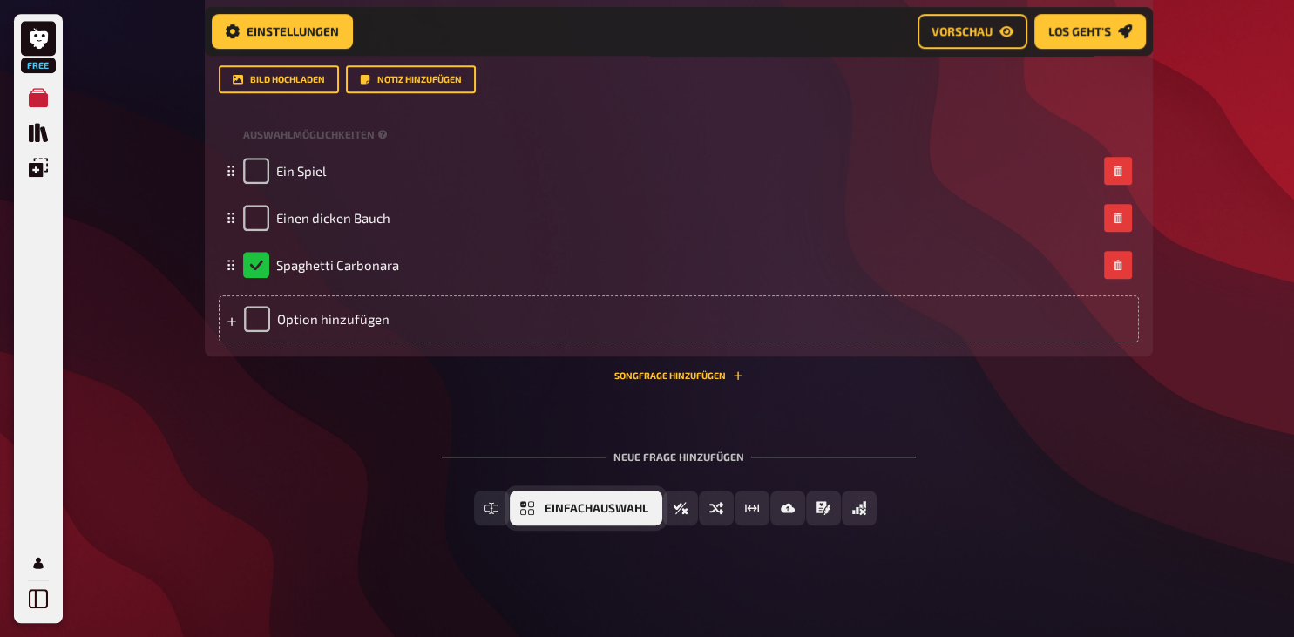
click at [588, 507] on span "Einfachauswahl" at bounding box center [597, 509] width 104 height 12
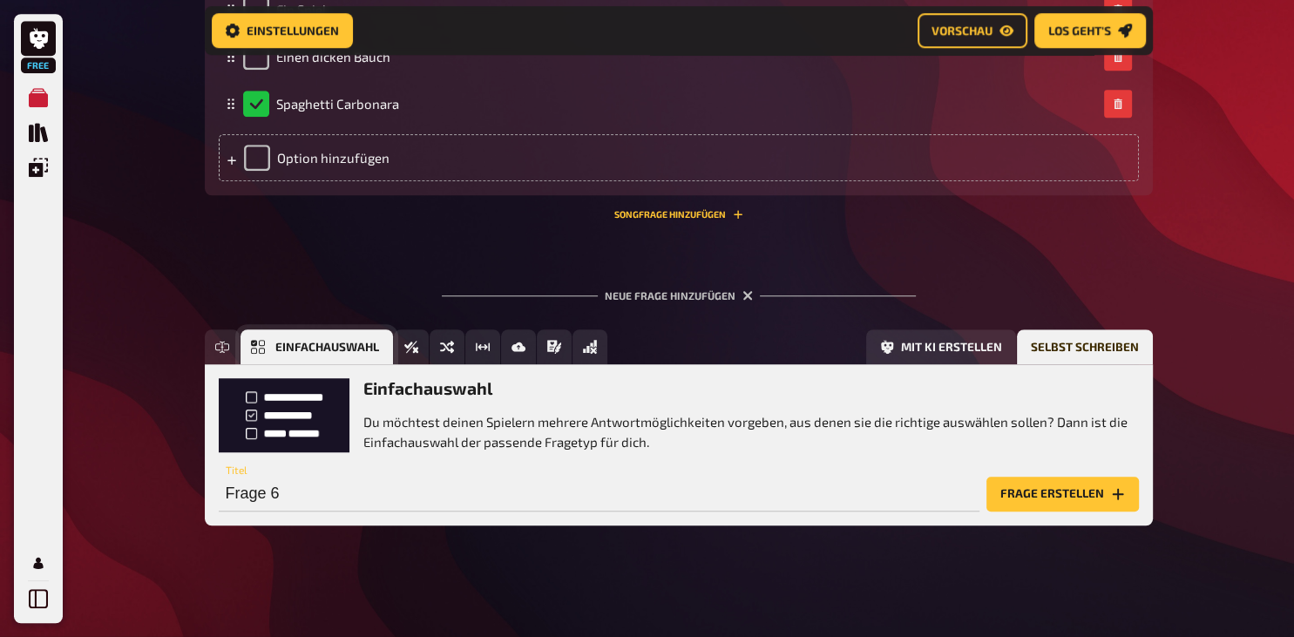
scroll to position [1266, 0]
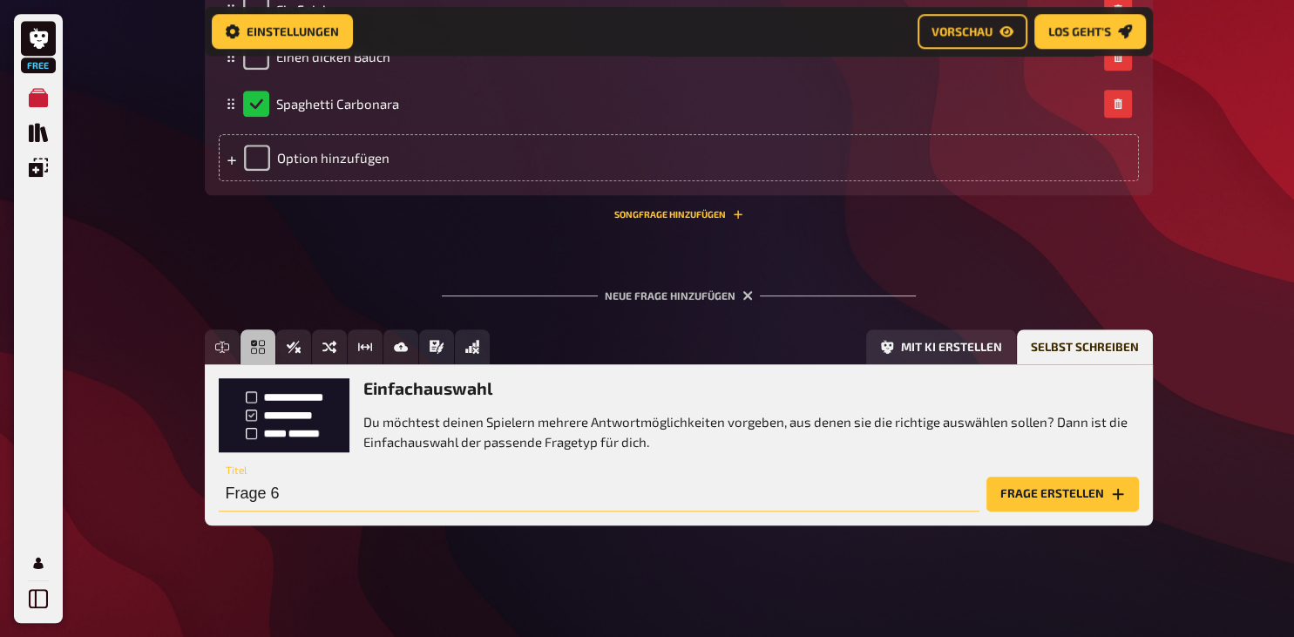
click at [309, 502] on input "Frage 6" at bounding box center [599, 494] width 761 height 35
type input "Was wollte Lena später einmal werden"
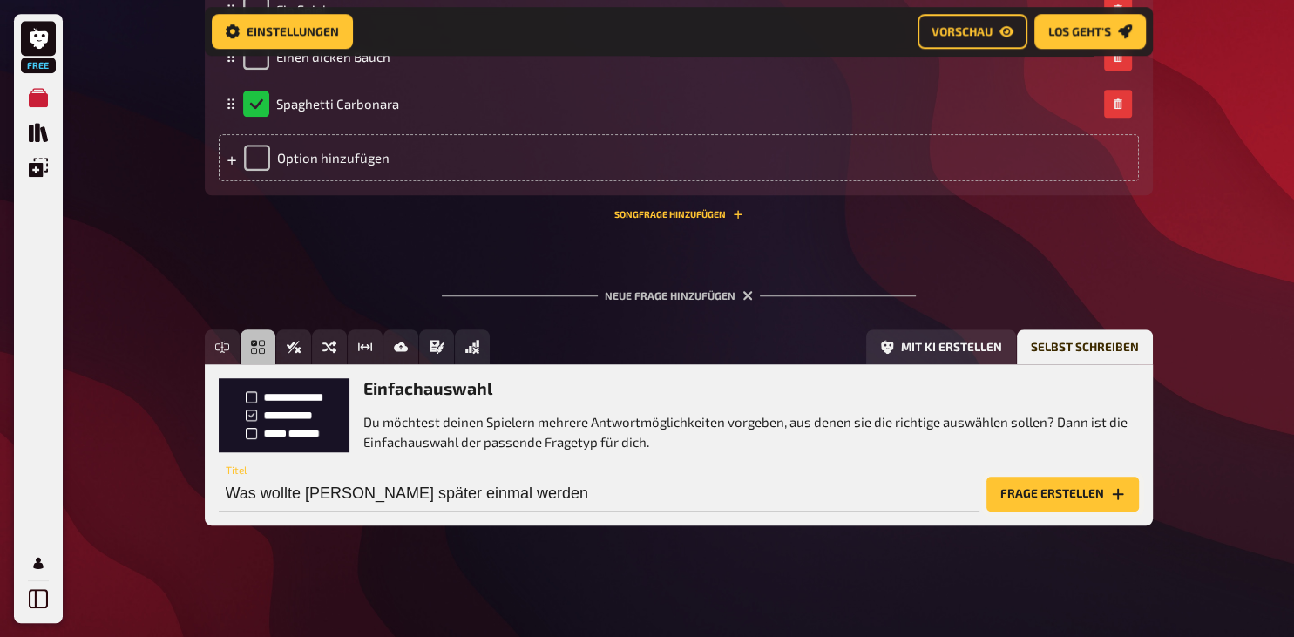
click at [1042, 497] on button "Frage erstellen" at bounding box center [1063, 494] width 153 height 35
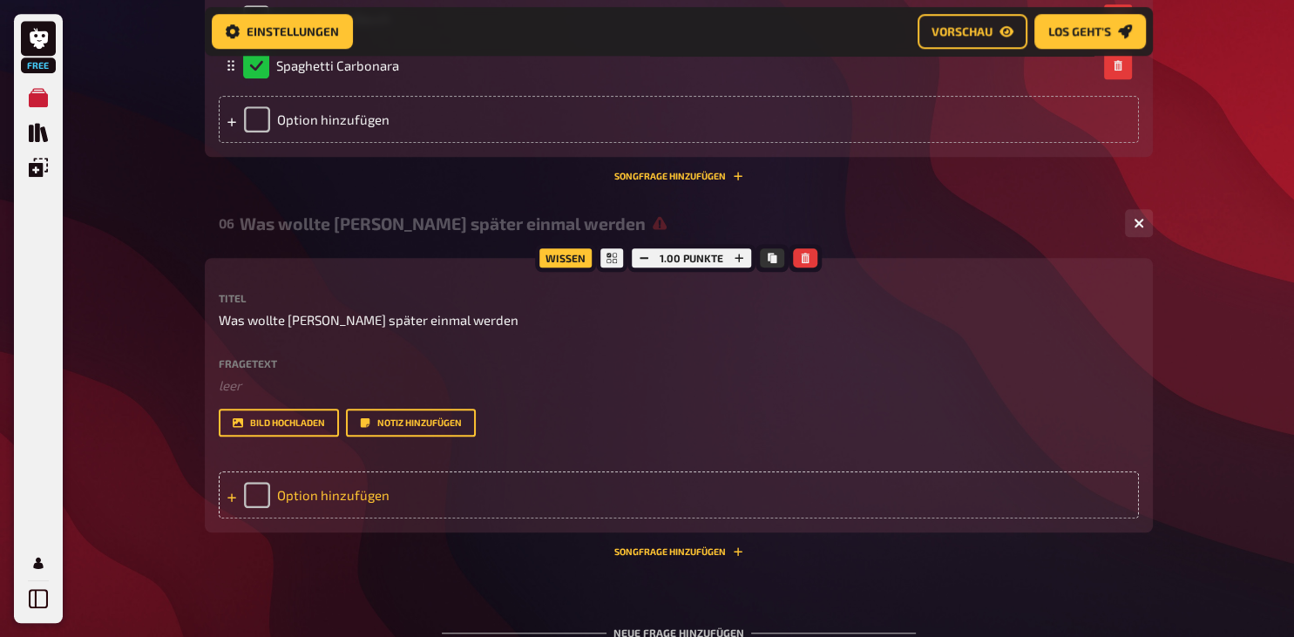
click at [389, 519] on div "Option hinzufügen" at bounding box center [679, 495] width 921 height 47
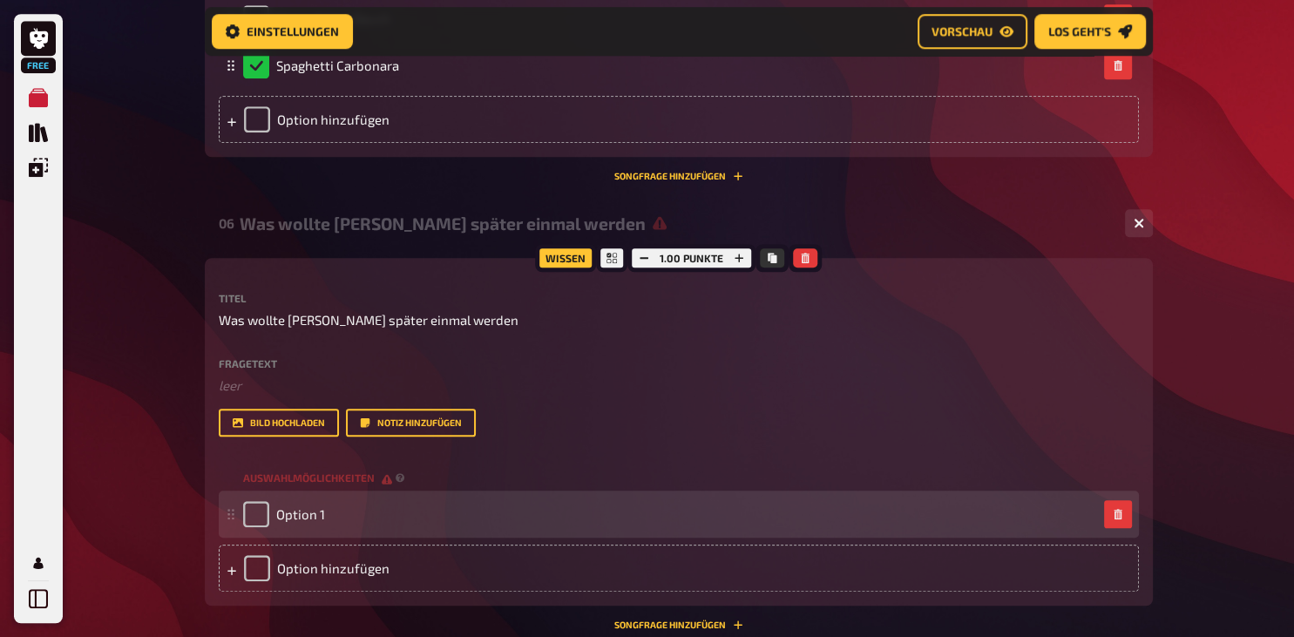
click at [334, 527] on div "Option 1" at bounding box center [670, 514] width 854 height 26
click at [332, 527] on div "Option 1" at bounding box center [670, 514] width 854 height 26
click at [323, 522] on span "Option 1" at bounding box center [300, 514] width 49 height 16
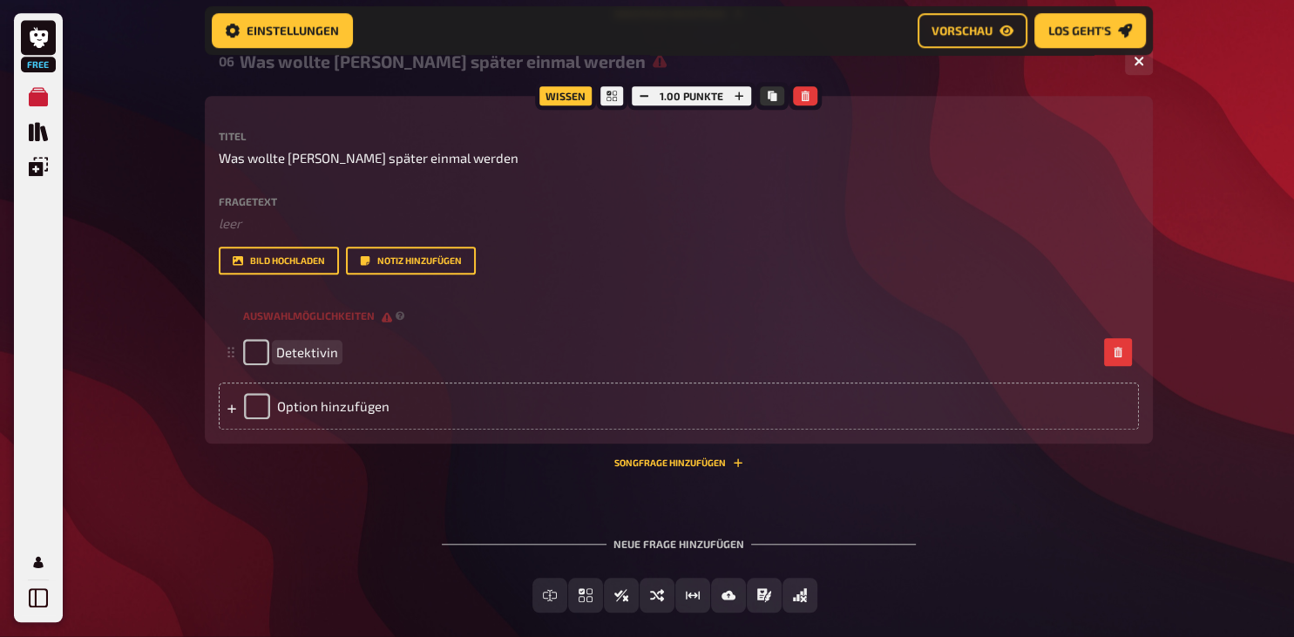
scroll to position [1451, 0]
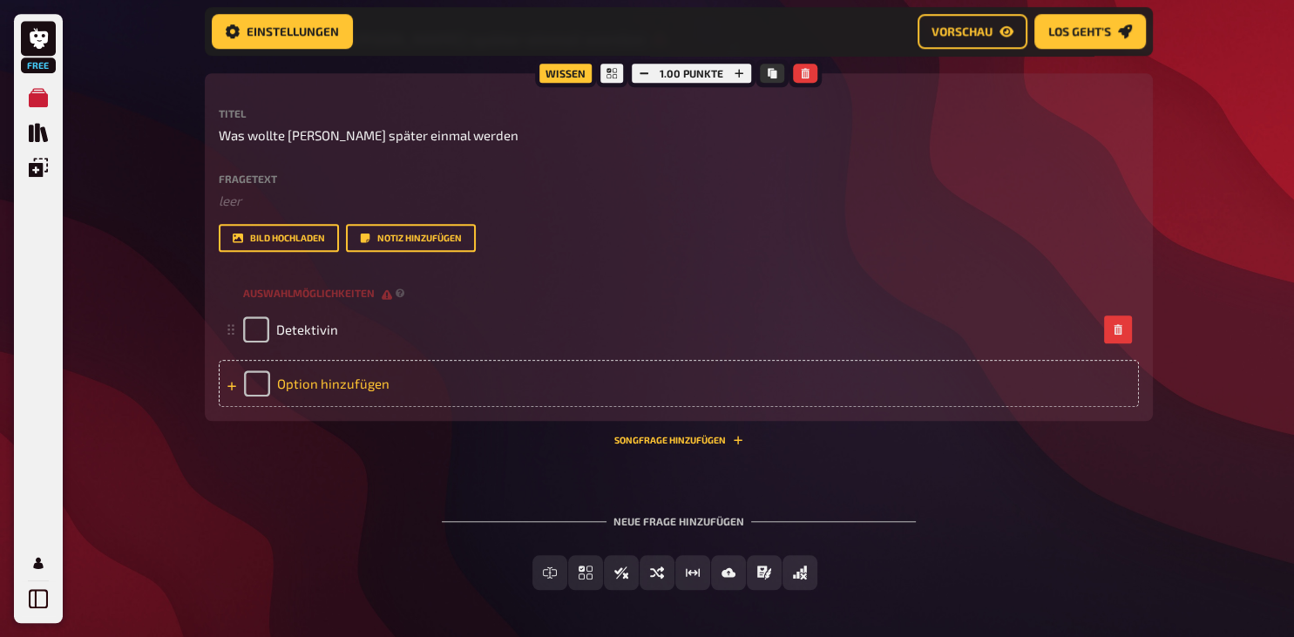
click at [295, 407] on div "Option hinzufügen" at bounding box center [679, 383] width 921 height 47
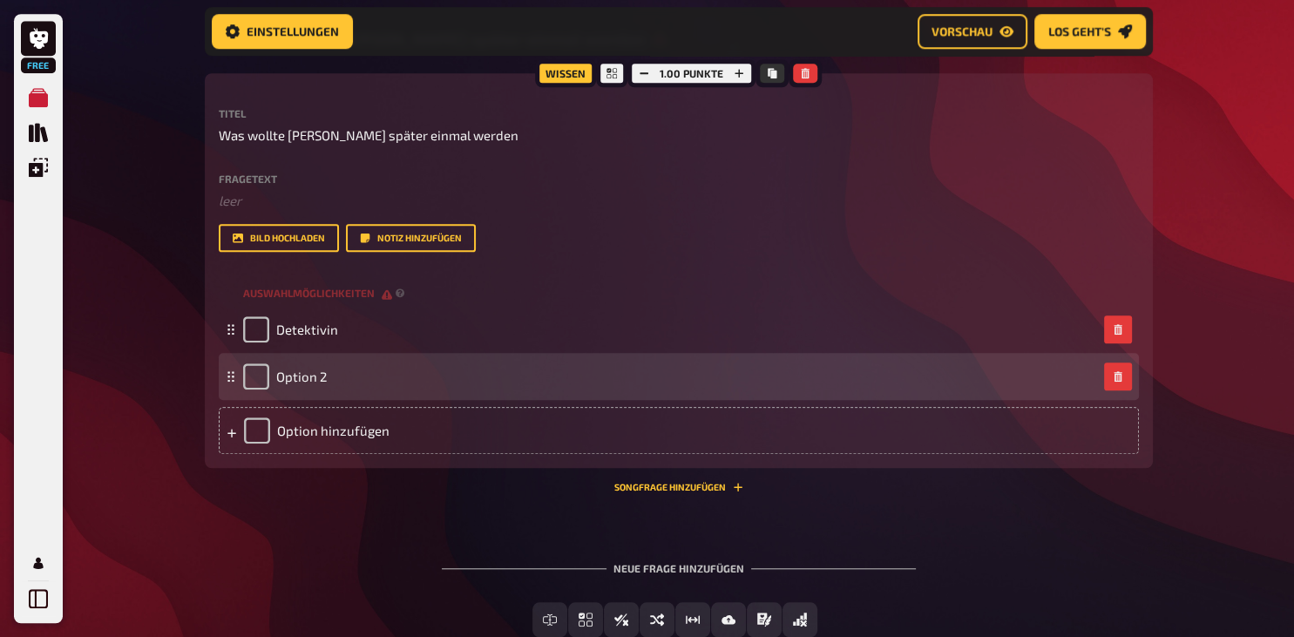
click at [337, 390] on div "Option 2" at bounding box center [670, 377] width 854 height 26
click at [326, 390] on div "Option 2" at bounding box center [670, 377] width 854 height 26
click at [323, 384] on span "Option 2" at bounding box center [301, 377] width 51 height 16
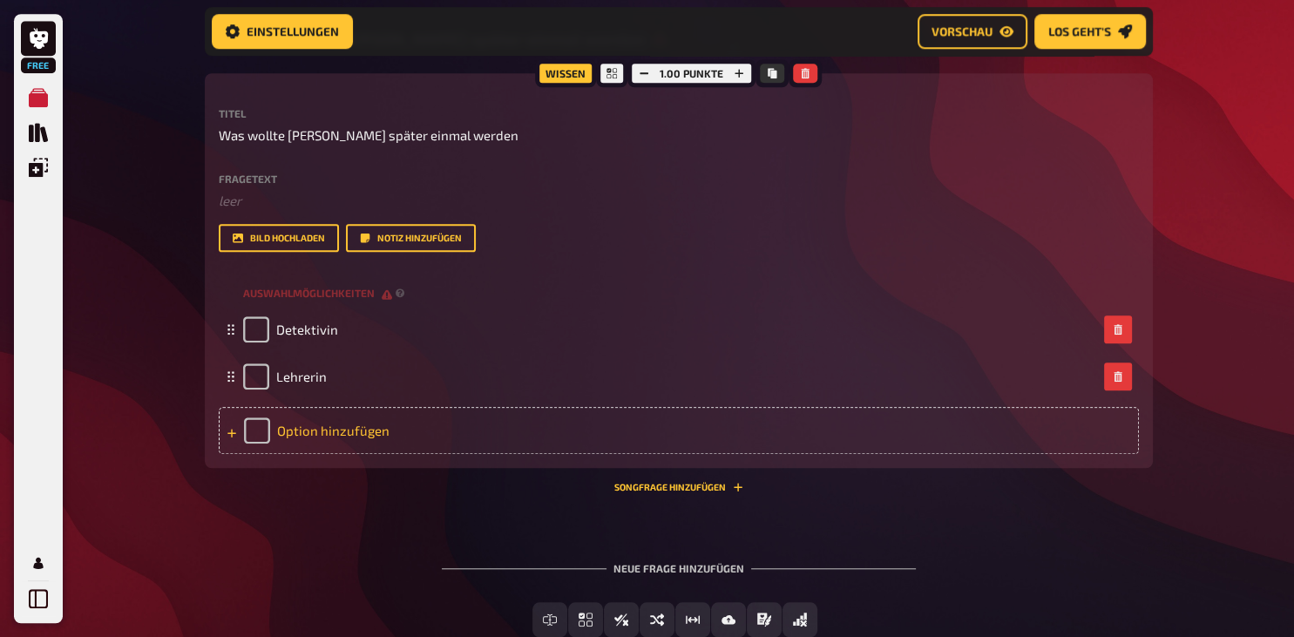
click at [309, 454] on div "Option hinzufügen" at bounding box center [679, 430] width 921 height 47
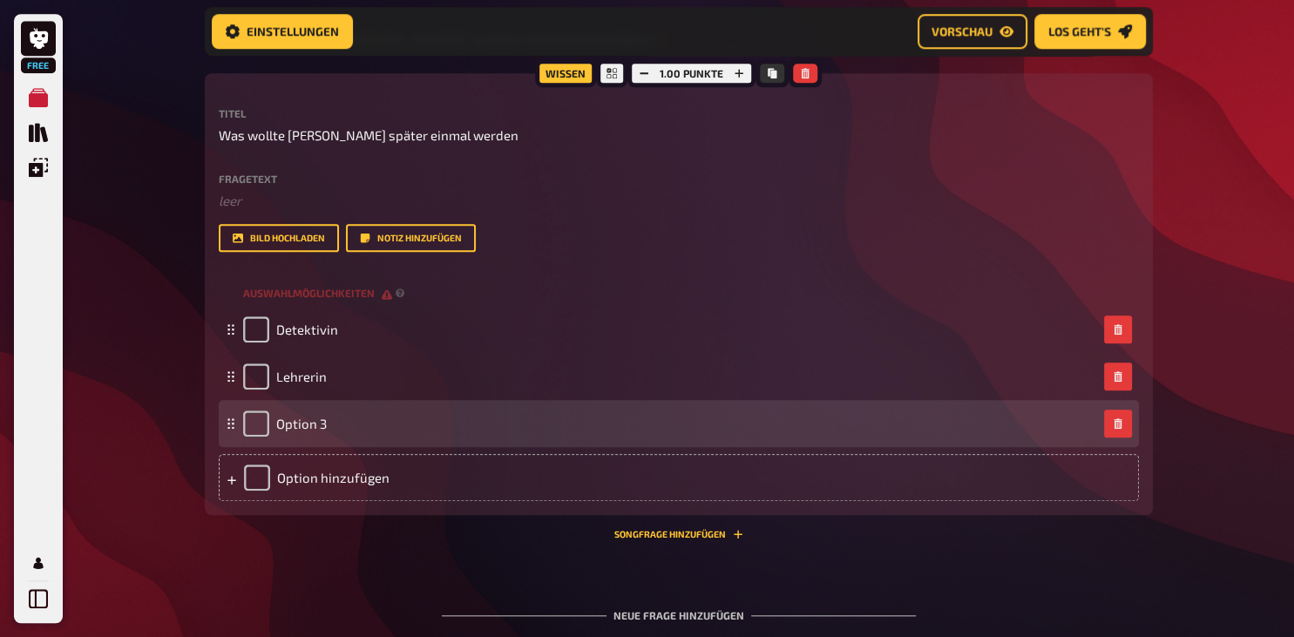
click at [326, 437] on div "Option 3" at bounding box center [670, 424] width 854 height 26
click at [322, 431] on span "Option 3" at bounding box center [301, 424] width 51 height 16
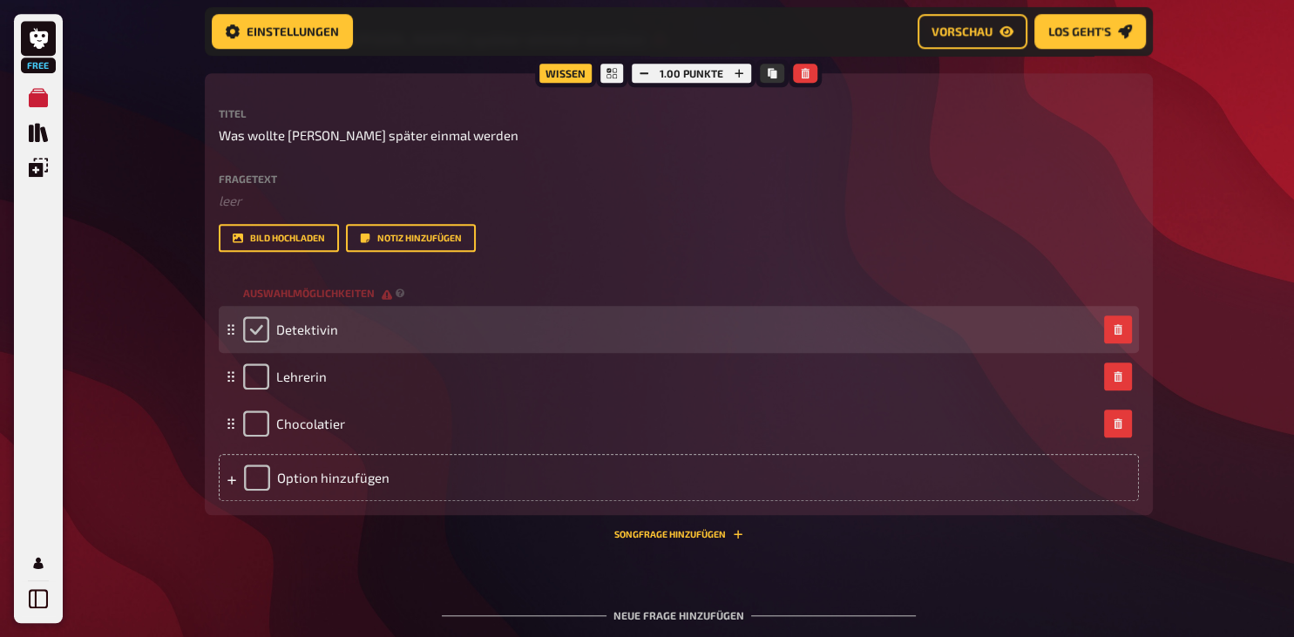
click at [250, 343] on input "checkbox" at bounding box center [256, 329] width 26 height 26
checkbox input "true"
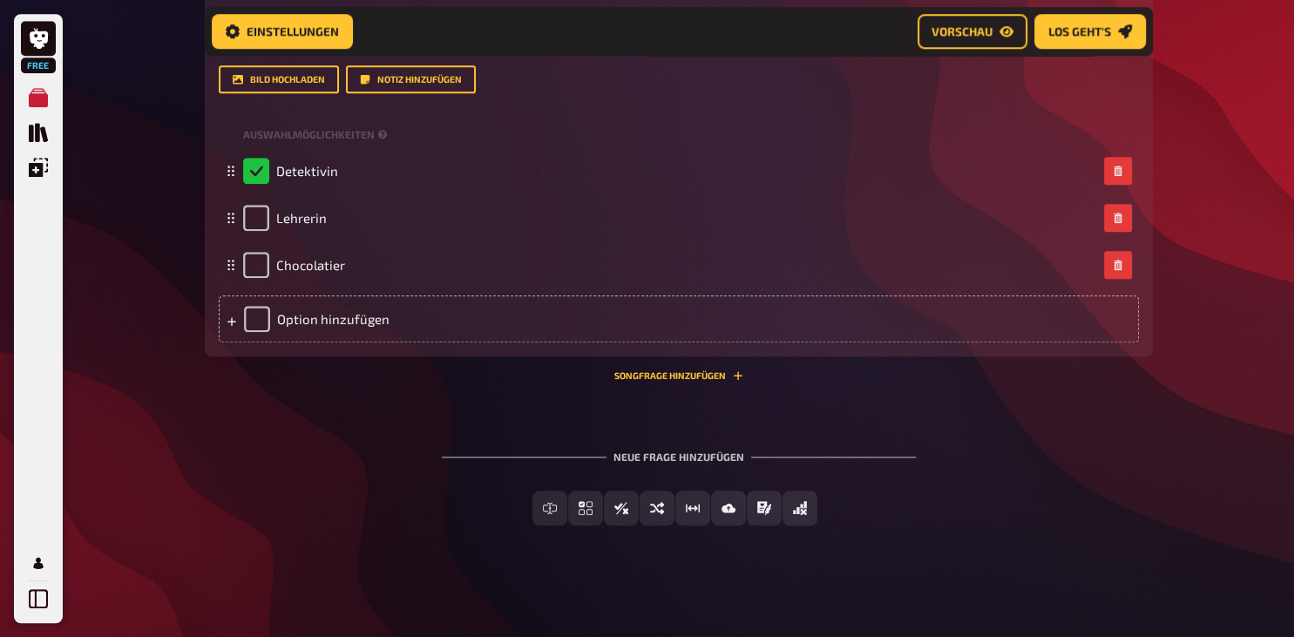
scroll to position [1668, 0]
click at [950, 27] on span "Vorschau" at bounding box center [962, 31] width 61 height 12
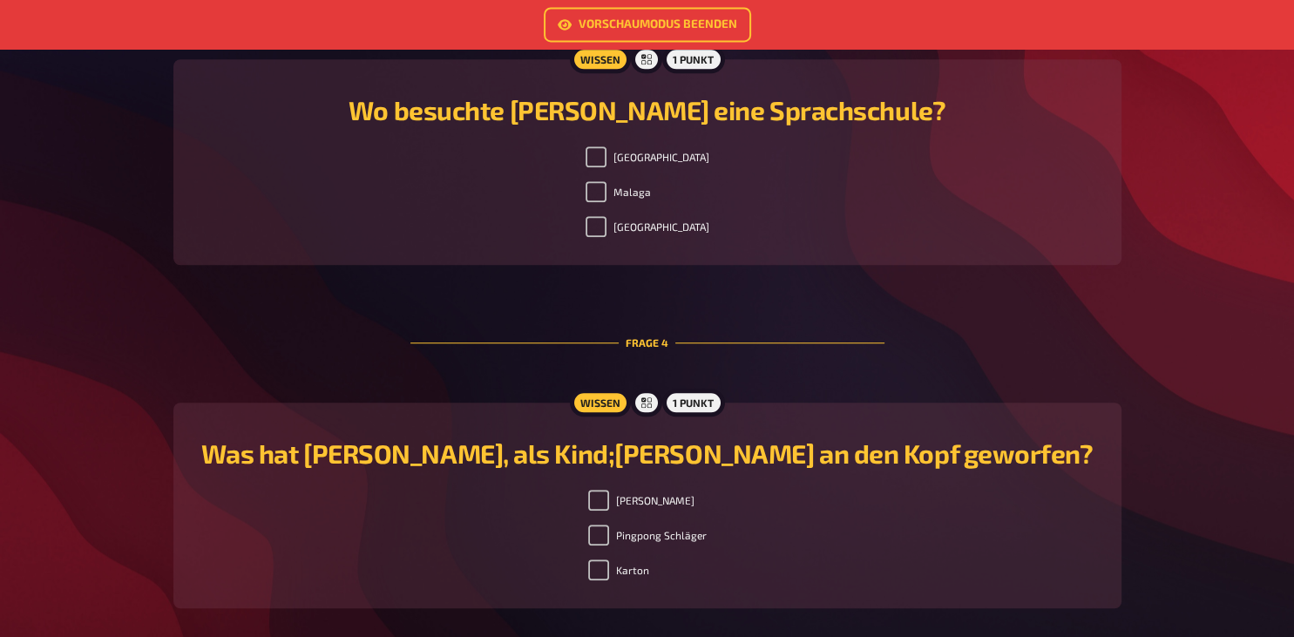
scroll to position [1288, 0]
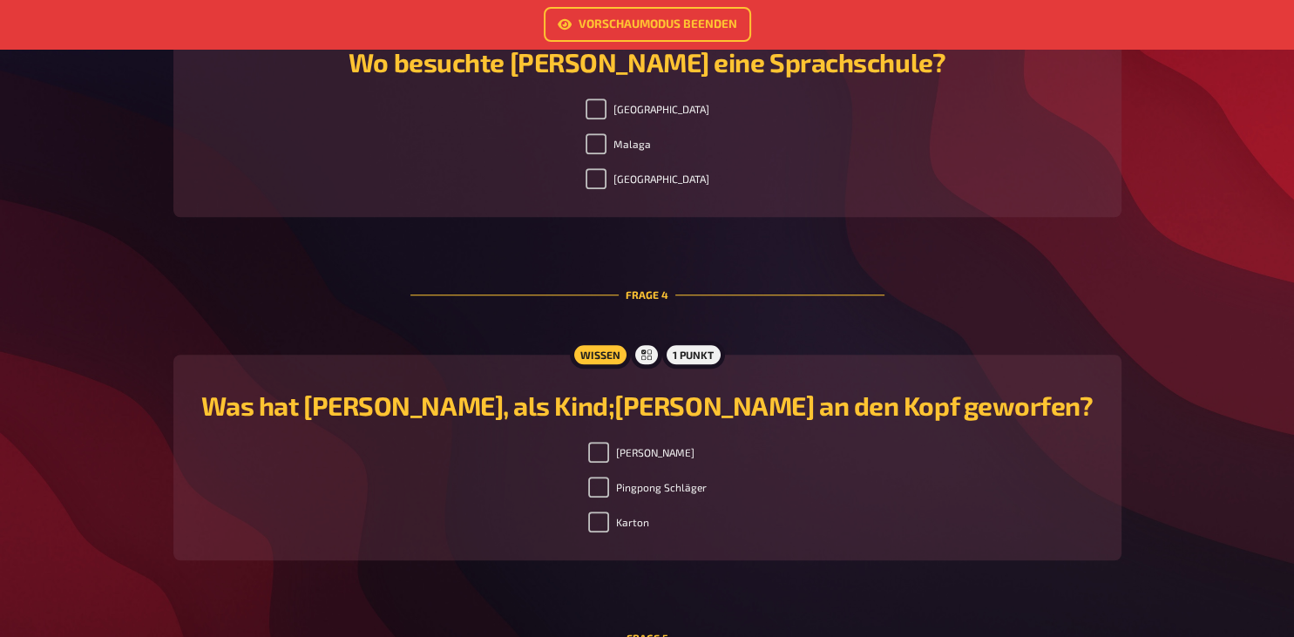
click at [612, 410] on h2 "Was hat Lena, als Kind;Luca an den Kopf geworfen?" at bounding box center [647, 405] width 907 height 31
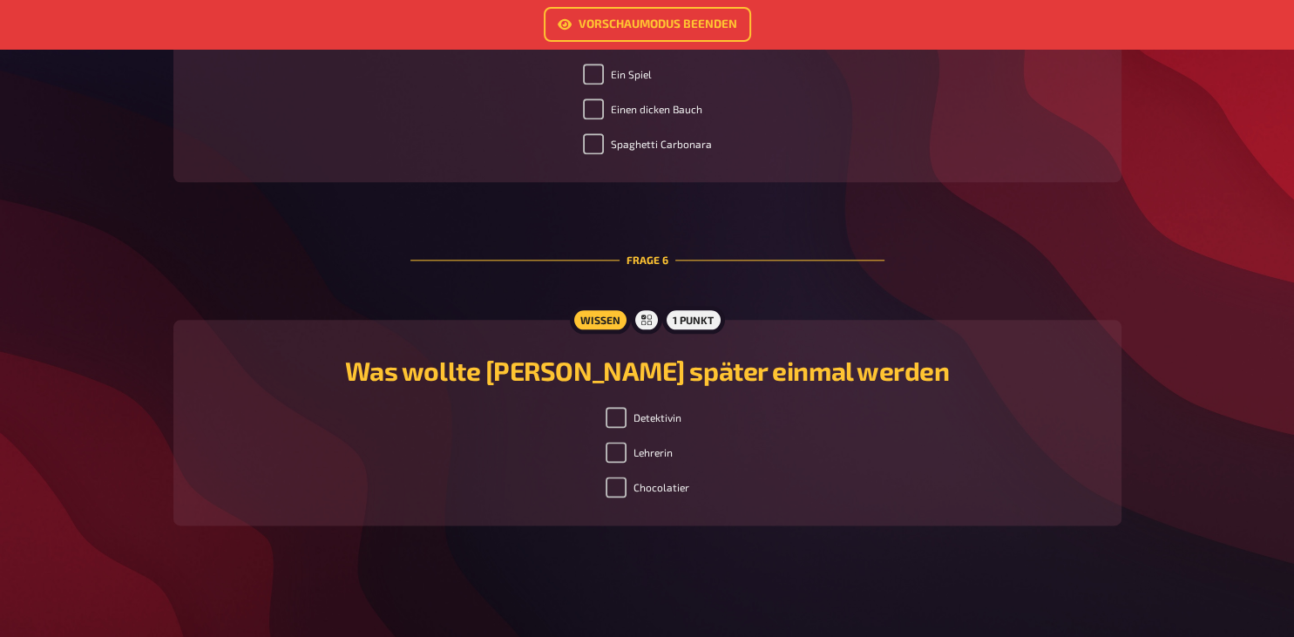
scroll to position [1553, 0]
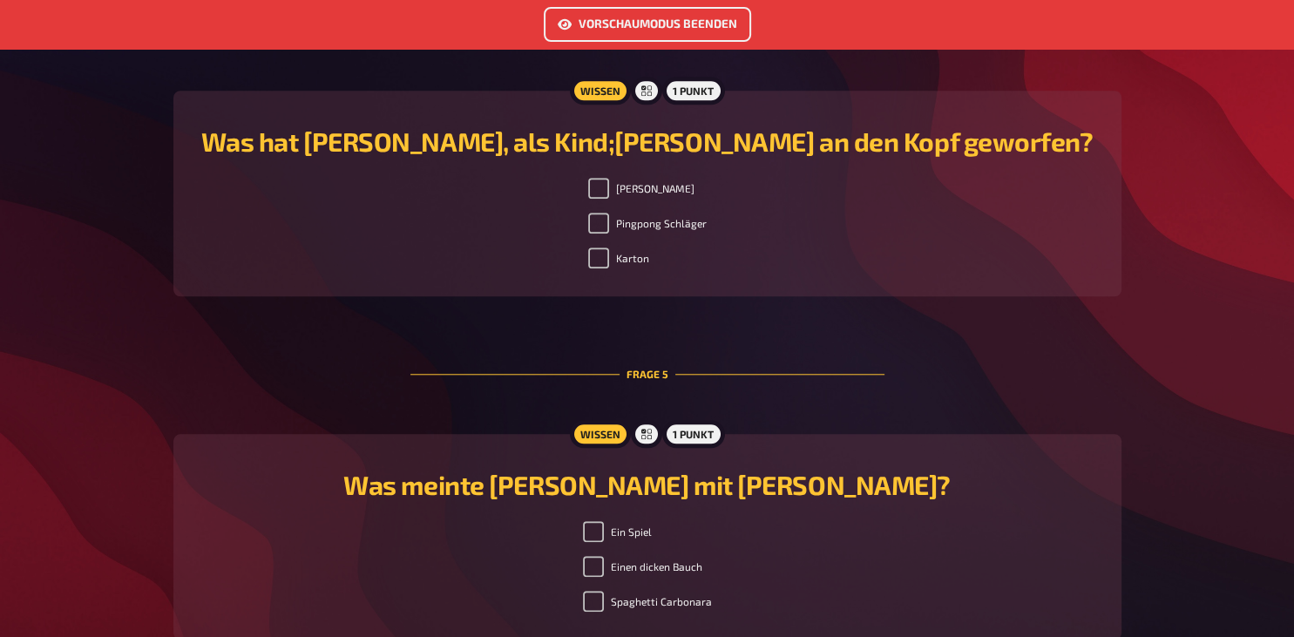
click at [628, 24] on link "Vorschaumodus beenden" at bounding box center [647, 24] width 207 height 35
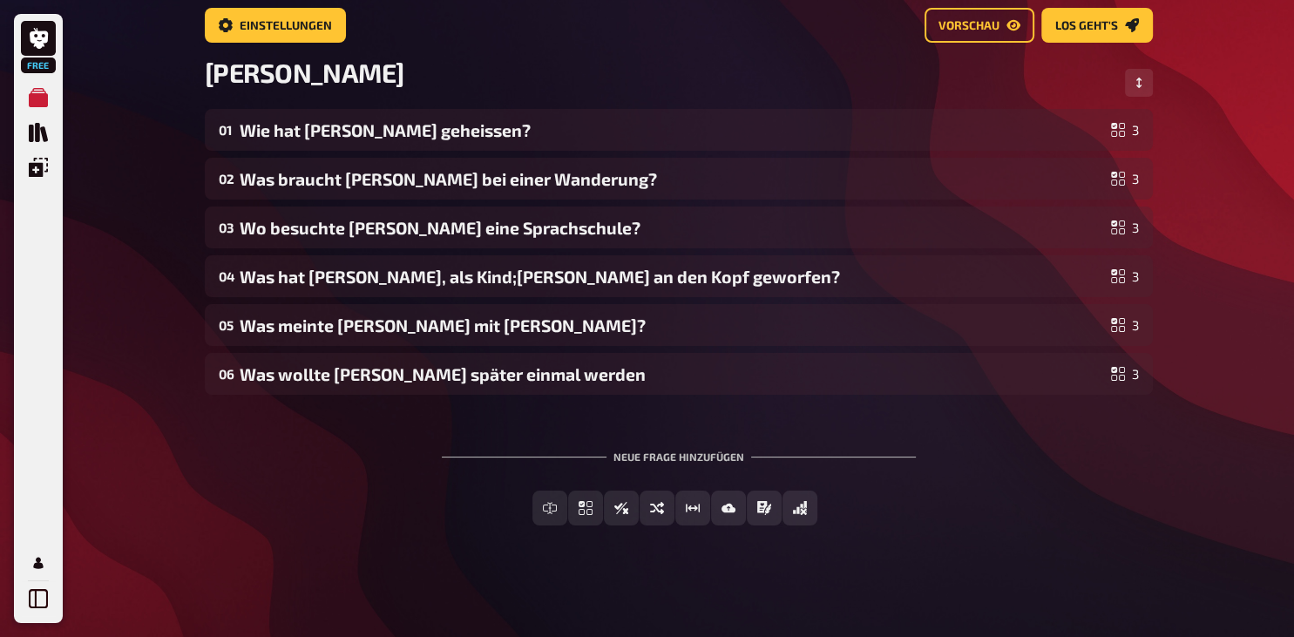
scroll to position [70, 0]
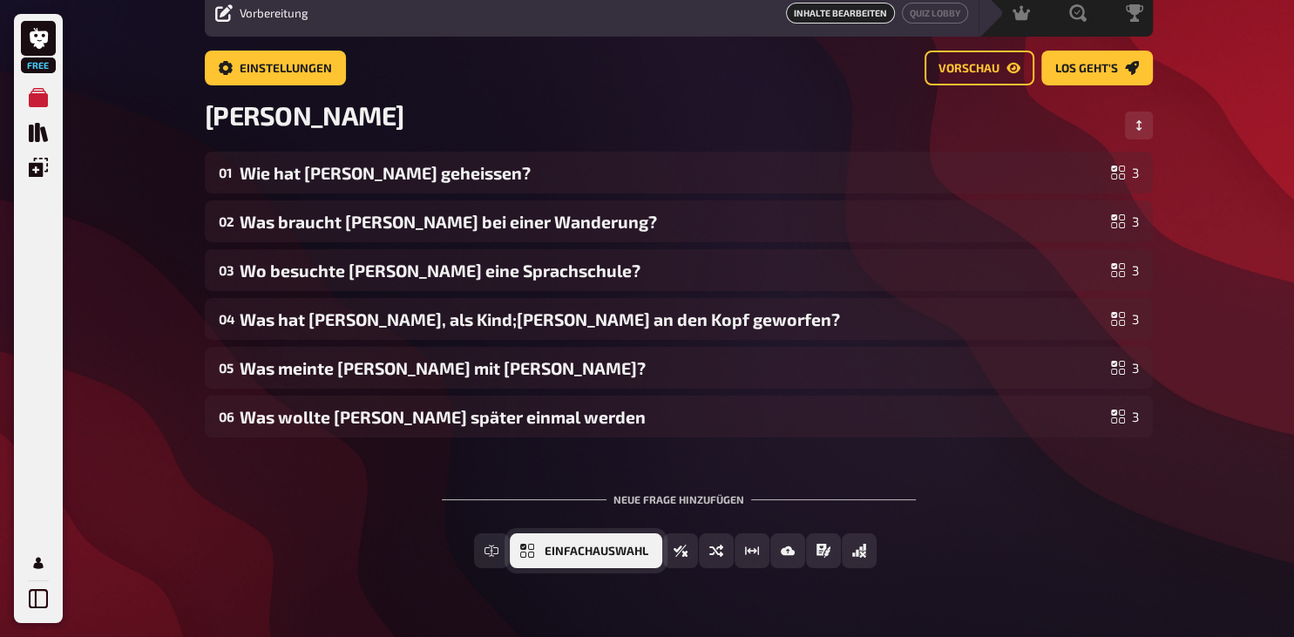
click at [565, 553] on span "Einfachauswahl" at bounding box center [597, 552] width 104 height 12
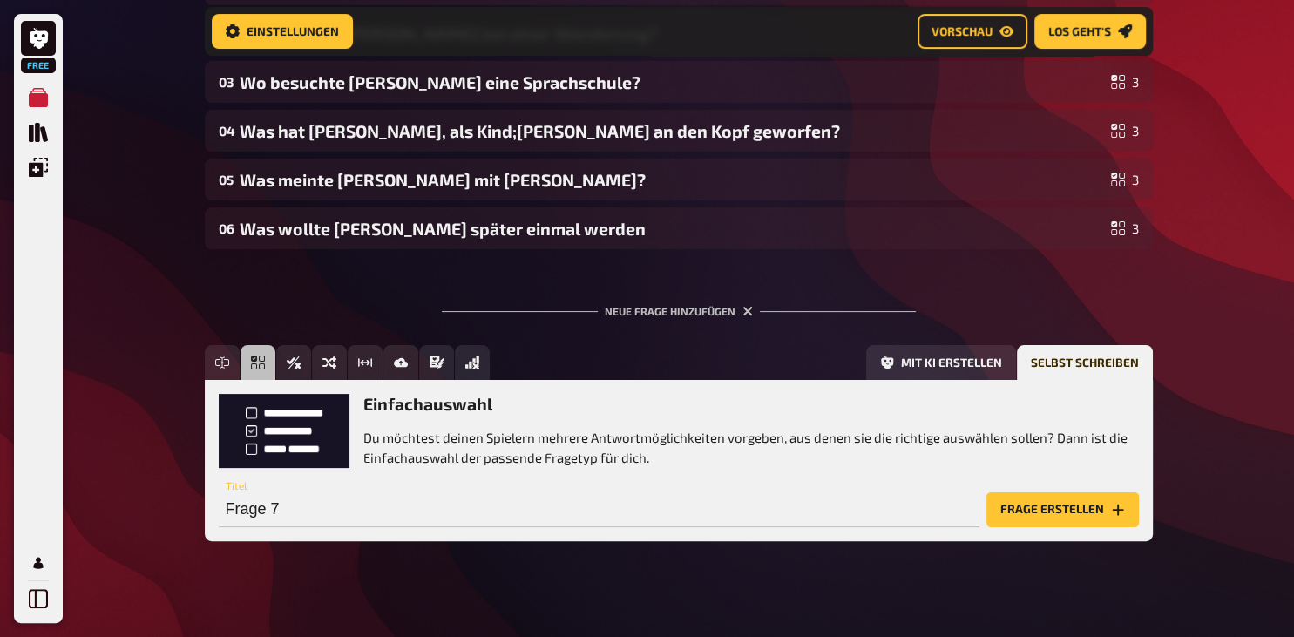
scroll to position [273, 0]
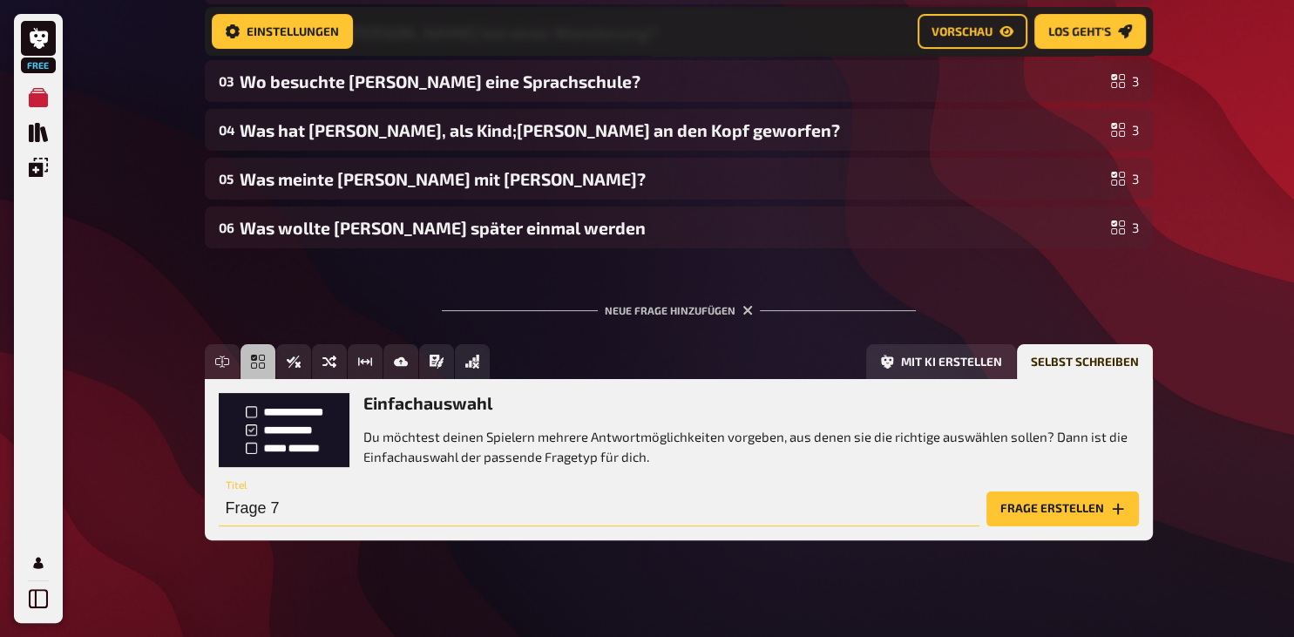
click at [234, 515] on input "Frage 7" at bounding box center [599, 509] width 761 height 35
type input "Wie lautet der Zweitname von Lena?"
click at [1069, 512] on button "Frage erstellen" at bounding box center [1063, 509] width 153 height 35
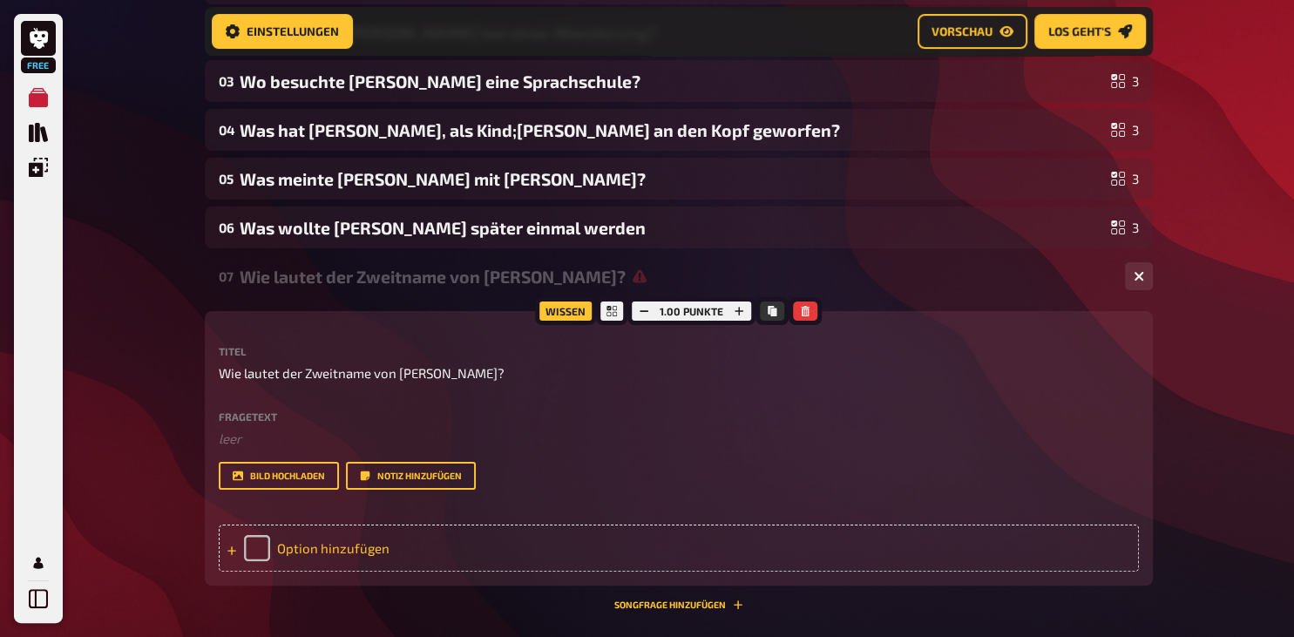
click at [307, 562] on div "Option hinzufügen" at bounding box center [679, 548] width 921 height 47
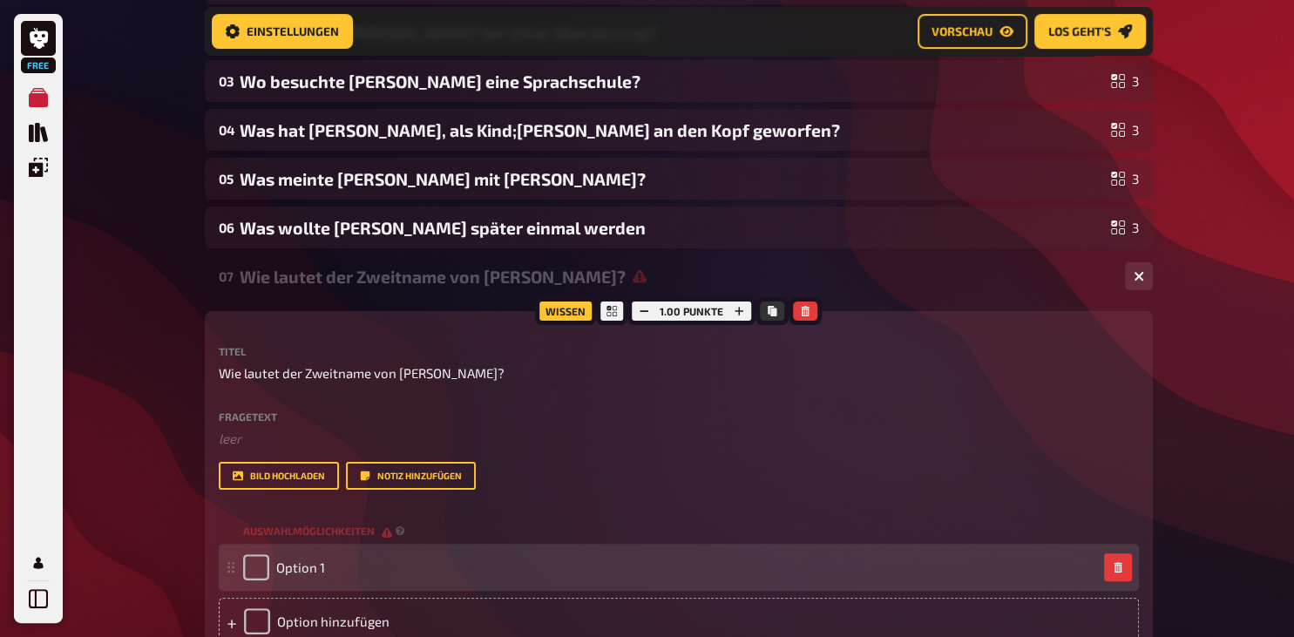
click at [330, 581] on div "Option 1" at bounding box center [670, 567] width 854 height 26
click at [321, 575] on span "Option 1" at bounding box center [300, 568] width 49 height 16
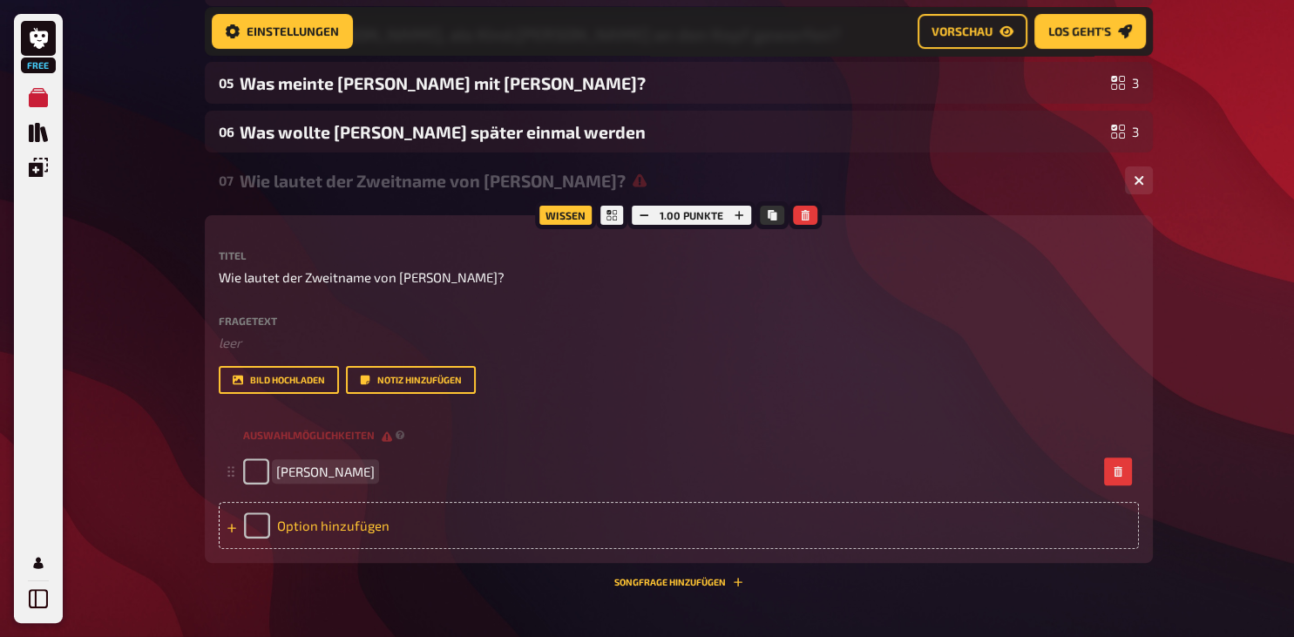
scroll to position [457, 0]
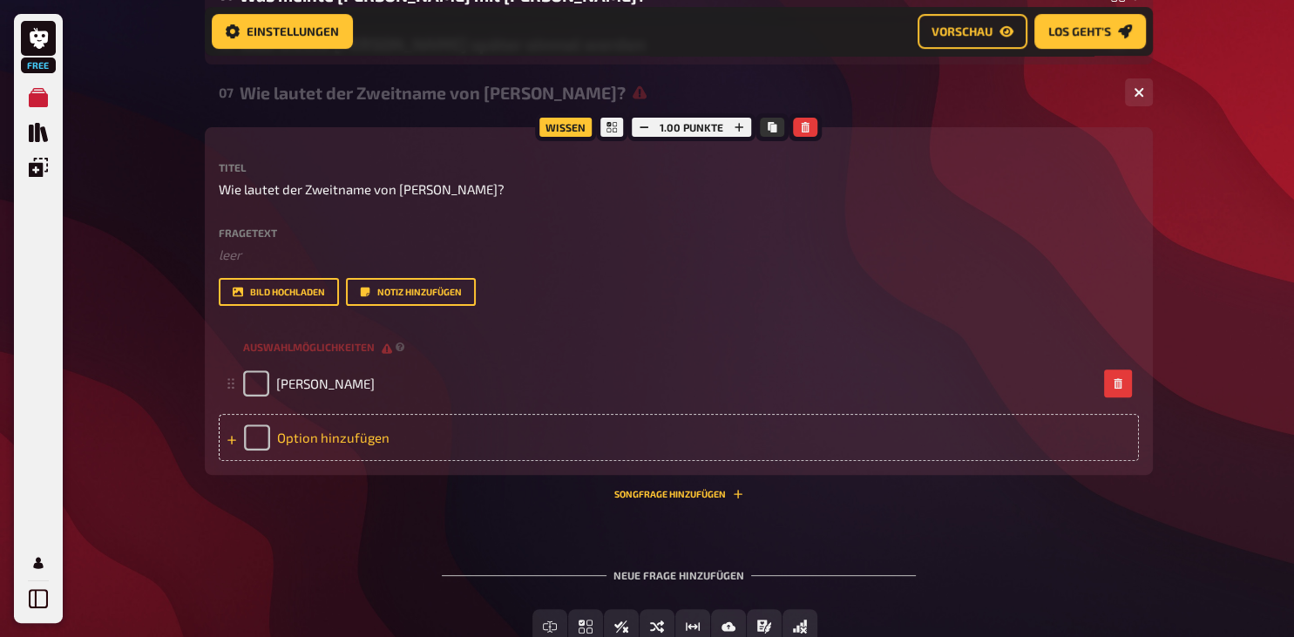
click at [292, 452] on div "Option hinzufügen" at bounding box center [679, 437] width 921 height 47
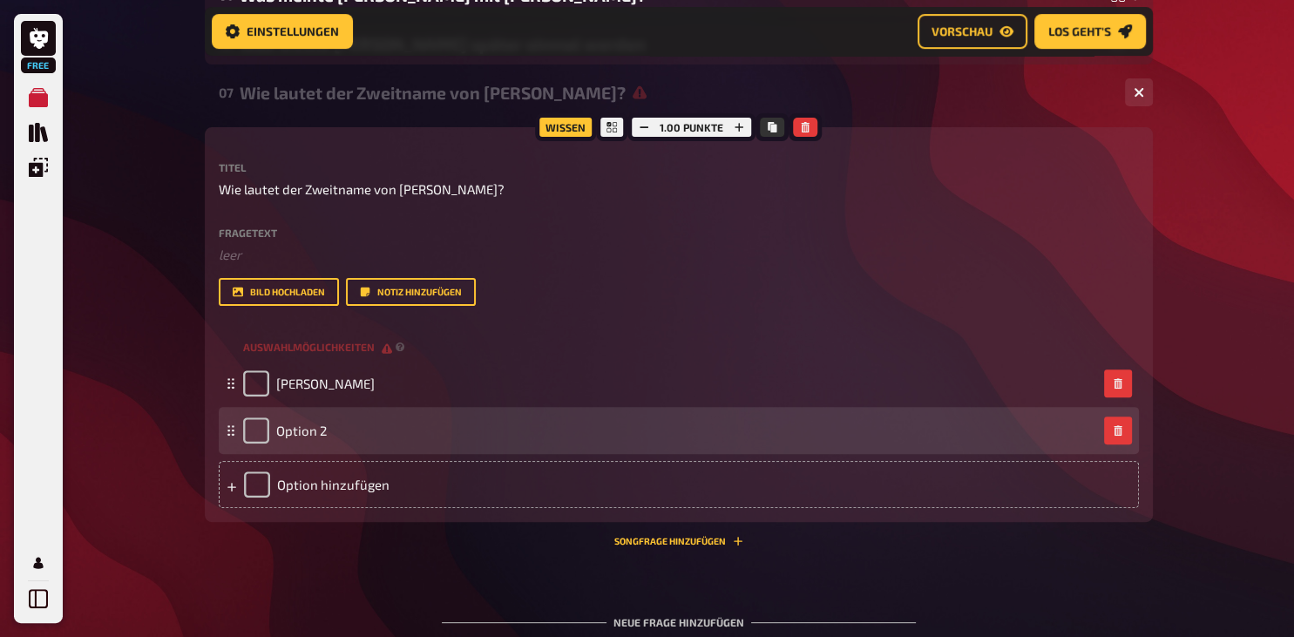
click at [328, 444] on div "Option 2" at bounding box center [670, 431] width 854 height 26
click at [320, 438] on span "Option 2" at bounding box center [301, 431] width 51 height 16
click at [325, 438] on span "Option 2" at bounding box center [301, 431] width 51 height 16
click at [323, 438] on span "Option 2" at bounding box center [301, 431] width 51 height 16
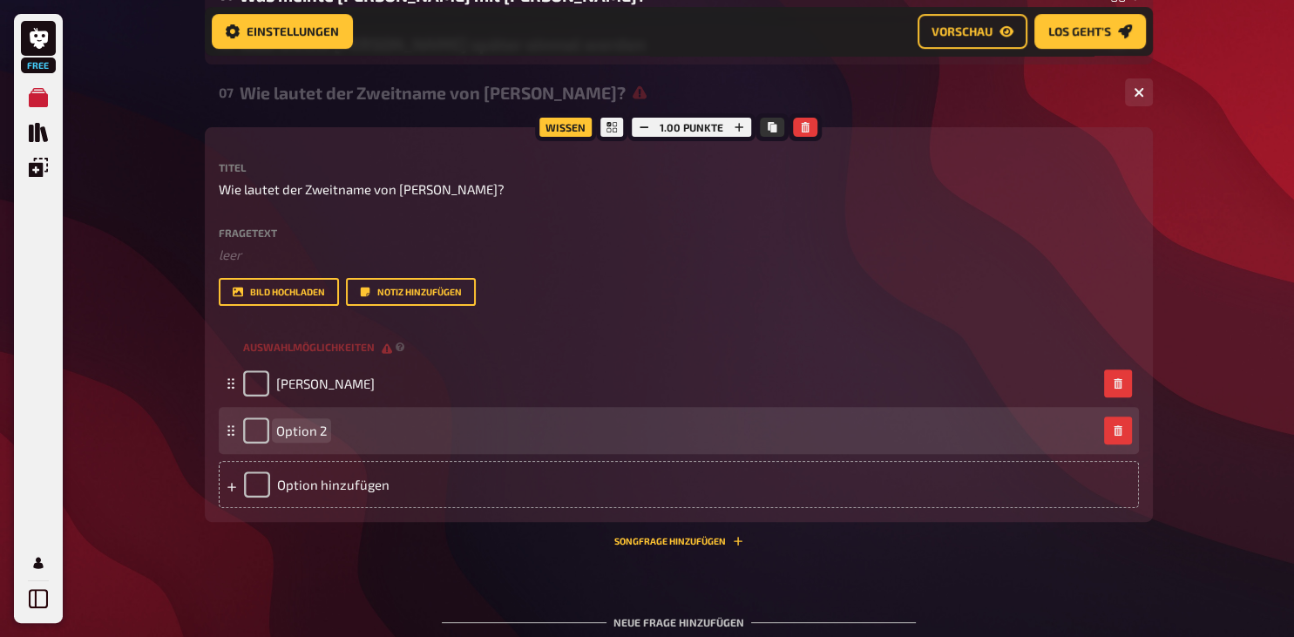
click at [302, 438] on span "Option 2" at bounding box center [301, 431] width 51 height 16
click at [323, 438] on span "Option 2" at bounding box center [301, 431] width 51 height 16
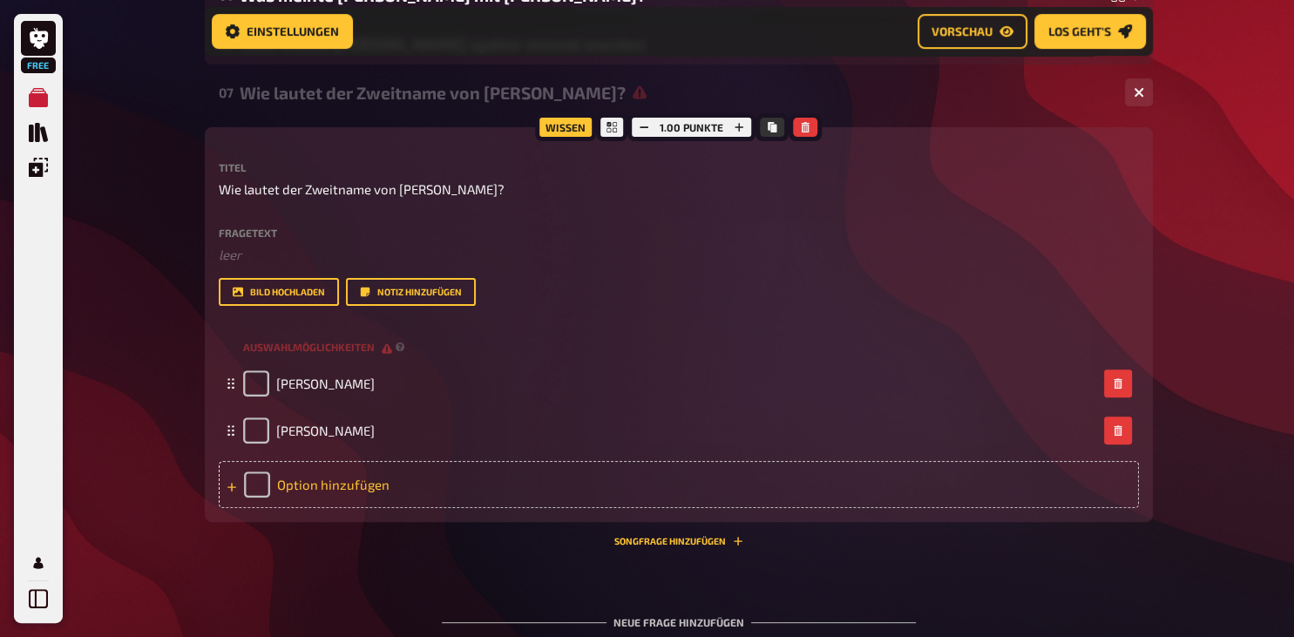
click at [369, 499] on div "Option hinzufügen" at bounding box center [679, 484] width 921 height 47
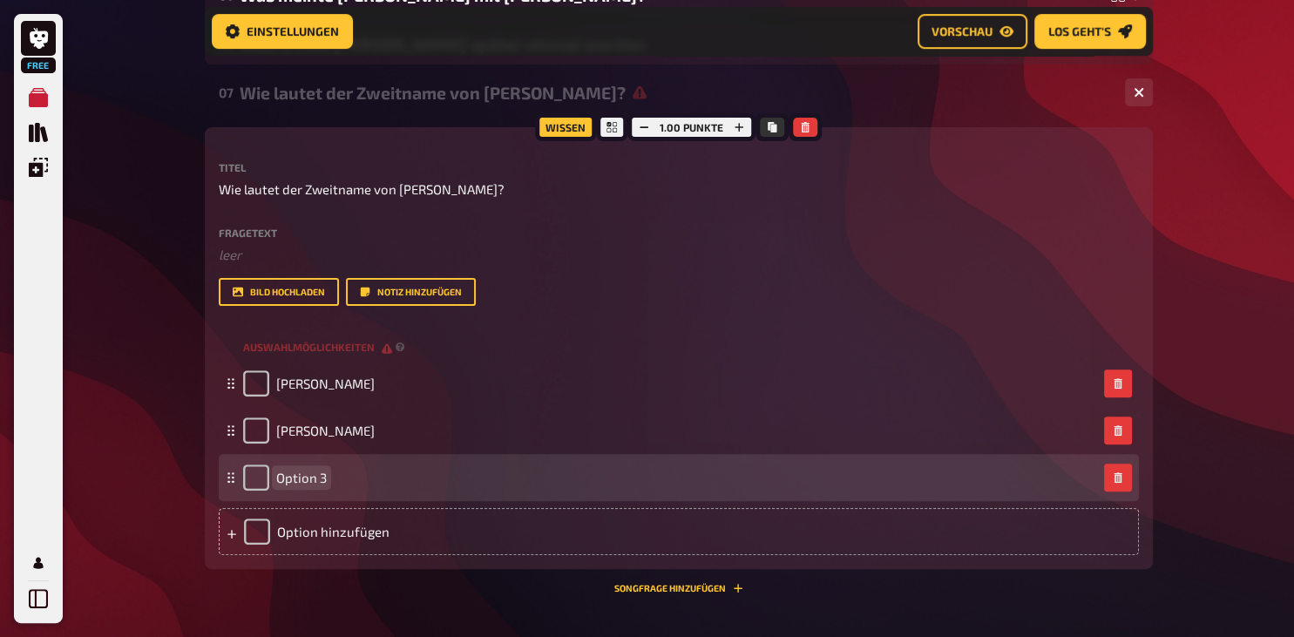
click at [325, 486] on span "Option 3" at bounding box center [301, 478] width 51 height 16
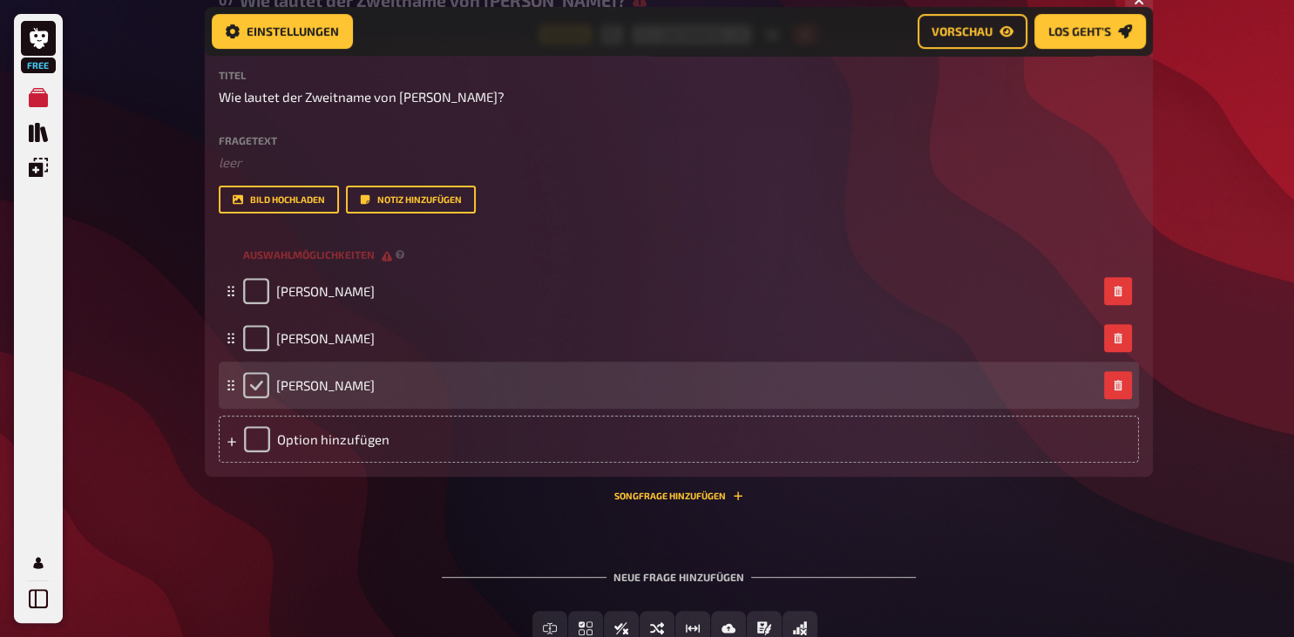
click at [254, 398] on input "checkbox" at bounding box center [256, 385] width 26 height 26
checkbox input "true"
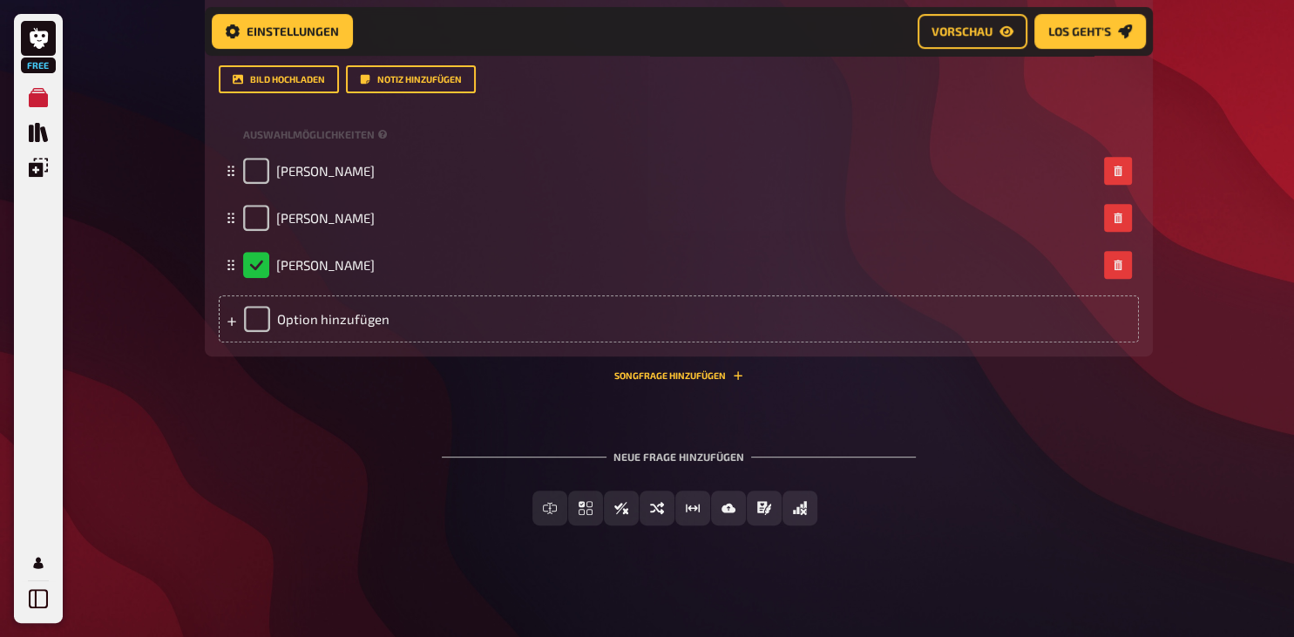
scroll to position [690, 0]
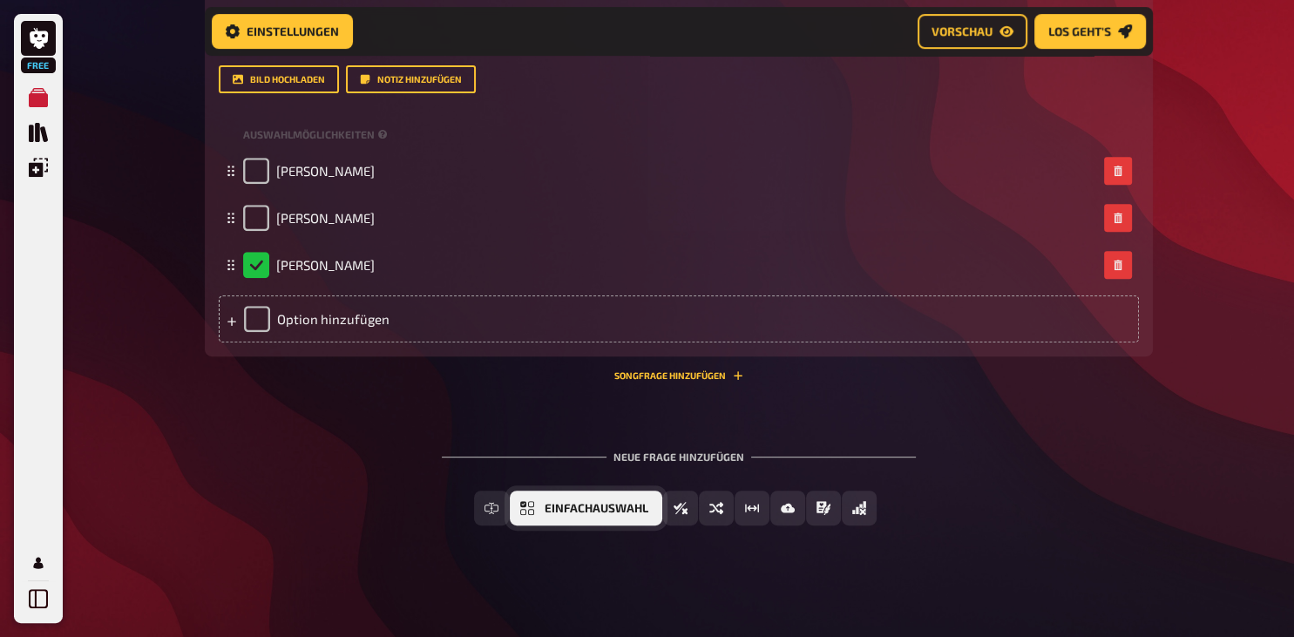
click at [536, 507] on button "Einfachauswahl" at bounding box center [586, 508] width 153 height 35
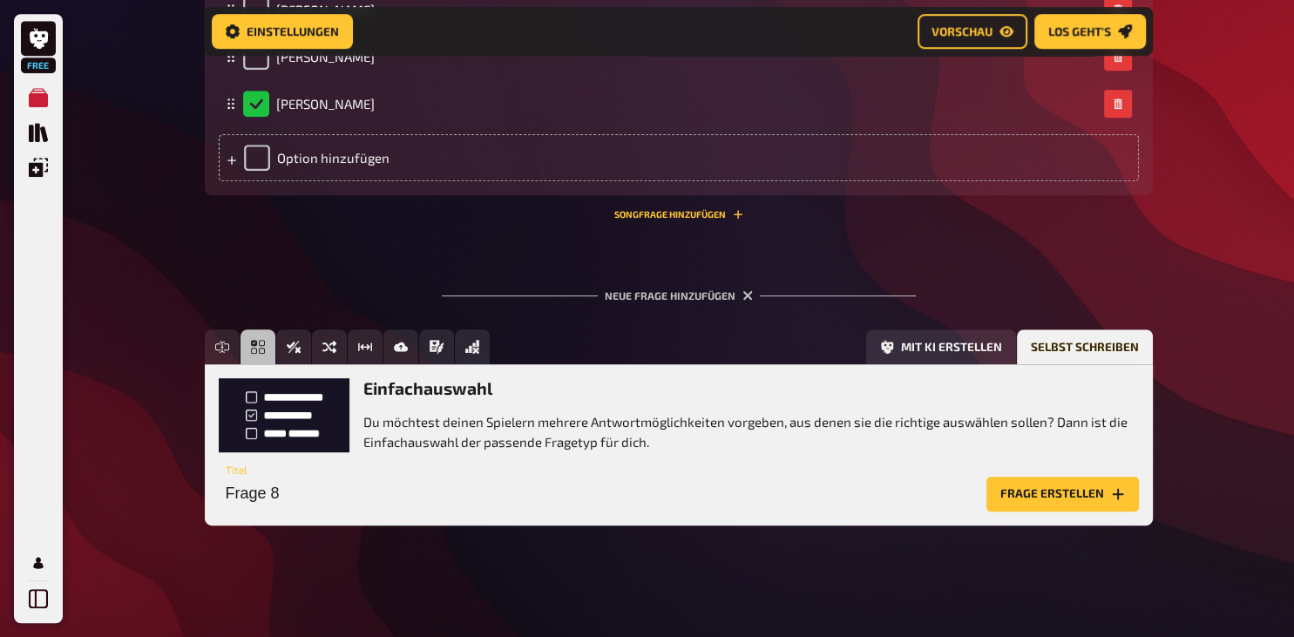
scroll to position [850, 0]
click at [289, 497] on input "Frage 8" at bounding box center [599, 494] width 761 height 35
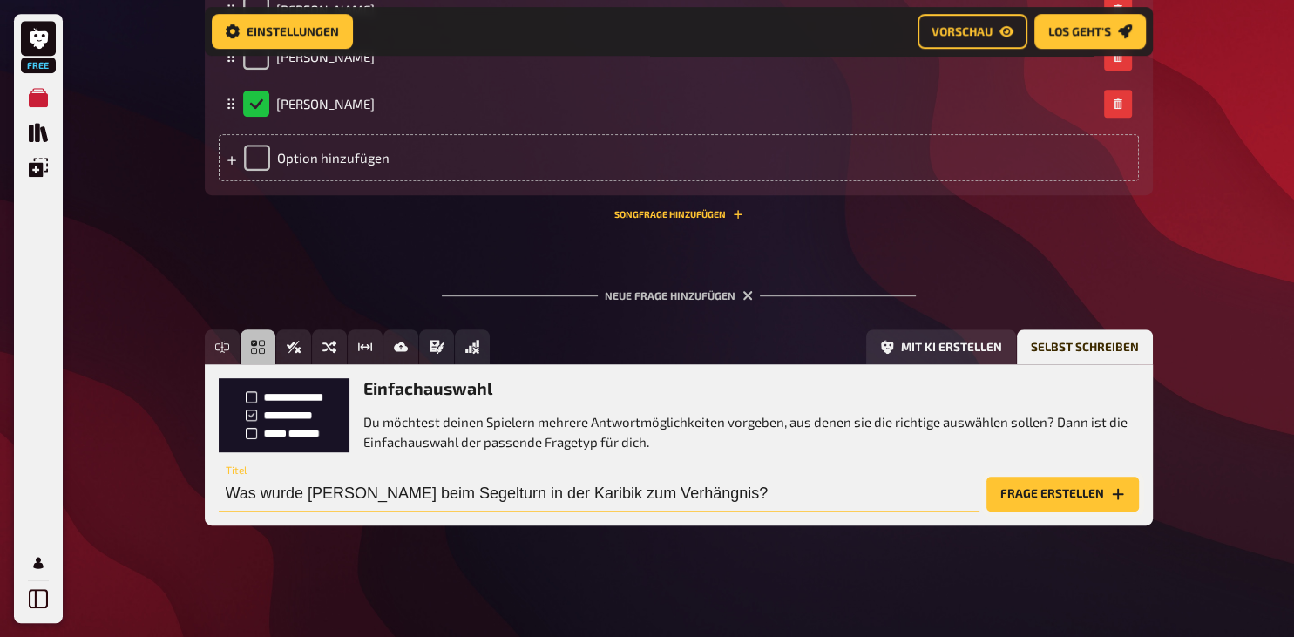
type input "Was wurde Lena beim Segelturn in der Karibik zum Verhängnis?"
click at [1029, 497] on button "Frage erstellen" at bounding box center [1063, 494] width 153 height 35
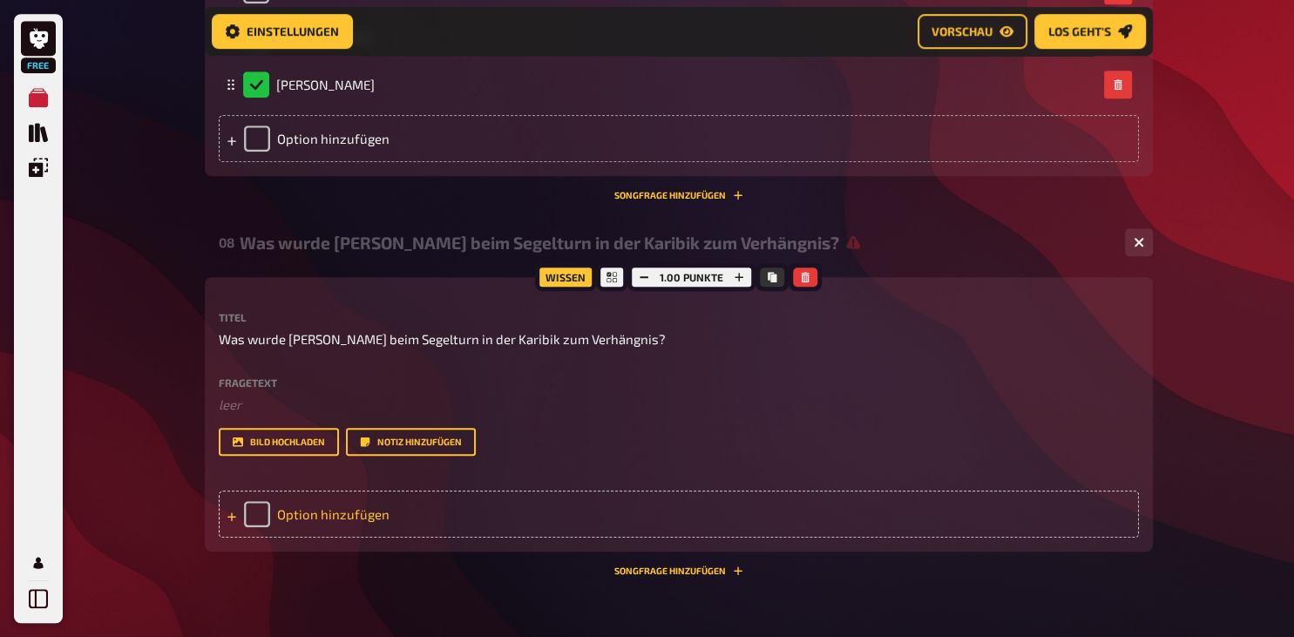
click at [296, 538] on div "Option hinzufügen" at bounding box center [679, 514] width 921 height 47
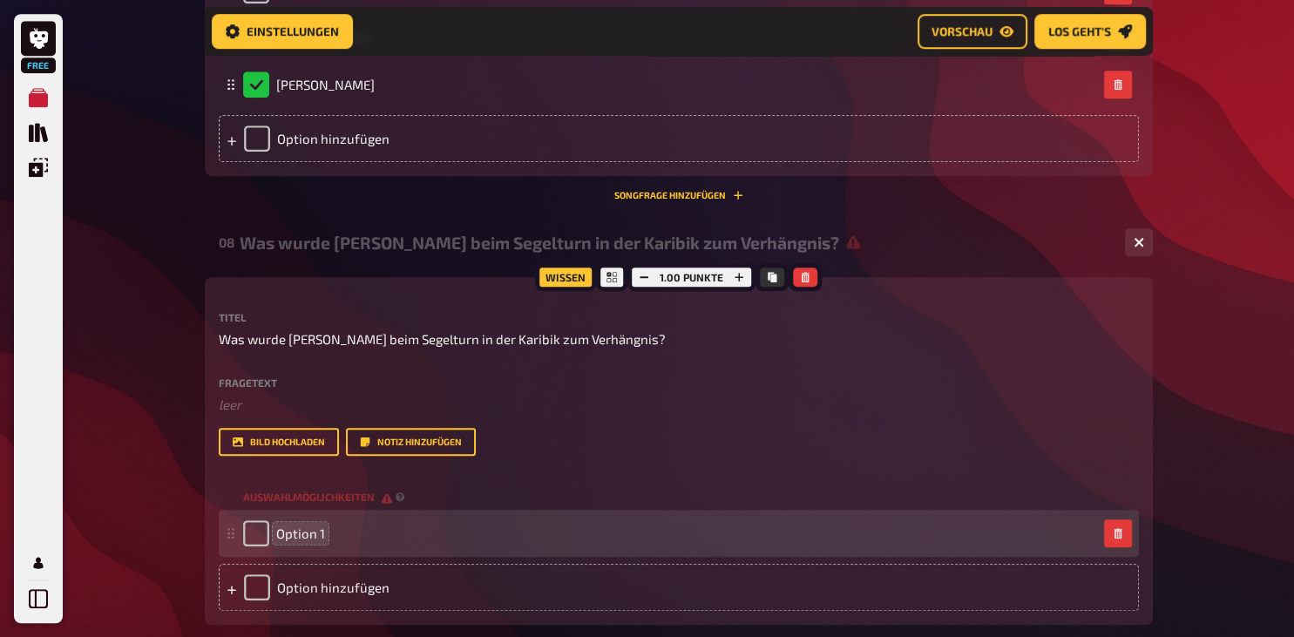
click at [305, 541] on span "Option 1" at bounding box center [300, 534] width 49 height 16
click at [302, 547] on div "On 1" at bounding box center [670, 533] width 854 height 26
click at [301, 547] on div "On 1" at bounding box center [670, 533] width 854 height 26
click at [302, 547] on div "On 1" at bounding box center [670, 533] width 854 height 26
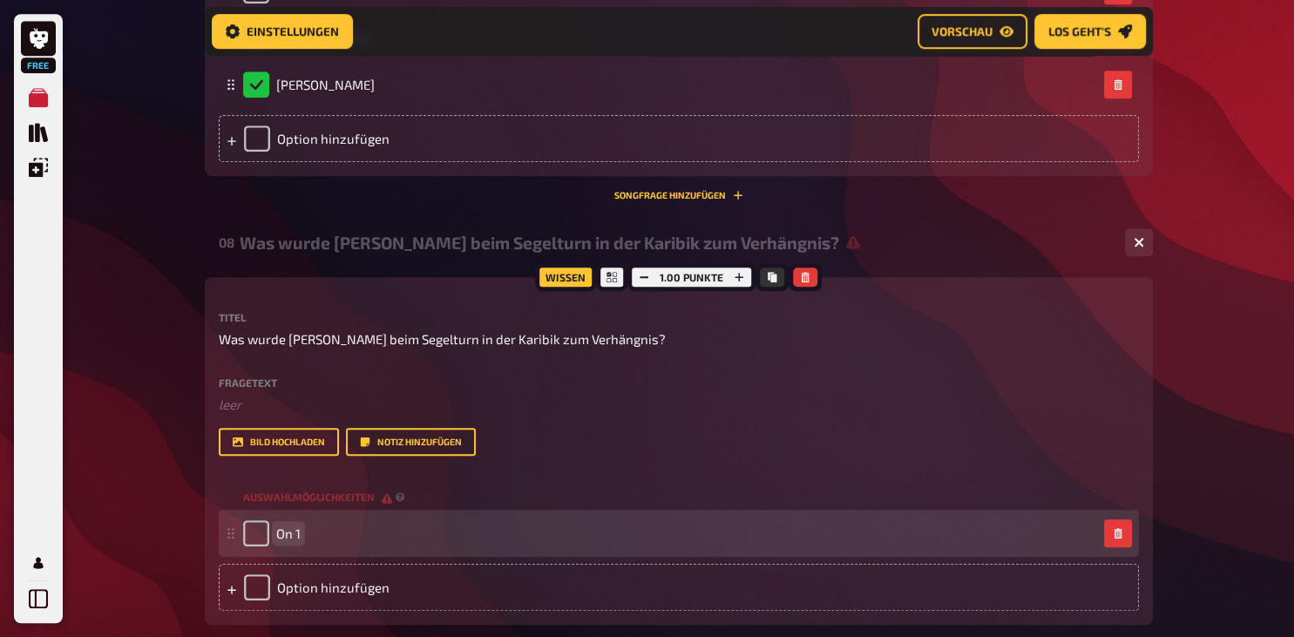
click at [299, 541] on span "On 1" at bounding box center [288, 534] width 24 height 16
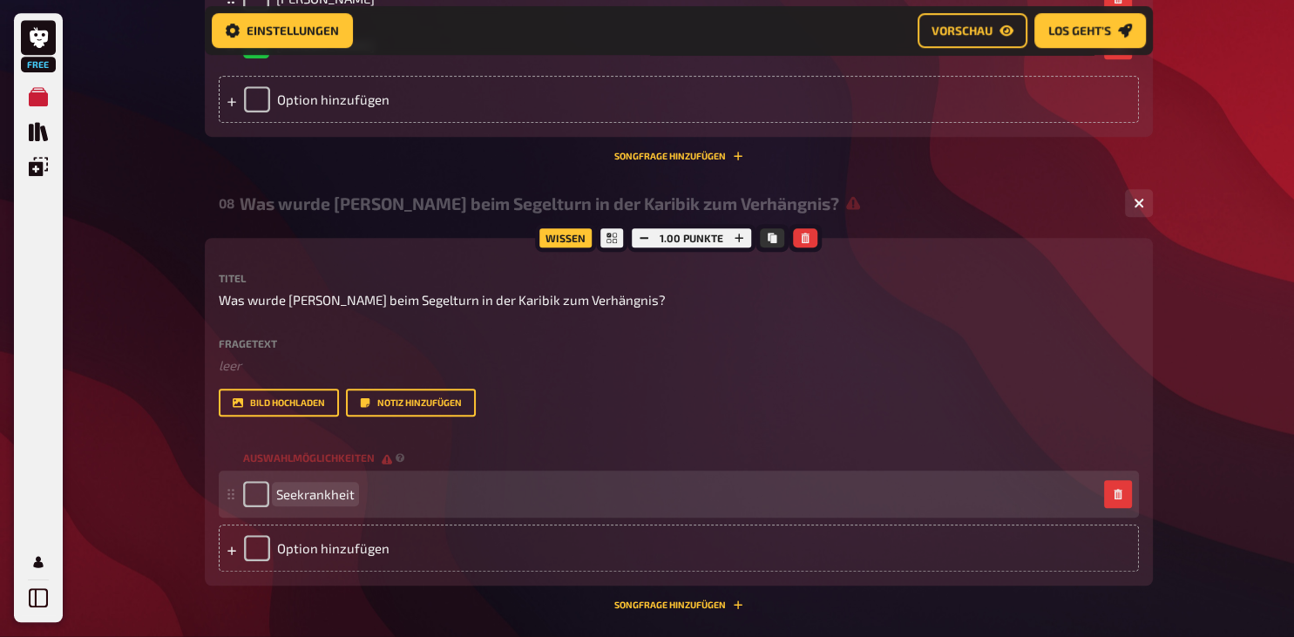
scroll to position [941, 0]
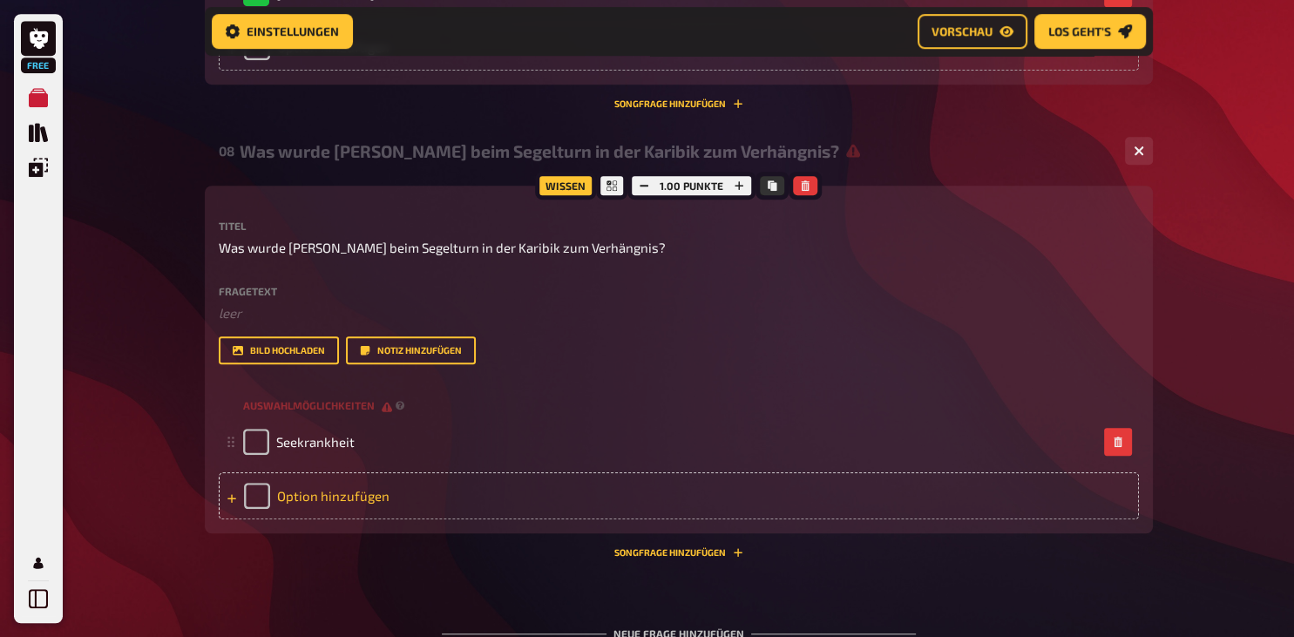
click at [296, 520] on div "Option hinzufügen" at bounding box center [679, 495] width 921 height 47
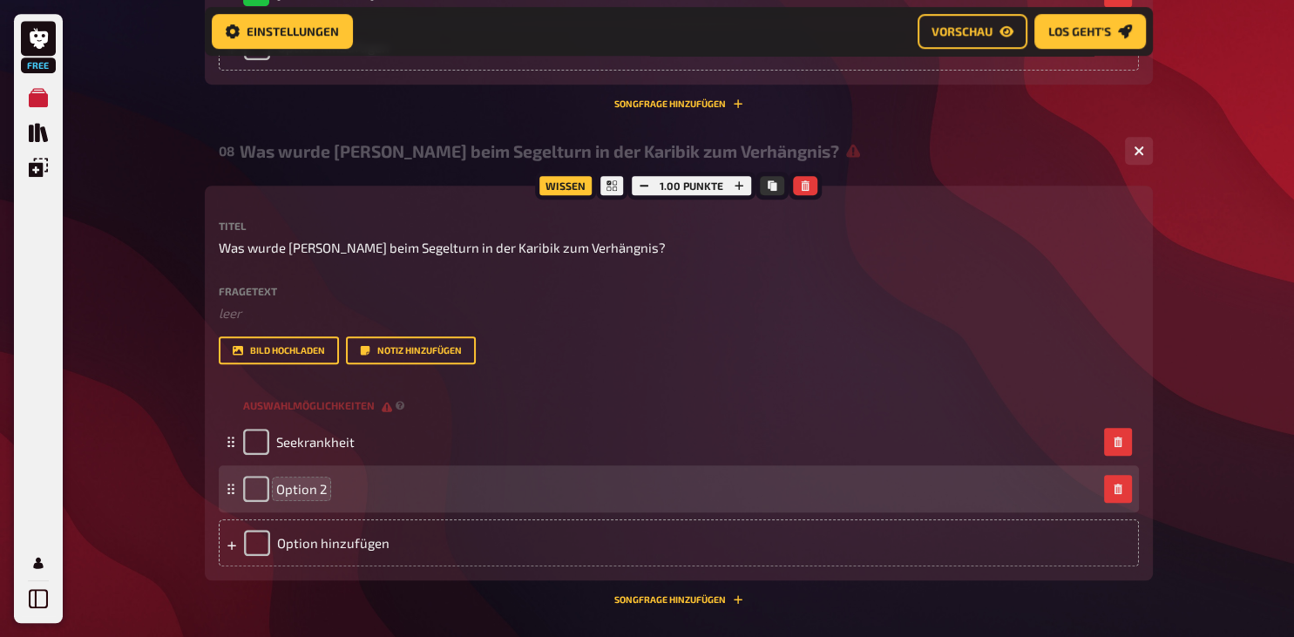
click at [325, 497] on span "Option 2" at bounding box center [301, 489] width 51 height 16
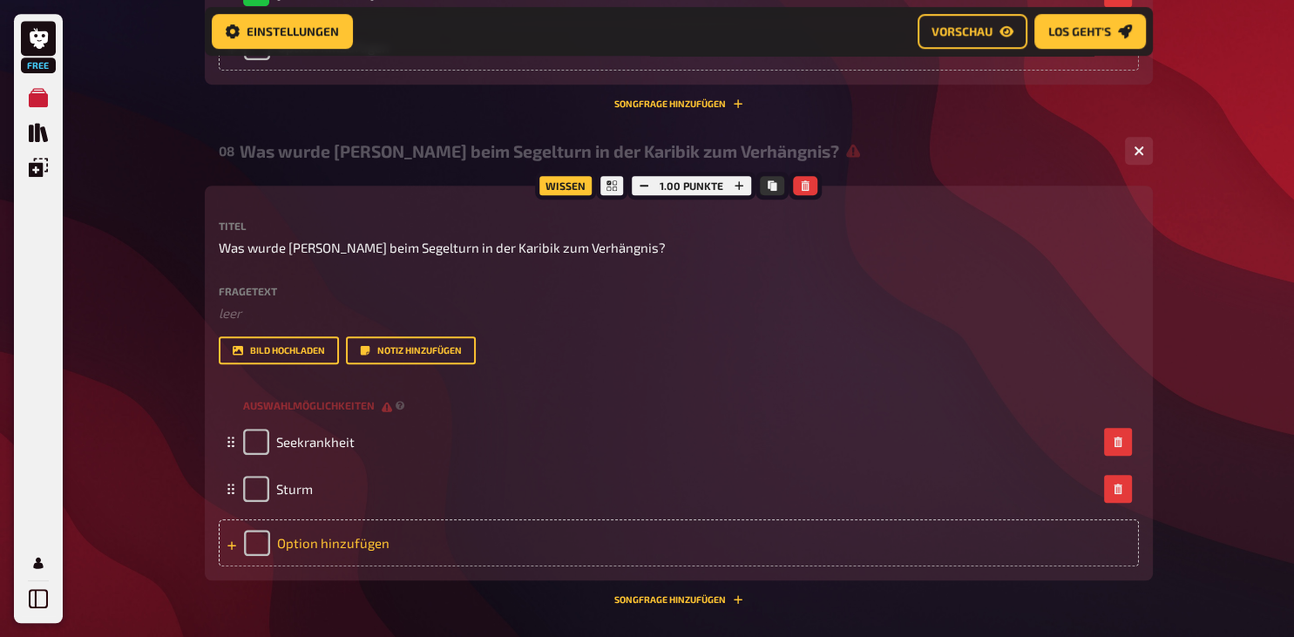
click at [331, 567] on div "Option hinzufügen" at bounding box center [679, 543] width 921 height 47
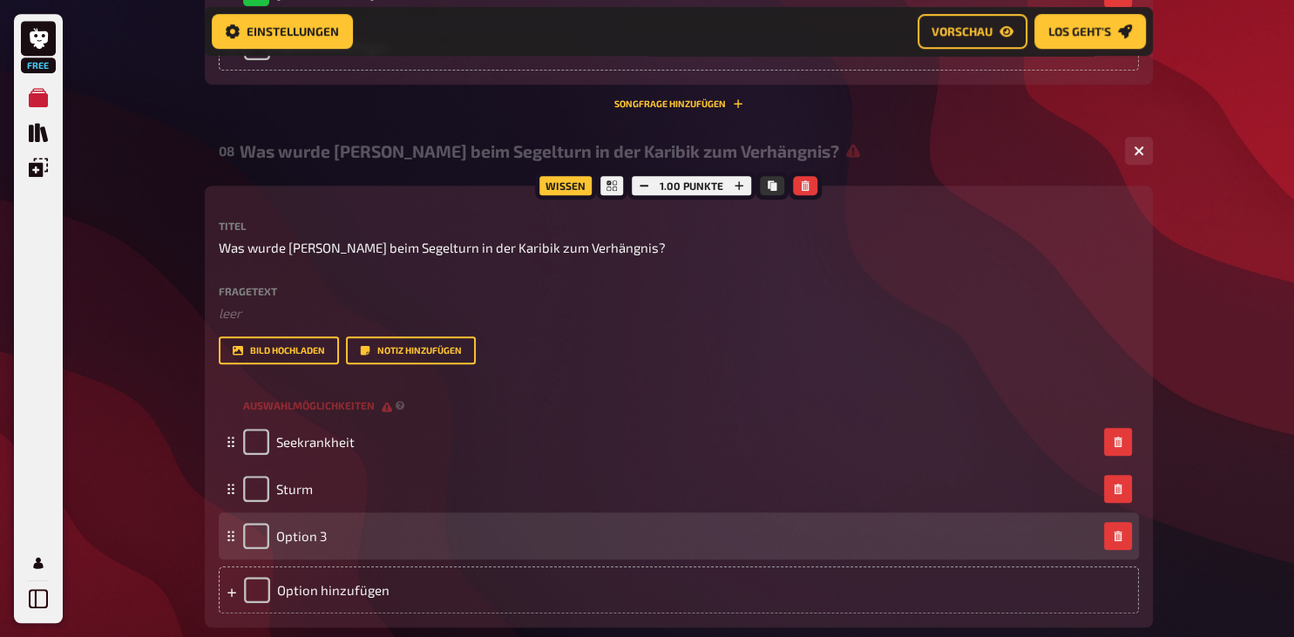
click at [326, 549] on div "Option 3" at bounding box center [670, 536] width 854 height 26
click at [319, 544] on span "Option 3" at bounding box center [301, 536] width 51 height 16
click at [325, 544] on span "Option 3" at bounding box center [301, 536] width 51 height 16
click at [256, 549] on input "checkbox" at bounding box center [256, 536] width 26 height 26
checkbox input "true"
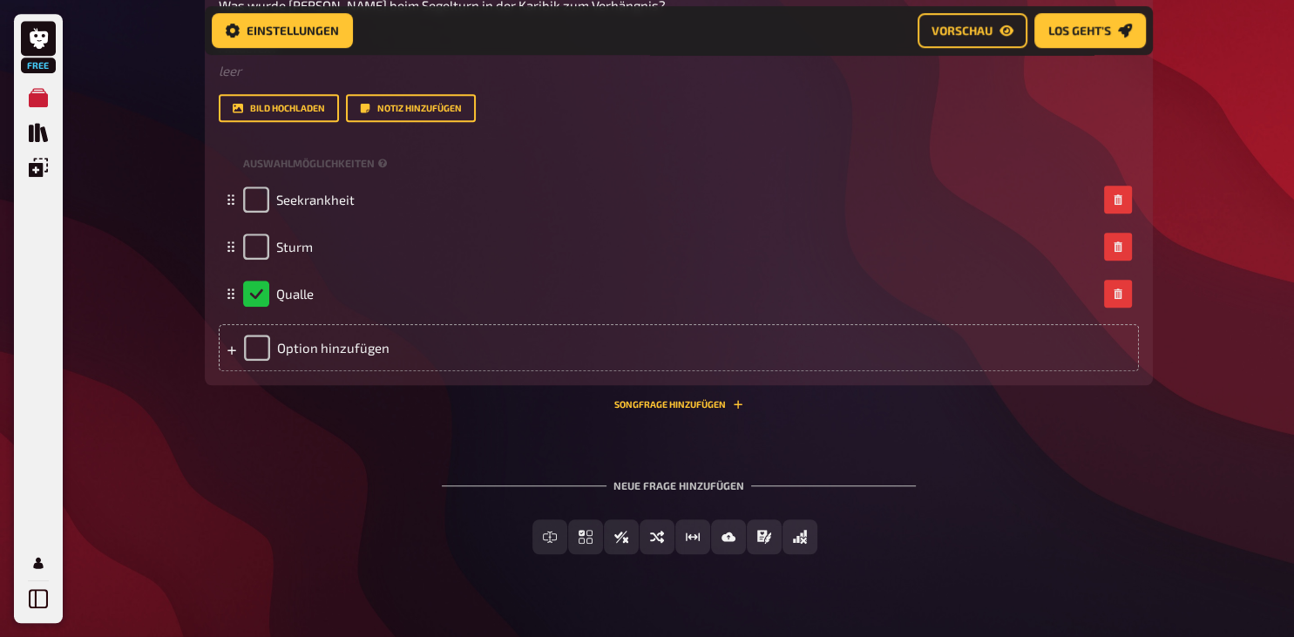
scroll to position [1252, 0]
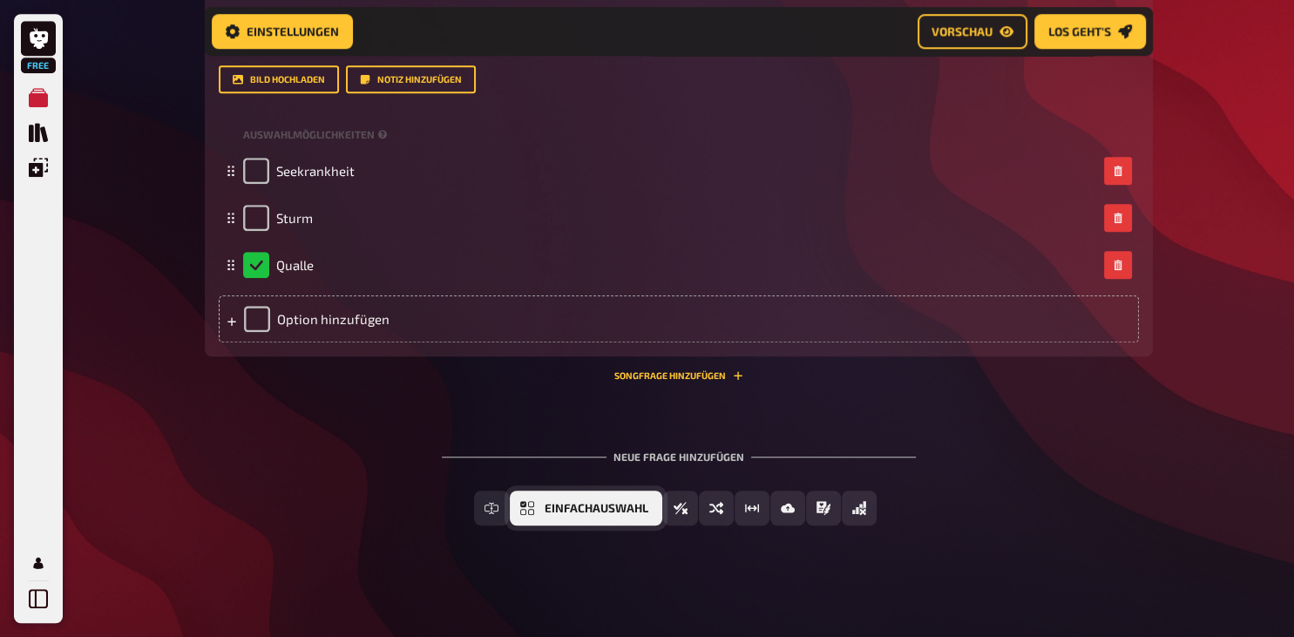
click at [578, 513] on span "Einfachauswahl" at bounding box center [597, 509] width 104 height 12
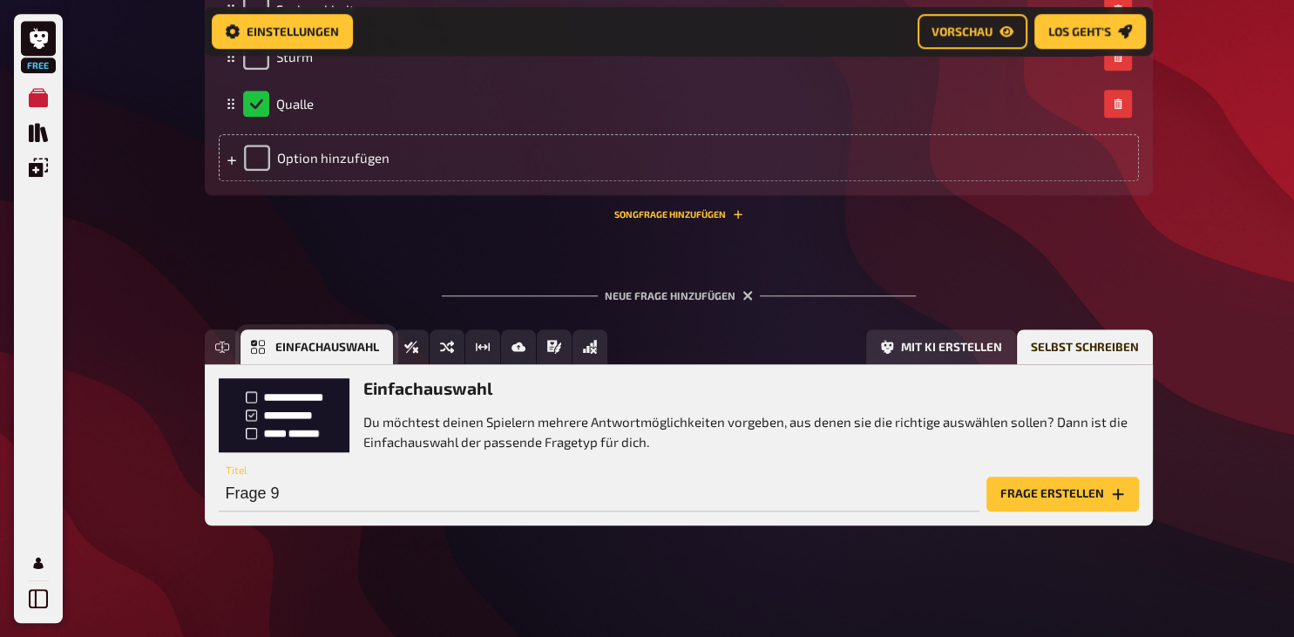
scroll to position [1412, 0]
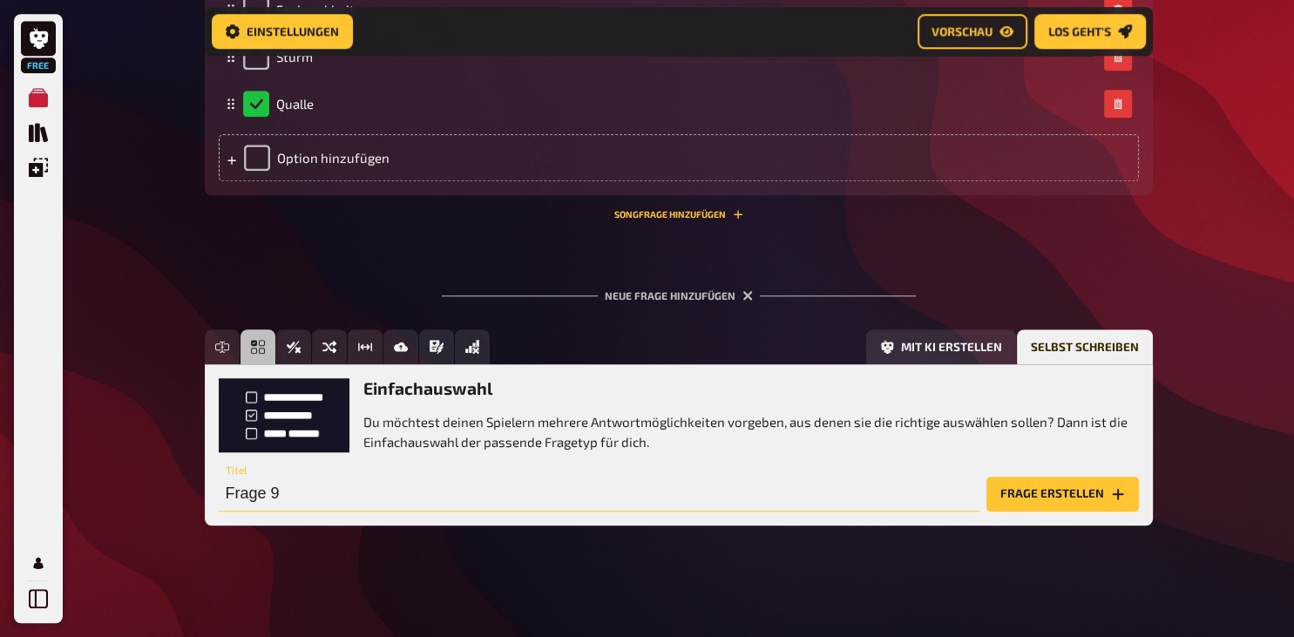
click at [285, 497] on input "Frage 9" at bounding box center [599, 494] width 761 height 35
type input "Warum hat Lena mit ihrem Bruder im Garten ein Loch gegraben."
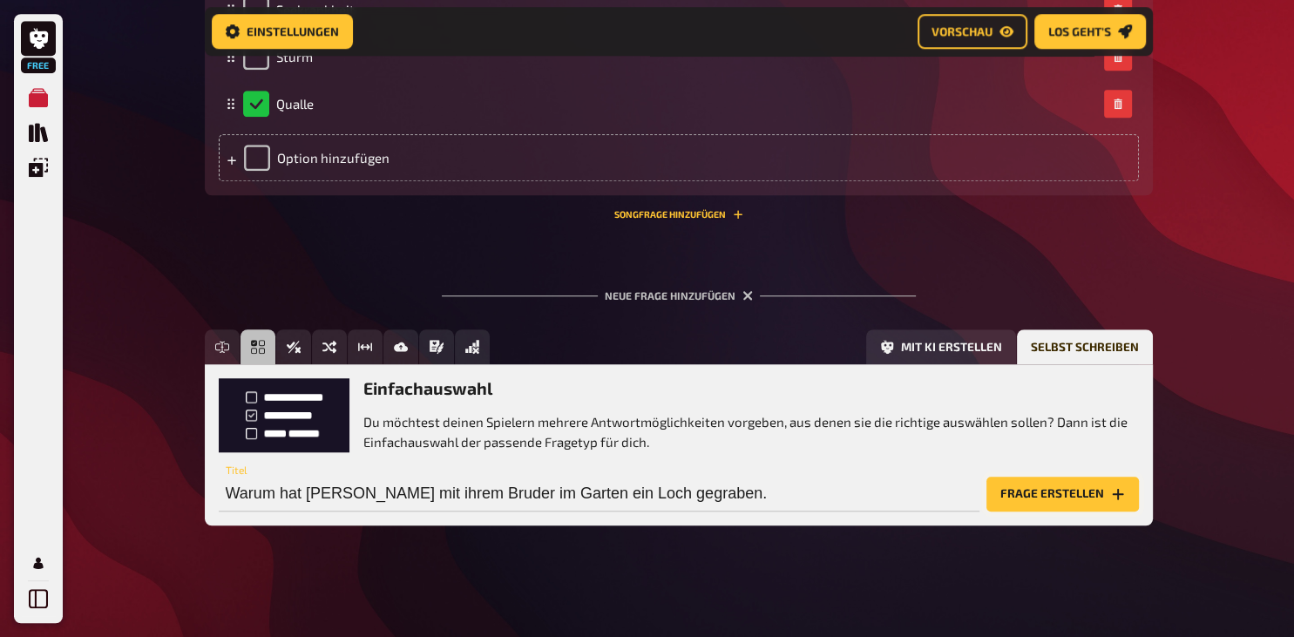
click at [1028, 493] on button "Frage erstellen" at bounding box center [1063, 494] width 153 height 35
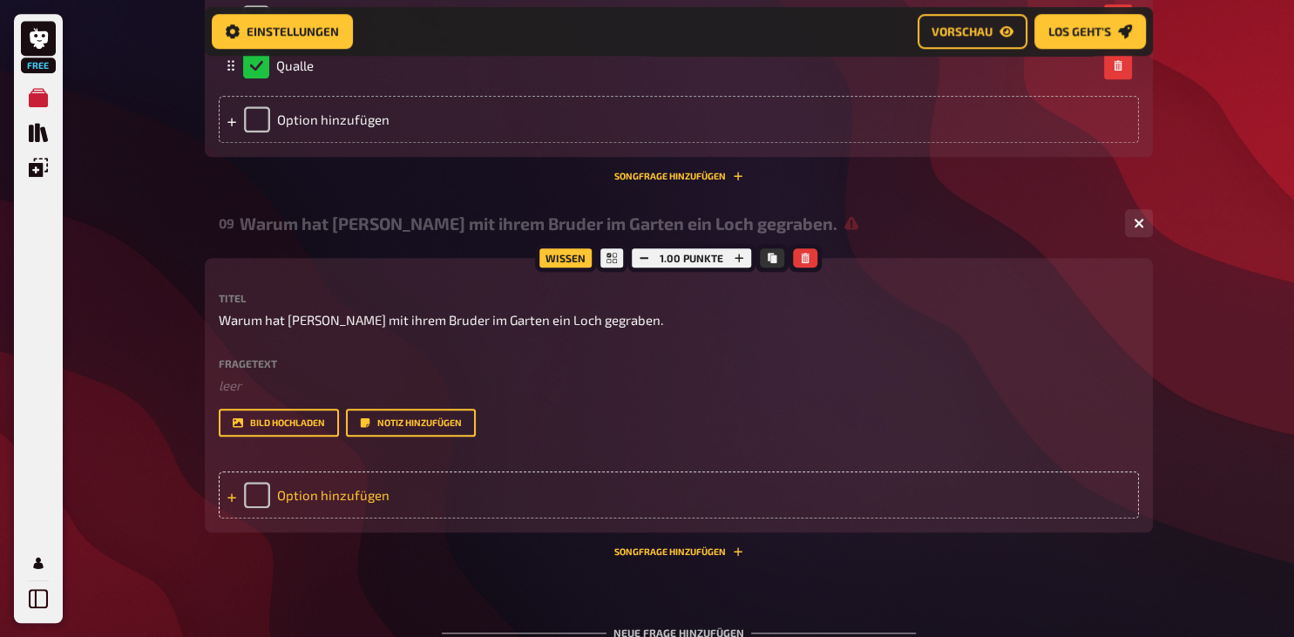
click at [283, 519] on div "Option hinzufügen" at bounding box center [679, 495] width 921 height 47
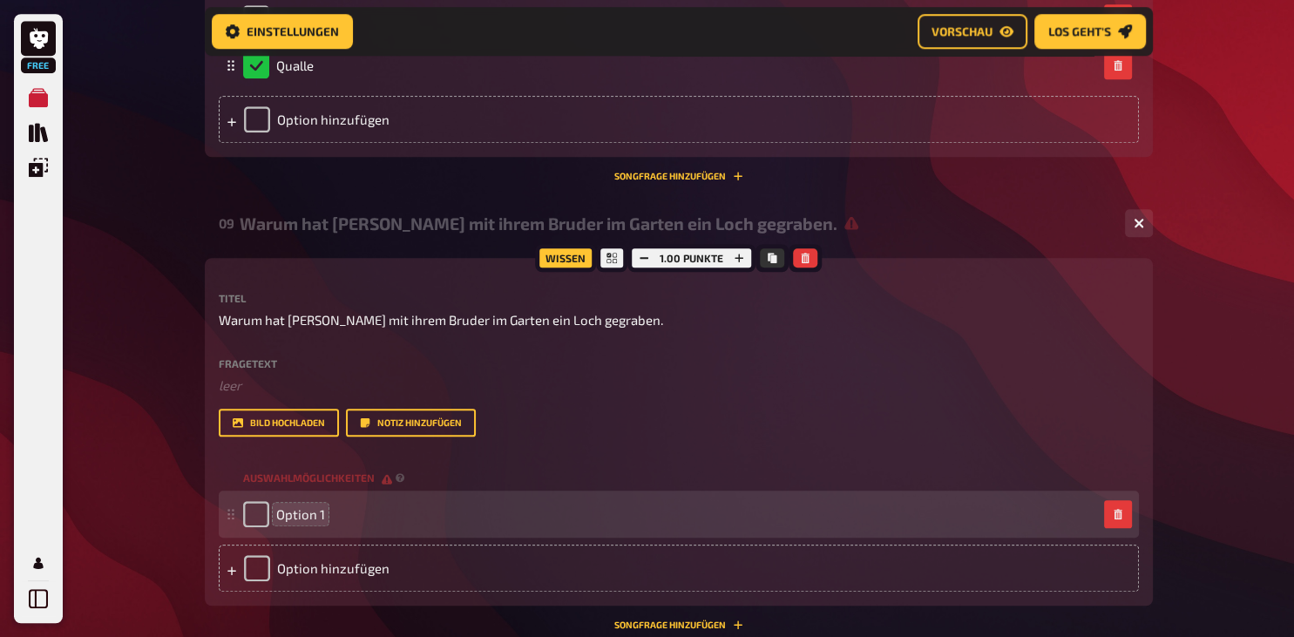
click at [323, 522] on span "Option 1" at bounding box center [300, 514] width 49 height 16
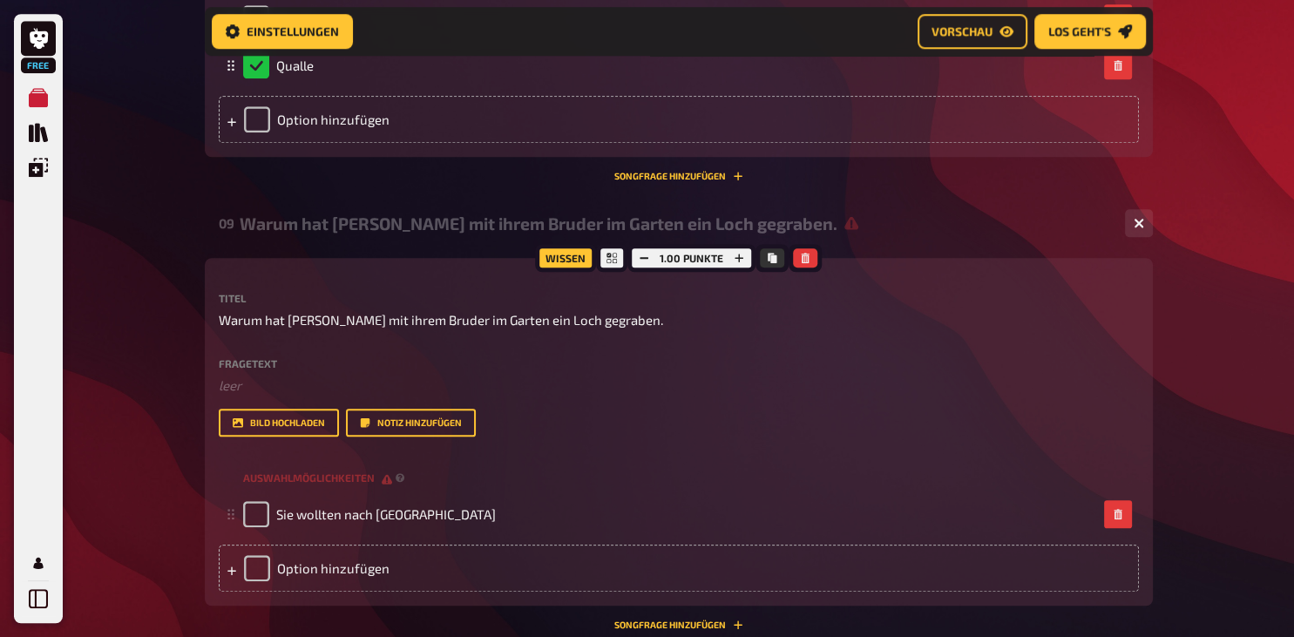
click at [598, 330] on p "Warum hat Lena mit ihrem Bruder im Garten ein Loch gegraben." at bounding box center [679, 320] width 921 height 20
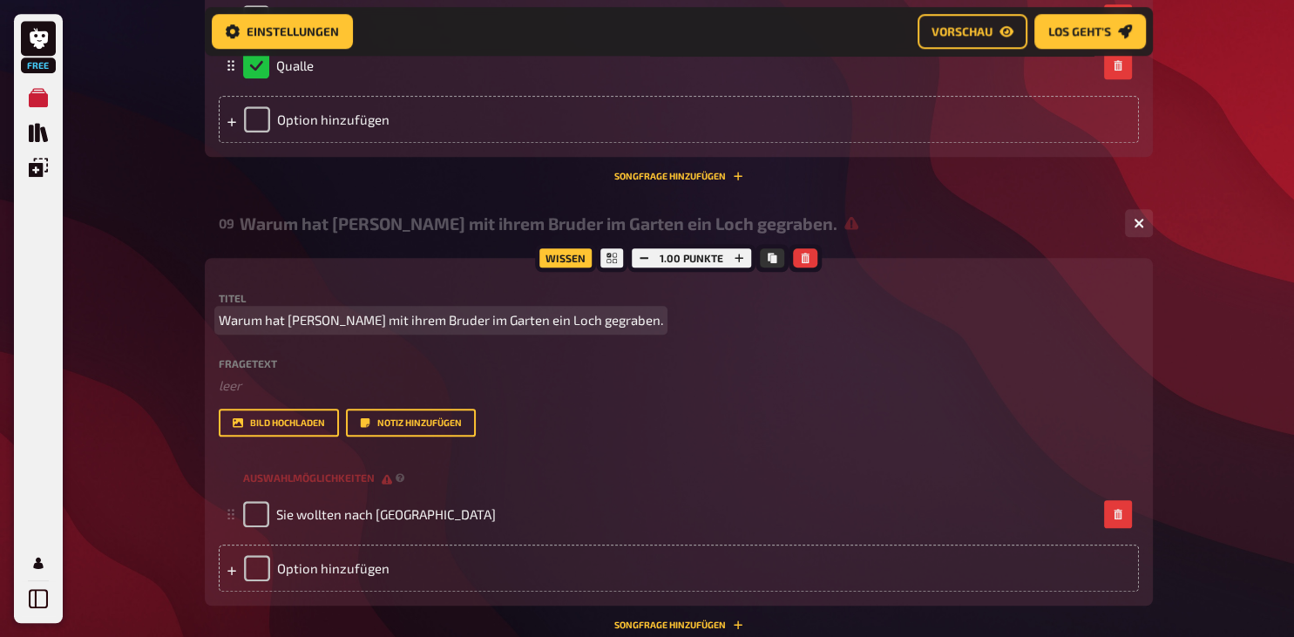
click at [592, 330] on span "Warum hat Lena mit ihrem Bruder im Garten ein Loch gegraben." at bounding box center [441, 320] width 445 height 20
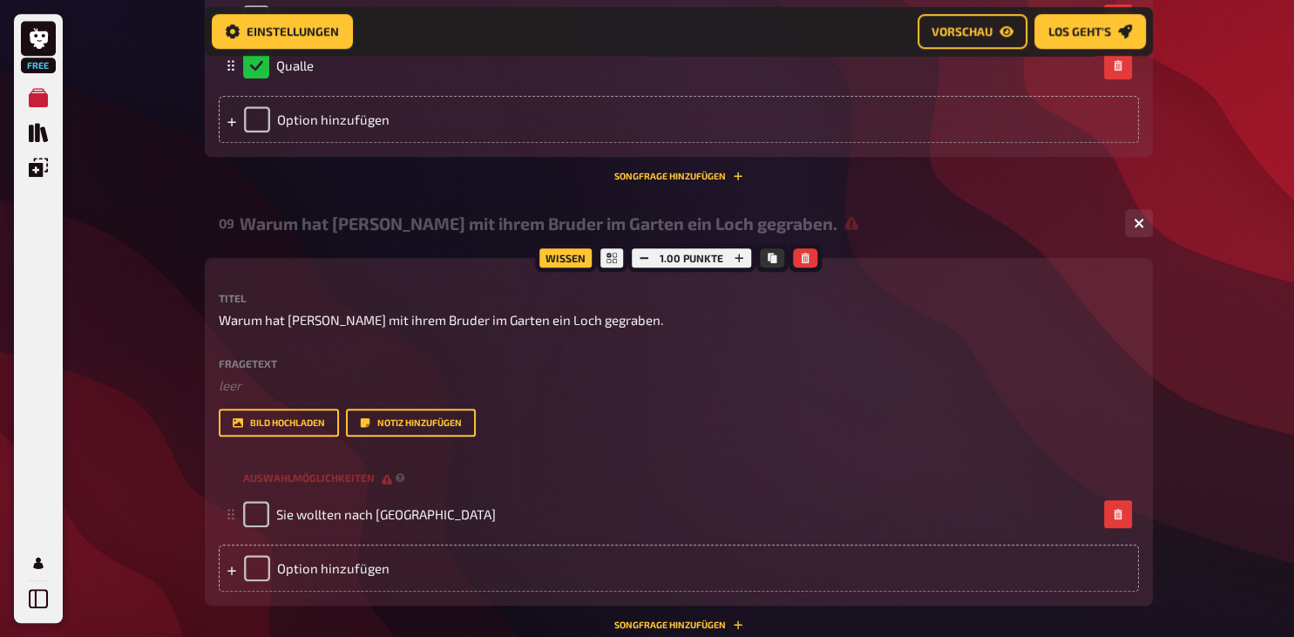
click at [598, 330] on p "Warum hat Lena mit ihrem Bruder im Garten ein Loch gegraben." at bounding box center [679, 320] width 921 height 20
click at [595, 330] on p "Warum hat Lena mit ihrem Bruder im Garten ein Loch gegraben." at bounding box center [679, 320] width 921 height 20
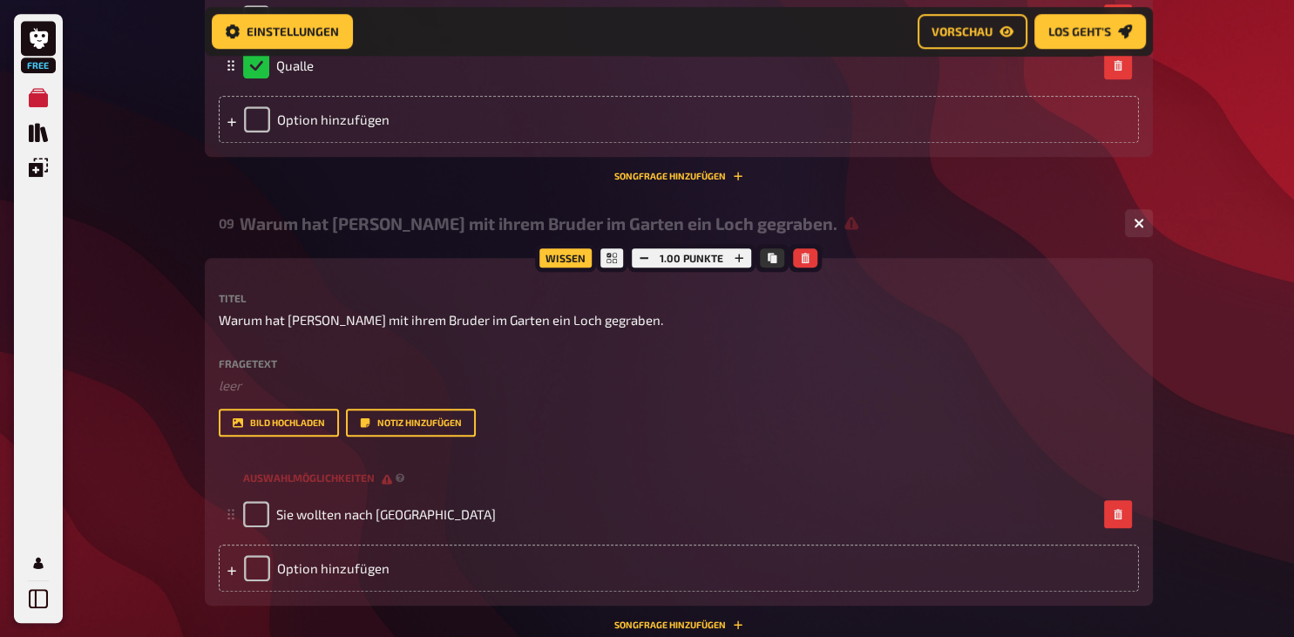
click at [595, 330] on p "Warum hat Lena mit ihrem Bruder im Garten ein Loch gegraben." at bounding box center [679, 320] width 921 height 20
click at [596, 330] on p "Warum hat Lena mit ihrem Bruder im Garten ein Loch gegraben." at bounding box center [679, 320] width 921 height 20
click at [595, 330] on p "Warum hat Lena mit ihrem Bruder im Garten ein Loch gegraben." at bounding box center [679, 320] width 921 height 20
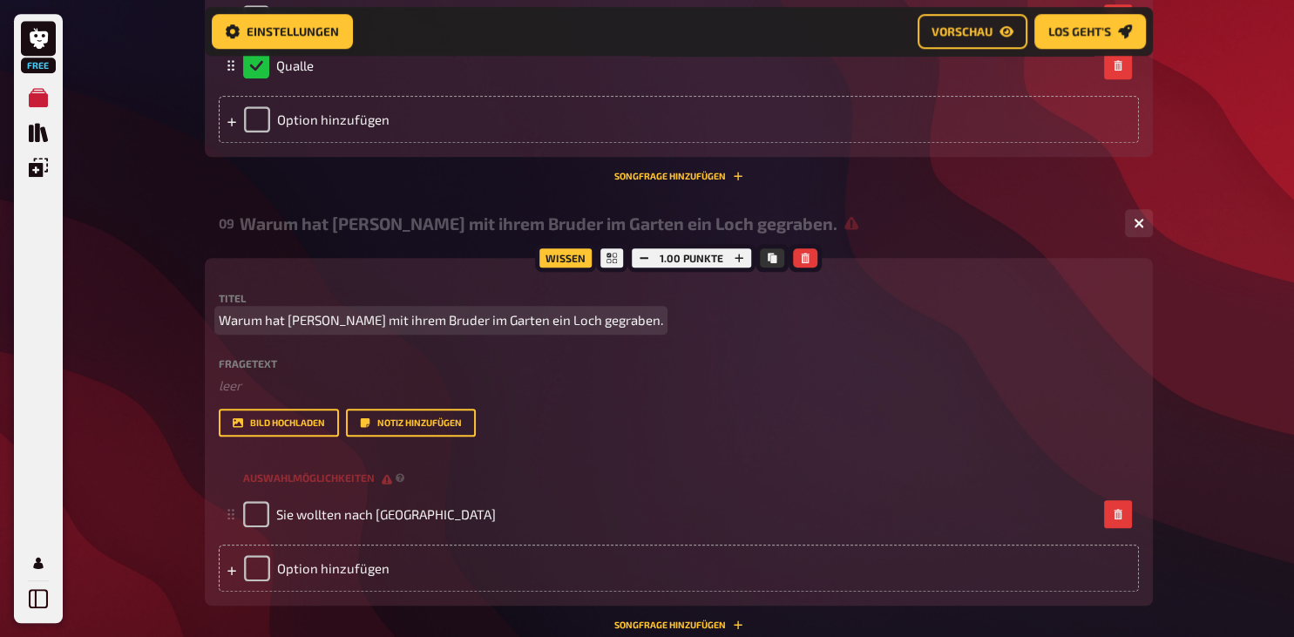
click at [570, 330] on span "Warum hat Lena mit ihrem Bruder im Garten ein Loch gegraben." at bounding box center [441, 320] width 445 height 20
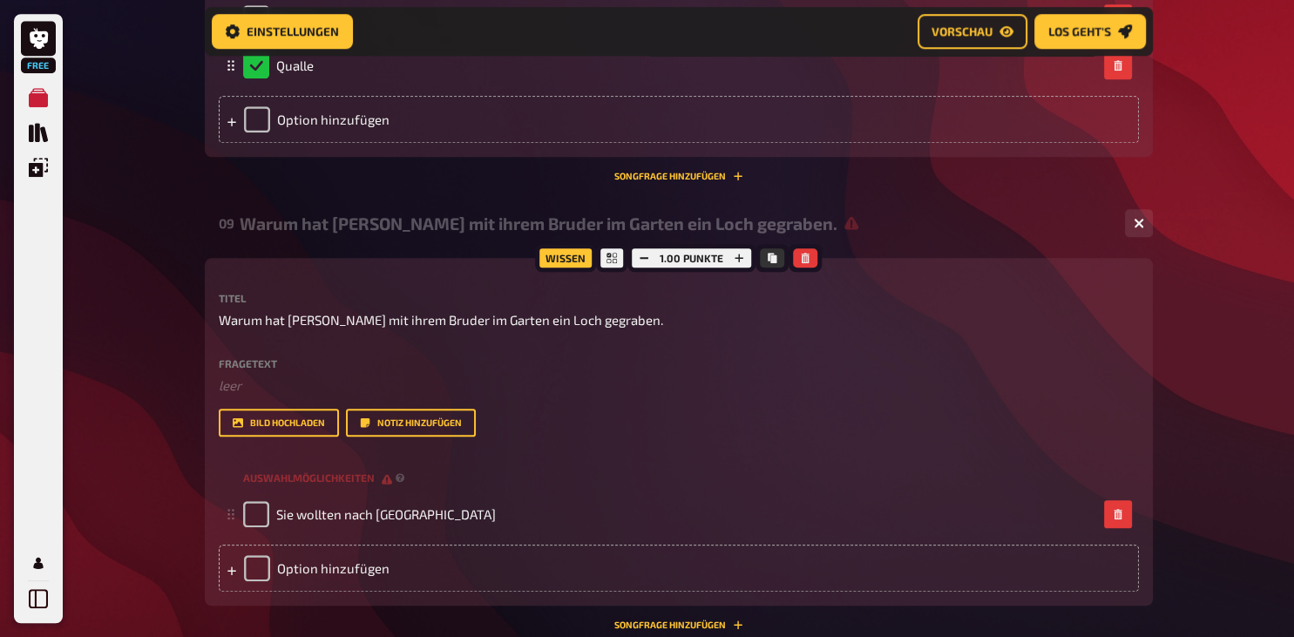
click at [597, 330] on p "Warum hat Lena mit ihrem Bruder im Garten ein Loch gegraben." at bounding box center [679, 320] width 921 height 20
click at [595, 330] on p "Warum hat Lena mit ihrem Bruder im Garten ein Loch gegraben." at bounding box center [679, 320] width 921 height 20
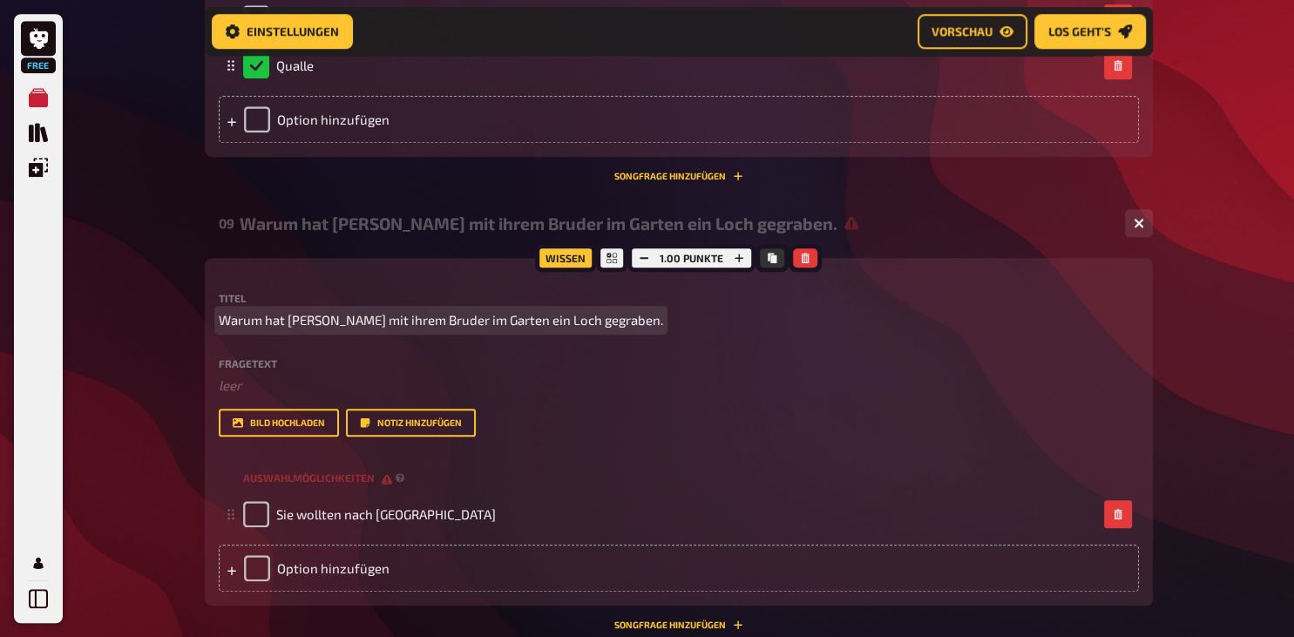
click at [592, 330] on span "Warum hat Lena mit ihrem Bruder im Garten ein Loch gegraben." at bounding box center [441, 320] width 445 height 20
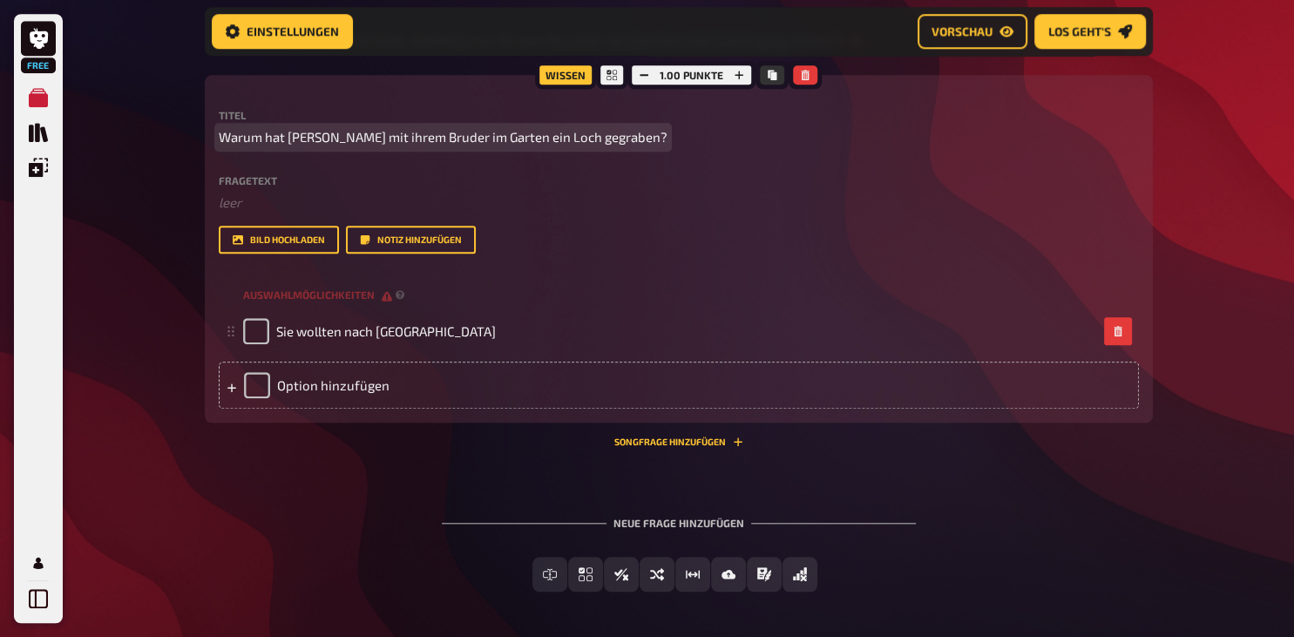
scroll to position [1597, 0]
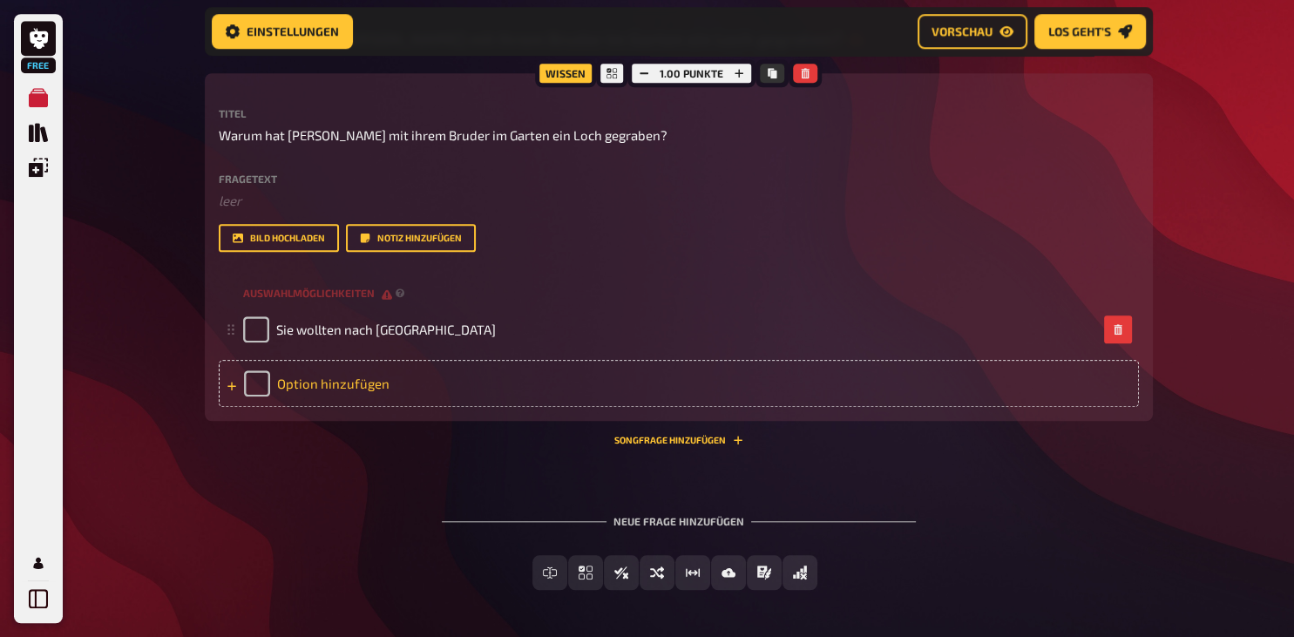
click at [316, 407] on div "Option hinzufügen" at bounding box center [679, 383] width 921 height 47
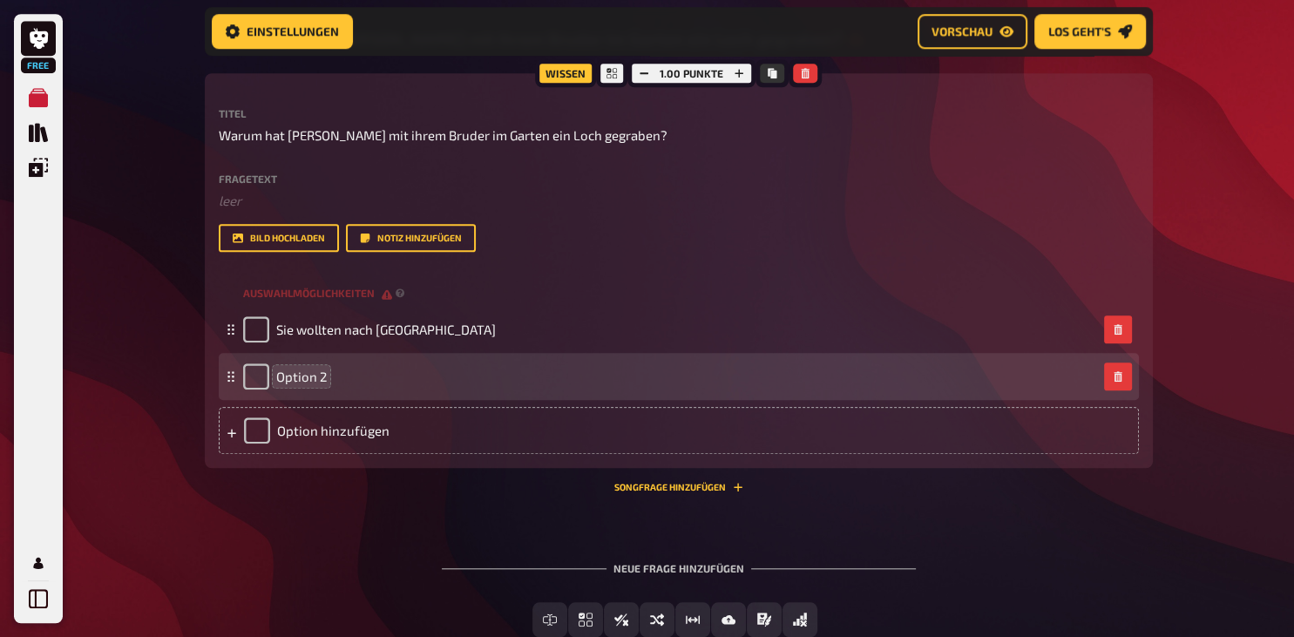
click at [323, 384] on span "Option 2" at bounding box center [301, 377] width 51 height 16
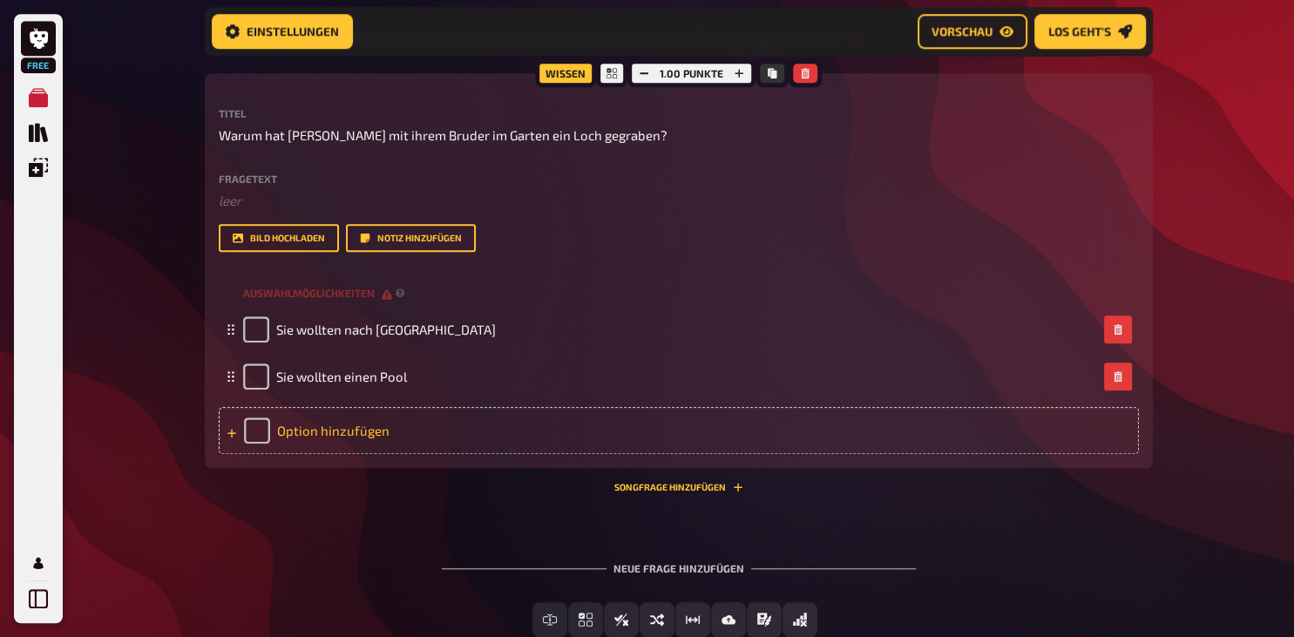
click at [316, 454] on div "Option hinzufügen" at bounding box center [679, 430] width 921 height 47
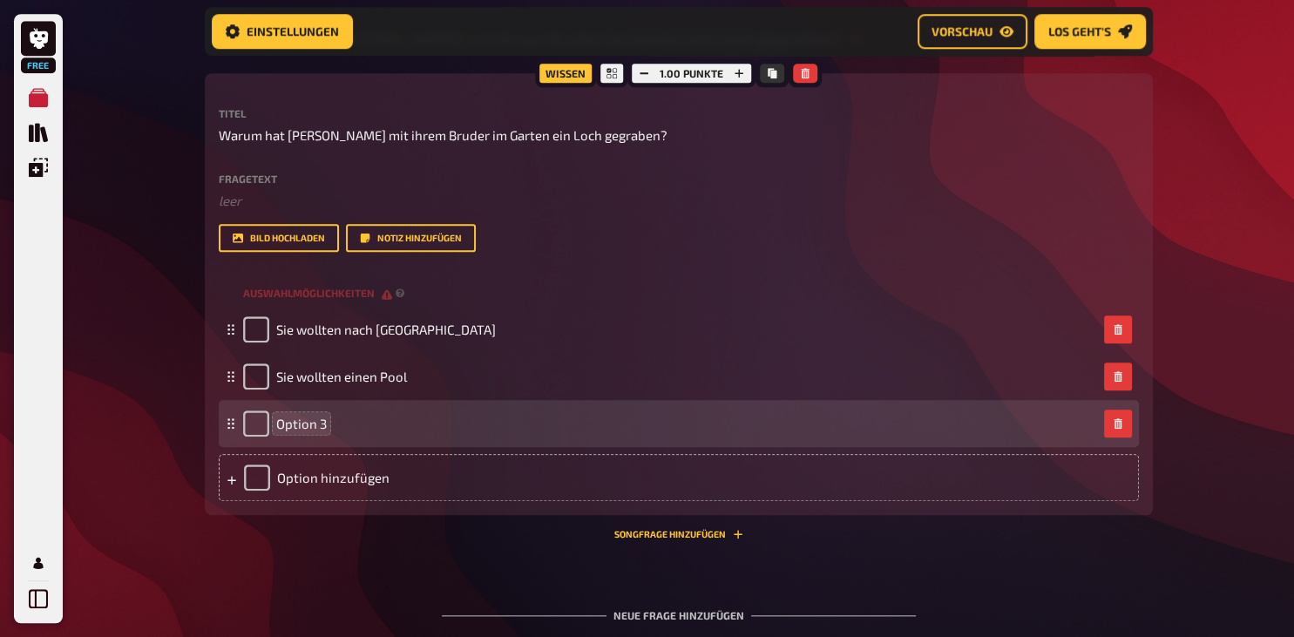
click at [323, 431] on span "Option 3" at bounding box center [301, 424] width 51 height 16
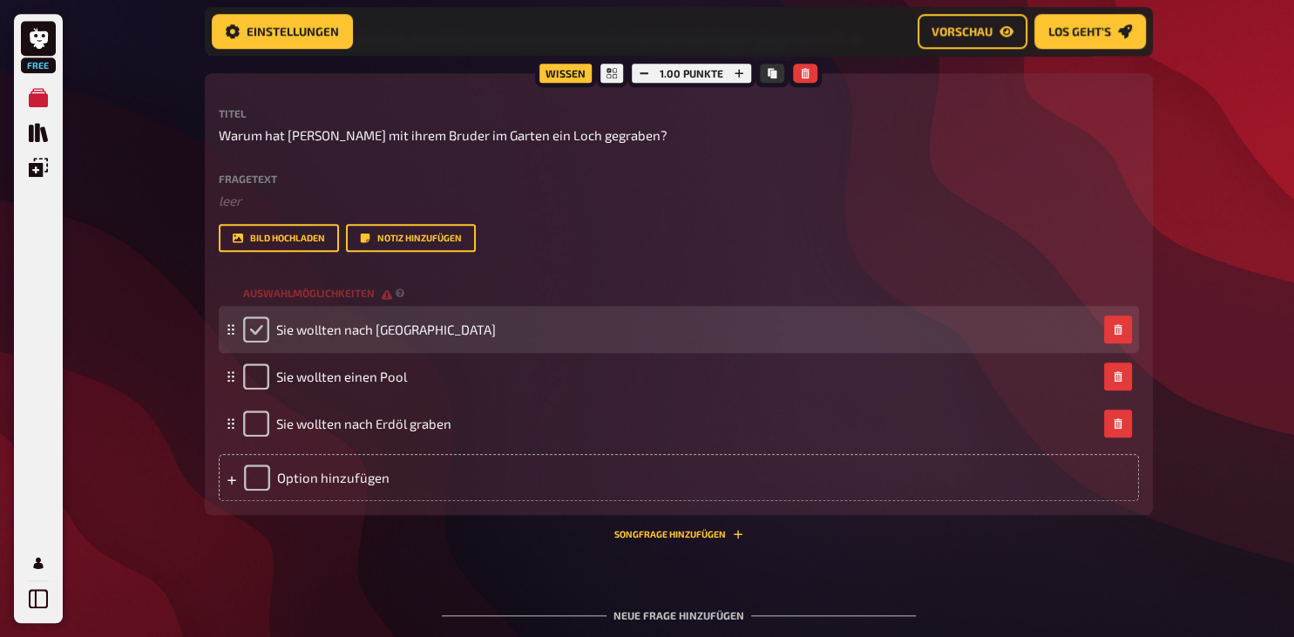
click at [259, 343] on input "checkbox" at bounding box center [256, 329] width 26 height 26
checkbox input "true"
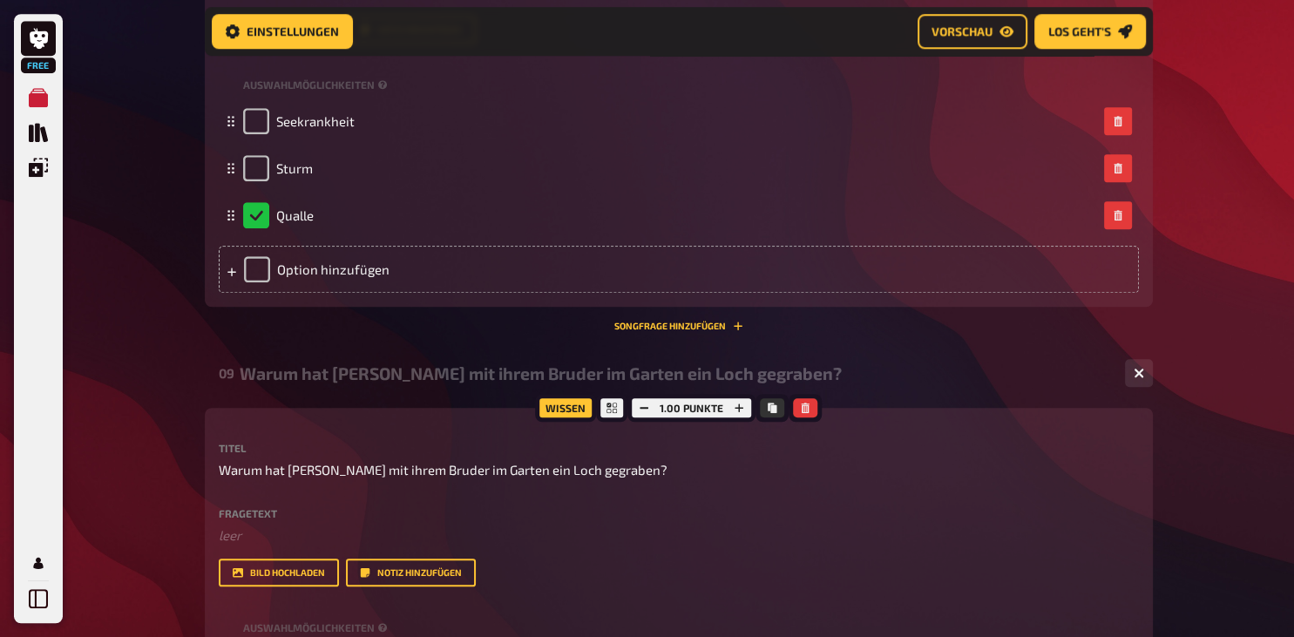
scroll to position [802, 0]
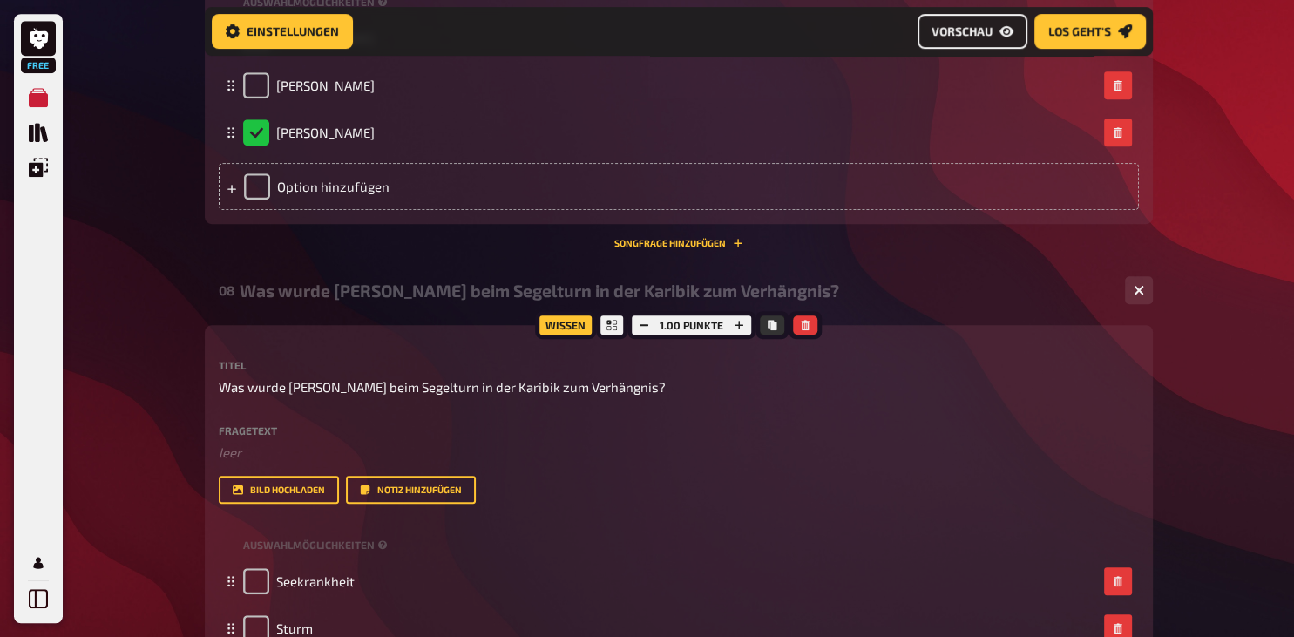
click at [960, 32] on span "Vorschau" at bounding box center [962, 31] width 61 height 12
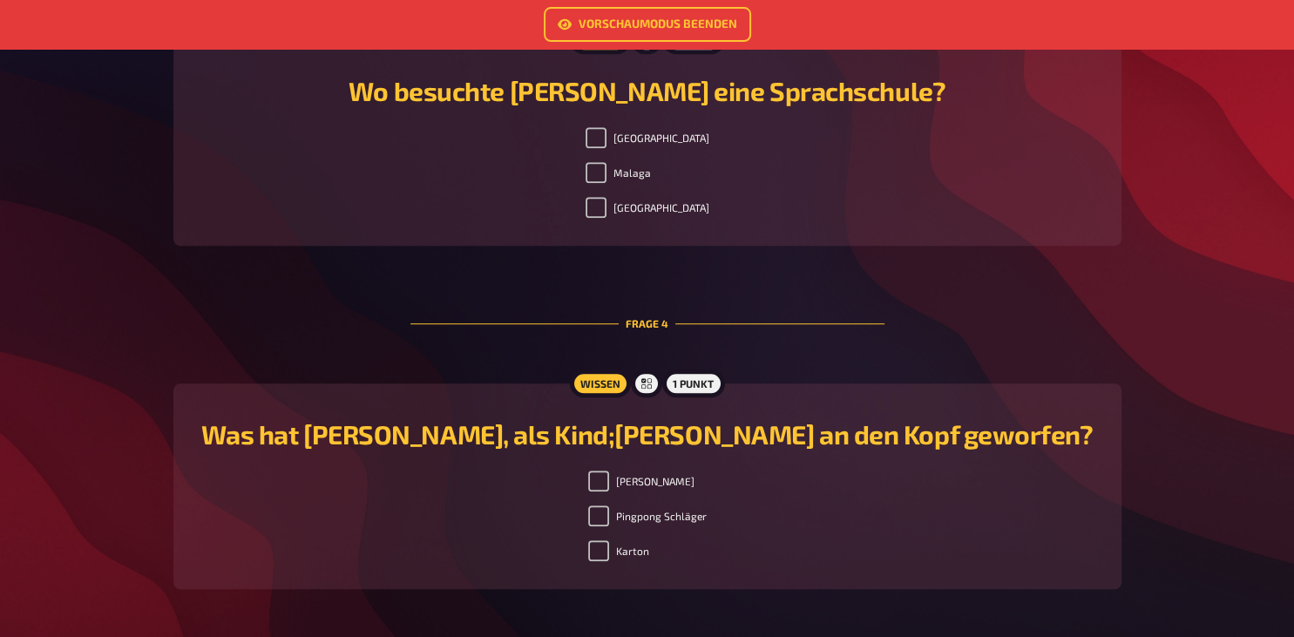
scroll to position [1288, 0]
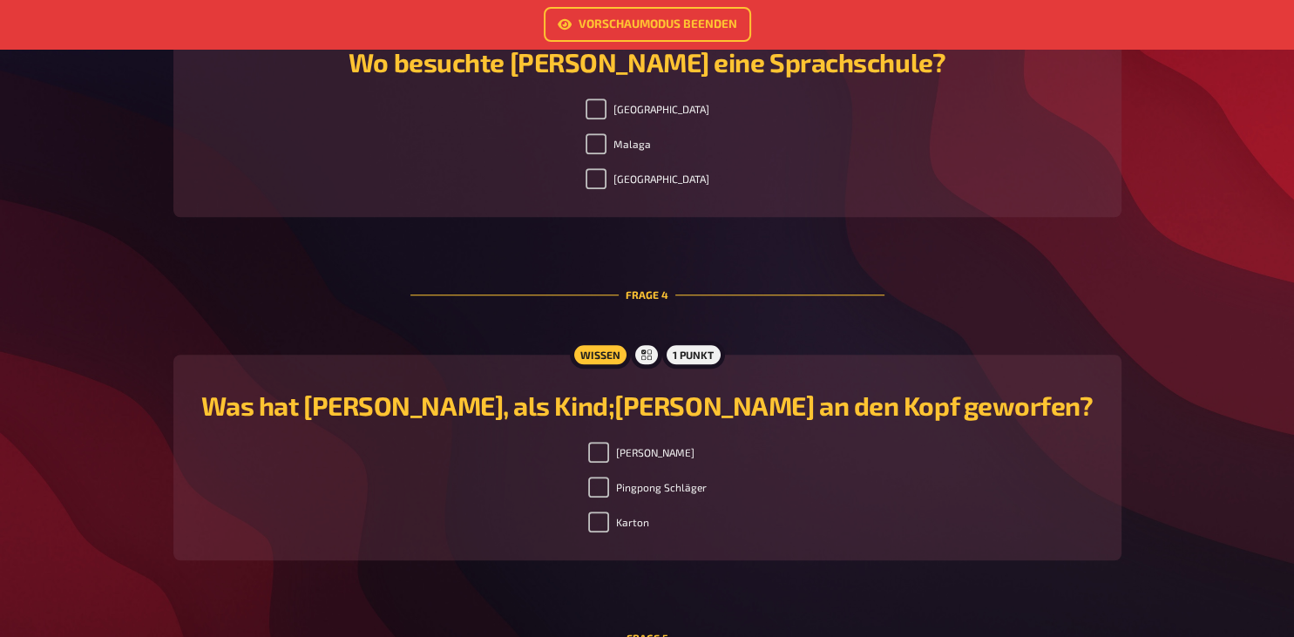
click at [616, 413] on h2 "Was hat Lena, als Kind;Luca an den Kopf geworfen?" at bounding box center [647, 405] width 907 height 31
click at [615, 406] on h2 "Was hat Lena, als Kind;Luca an den Kopf geworfen?" at bounding box center [647, 405] width 907 height 31
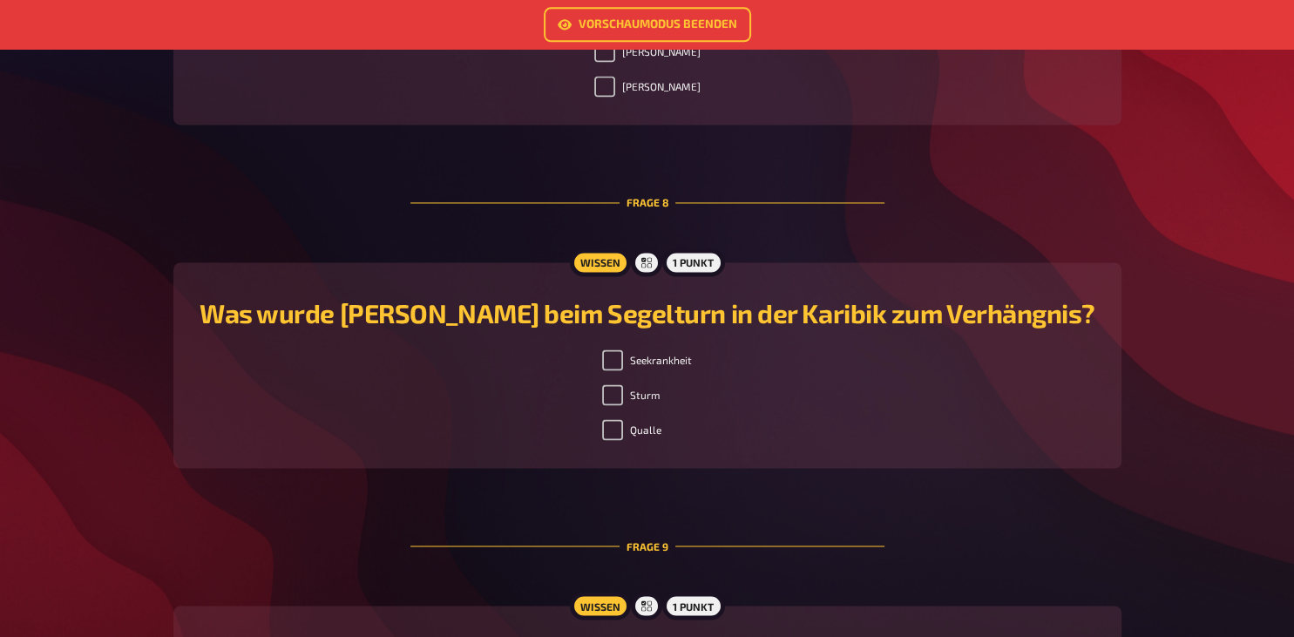
scroll to position [2762, 0]
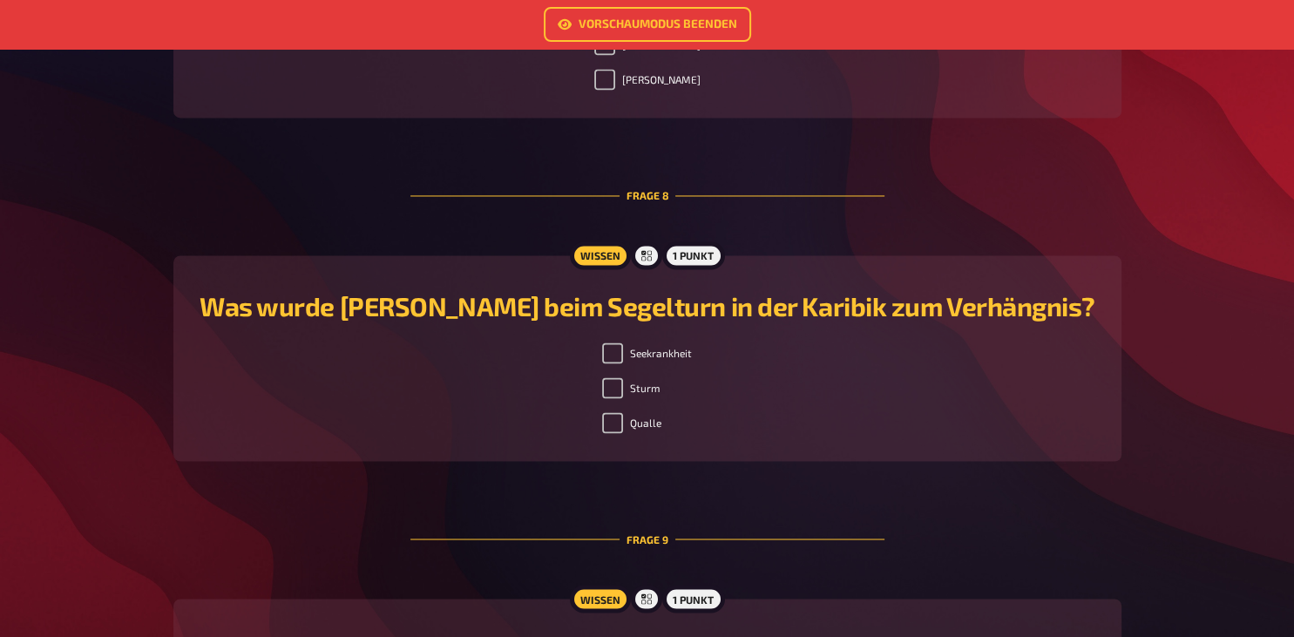
click at [468, 312] on h2 "Was wurde Lena beim Segelturn in der Karibik zum Verhängnis?" at bounding box center [647, 305] width 907 height 31
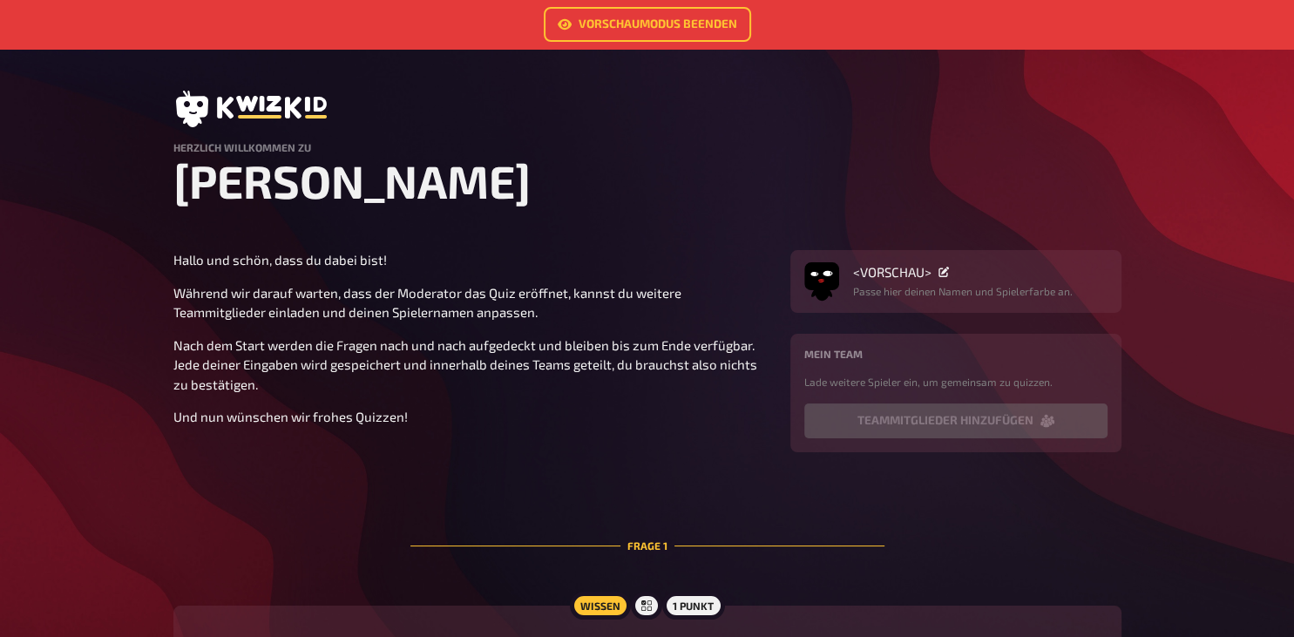
scroll to position [0, 0]
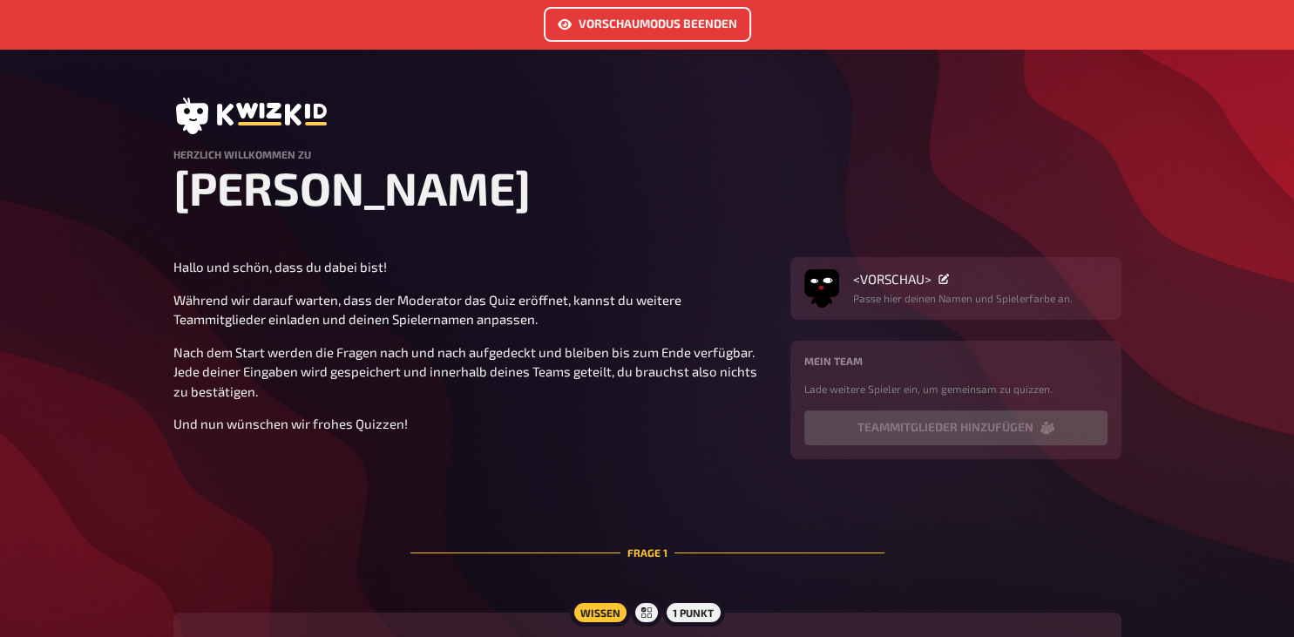
click at [619, 22] on link "Vorschaumodus beenden" at bounding box center [647, 24] width 207 height 35
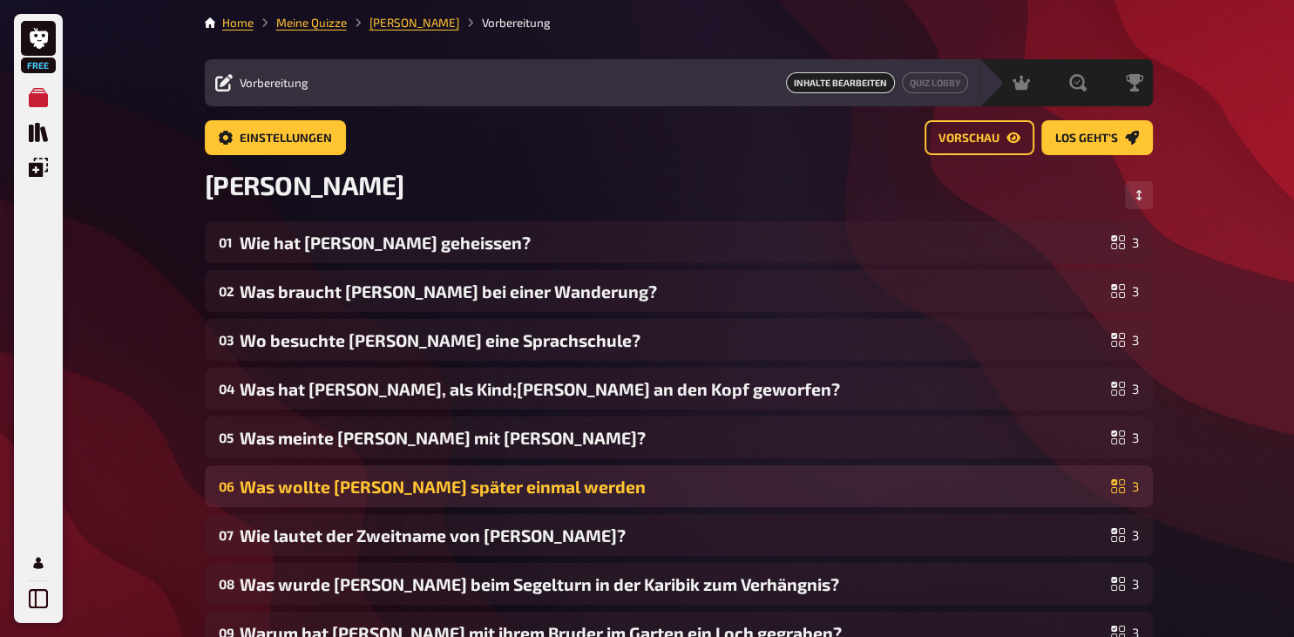
click at [560, 486] on div "Was wollte Lena später einmal werden" at bounding box center [672, 487] width 865 height 20
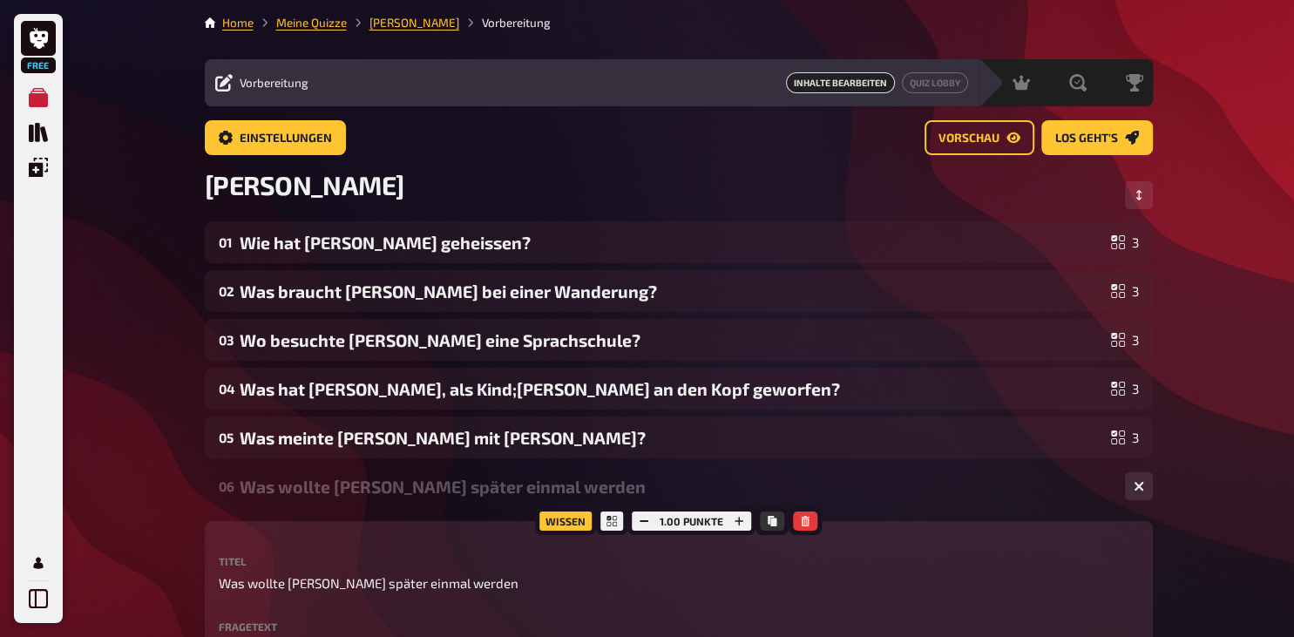
click at [555, 486] on div "Was wollte Lena später einmal werden" at bounding box center [676, 487] width 872 height 20
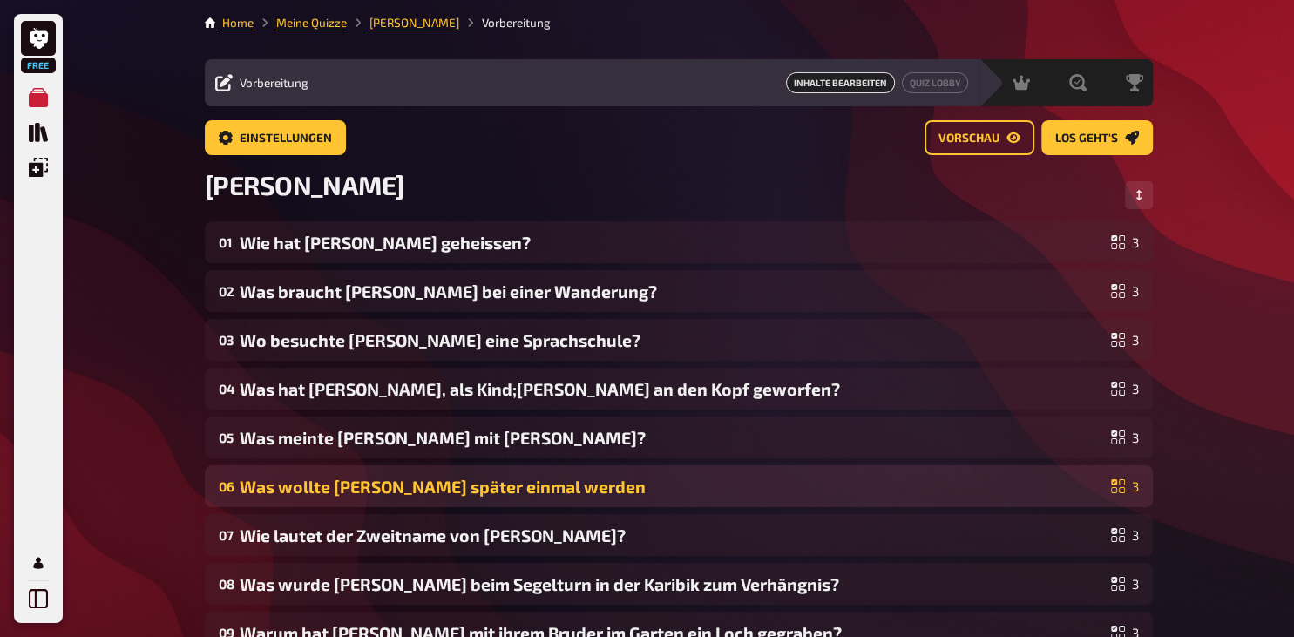
click at [546, 486] on div "Was wollte Lena später einmal werden" at bounding box center [672, 487] width 865 height 20
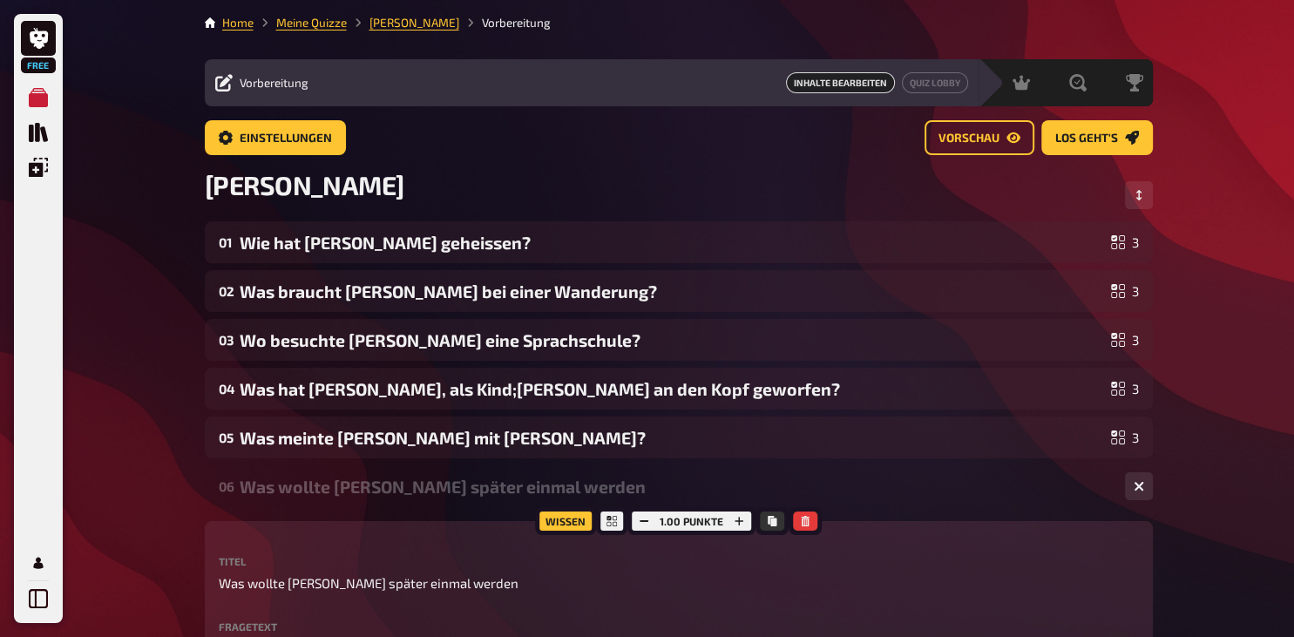
click at [455, 588] on p "Was wollte Lena später einmal werden" at bounding box center [679, 584] width 921 height 20
click at [455, 583] on p "Was wollte Lena später einmal werden" at bounding box center [679, 584] width 921 height 20
click at [452, 581] on p "Was wollte Lena später einmal werden" at bounding box center [679, 584] width 921 height 20
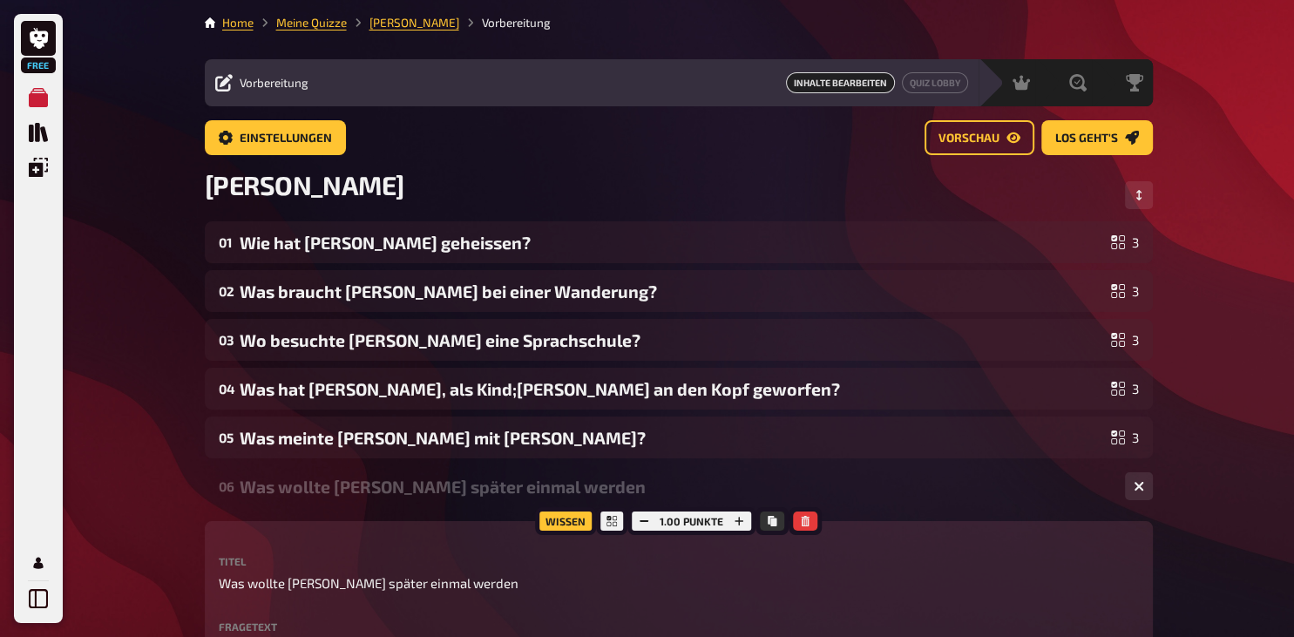
click at [459, 586] on p "Was wollte Lena später einmal werden" at bounding box center [679, 584] width 921 height 20
click at [459, 582] on p "Was wollte Lena später einmal werden" at bounding box center [679, 584] width 921 height 20
click at [449, 584] on span "Was wollte Lena später einmal werden" at bounding box center [369, 584] width 300 height 20
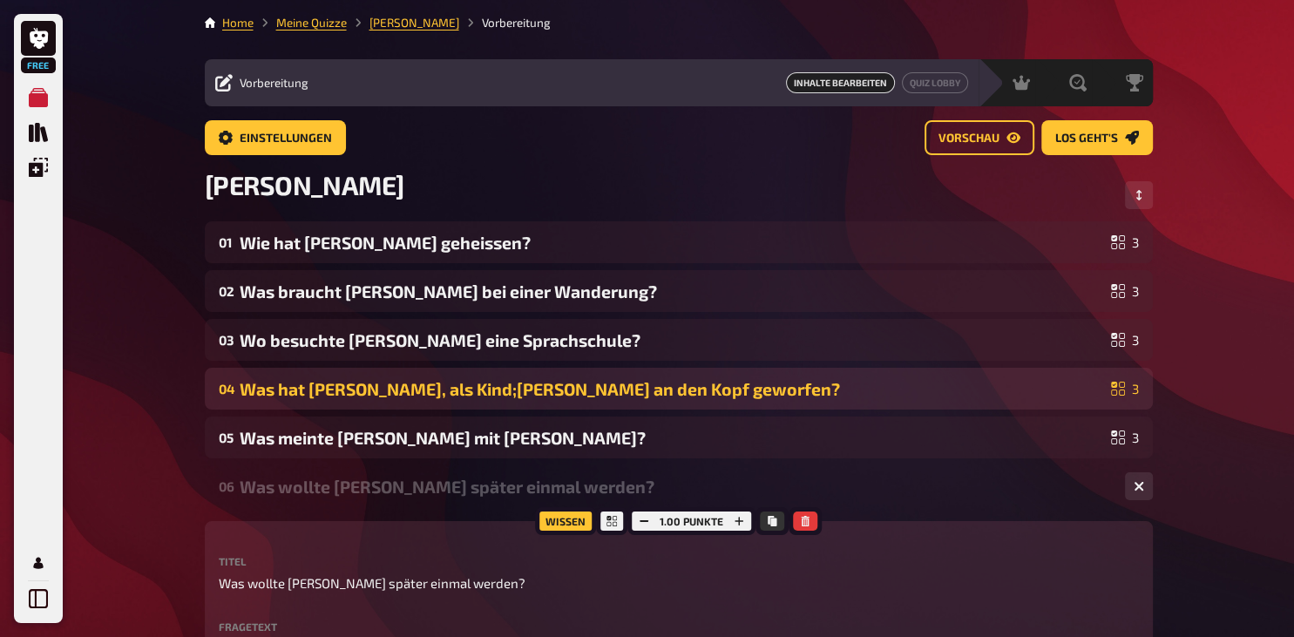
click at [424, 386] on div "Was hat Lena, als Kind;Luca an den Kopf geworfen?" at bounding box center [672, 389] width 865 height 20
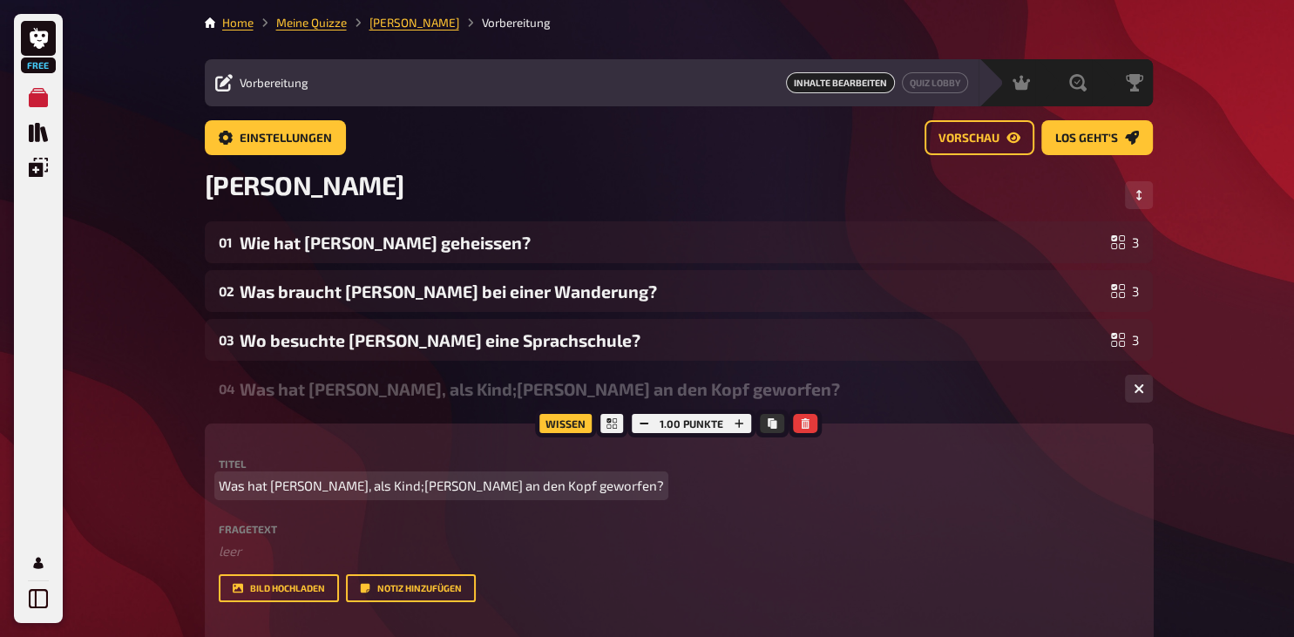
click at [353, 486] on span "Was hat Lena, als Kind;Luca an den Kopf geworfen?" at bounding box center [441, 486] width 445 height 20
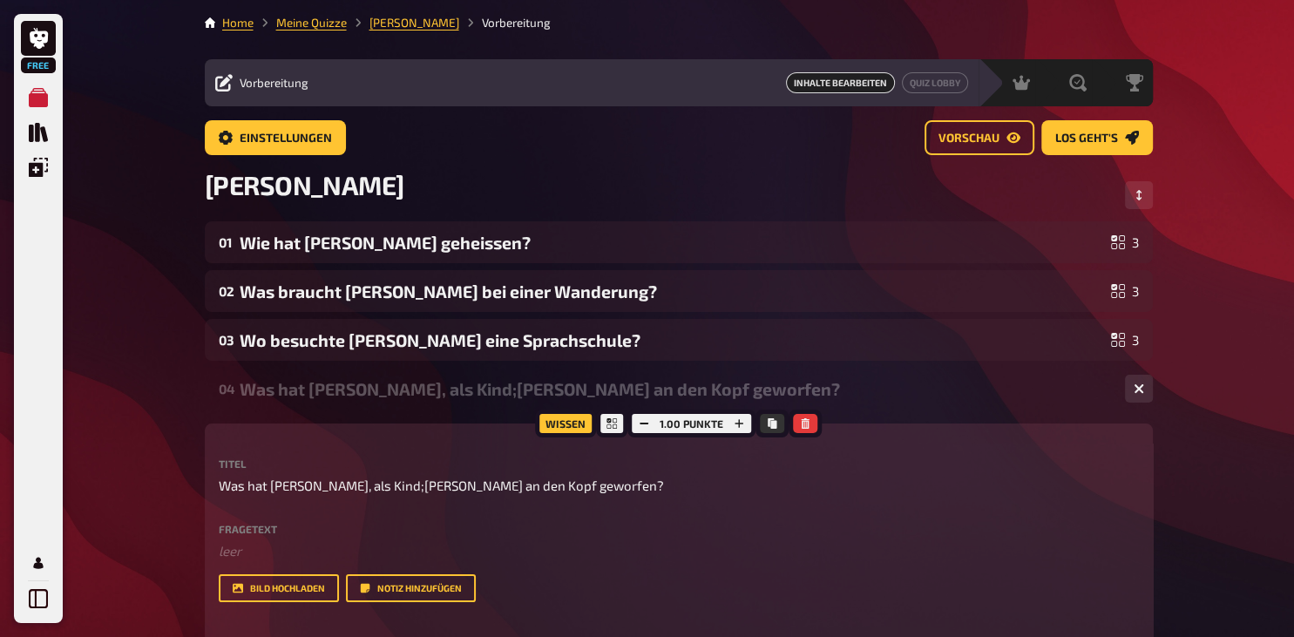
click at [554, 497] on div "Titel Was hat Lena, als Kind;Luca an den Kopf geworfen? Fragetext ﻿ leer Hier h…" at bounding box center [679, 531] width 921 height 144
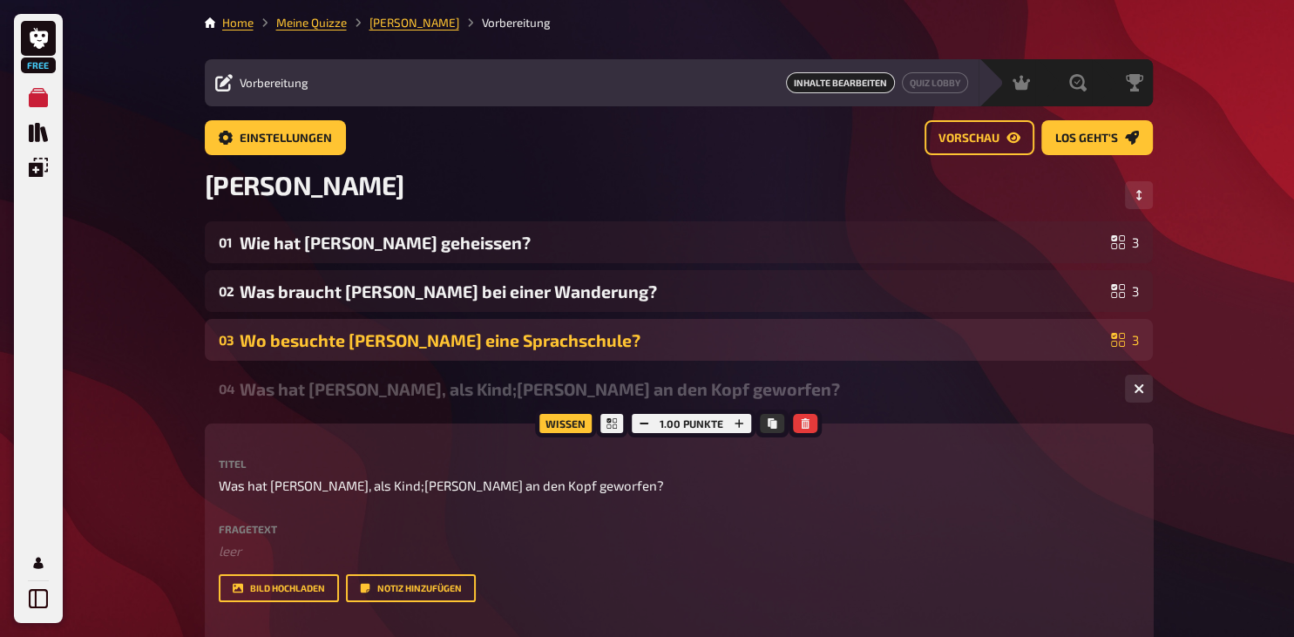
click at [505, 336] on div "Wo besuchte Lena eine Sprachschule?" at bounding box center [672, 340] width 865 height 20
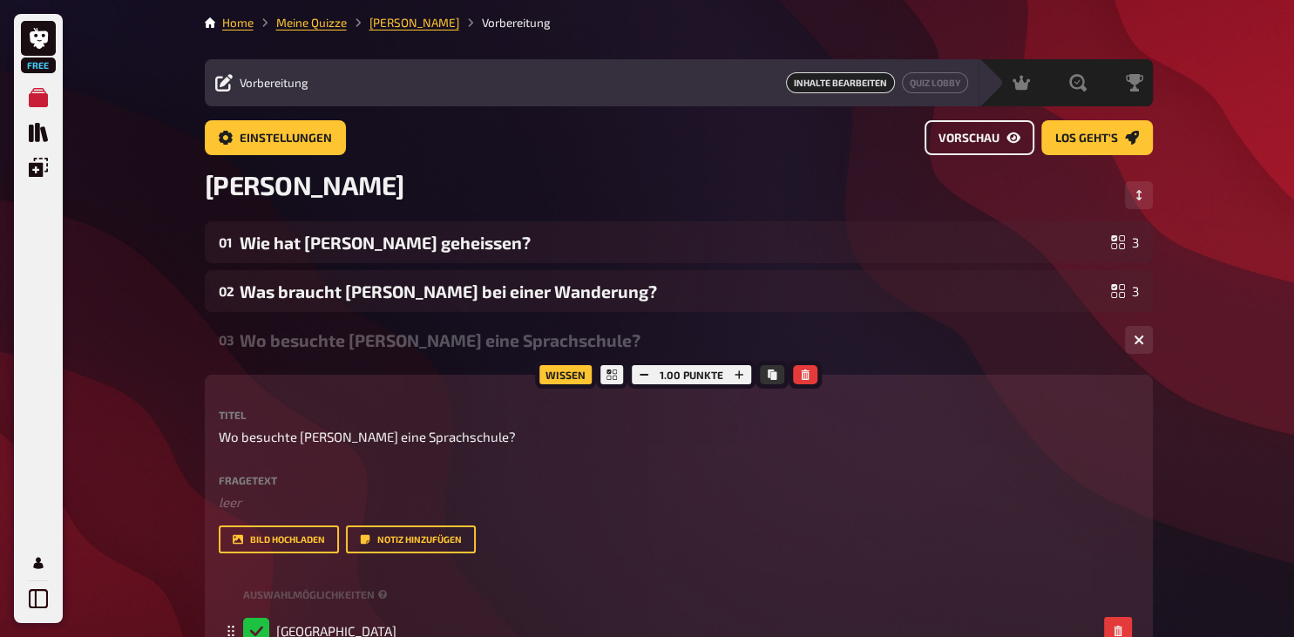
click at [961, 141] on span "Vorschau" at bounding box center [969, 138] width 61 height 12
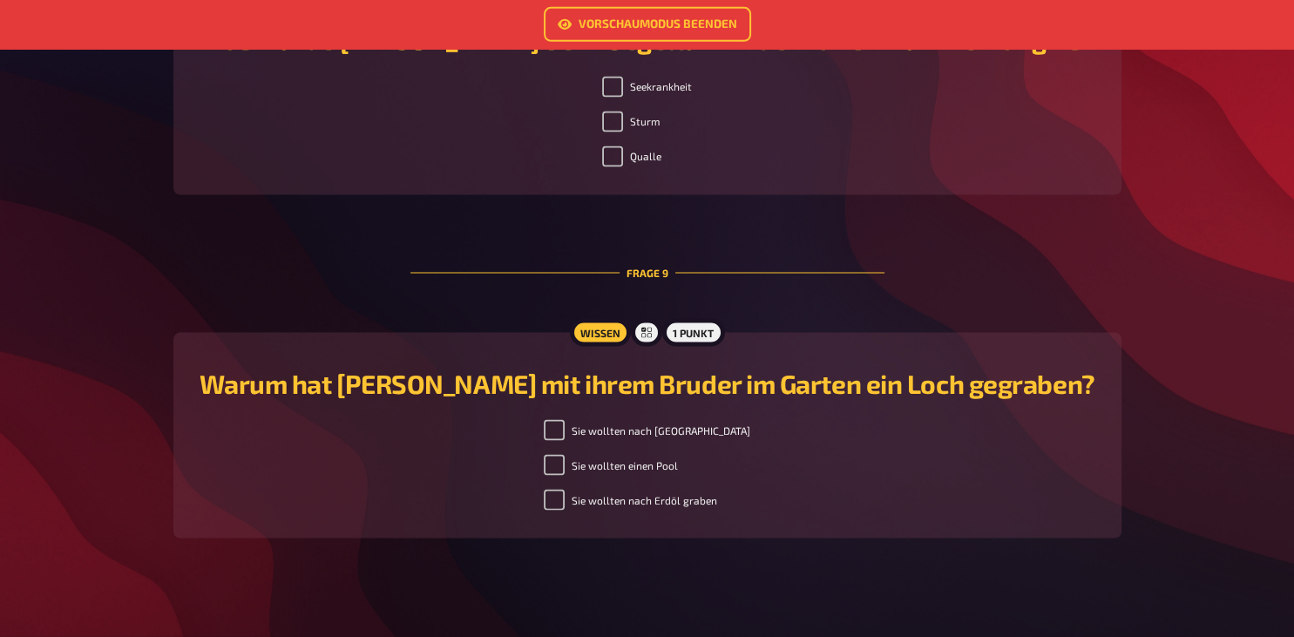
scroll to position [3044, 0]
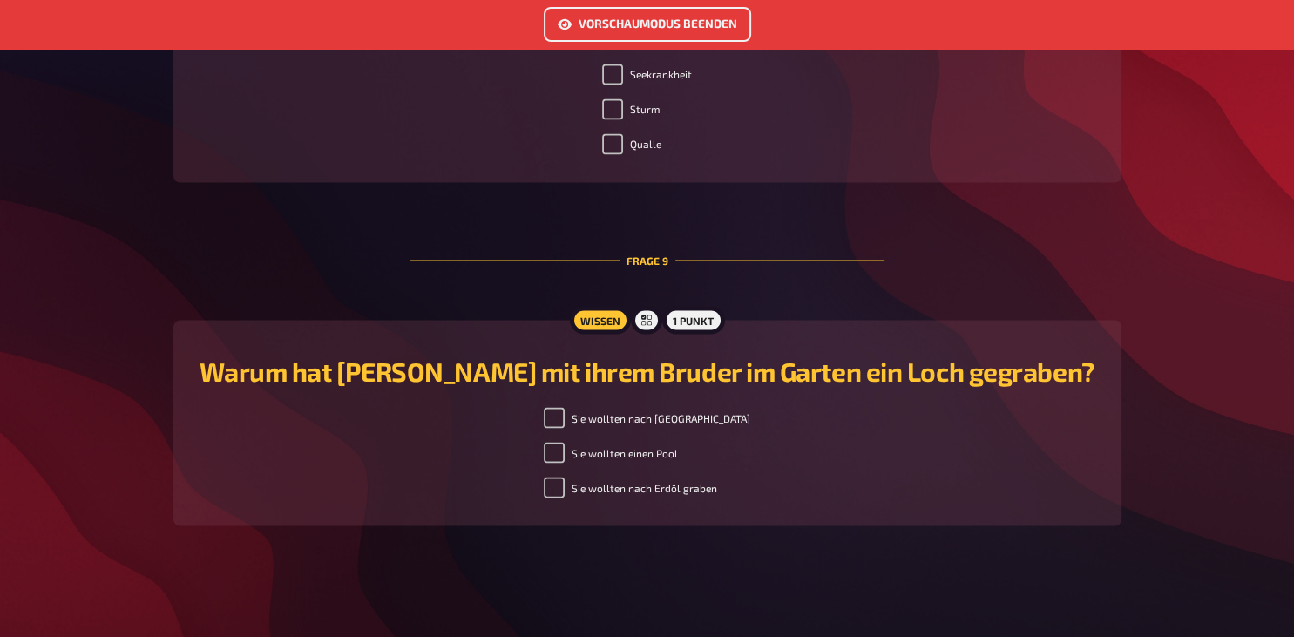
click at [646, 24] on link "Vorschaumodus beenden" at bounding box center [647, 24] width 207 height 35
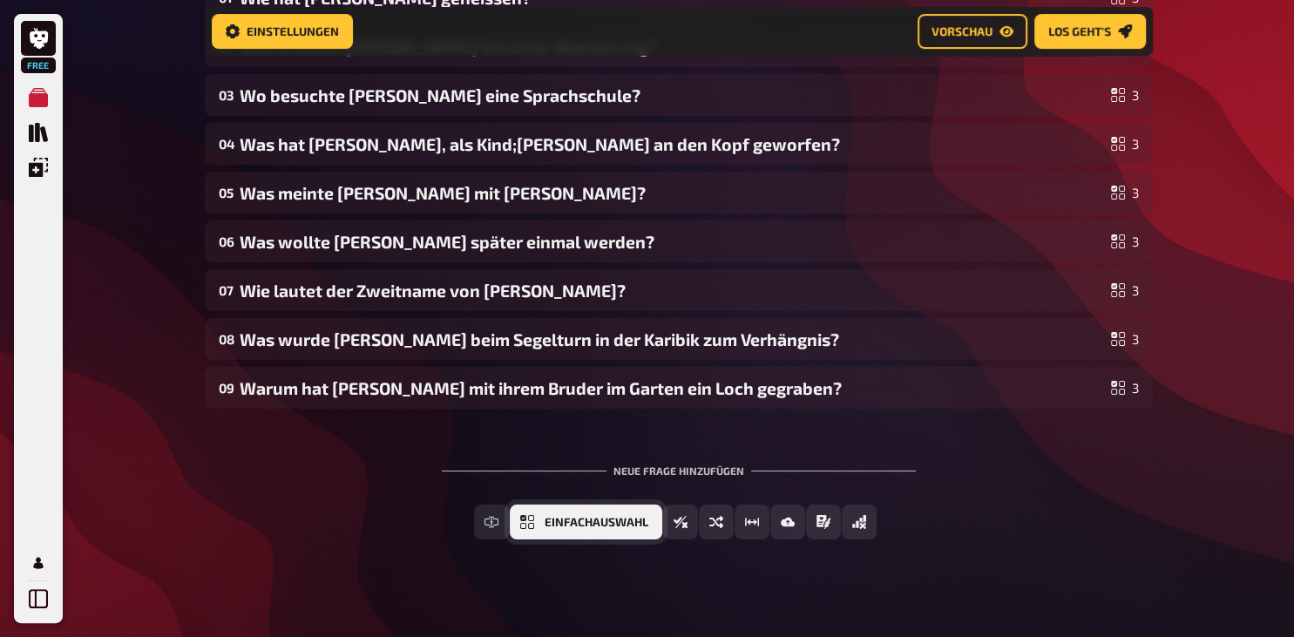
click at [535, 520] on button "Einfachauswahl" at bounding box center [586, 522] width 153 height 35
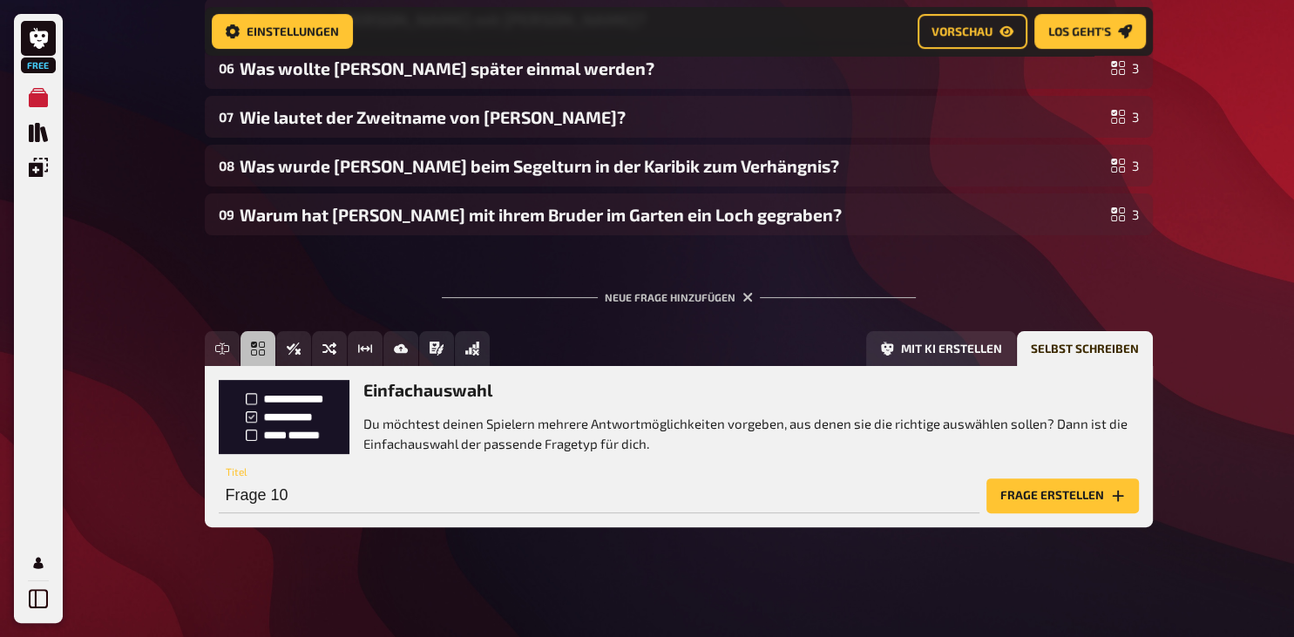
scroll to position [433, 0]
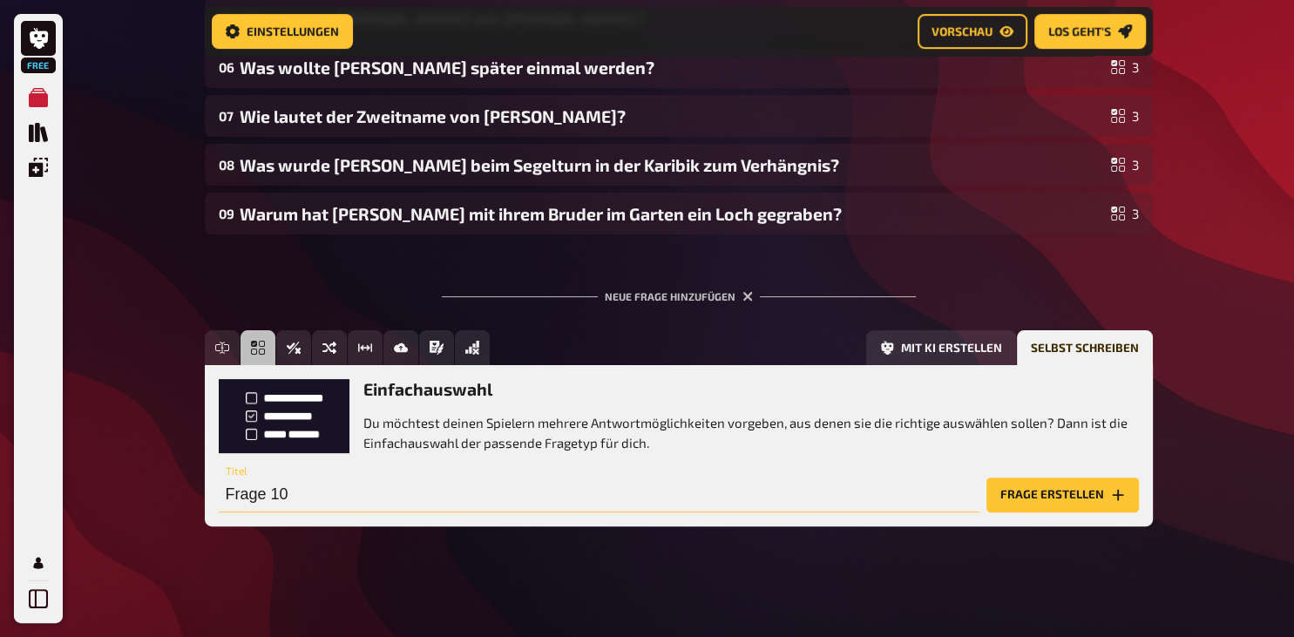
click at [237, 496] on input "Frage 10" at bounding box center [599, 495] width 761 height 35
click at [302, 499] on input "Frage 10" at bounding box center [599, 495] width 761 height 35
type input "F"
